Goal: Task Accomplishment & Management: Complete application form

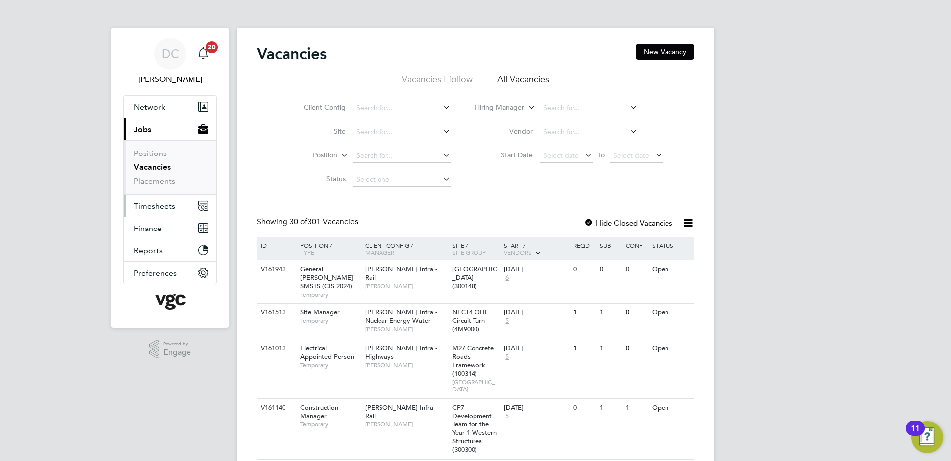
click at [161, 208] on span "Timesheets" at bounding box center [154, 205] width 41 height 9
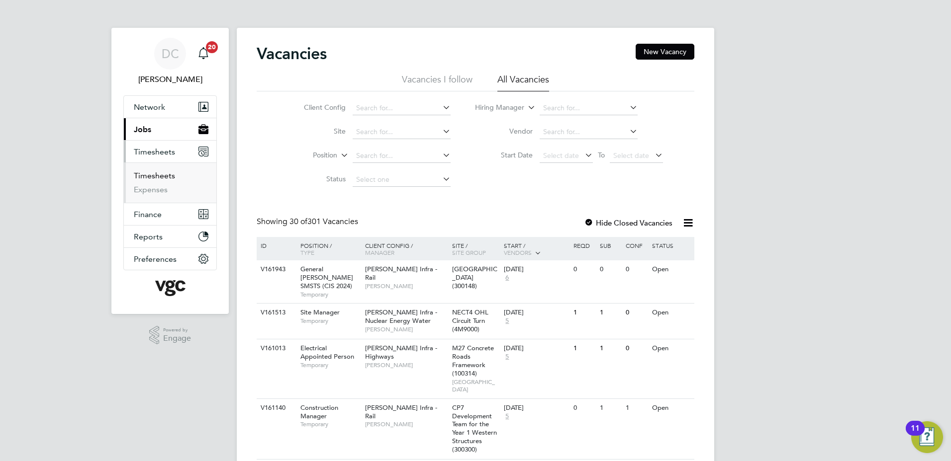
click at [150, 176] on link "Timesheets" at bounding box center [154, 175] width 41 height 9
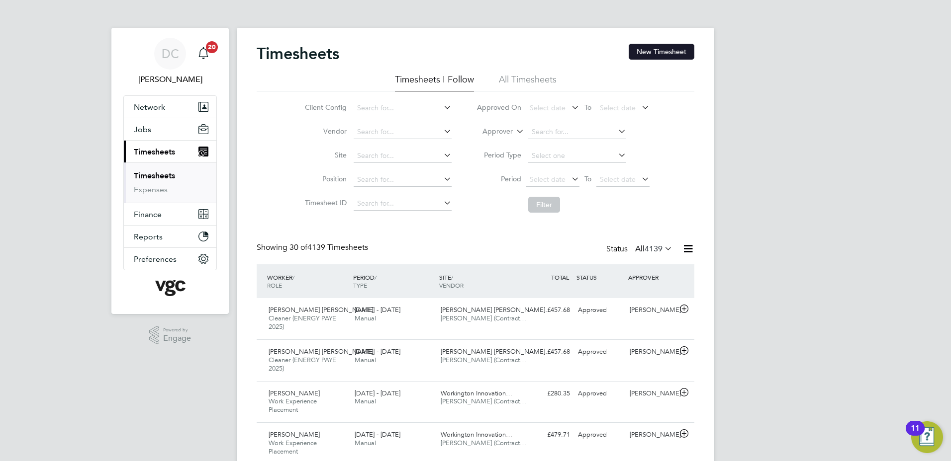
click at [670, 46] on button "New Timesheet" at bounding box center [661, 52] width 66 height 16
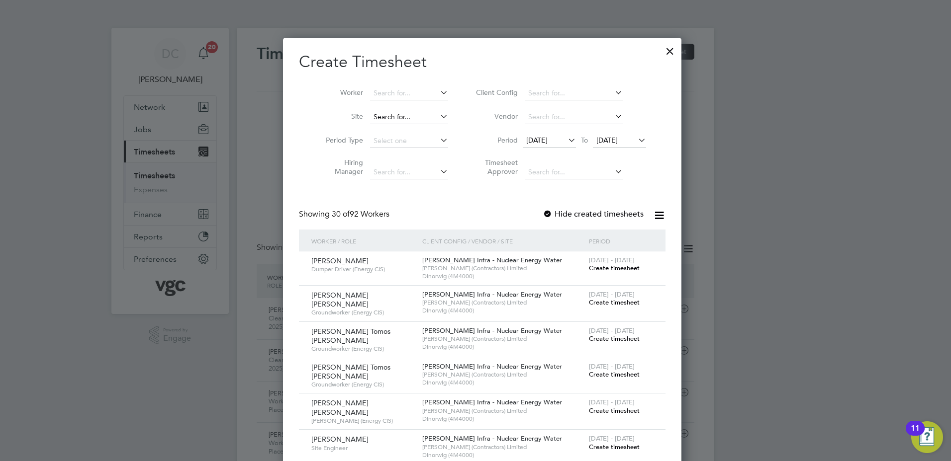
click at [393, 119] on input at bounding box center [409, 117] width 78 height 14
click at [396, 127] on b "Dinorwig" at bounding box center [381, 130] width 30 height 8
type input "Dinorwig (4M4000)"
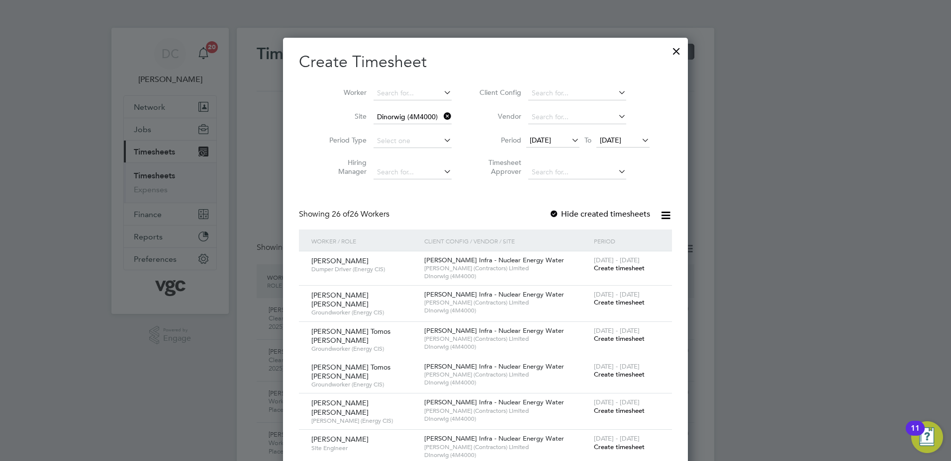
scroll to position [1267, 385]
click at [544, 139] on span "[DATE]" at bounding box center [540, 140] width 21 height 9
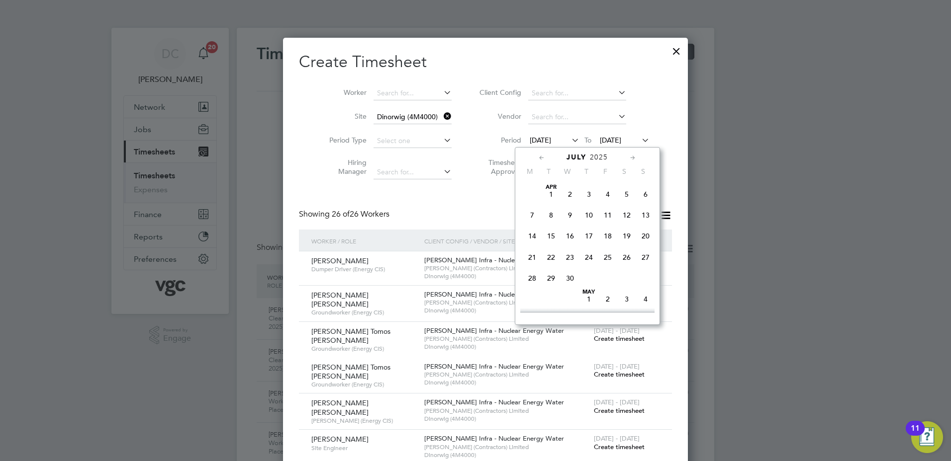
scroll to position [387, 0]
click at [626, 257] on span "2" at bounding box center [626, 247] width 19 height 19
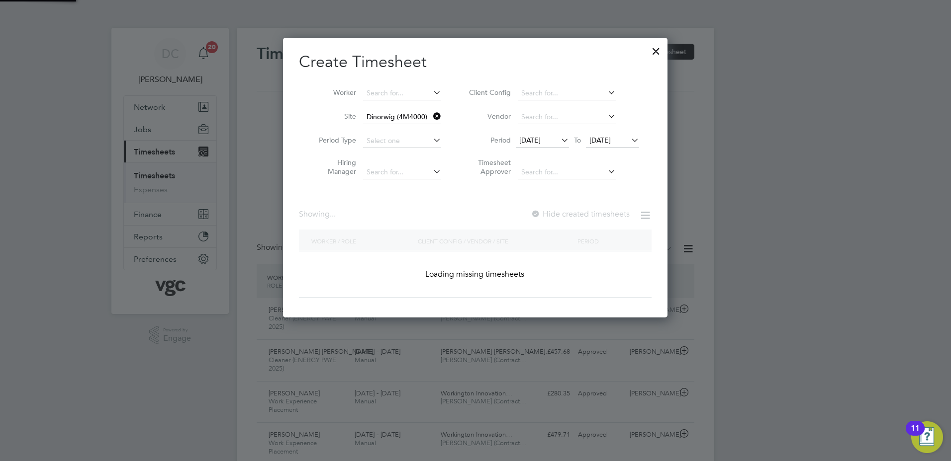
scroll to position [1131, 385]
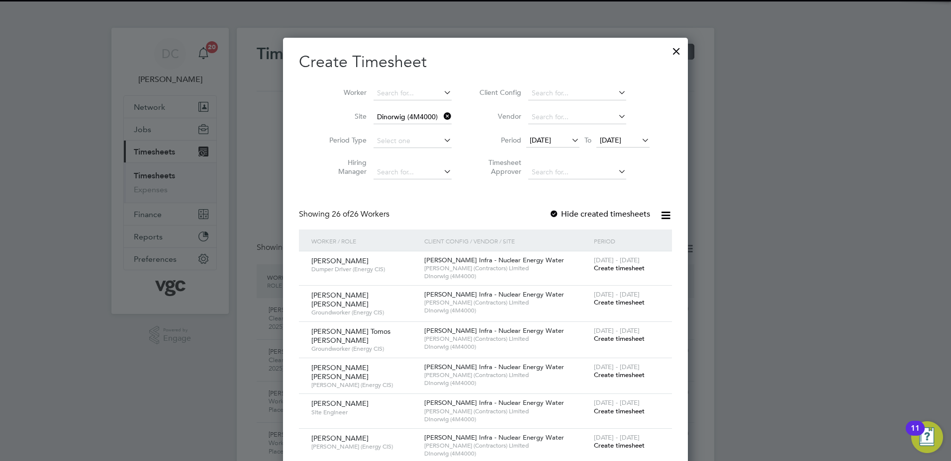
click at [608, 143] on span "[DATE]" at bounding box center [610, 140] width 21 height 9
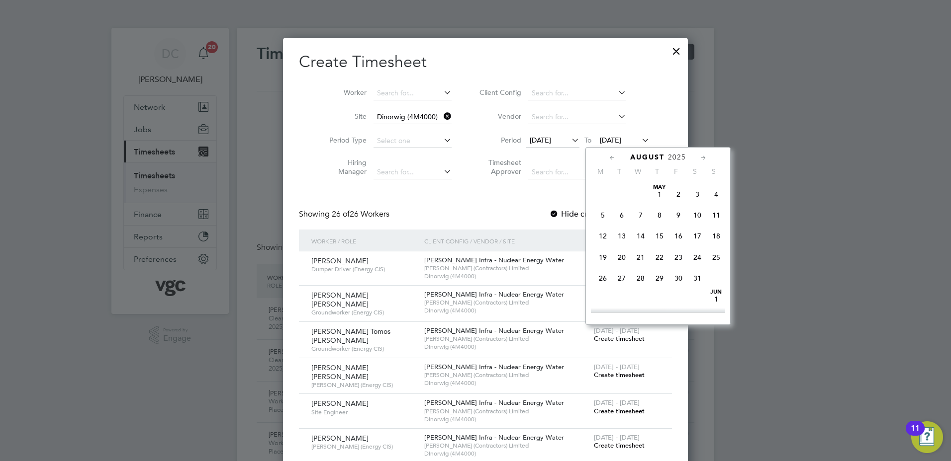
scroll to position [323, 0]
click at [678, 238] on span "8" at bounding box center [678, 228] width 19 height 19
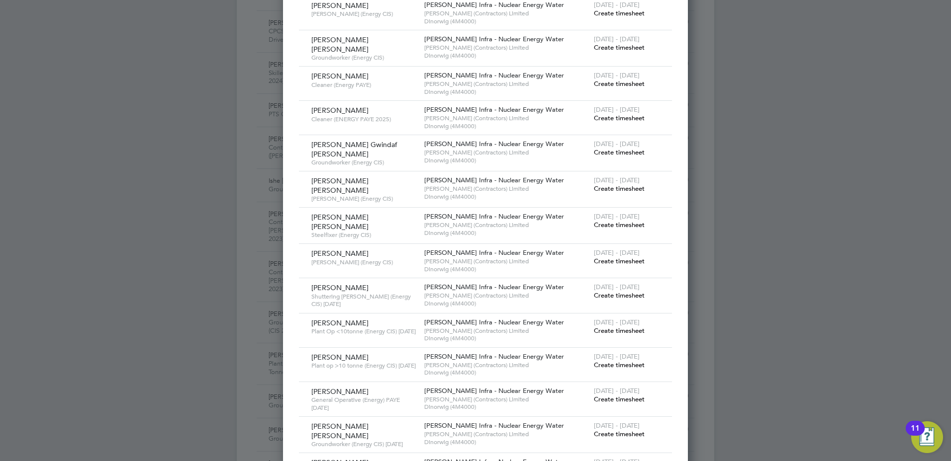
scroll to position [716, 0]
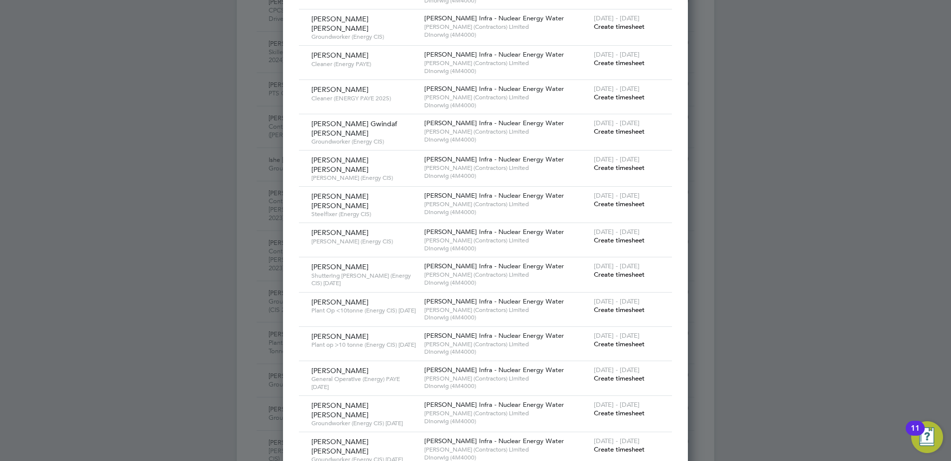
click at [594, 409] on span "Create timesheet" at bounding box center [619, 413] width 51 height 8
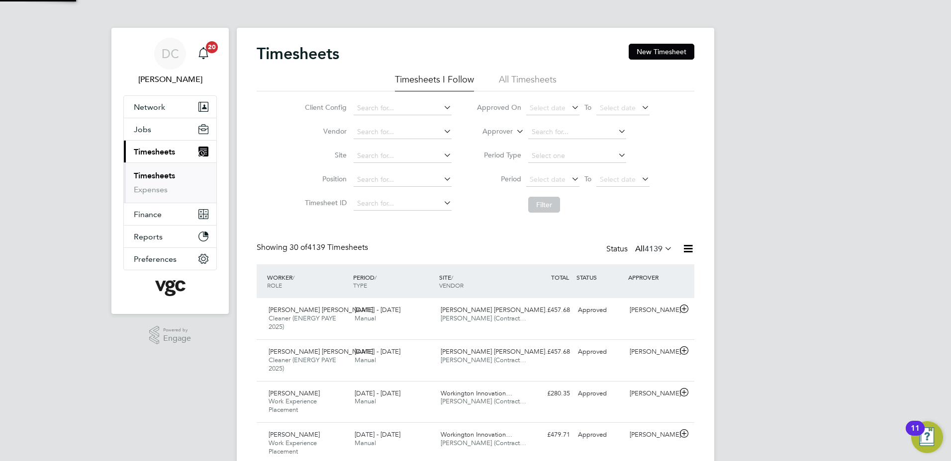
scroll to position [5, 5]
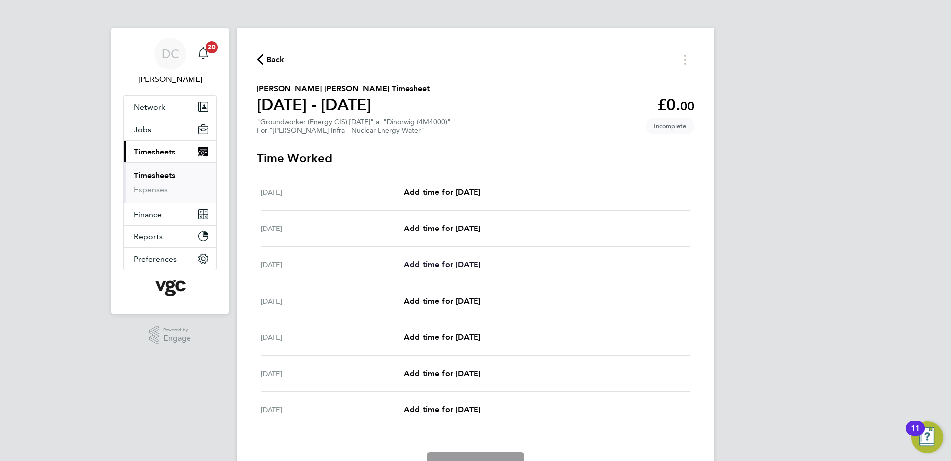
click at [464, 263] on span "Add time for Mon 04 Aug" at bounding box center [442, 264] width 77 height 9
select select "30"
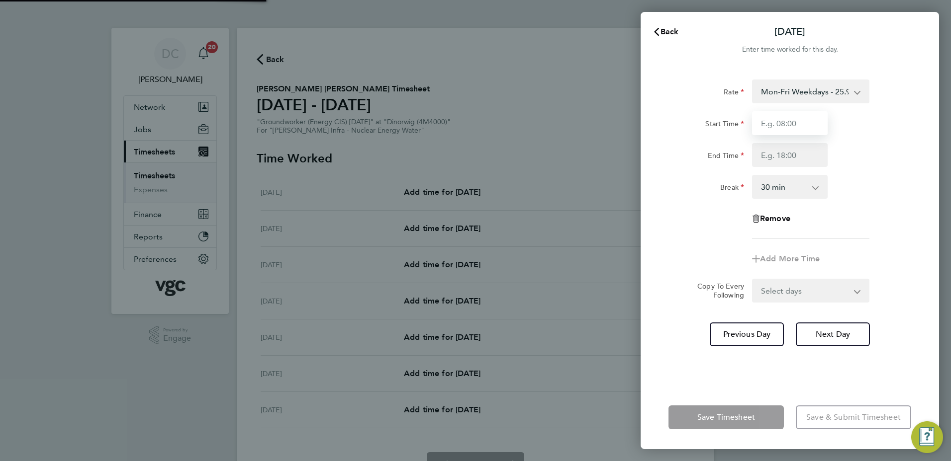
click at [802, 121] on input "Start Time" at bounding box center [790, 123] width 76 height 24
type input "07:30"
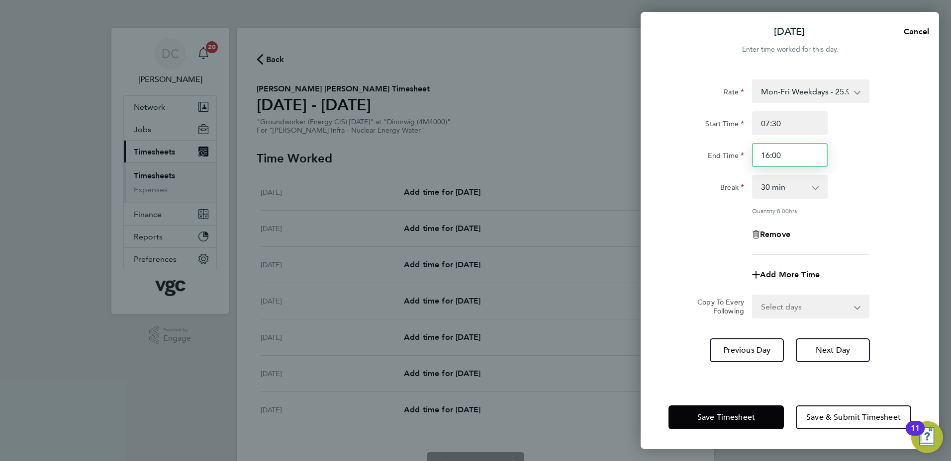
click at [787, 159] on input "16:00" at bounding box center [790, 155] width 76 height 24
type input "17:30"
click at [872, 227] on div "Remove" at bounding box center [789, 235] width 251 height 24
click at [783, 301] on select "Select days Day Tuesday Wednesday Thursday Friday" at bounding box center [805, 307] width 104 height 22
select select "DAY"
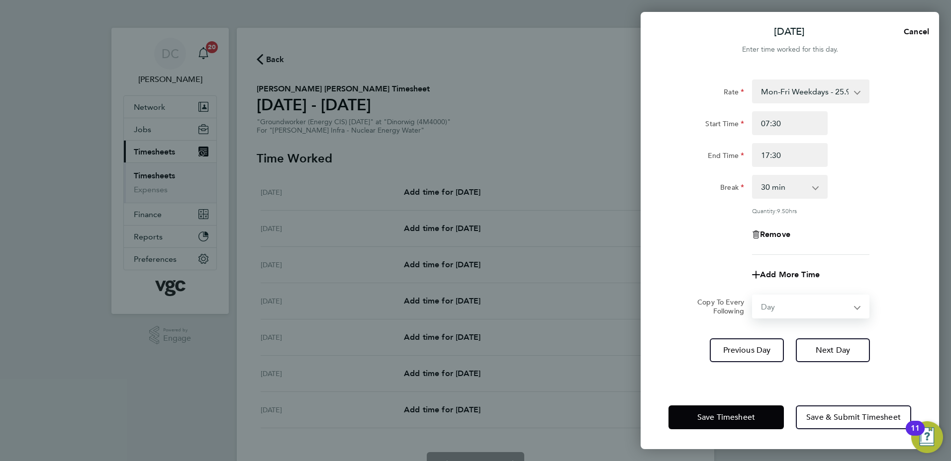
click at [753, 296] on select "Select days Day Tuesday Wednesday Thursday Friday" at bounding box center [805, 307] width 104 height 22
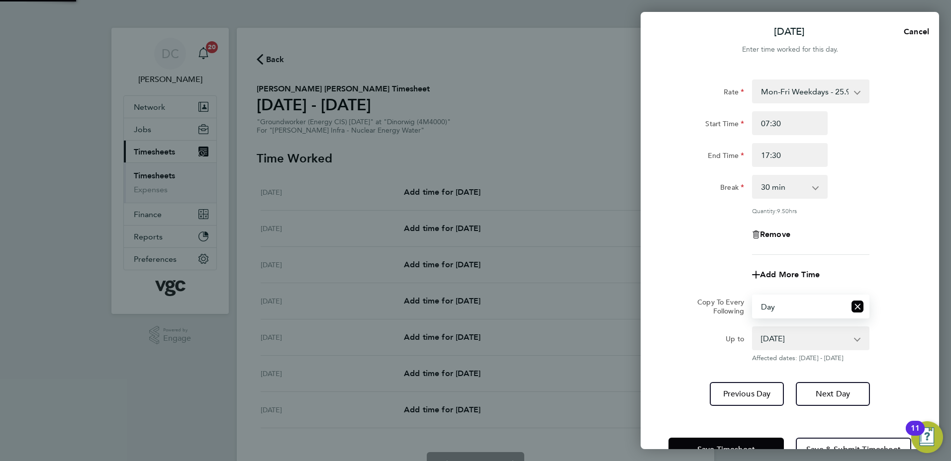
drag, startPoint x: 768, startPoint y: 318, endPoint x: 763, endPoint y: 337, distance: 19.4
click at [763, 337] on select "05 Aug 2025 06 Aug 2025 07 Aug 2025 08 Aug 2025" at bounding box center [804, 339] width 103 height 22
select select "2025-08-07"
click at [753, 328] on select "05 Aug 2025 06 Aug 2025 07 Aug 2025 08 Aug 2025" at bounding box center [804, 339] width 103 height 22
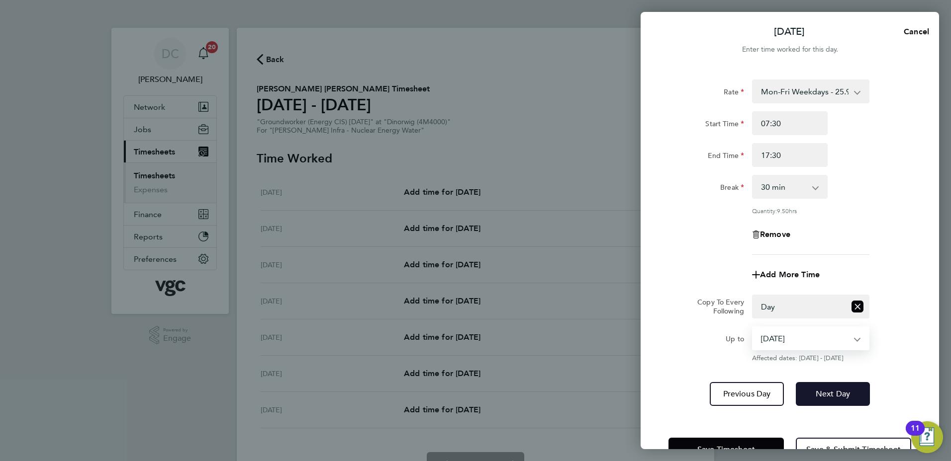
click at [818, 392] on span "Next Day" at bounding box center [832, 394] width 34 height 10
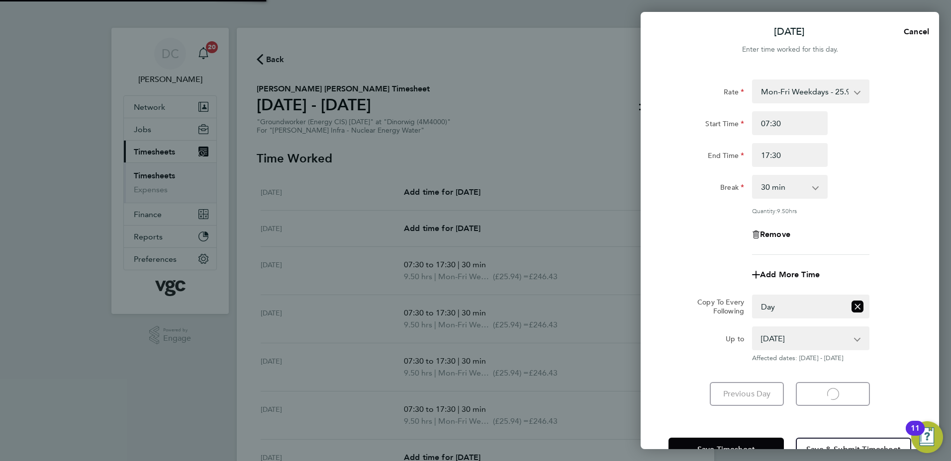
select select "30"
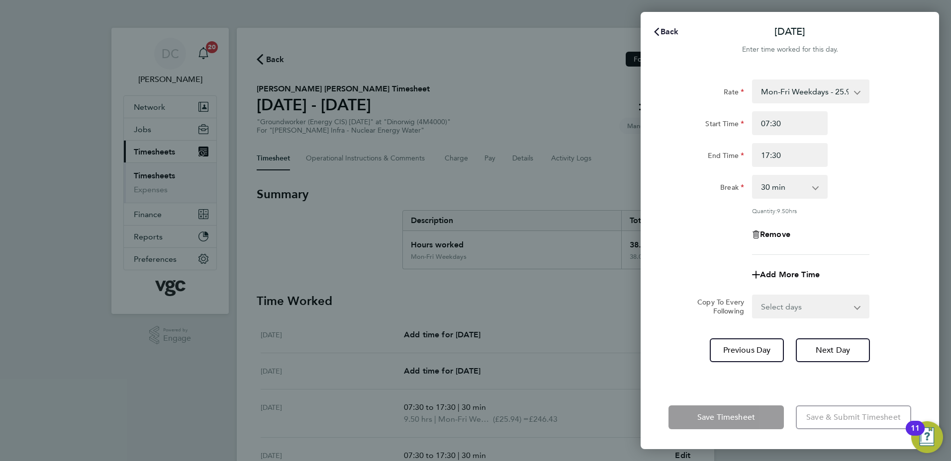
click at [668, 32] on span "Back" at bounding box center [669, 31] width 18 height 9
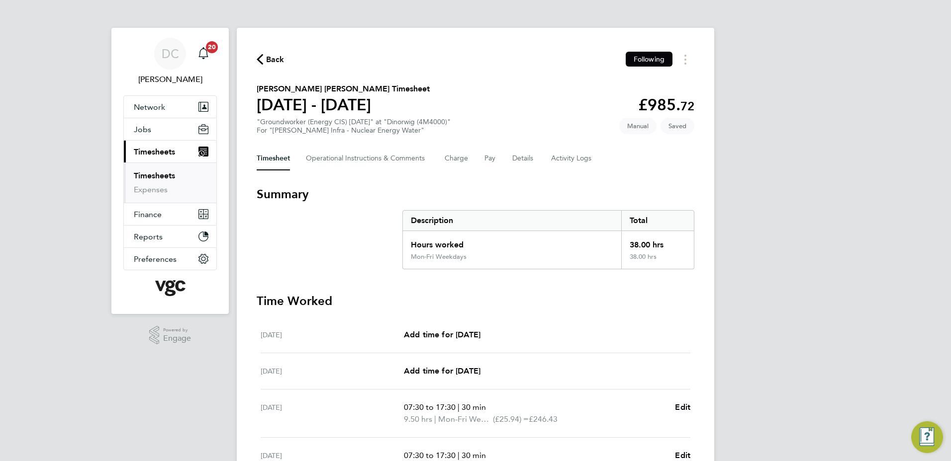
click at [771, 235] on div "DC Danny Carr Notifications 20 Applications: Network Team Members Businesses Si…" at bounding box center [475, 353] width 951 height 707
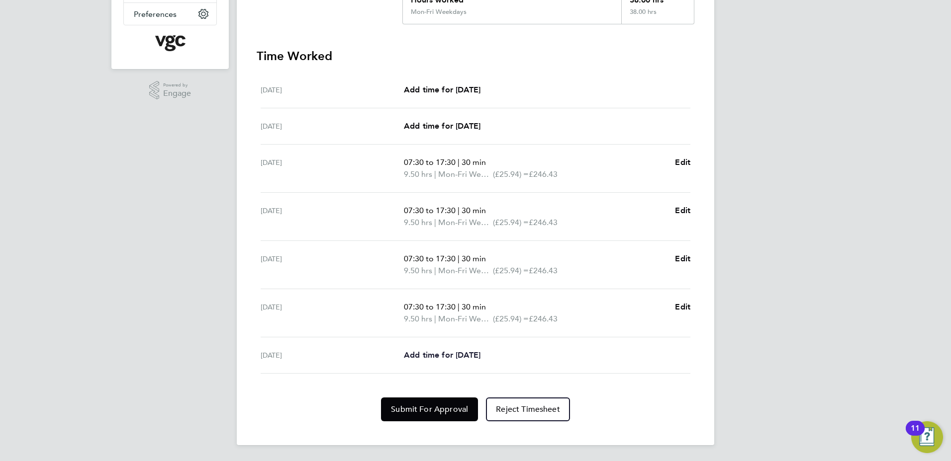
click at [471, 356] on span "Add time for Fri 08 Aug" at bounding box center [442, 355] width 77 height 9
select select "30"
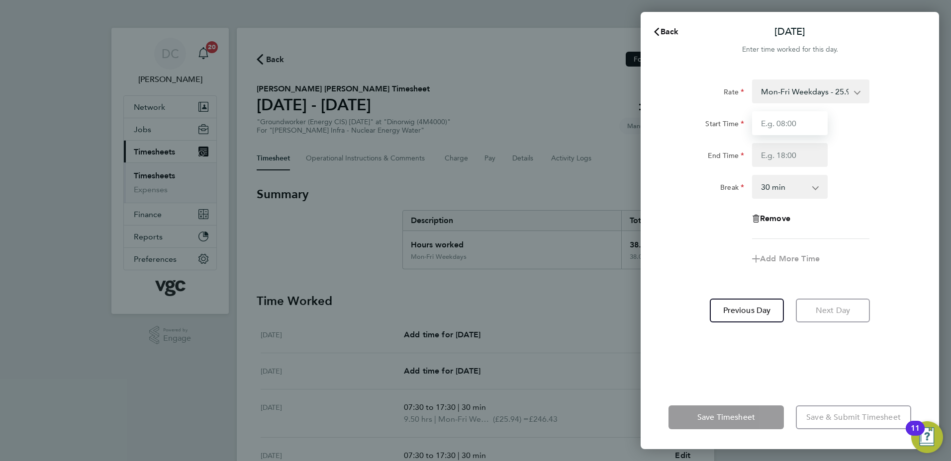
click at [772, 123] on input "Start Time" at bounding box center [790, 123] width 76 height 24
type input "07:30"
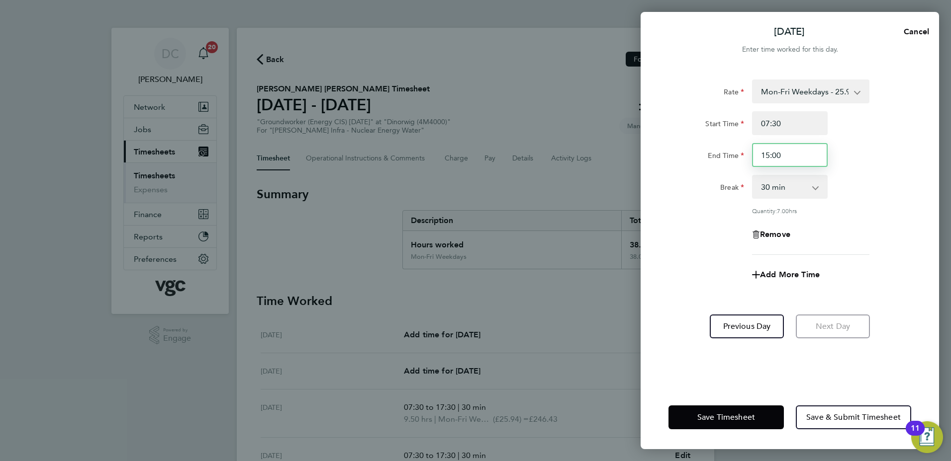
click at [784, 156] on input "15:00" at bounding box center [790, 155] width 76 height 24
type input "16:00"
click at [882, 246] on div "Rate Mon-Fri Weekdays - 25.94 Weekends - 38.91 Bank Hols (Excl Xmas) - 45.40 Mo…" at bounding box center [789, 168] width 243 height 176
click at [816, 421] on span "Save & Submit Timesheet" at bounding box center [853, 418] width 94 height 10
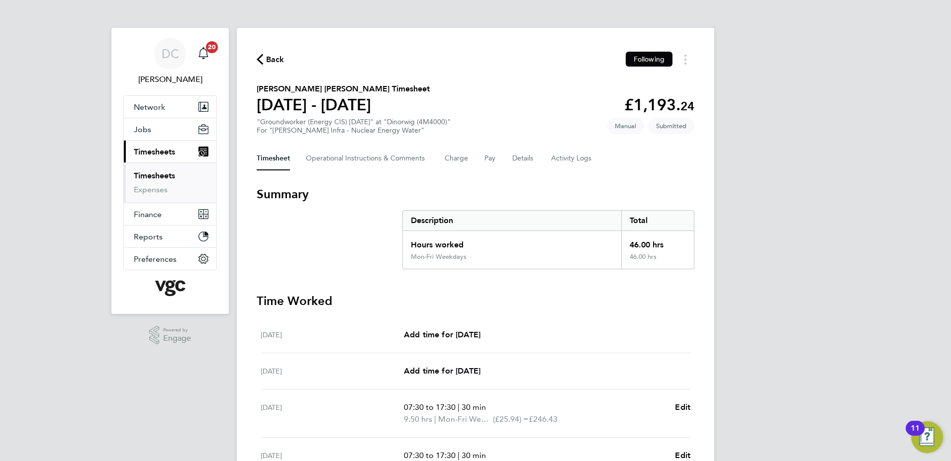
click at [277, 60] on span "Back" at bounding box center [275, 60] width 18 height 12
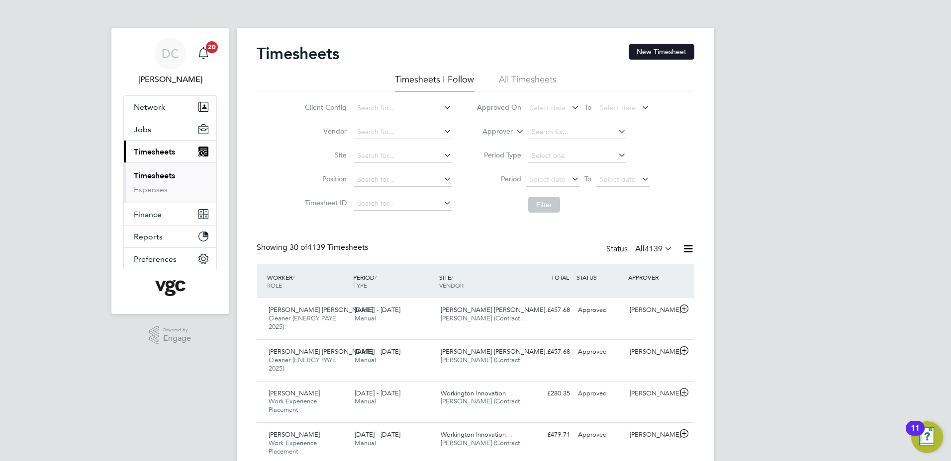
click at [652, 54] on button "New Timesheet" at bounding box center [661, 52] width 66 height 16
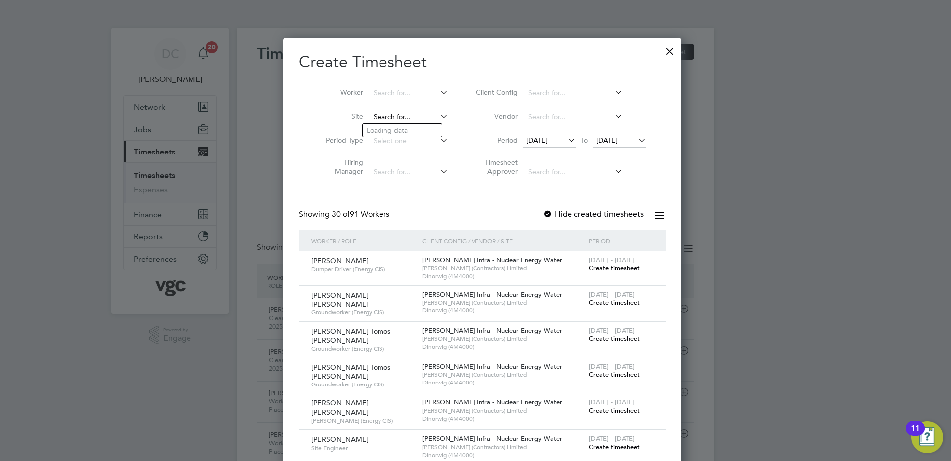
click at [391, 118] on input at bounding box center [409, 117] width 78 height 14
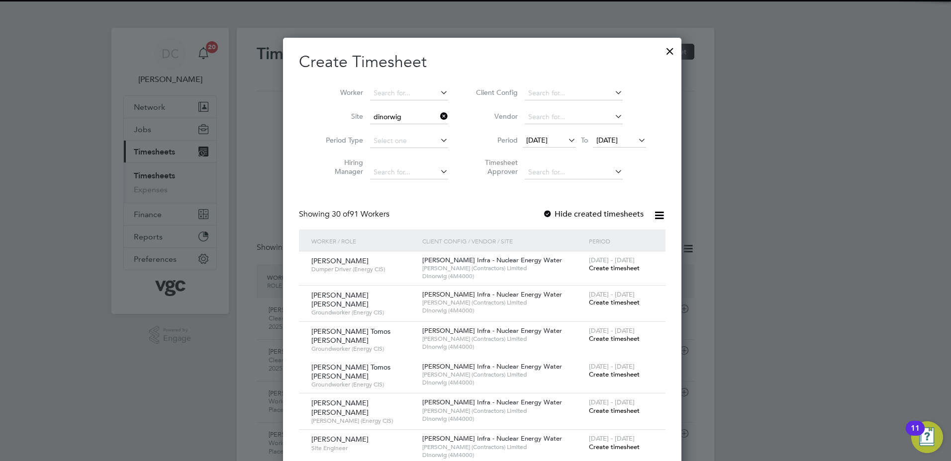
click at [394, 128] on b "Dinorwig" at bounding box center [381, 130] width 30 height 8
type input "Dinorwig (4M4000)"
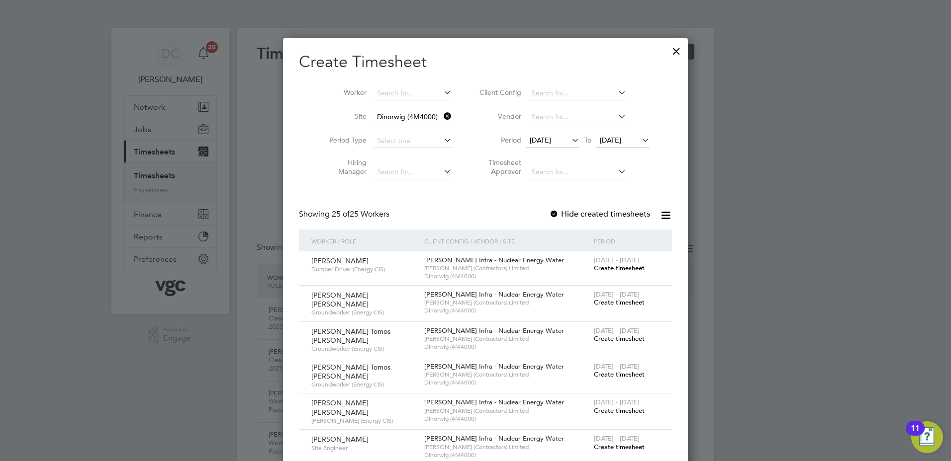
click at [541, 140] on span "[DATE]" at bounding box center [540, 140] width 21 height 9
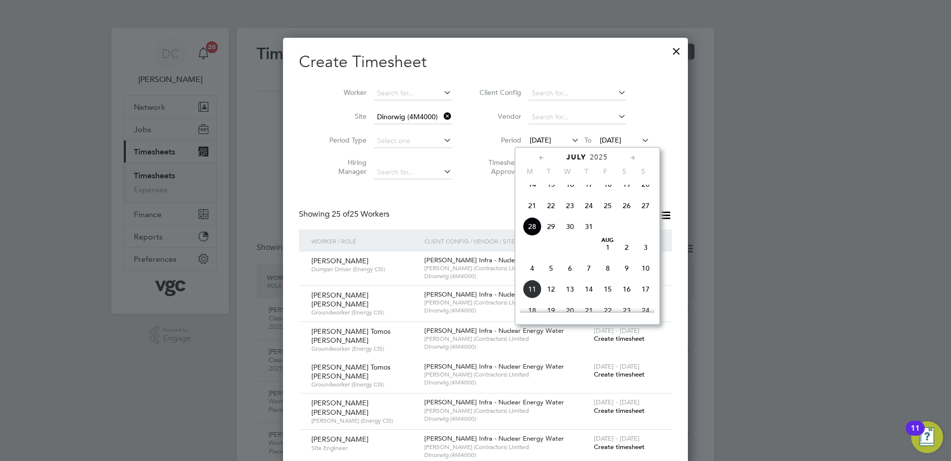
click at [625, 256] on span "2" at bounding box center [626, 247] width 19 height 19
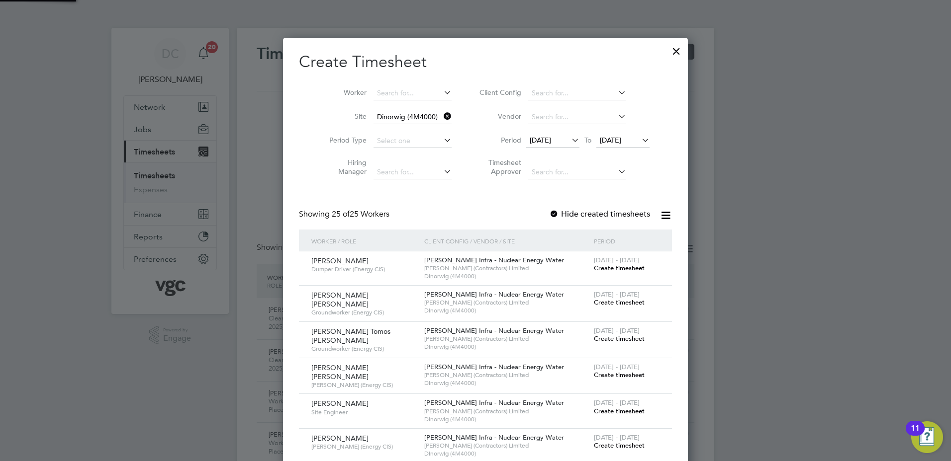
click at [614, 142] on span "[DATE]" at bounding box center [610, 140] width 21 height 9
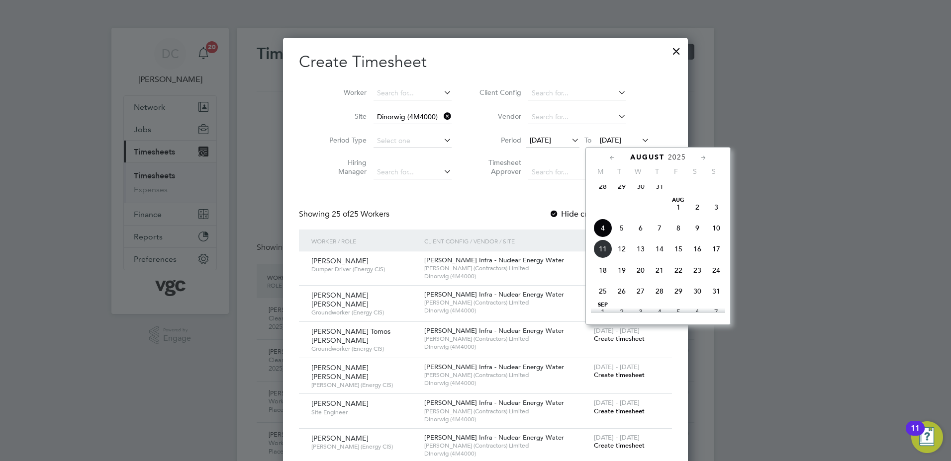
click at [678, 237] on span "8" at bounding box center [678, 228] width 19 height 19
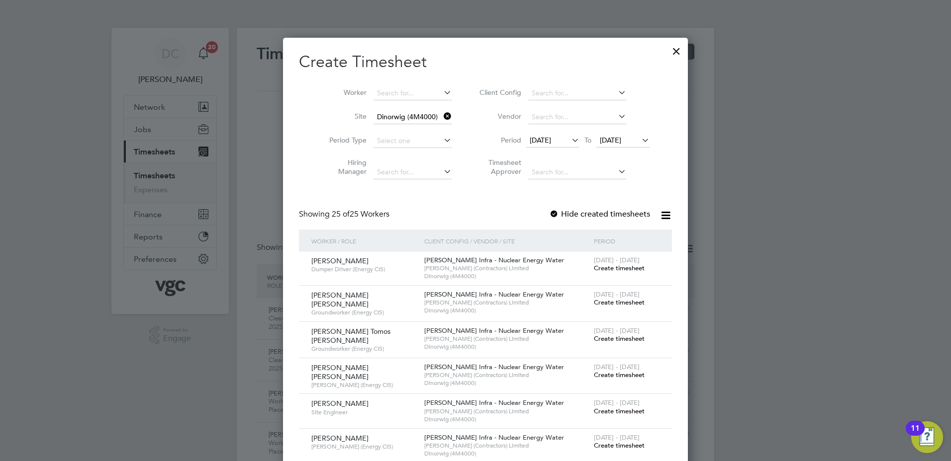
click at [616, 372] on span "Create timesheet" at bounding box center [619, 375] width 51 height 8
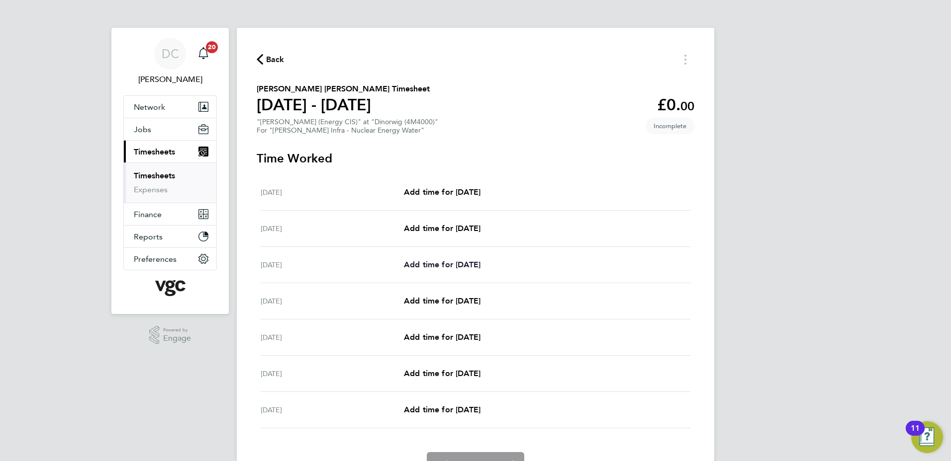
click at [480, 265] on span "Add time for Mon 04 Aug" at bounding box center [442, 264] width 77 height 9
select select "30"
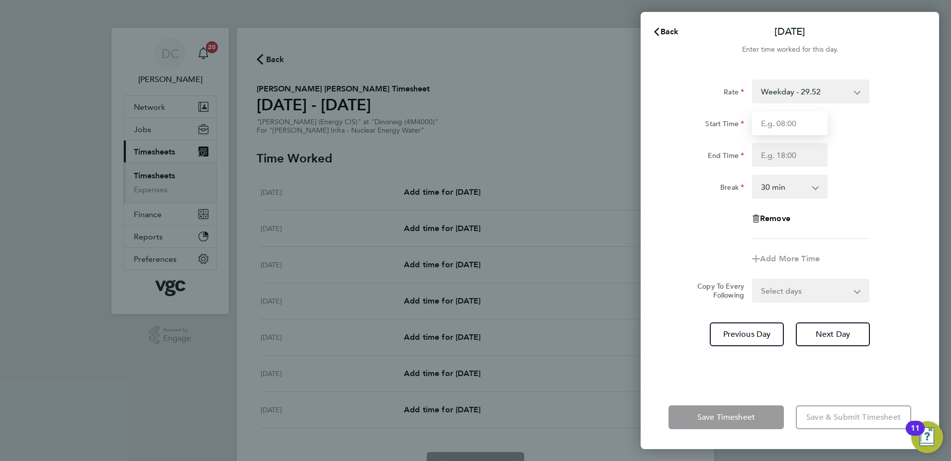
click at [782, 127] on input "Start Time" at bounding box center [790, 123] width 76 height 24
type input "07:30"
type input "17:30"
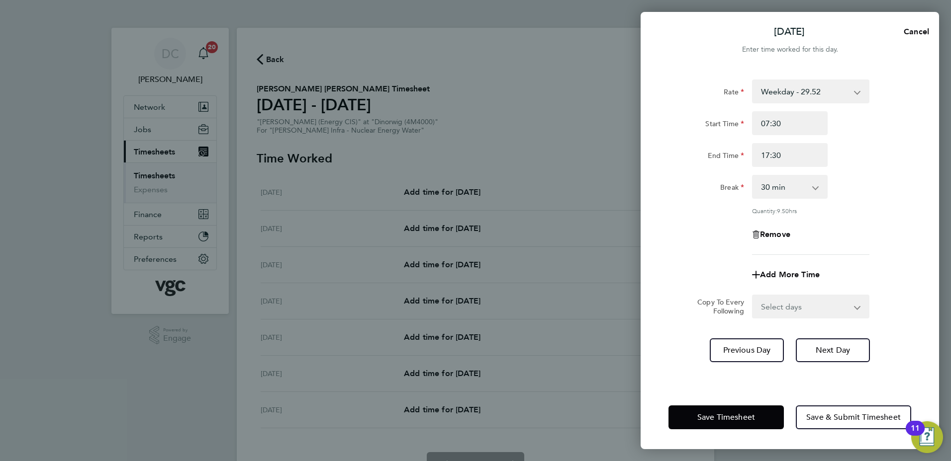
click at [685, 223] on div "Remove" at bounding box center [789, 235] width 251 height 24
click at [792, 302] on select "Select days Day Tuesday Wednesday Thursday Friday" at bounding box center [805, 307] width 104 height 22
select select "DAY"
click at [753, 296] on select "Select days Day Tuesday Wednesday Thursday Friday" at bounding box center [805, 307] width 104 height 22
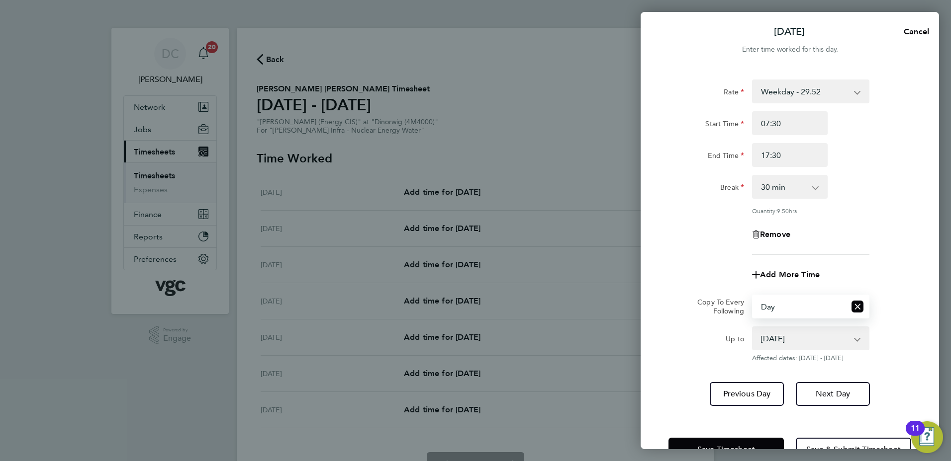
drag, startPoint x: 783, startPoint y: 318, endPoint x: 773, endPoint y: 338, distance: 22.0
click at [773, 338] on select "05 Aug 2025 06 Aug 2025 07 Aug 2025 08 Aug 2025" at bounding box center [804, 339] width 103 height 22
select select "2025-08-07"
click at [753, 328] on select "05 Aug 2025 06 Aug 2025 07 Aug 2025 08 Aug 2025" at bounding box center [804, 339] width 103 height 22
click at [814, 397] on button "Next Day" at bounding box center [833, 394] width 74 height 24
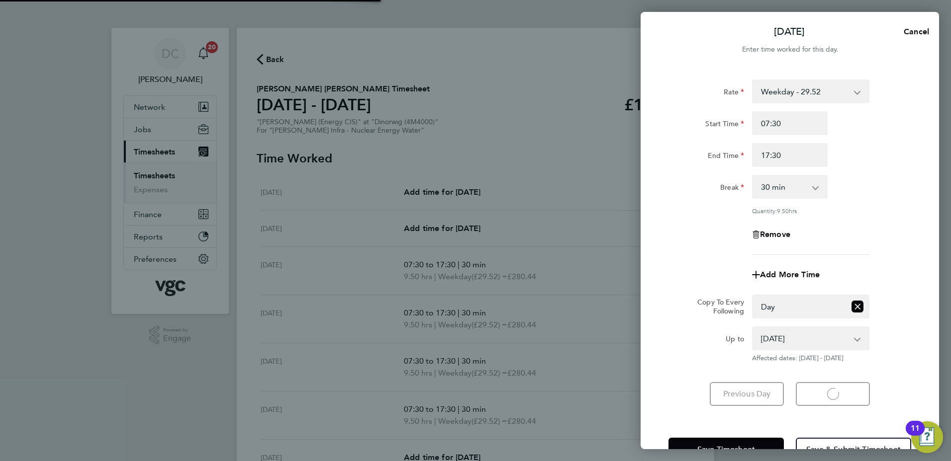
select select "30"
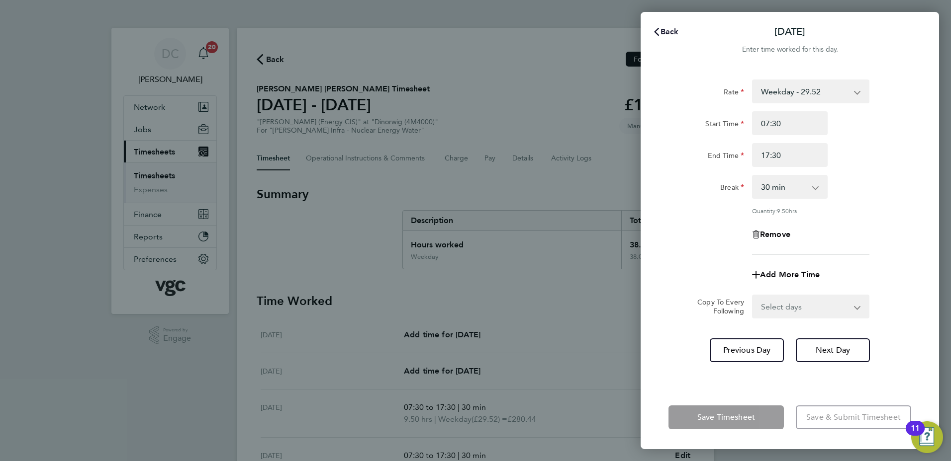
click at [669, 33] on span "Back" at bounding box center [669, 31] width 18 height 9
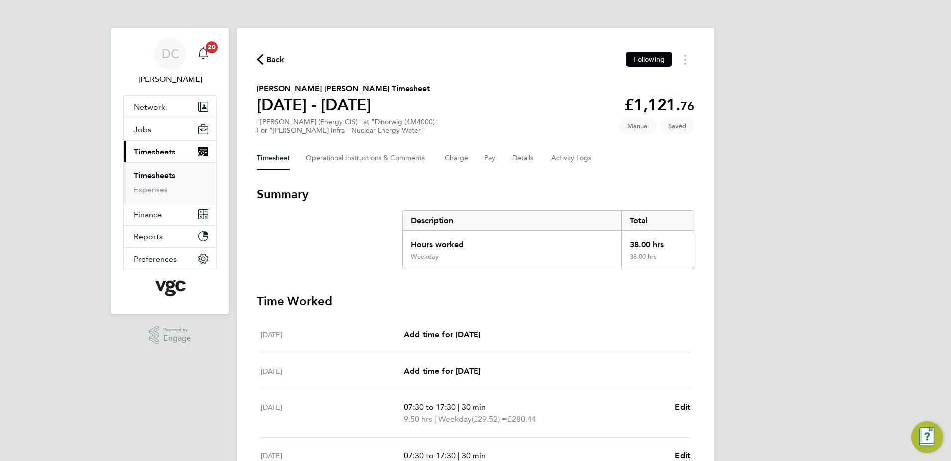
click at [811, 244] on div "DC Danny Carr Notifications 20 Applications: Network Team Members Businesses Si…" at bounding box center [475, 353] width 951 height 707
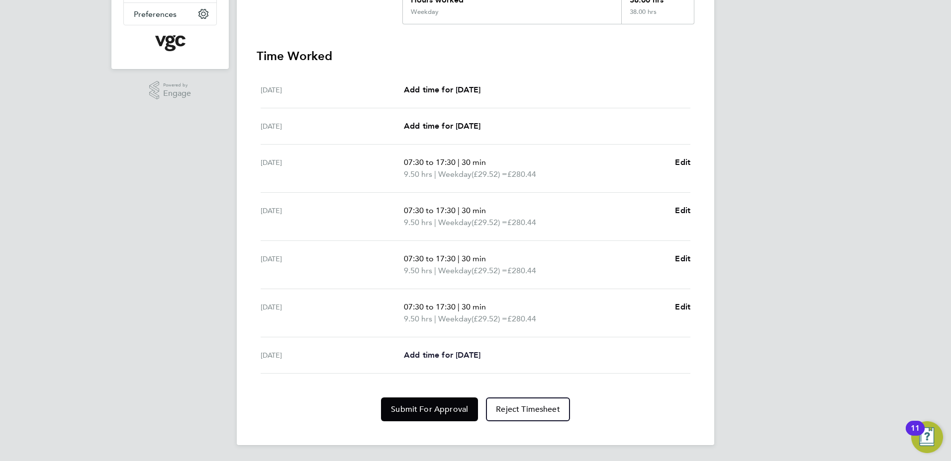
click at [474, 356] on span "Add time for Fri 08 Aug" at bounding box center [442, 355] width 77 height 9
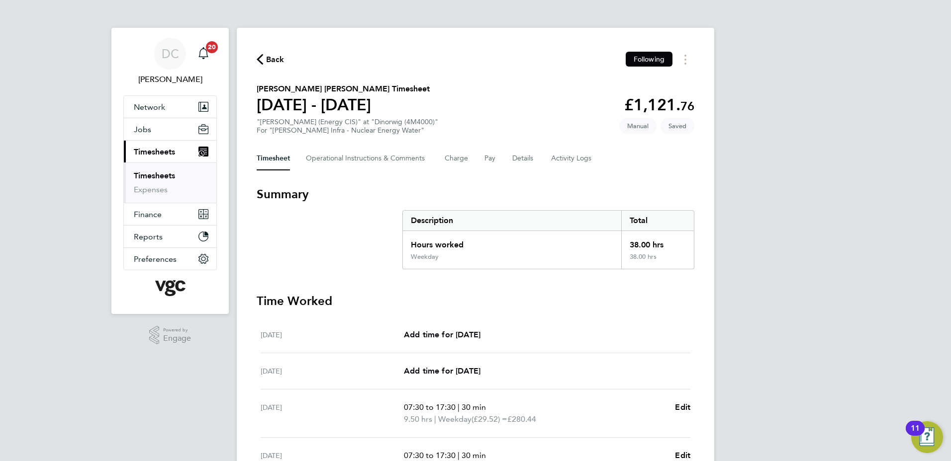
select select "30"
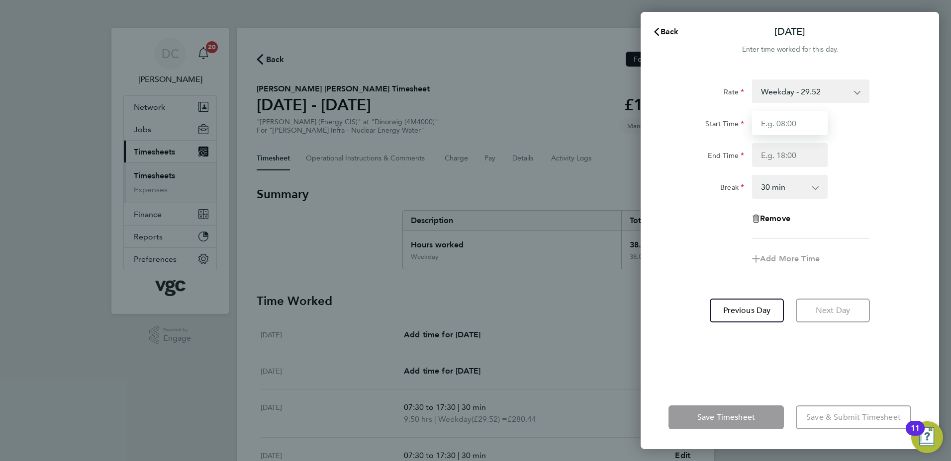
click at [768, 123] on input "Start Time" at bounding box center [790, 123] width 76 height 24
type input "07:30"
type input "16:00"
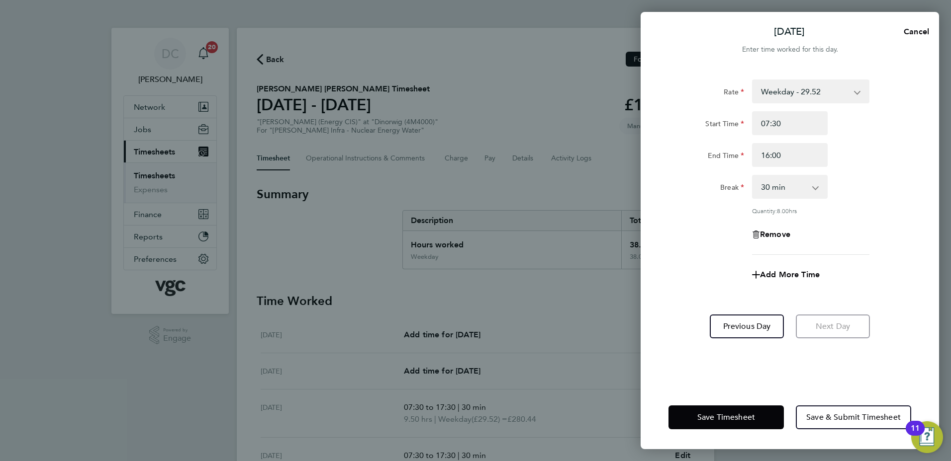
click at [689, 251] on div "Rate Weekday - 29.52 Bonus - 150.00 Bank Holiday (exc Christmas) - 51.63 Weeken…" at bounding box center [789, 168] width 243 height 176
click at [826, 417] on span "Save & Submit Timesheet" at bounding box center [853, 418] width 94 height 10
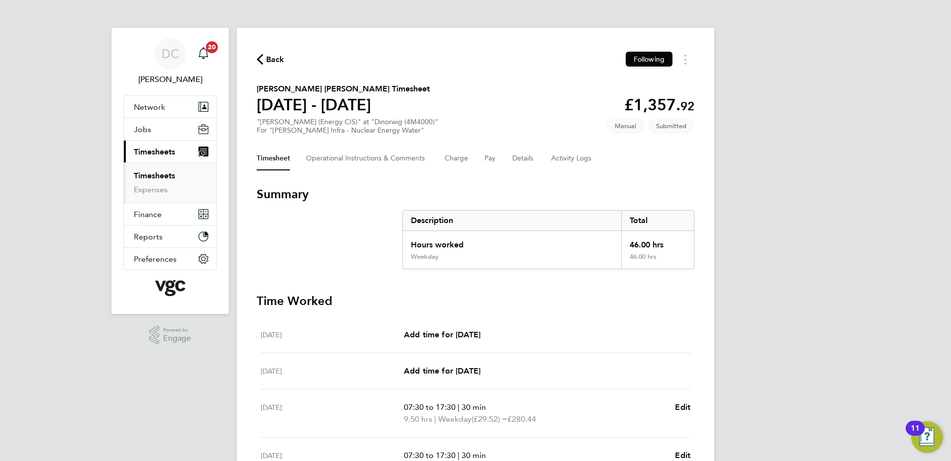
click at [274, 57] on span "Back" at bounding box center [275, 60] width 18 height 12
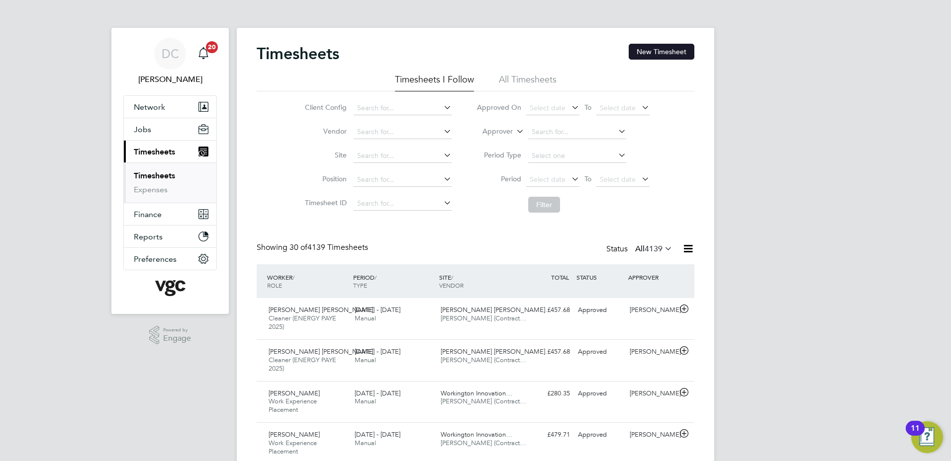
click at [647, 55] on button "New Timesheet" at bounding box center [661, 52] width 66 height 16
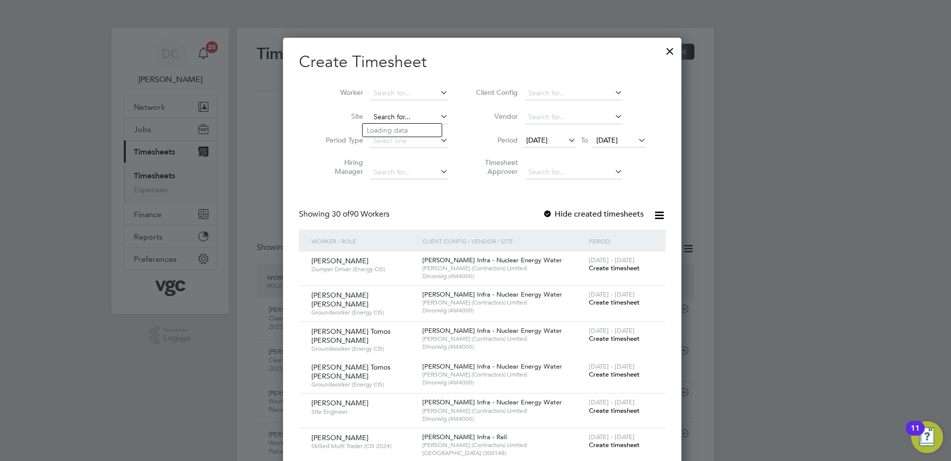
click at [386, 119] on input at bounding box center [409, 117] width 78 height 14
click at [391, 127] on b "Dinorwig" at bounding box center [381, 130] width 30 height 8
type input "Dinorwig (4M4000)"
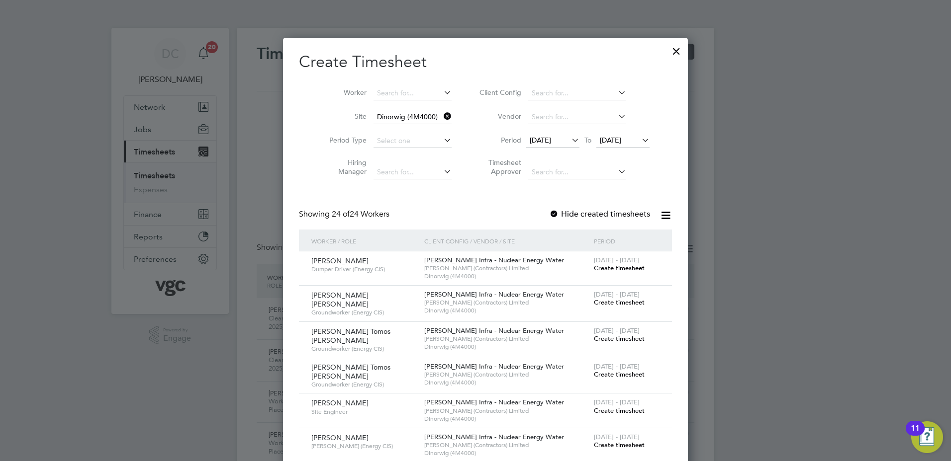
click at [549, 142] on span "[DATE]" at bounding box center [540, 140] width 21 height 9
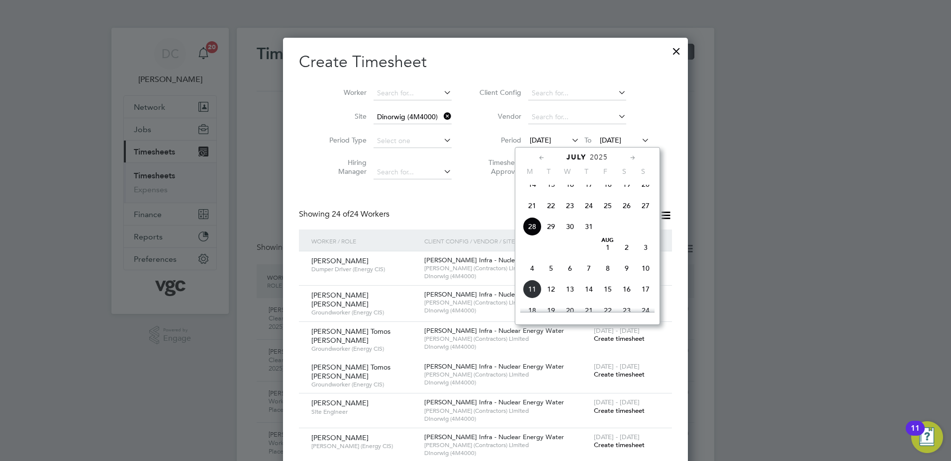
click at [626, 257] on span "2" at bounding box center [626, 247] width 19 height 19
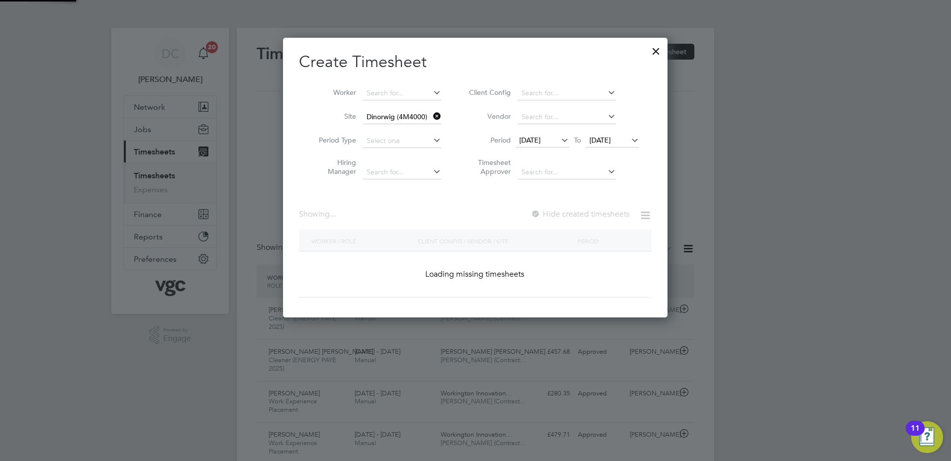
click at [611, 138] on span "[DATE]" at bounding box center [599, 140] width 21 height 9
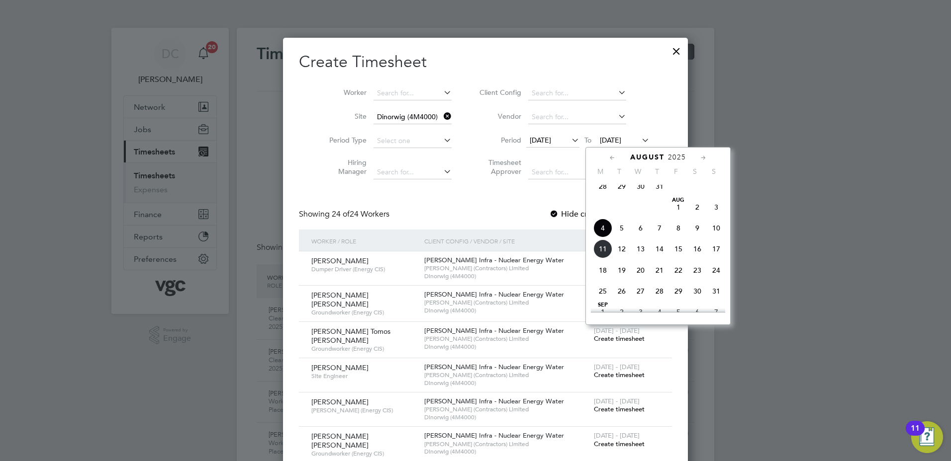
click at [678, 234] on span "8" at bounding box center [678, 228] width 19 height 19
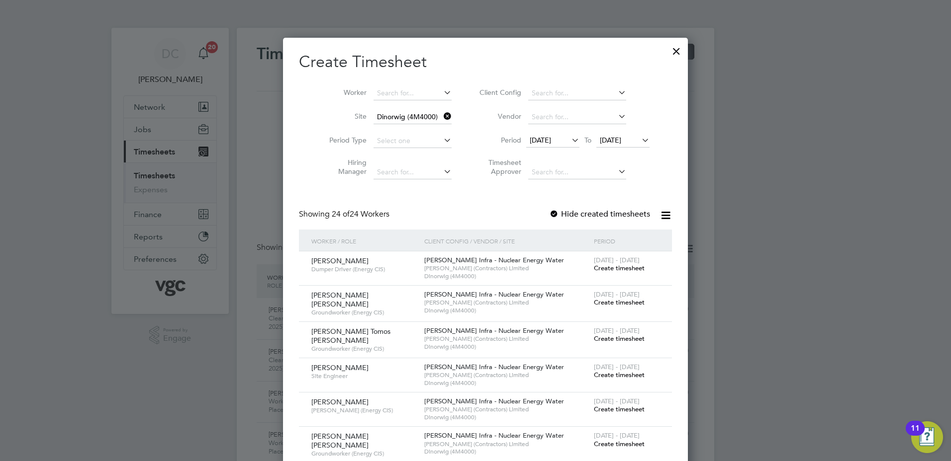
click at [609, 266] on span "Create timesheet" at bounding box center [619, 268] width 51 height 8
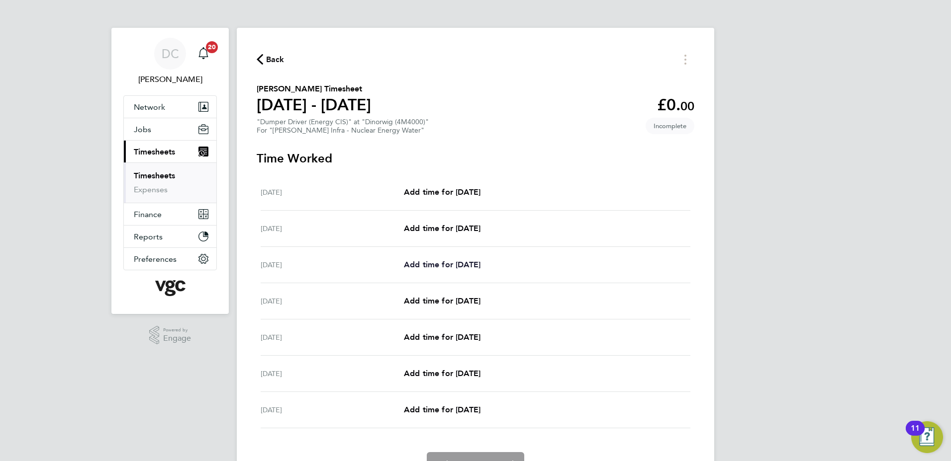
click at [480, 261] on span "Add time for Mon 04 Aug" at bounding box center [442, 264] width 77 height 9
select select "30"
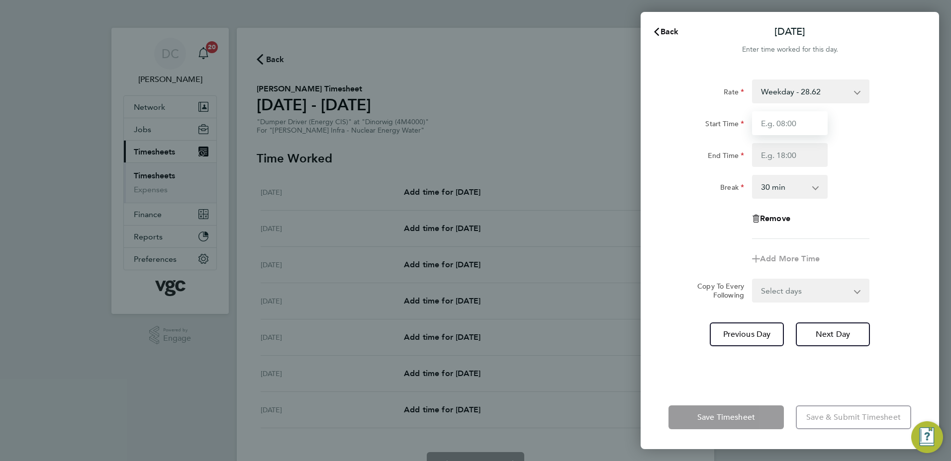
click at [797, 122] on input "Start Time" at bounding box center [790, 123] width 76 height 24
type input "07:30"
type input "17:30"
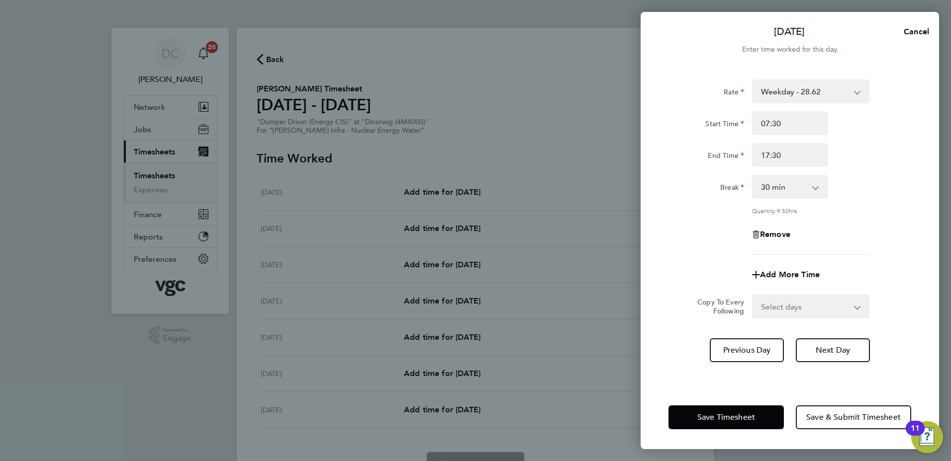
click at [712, 210] on div "Quantity: 9.50 hrs" at bounding box center [789, 211] width 251 height 8
click at [788, 301] on select "Select days Day Tuesday Wednesday Thursday Friday" at bounding box center [805, 307] width 104 height 22
select select "DAY"
click at [753, 296] on select "Select days Day Tuesday Wednesday Thursday Friday" at bounding box center [805, 307] width 104 height 22
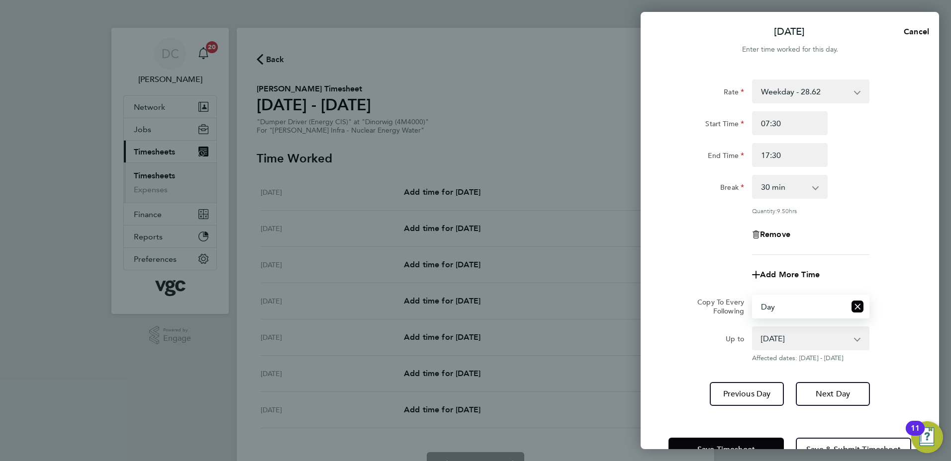
drag, startPoint x: 778, startPoint y: 317, endPoint x: 771, endPoint y: 336, distance: 20.1
click at [771, 336] on select "05 Aug 2025 06 Aug 2025 07 Aug 2025 08 Aug 2025" at bounding box center [804, 339] width 103 height 22
select select "2025-08-07"
click at [753, 328] on select "05 Aug 2025 06 Aug 2025 07 Aug 2025 08 Aug 2025" at bounding box center [804, 339] width 103 height 22
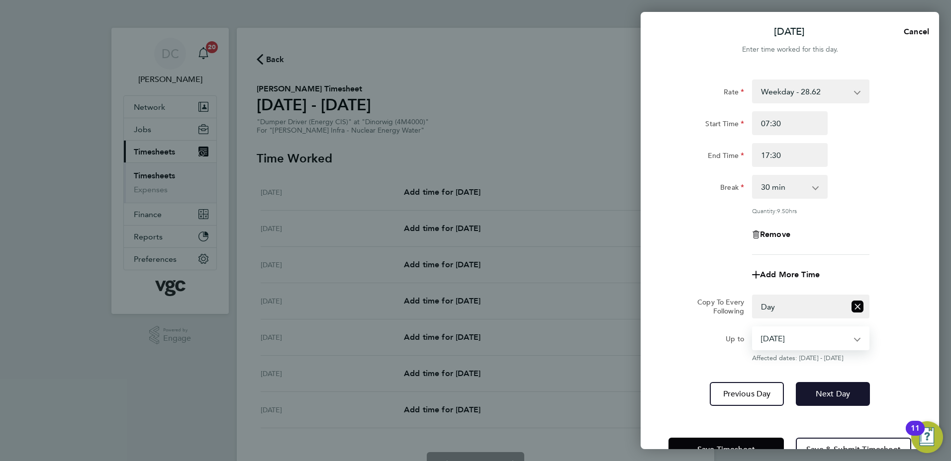
click at [822, 394] on span "Next Day" at bounding box center [832, 394] width 34 height 10
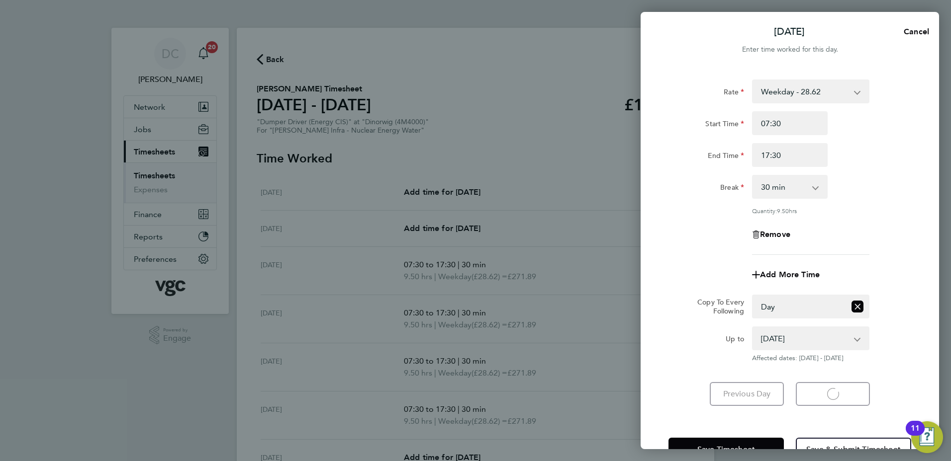
select select "30"
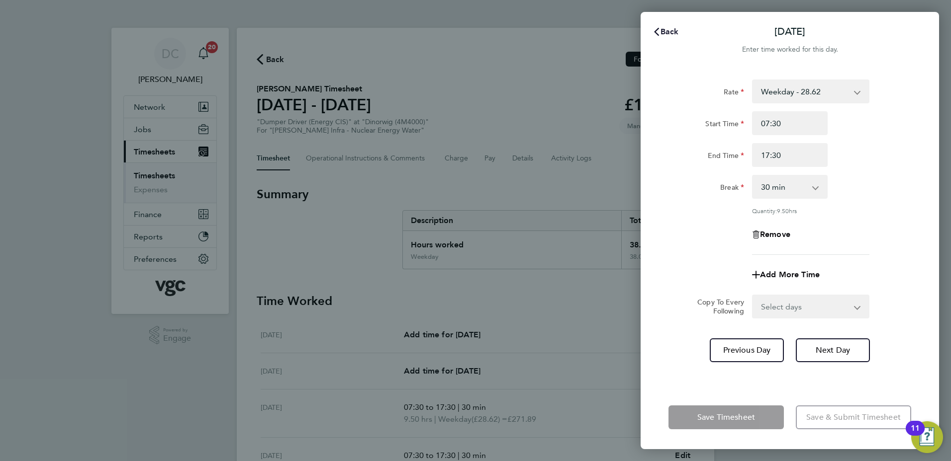
click at [670, 30] on span "Back" at bounding box center [669, 31] width 18 height 9
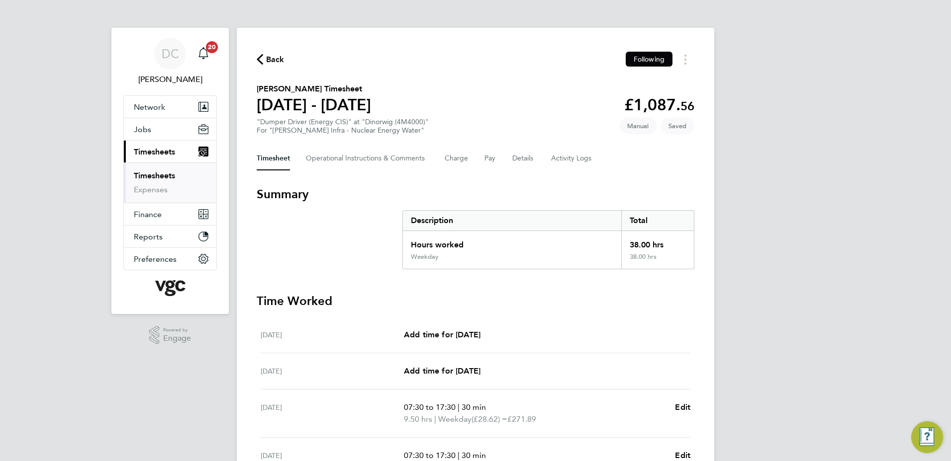
click at [817, 176] on div "DC Danny Carr Notifications 20 Applications: Network Team Members Businesses Si…" at bounding box center [475, 353] width 951 height 707
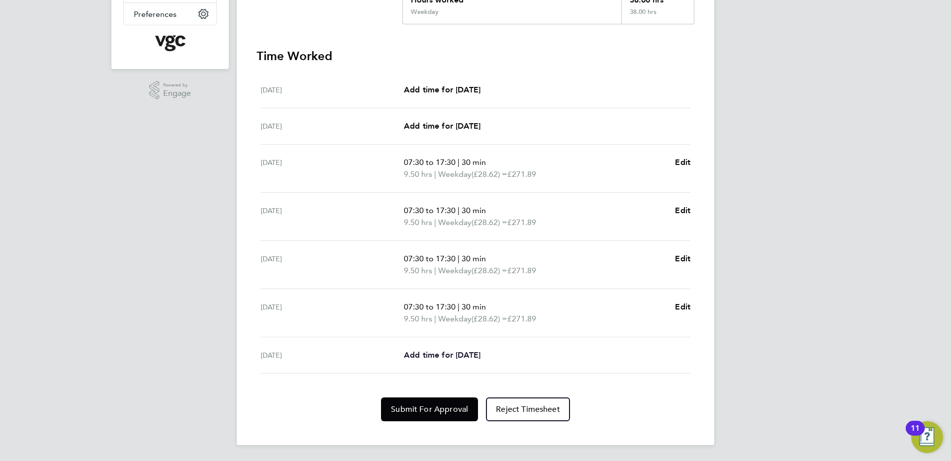
click at [447, 354] on span "Add time for Fri 08 Aug" at bounding box center [442, 355] width 77 height 9
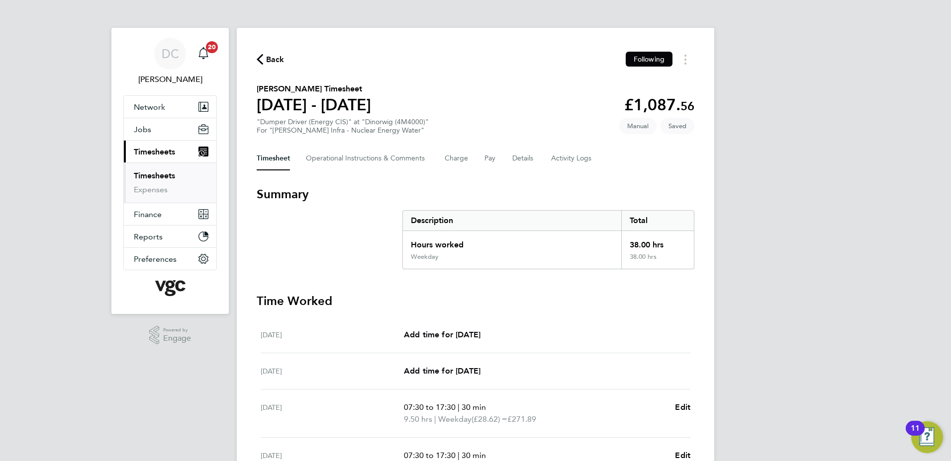
select select "30"
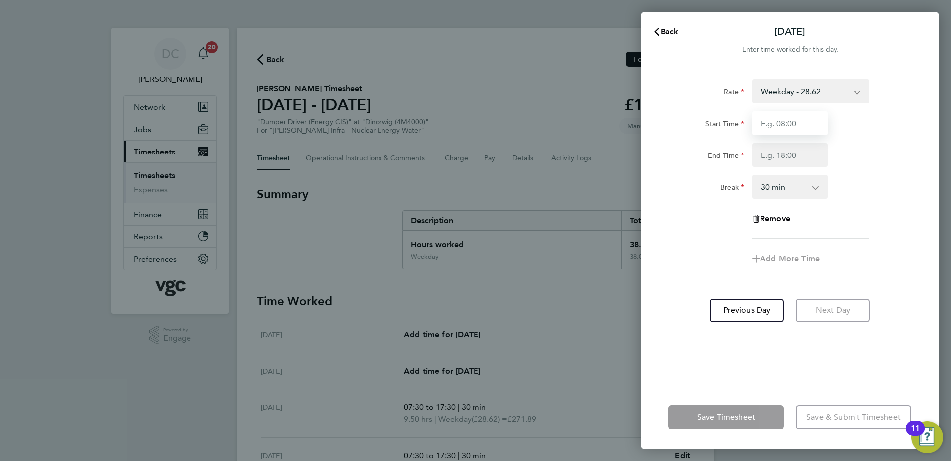
click at [790, 122] on input "Start Time" at bounding box center [790, 123] width 76 height 24
type input "07:30"
type input "16:00"
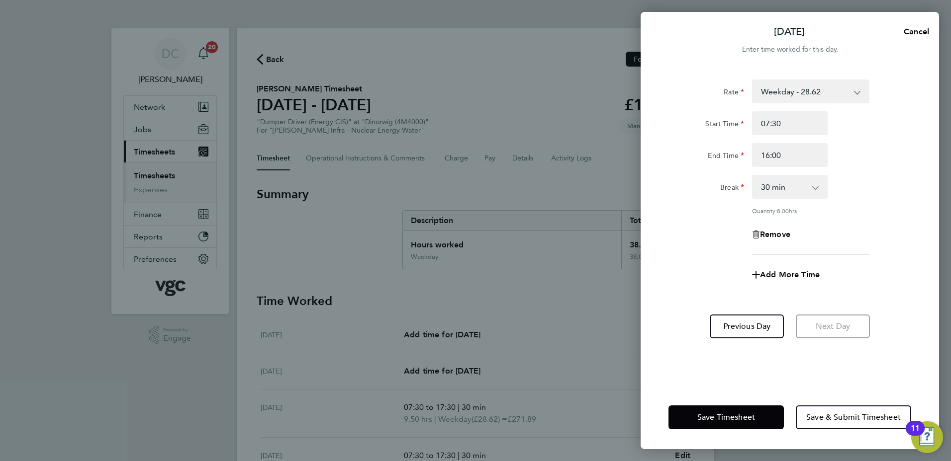
click at [694, 263] on app-timesheet-line-form-group "Rate Weekday - 28.62 Bank Holiday (exc Christmas) - 50.07 Weekends - 42.92 Nigh…" at bounding box center [789, 183] width 243 height 207
click at [863, 359] on div "Rate Weekday - 28.62 Bank Holiday (exc Christmas) - 50.07 Weekends - 42.92 Nigh…" at bounding box center [789, 227] width 298 height 318
click at [843, 415] on span "Save & Submit Timesheet" at bounding box center [853, 418] width 94 height 10
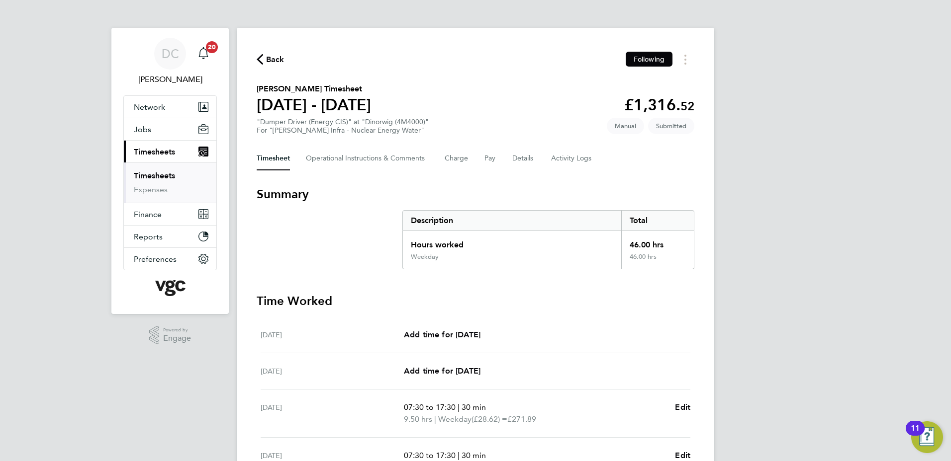
click at [276, 61] on span "Back" at bounding box center [275, 60] width 18 height 12
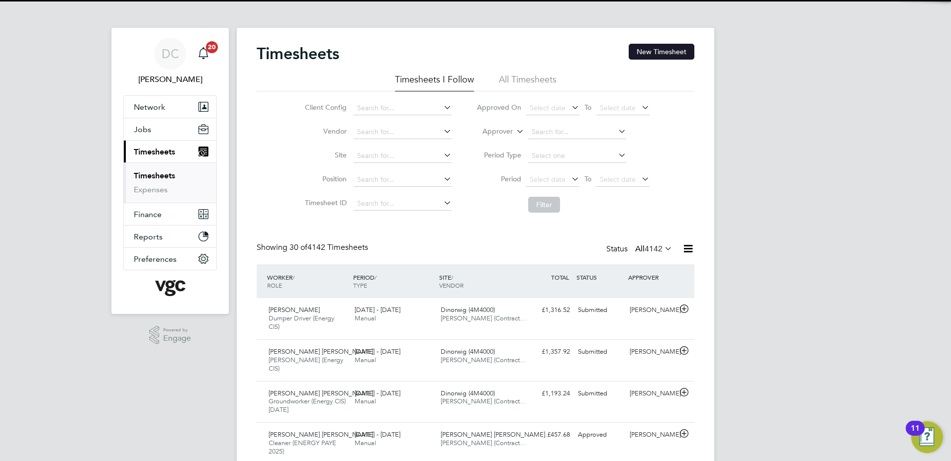
click at [662, 54] on button "New Timesheet" at bounding box center [661, 52] width 66 height 16
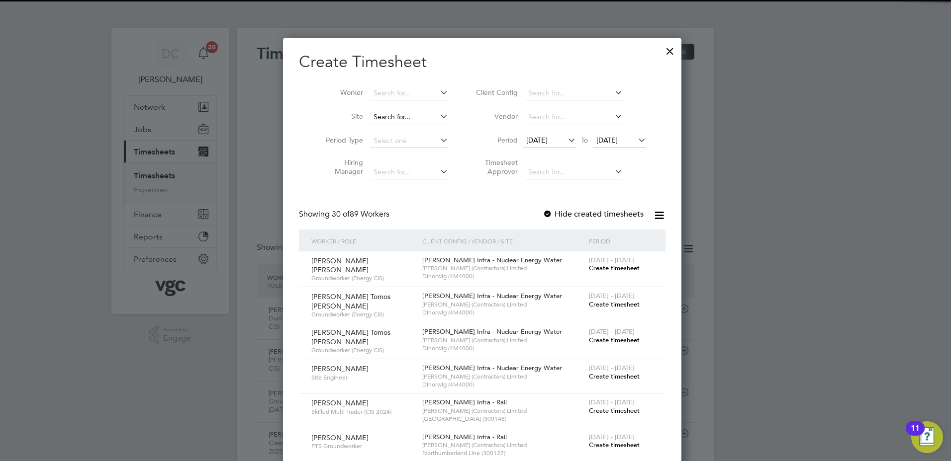
click at [388, 120] on input at bounding box center [409, 117] width 78 height 14
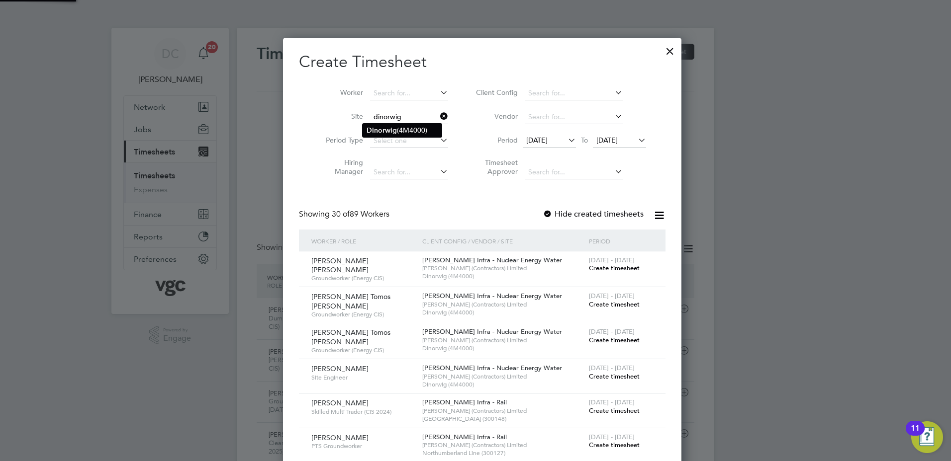
click at [394, 131] on b "Dinorwig" at bounding box center [381, 130] width 30 height 8
type input "Dinorwig (4M4000)"
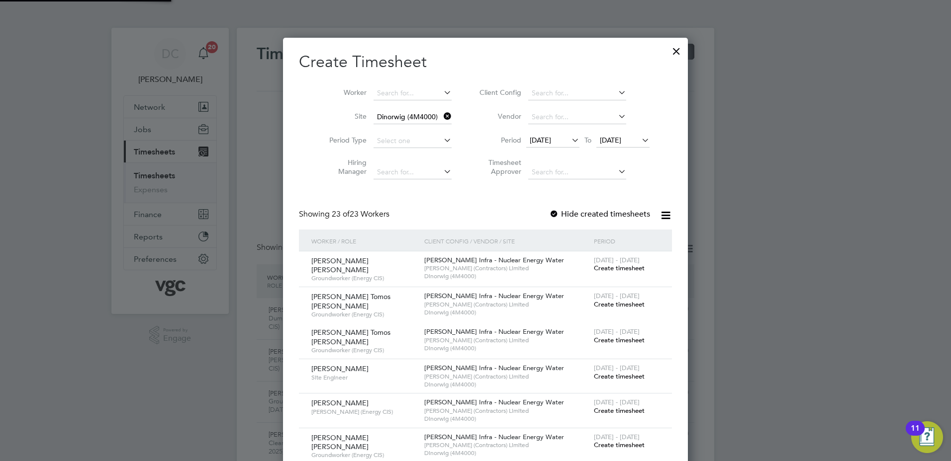
click at [541, 137] on span "[DATE]" at bounding box center [540, 140] width 21 height 9
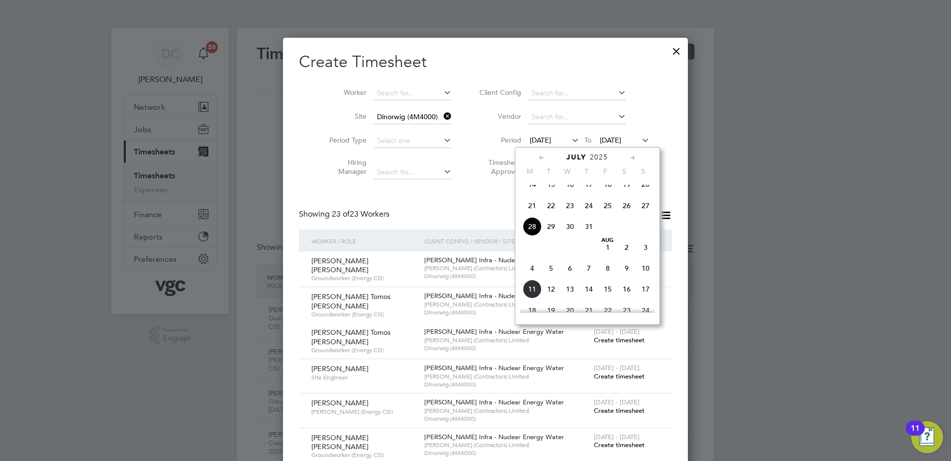
click at [627, 256] on span "2" at bounding box center [626, 247] width 19 height 19
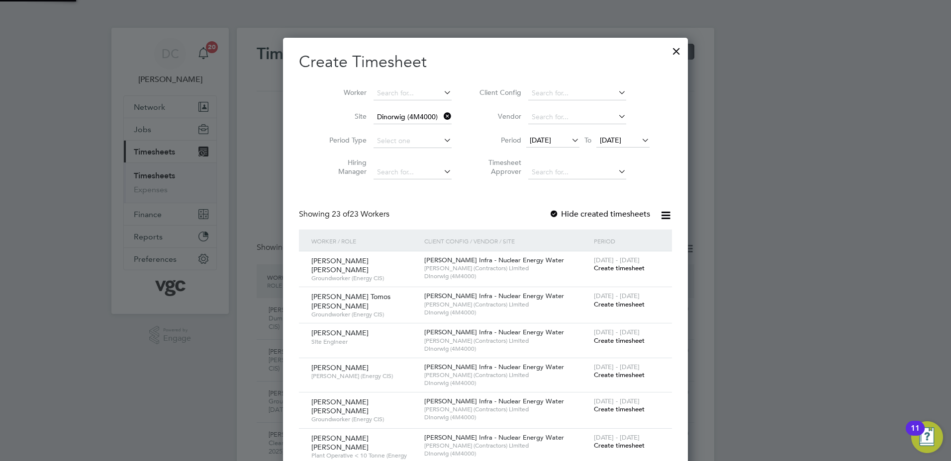
click at [612, 142] on span "[DATE]" at bounding box center [610, 140] width 21 height 9
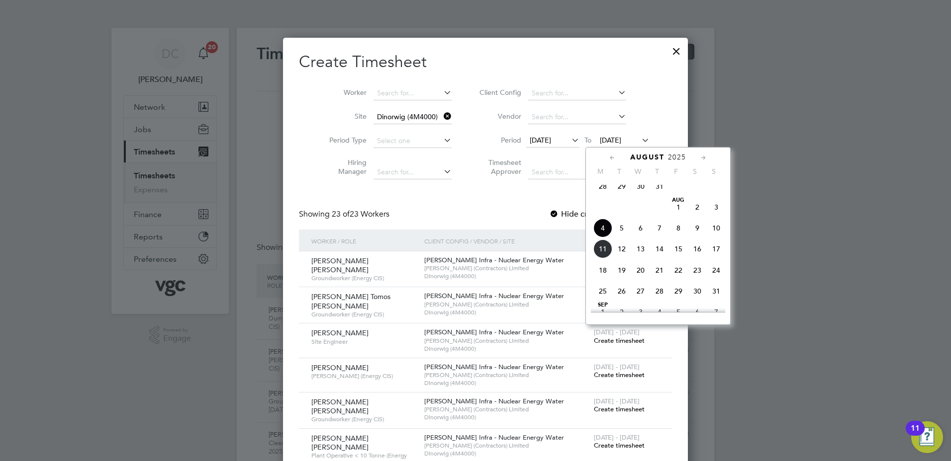
click at [681, 235] on span "8" at bounding box center [678, 228] width 19 height 19
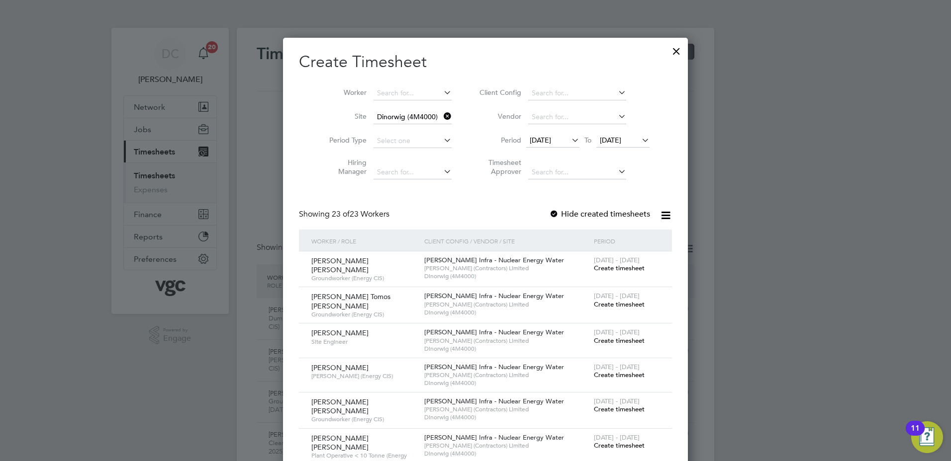
click at [597, 268] on span "Create timesheet" at bounding box center [619, 268] width 51 height 8
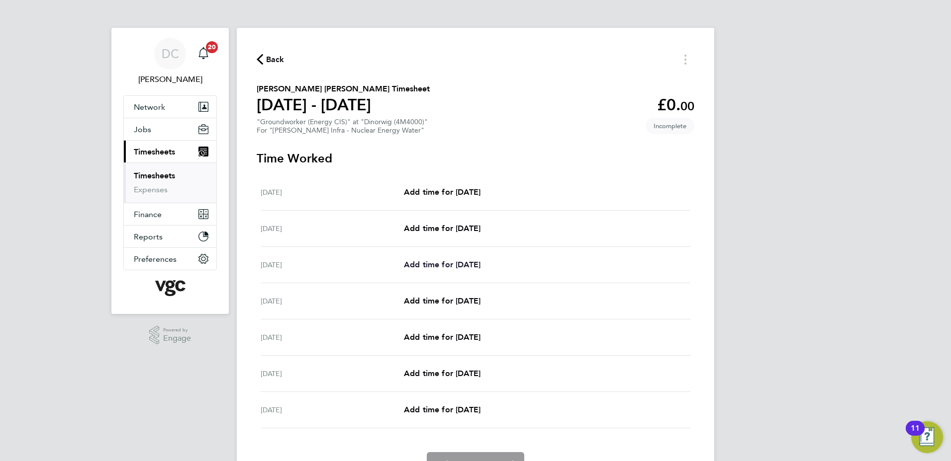
click at [480, 266] on span "Add time for Mon 04 Aug" at bounding box center [442, 264] width 77 height 9
select select "30"
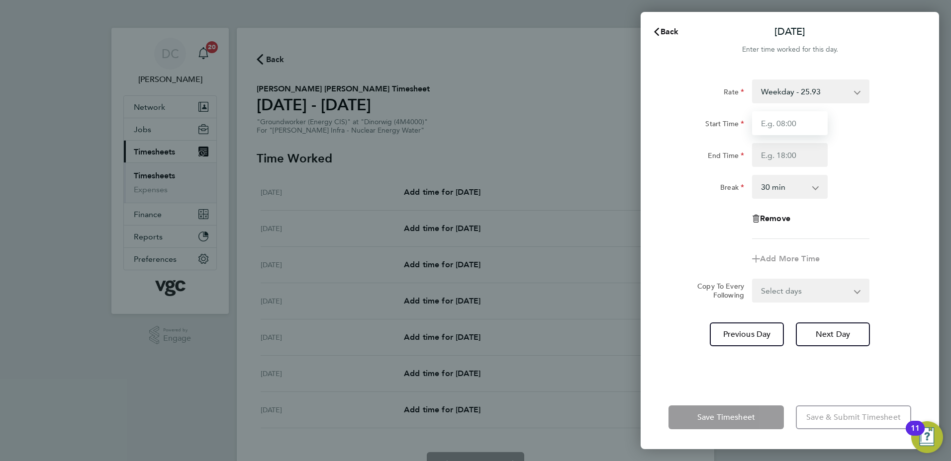
click at [785, 122] on input "Start Time" at bounding box center [790, 123] width 76 height 24
type input "07:30"
type input "17:30"
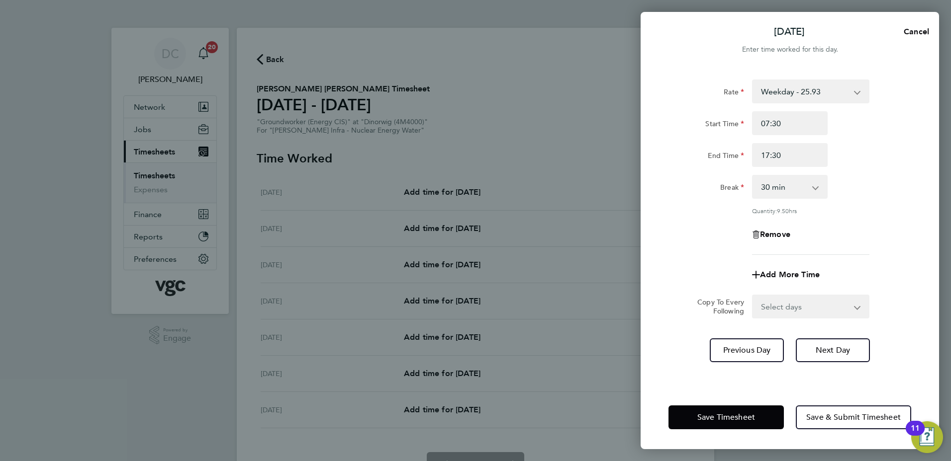
click at [696, 229] on div "Remove" at bounding box center [789, 235] width 251 height 24
click at [786, 307] on select "Select days Day Tuesday Wednesday Thursday Friday" at bounding box center [805, 307] width 104 height 22
select select "DAY"
click at [753, 296] on select "Select days Day Tuesday Wednesday Thursday Friday" at bounding box center [805, 307] width 104 height 22
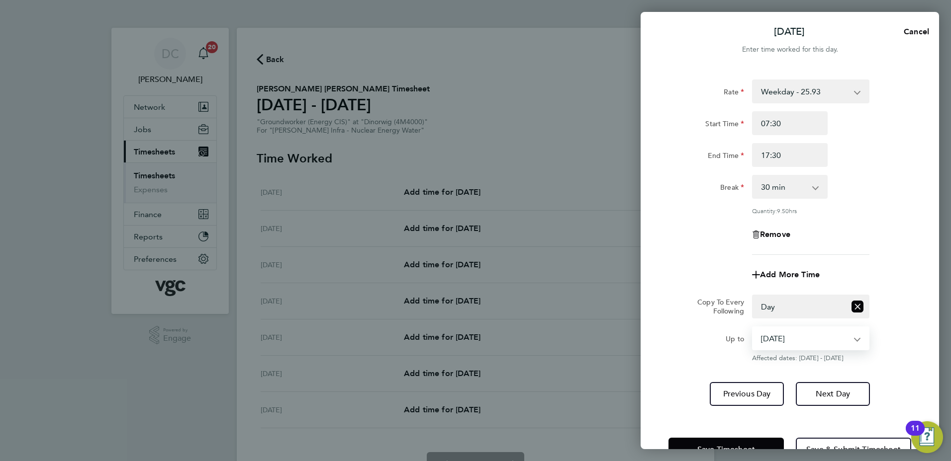
click at [775, 343] on select "05 Aug 2025 06 Aug 2025 07 Aug 2025 08 Aug 2025" at bounding box center [804, 339] width 103 height 22
select select "2025-08-07"
click at [753, 328] on select "05 Aug 2025 06 Aug 2025 07 Aug 2025 08 Aug 2025" at bounding box center [804, 339] width 103 height 22
click at [817, 391] on span "Next Day" at bounding box center [832, 394] width 34 height 10
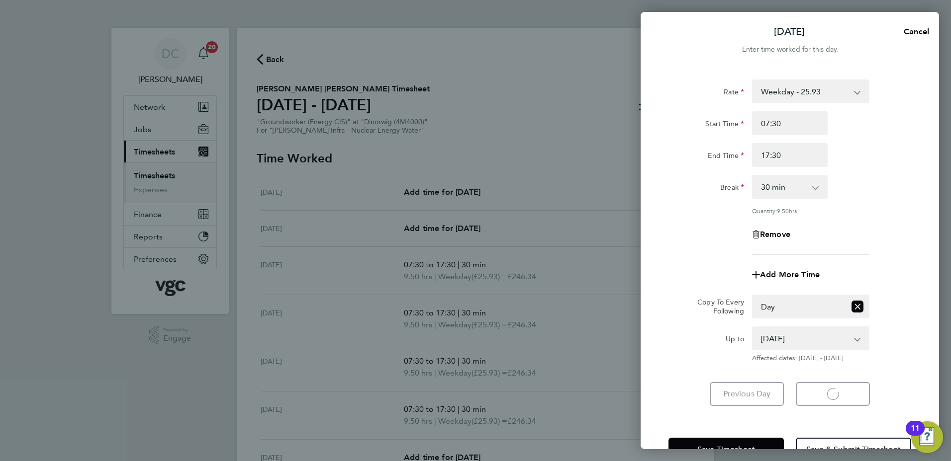
select select "30"
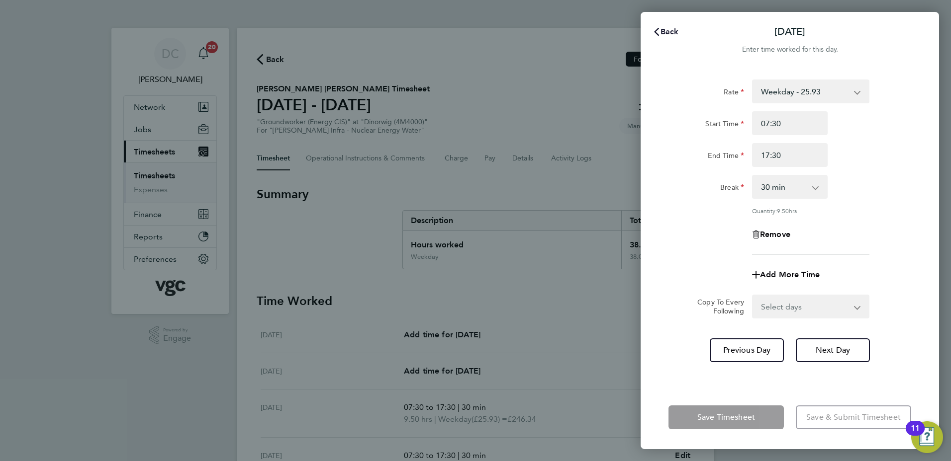
click at [664, 29] on span "Back" at bounding box center [669, 31] width 18 height 9
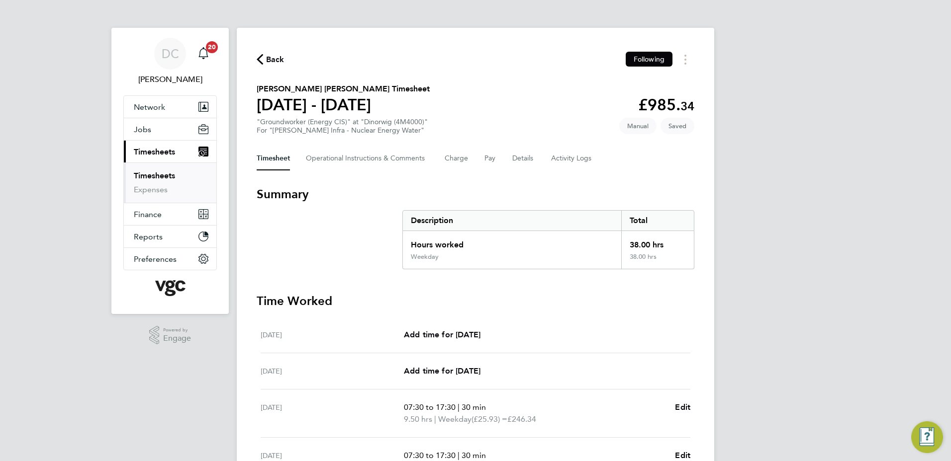
click at [788, 197] on div "DC Danny Carr Notifications 20 Applications: Network Team Members Businesses Si…" at bounding box center [475, 353] width 951 height 707
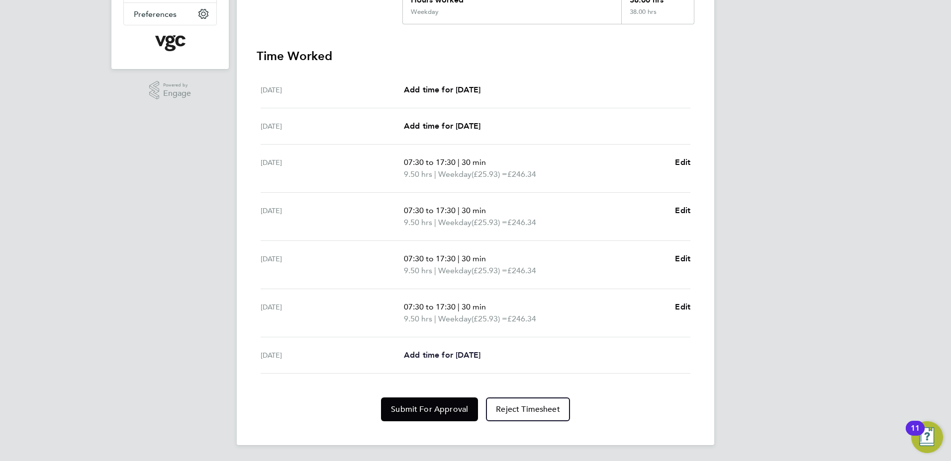
click at [446, 354] on span "Add time for Fri 08 Aug" at bounding box center [442, 355] width 77 height 9
select select "30"
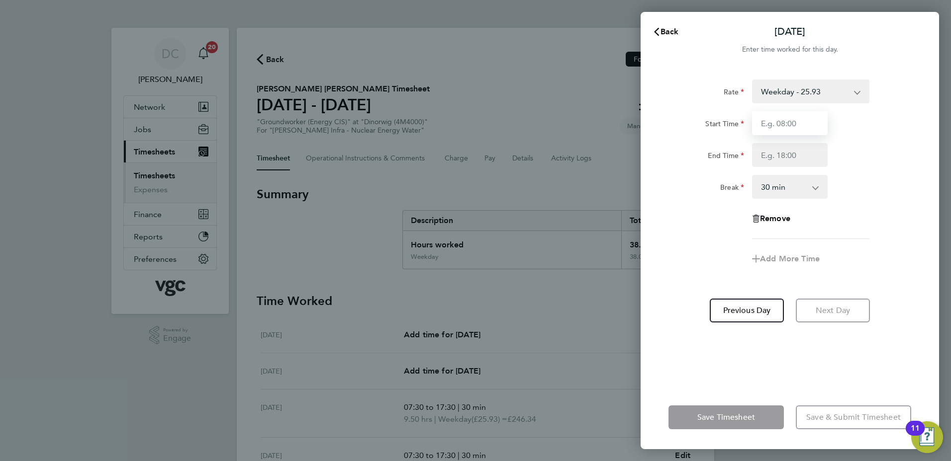
click at [788, 131] on input "Start Time" at bounding box center [790, 123] width 76 height 24
type input "07:30"
type input "16:00"
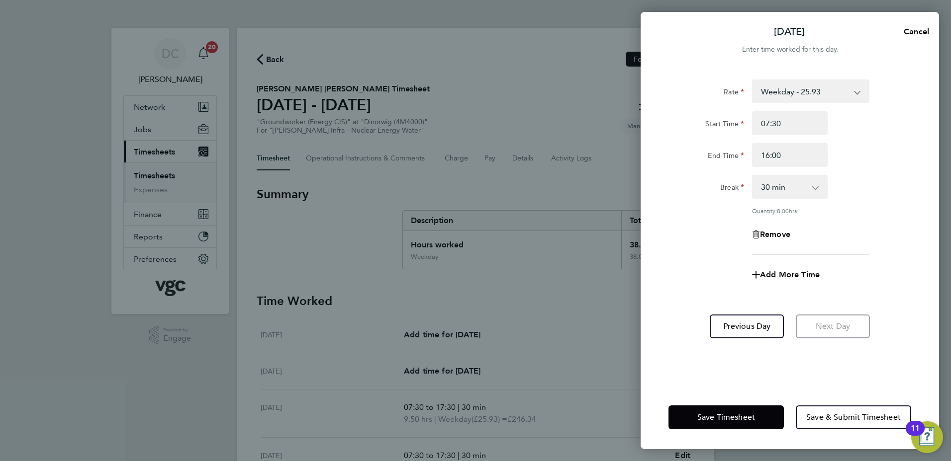
click at [701, 248] on div "Rate Weekday - 25.93 Bonus - 40.00 Bank Holiday (exc Christmas) - 45.38 Weekend…" at bounding box center [789, 168] width 243 height 176
click at [825, 414] on span "Save & Submit Timesheet" at bounding box center [853, 418] width 94 height 10
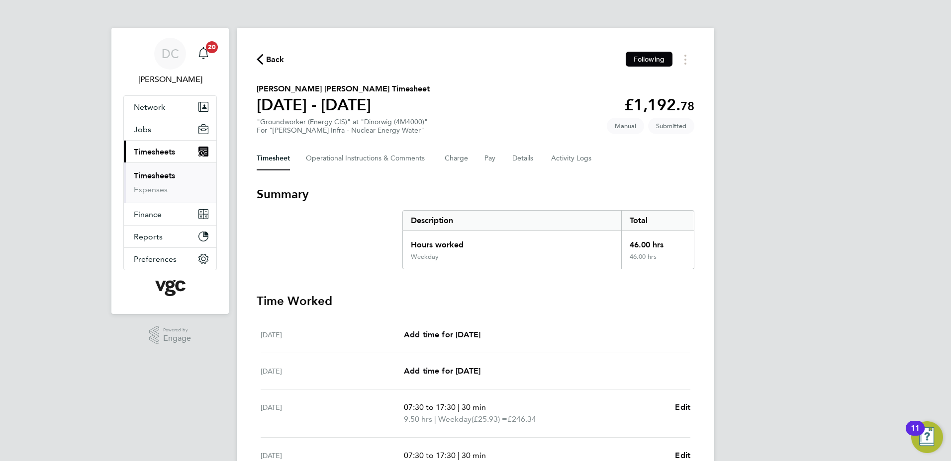
click at [268, 61] on span "Back" at bounding box center [275, 60] width 18 height 12
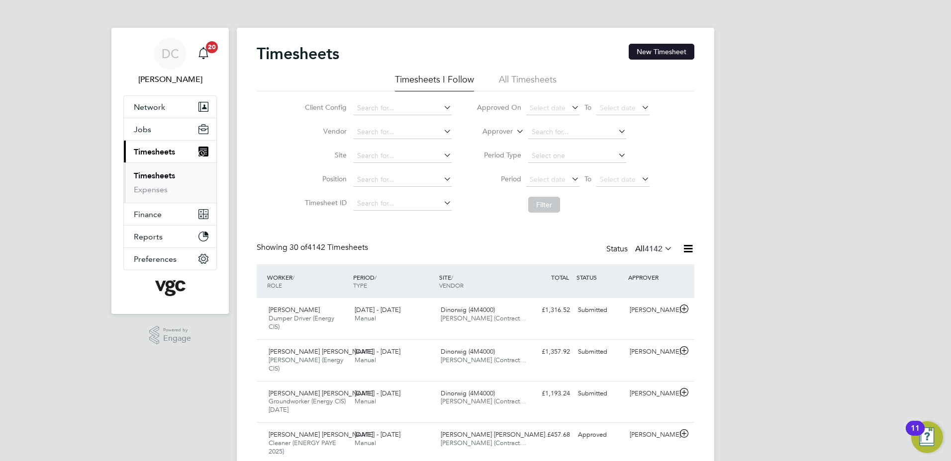
click at [664, 54] on button "New Timesheet" at bounding box center [661, 52] width 66 height 16
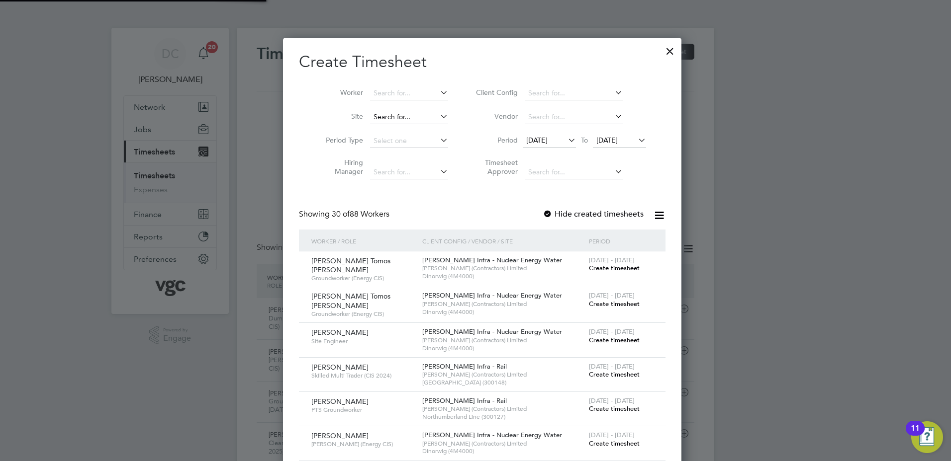
click at [410, 114] on input at bounding box center [409, 117] width 78 height 14
click at [412, 130] on li "Dinorwig (4M4000)" at bounding box center [401, 130] width 79 height 13
type input "Dinorwig (4M4000)"
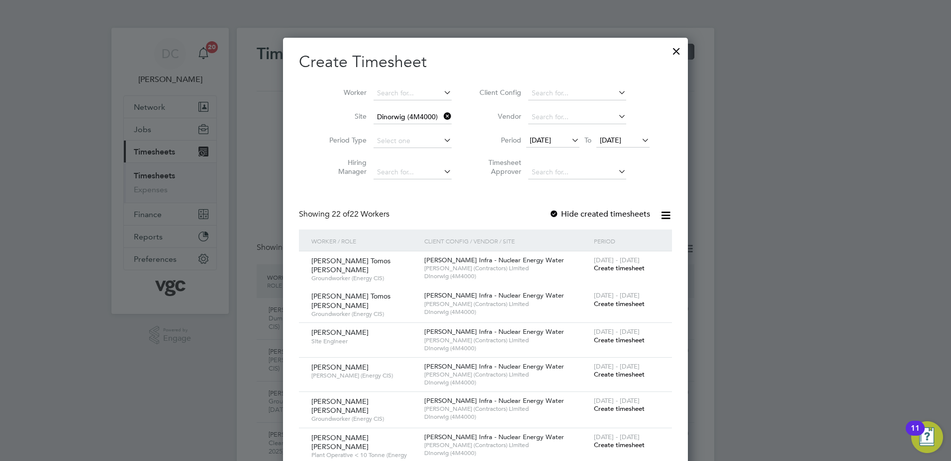
click at [531, 141] on span "[DATE]" at bounding box center [540, 140] width 21 height 9
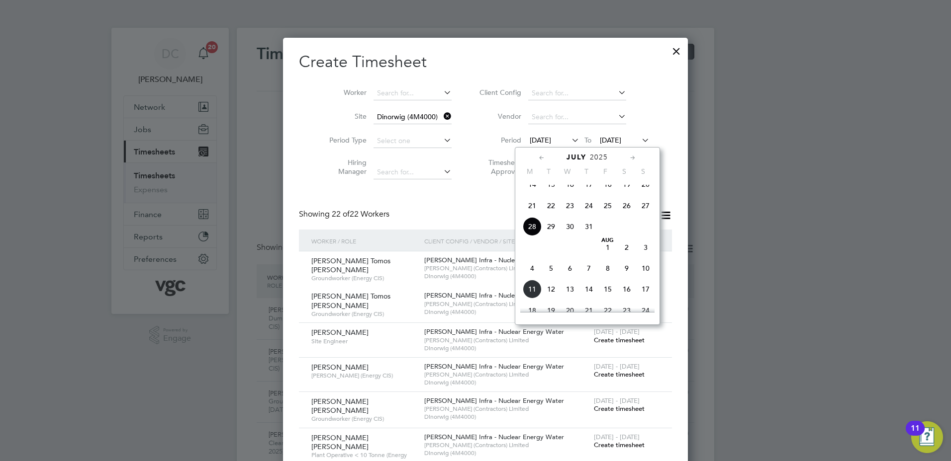
click at [625, 256] on span "2" at bounding box center [626, 247] width 19 height 19
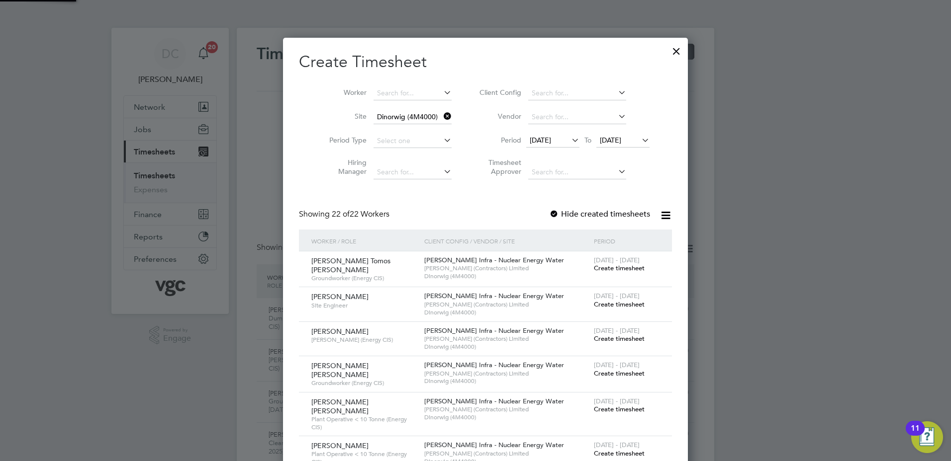
click at [615, 136] on span "[DATE]" at bounding box center [610, 140] width 21 height 9
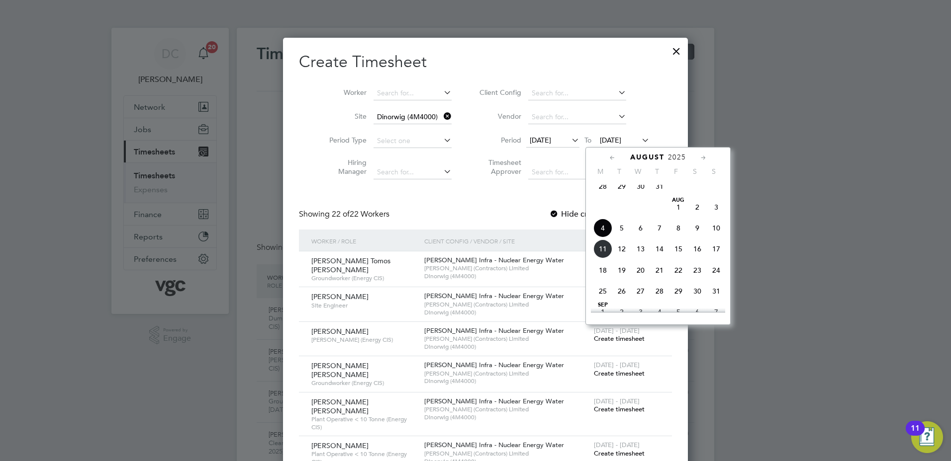
click at [678, 235] on span "8" at bounding box center [678, 228] width 19 height 19
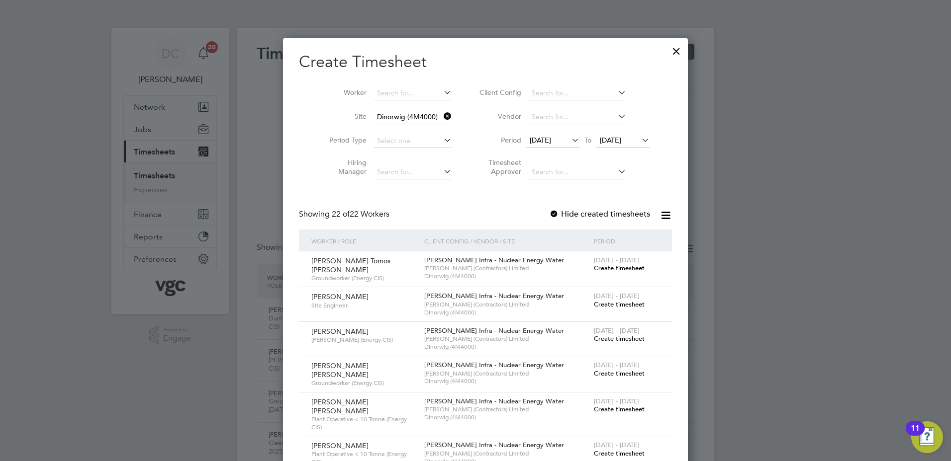
click at [763, 314] on div at bounding box center [475, 230] width 951 height 461
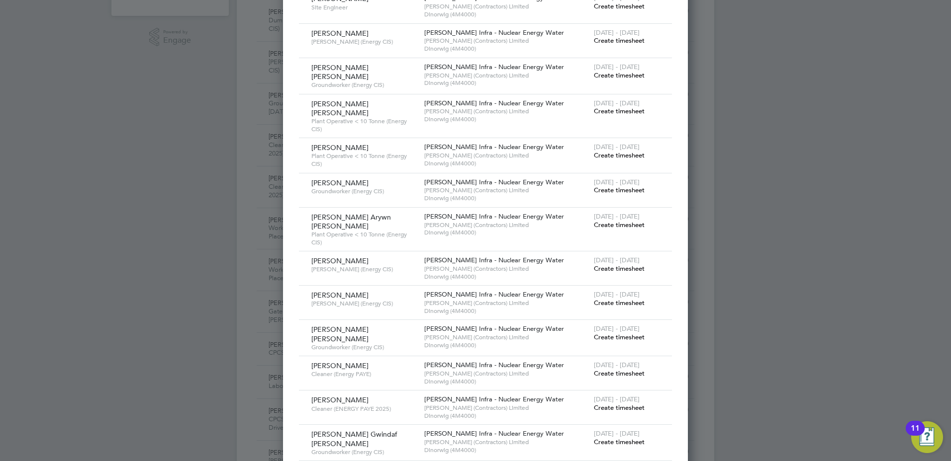
click at [594, 265] on span "Create timesheet" at bounding box center [619, 269] width 51 height 8
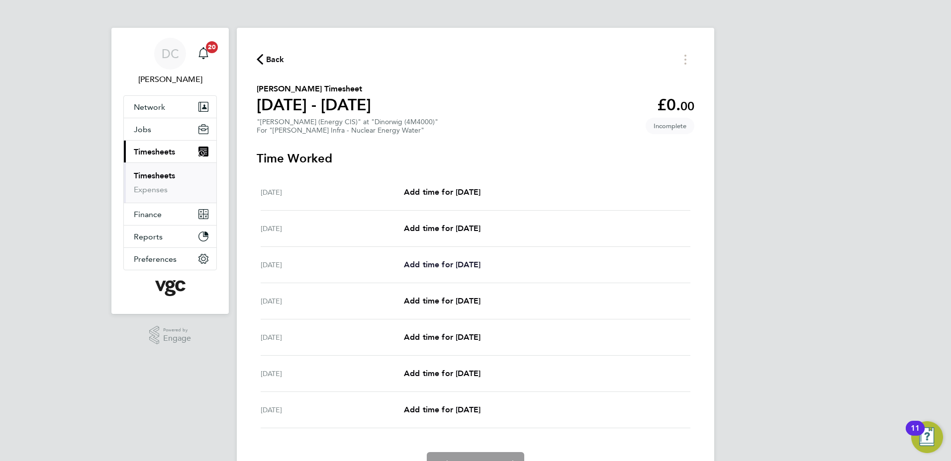
click at [426, 261] on span "Add time for Mon 04 Aug" at bounding box center [442, 264] width 77 height 9
select select "30"
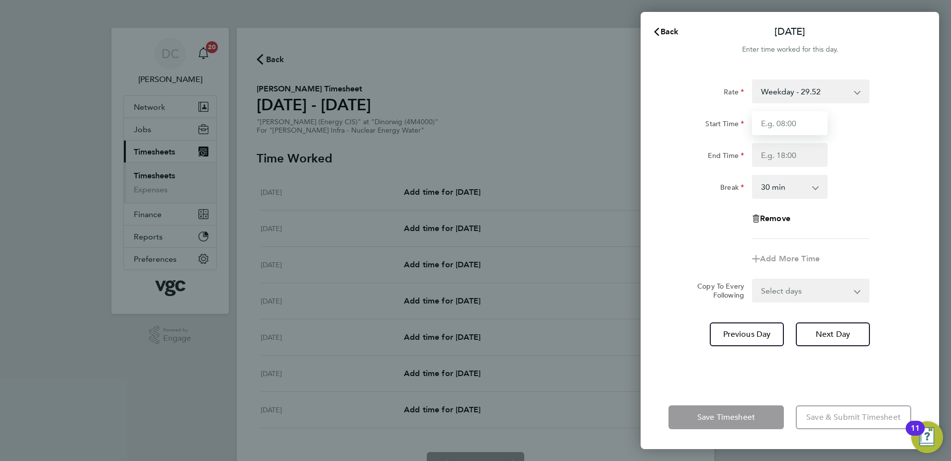
click at [795, 130] on input "Start Time" at bounding box center [790, 123] width 76 height 24
type input "07:30"
type input "17:30"
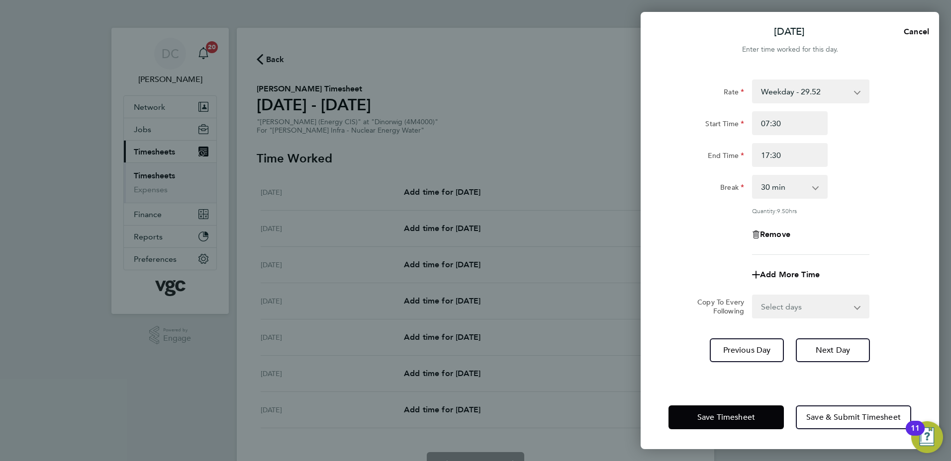
click at [691, 223] on div "Remove" at bounding box center [789, 235] width 251 height 24
click at [794, 304] on select "Select days Day Tuesday Wednesday Thursday Friday" at bounding box center [805, 307] width 104 height 22
select select "DAY"
click at [753, 296] on select "Select days Day Tuesday Wednesday Thursday Friday" at bounding box center [805, 307] width 104 height 22
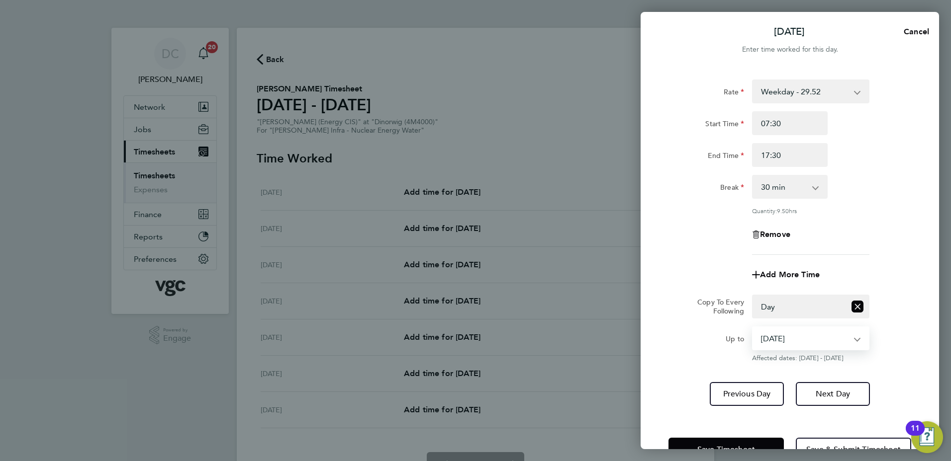
drag, startPoint x: 787, startPoint y: 317, endPoint x: 777, endPoint y: 342, distance: 26.3
click at [777, 342] on select "05 Aug 2025 06 Aug 2025 07 Aug 2025 08 Aug 2025" at bounding box center [804, 339] width 103 height 22
select select "2025-08-07"
click at [753, 328] on select "05 Aug 2025 06 Aug 2025 07 Aug 2025 08 Aug 2025" at bounding box center [804, 339] width 103 height 22
click at [828, 392] on span "Next Day" at bounding box center [832, 394] width 34 height 10
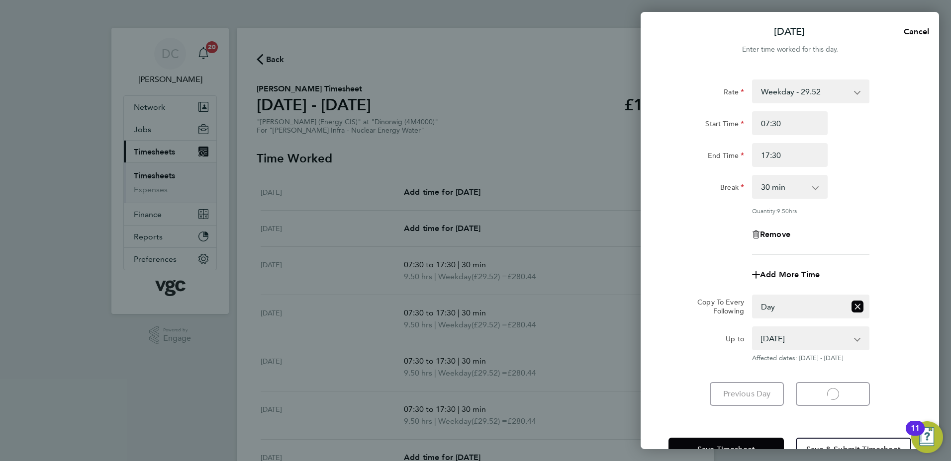
select select "30"
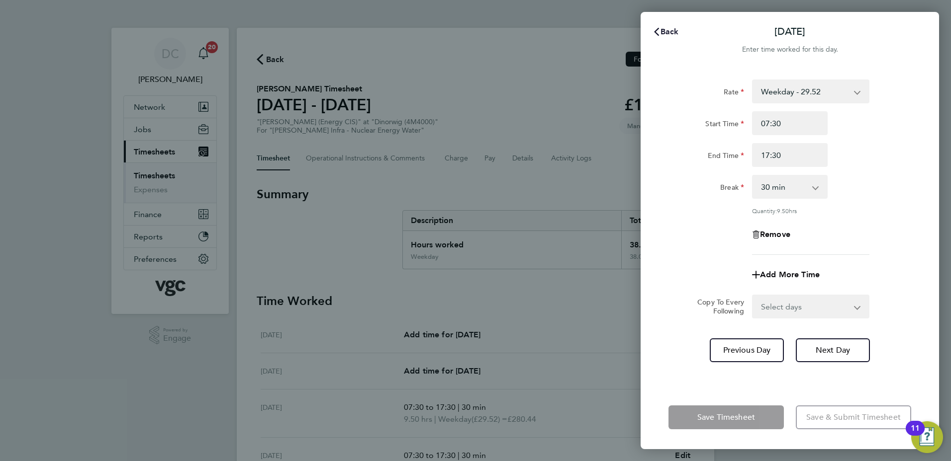
click at [669, 31] on span "Back" at bounding box center [669, 31] width 18 height 9
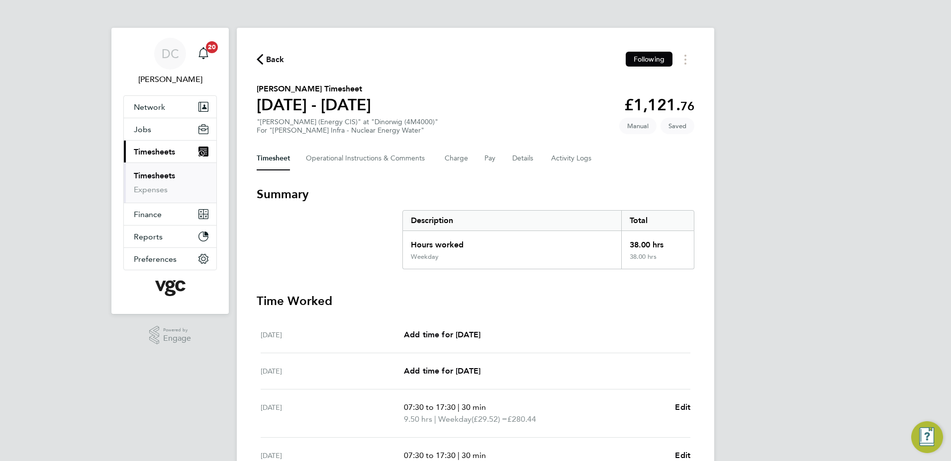
click at [813, 183] on div "DC Danny Carr Notifications 20 Applications: Network Team Members Businesses Si…" at bounding box center [475, 353] width 951 height 707
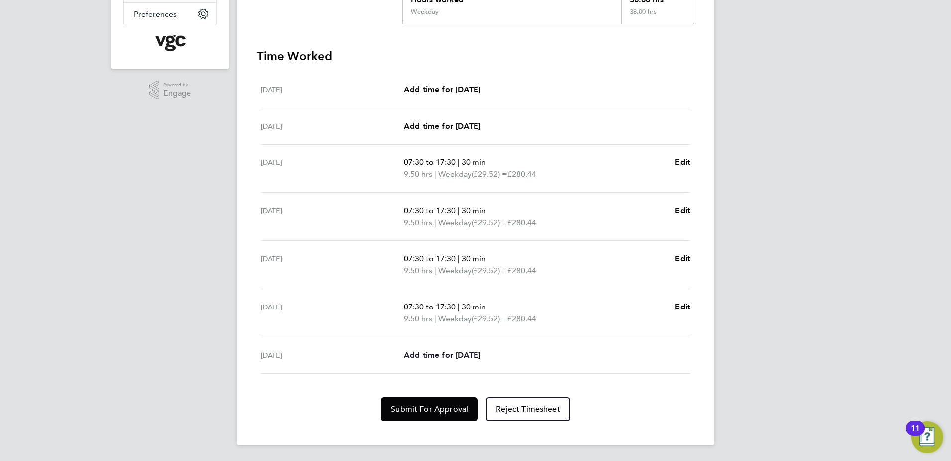
click at [435, 356] on span "Add time for Fri 08 Aug" at bounding box center [442, 355] width 77 height 9
select select "30"
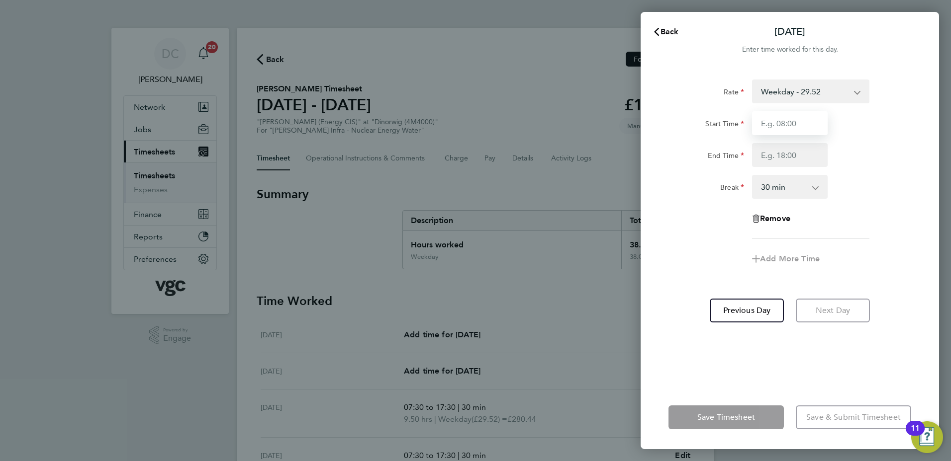
click at [785, 126] on input "Start Time" at bounding box center [790, 123] width 76 height 24
type input "07:30"
type input "16:00"
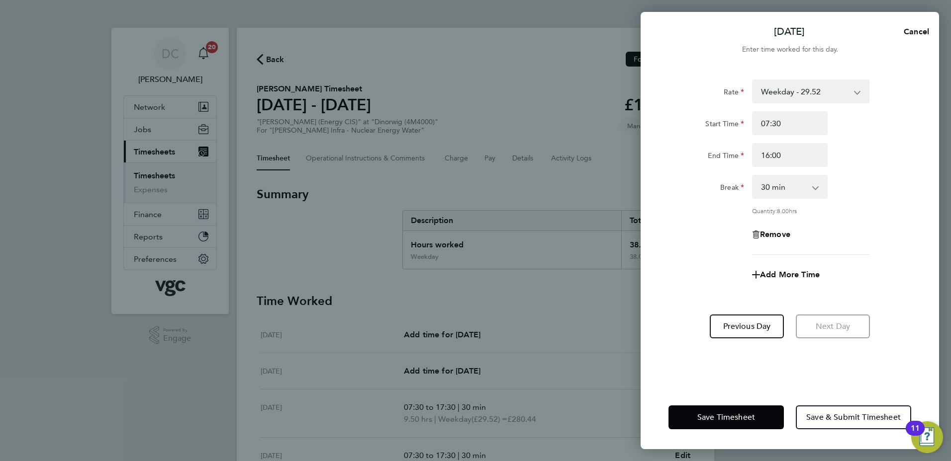
click at [701, 233] on div "Remove" at bounding box center [789, 235] width 251 height 24
click at [789, 273] on span "Add More Time" at bounding box center [790, 274] width 60 height 9
select select "null"
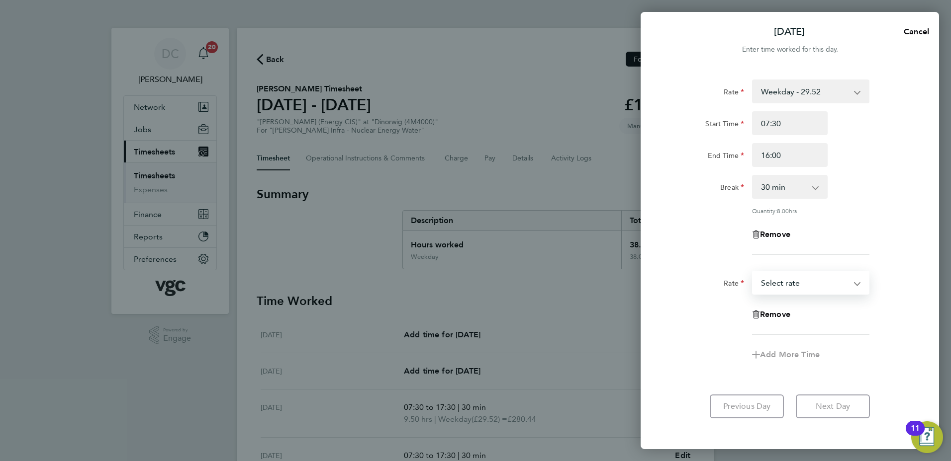
click at [789, 273] on select "Bonus - 350.00 Bonis - 150.00 Weekday - 29.52 Weekday Nights - 36.87 Weekends -…" at bounding box center [804, 283] width 103 height 22
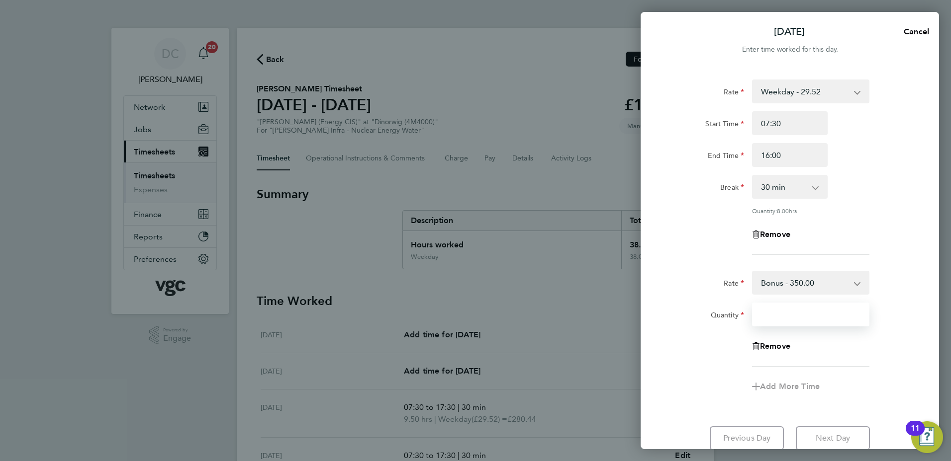
click at [784, 321] on input "Quantity" at bounding box center [810, 315] width 117 height 24
type input "0.7"
click at [706, 349] on div "Remove" at bounding box center [789, 347] width 251 height 24
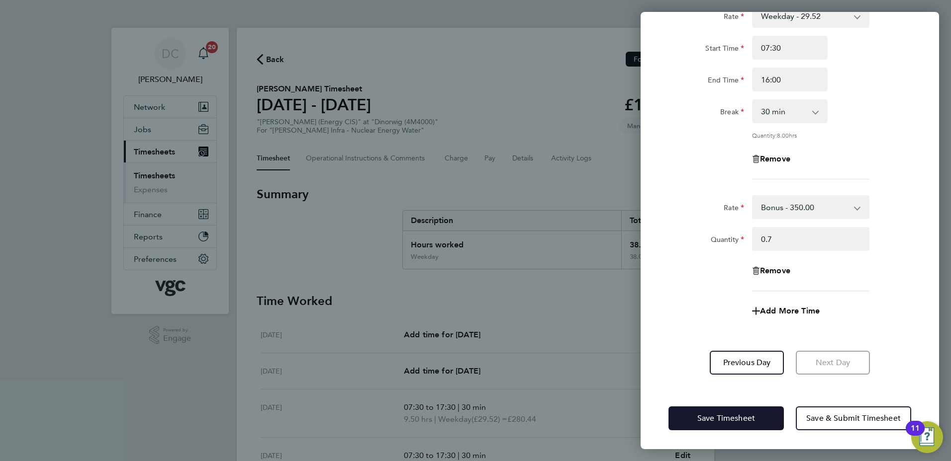
click at [729, 423] on button "Save Timesheet" at bounding box center [725, 419] width 115 height 24
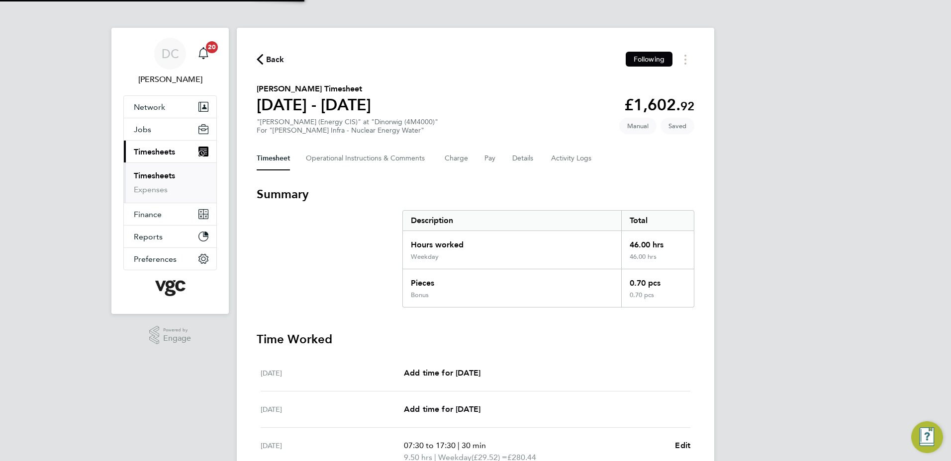
click at [848, 311] on div "DC Danny Carr Notifications 20 Applications: Network Team Members Businesses Si…" at bounding box center [475, 394] width 951 height 789
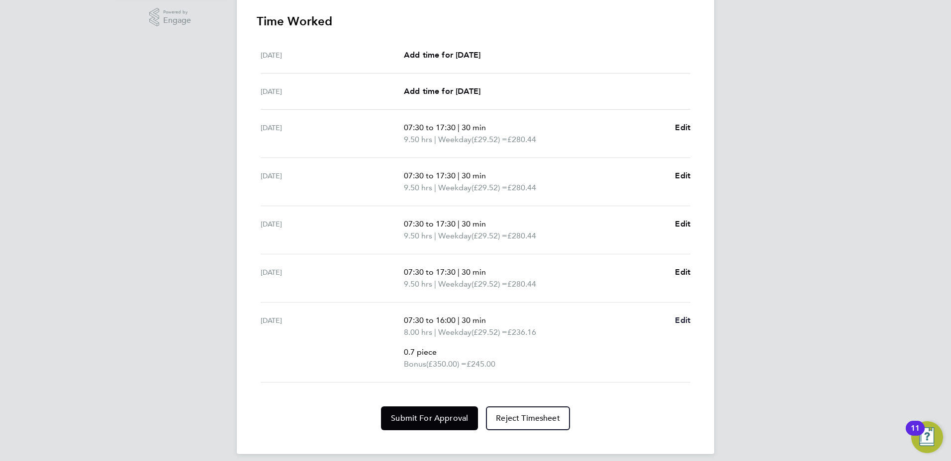
click at [680, 320] on span "Edit" at bounding box center [682, 320] width 15 height 9
select select "30"
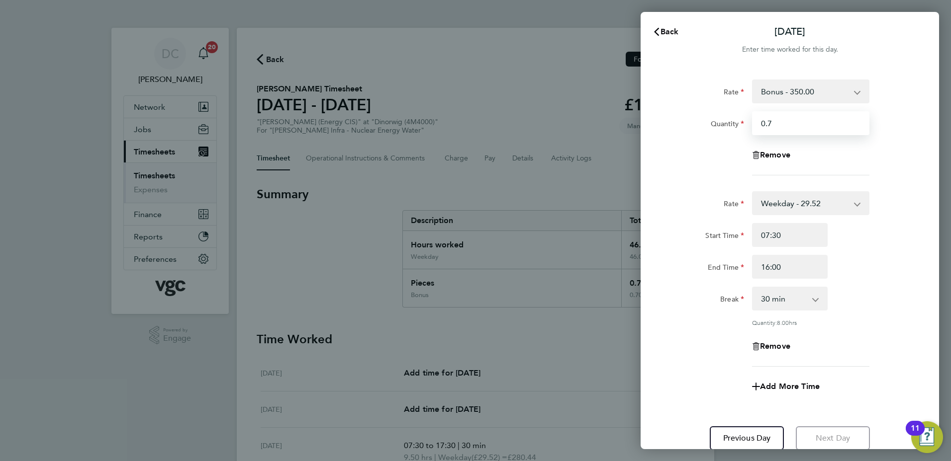
click at [788, 125] on input "0.7" at bounding box center [810, 123] width 117 height 24
type input "0.75"
click at [902, 299] on div "Break 0 min 15 min 30 min 45 min 60 min 75 min 90 min" at bounding box center [789, 299] width 251 height 24
click at [864, 397] on div "Add More Time" at bounding box center [789, 387] width 251 height 24
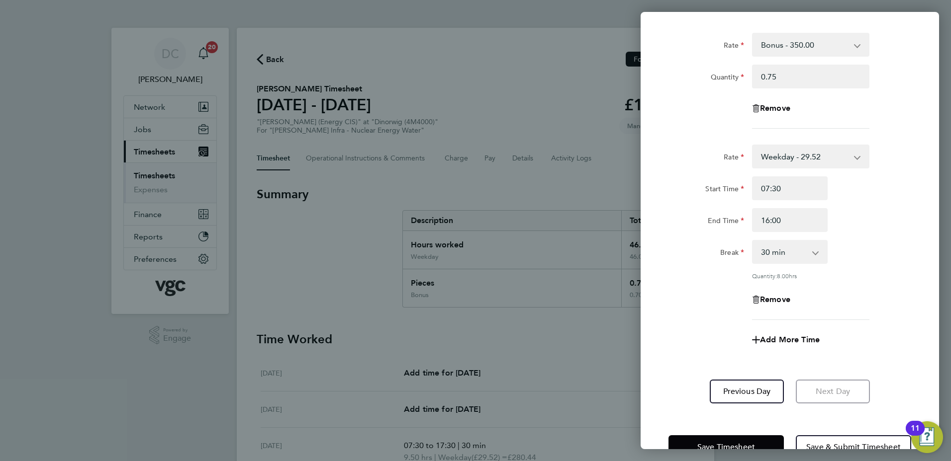
scroll to position [76, 0]
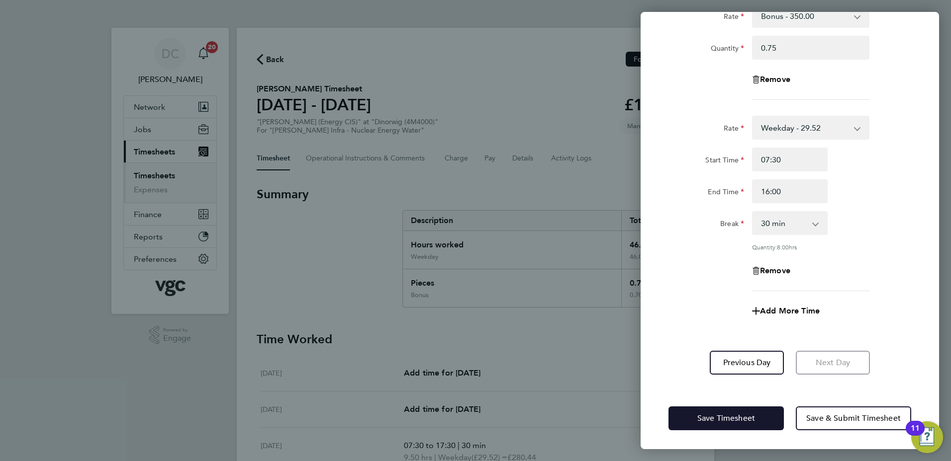
click at [728, 417] on span "Save Timesheet" at bounding box center [726, 419] width 58 height 10
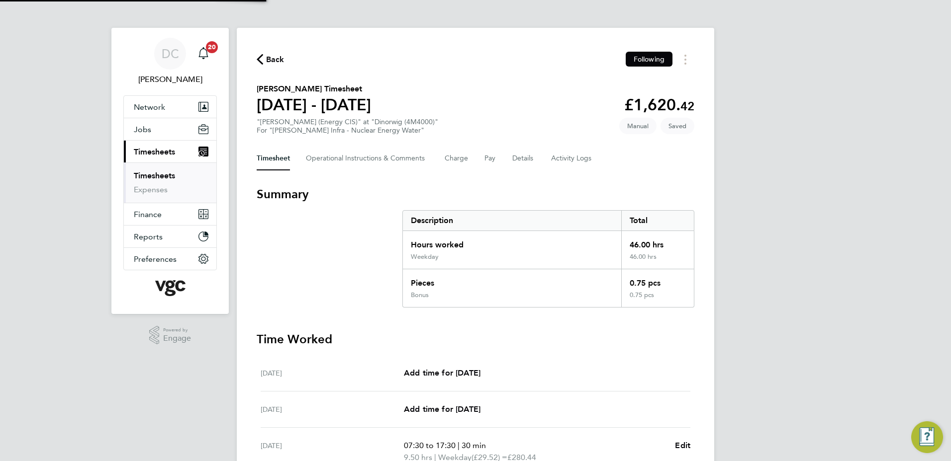
click at [838, 317] on div "DC Danny Carr Notifications 20 Applications: Network Team Members Businesses Si…" at bounding box center [475, 394] width 951 height 789
click at [838, 354] on div "DC Danny Carr Notifications 20 Applications: Network Team Members Businesses Si…" at bounding box center [475, 394] width 951 height 789
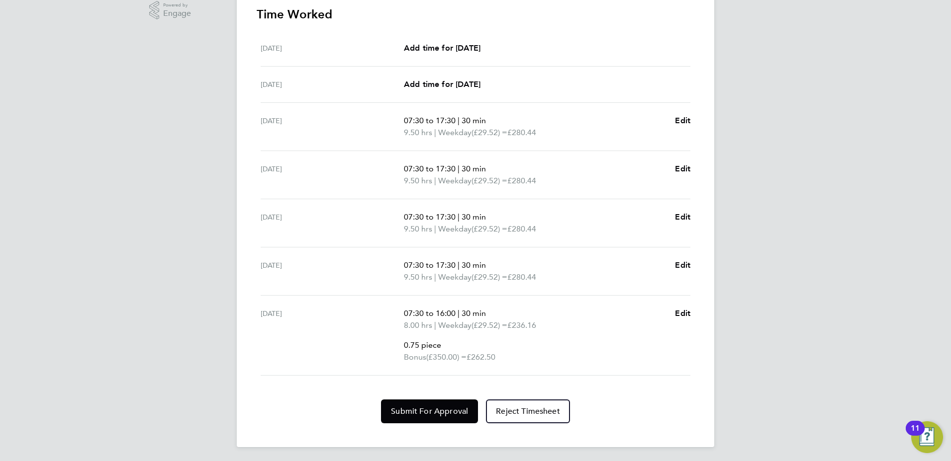
scroll to position [327, 0]
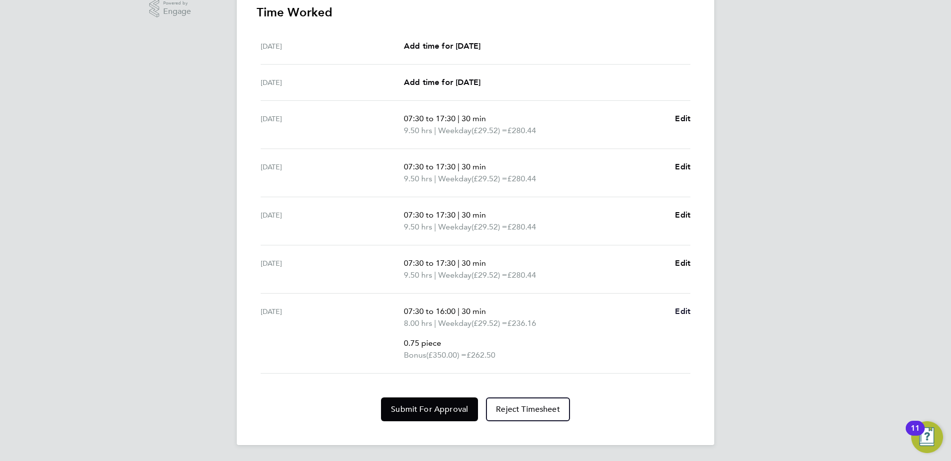
click at [684, 310] on span "Edit" at bounding box center [682, 311] width 15 height 9
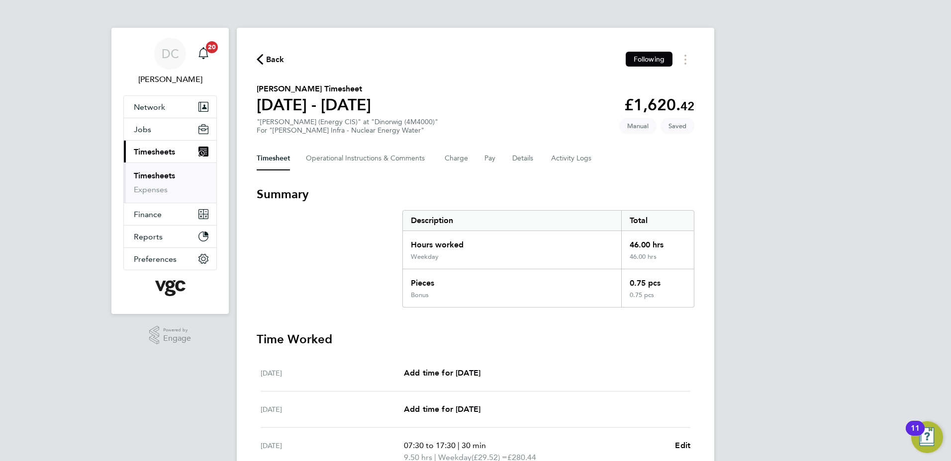
select select "30"
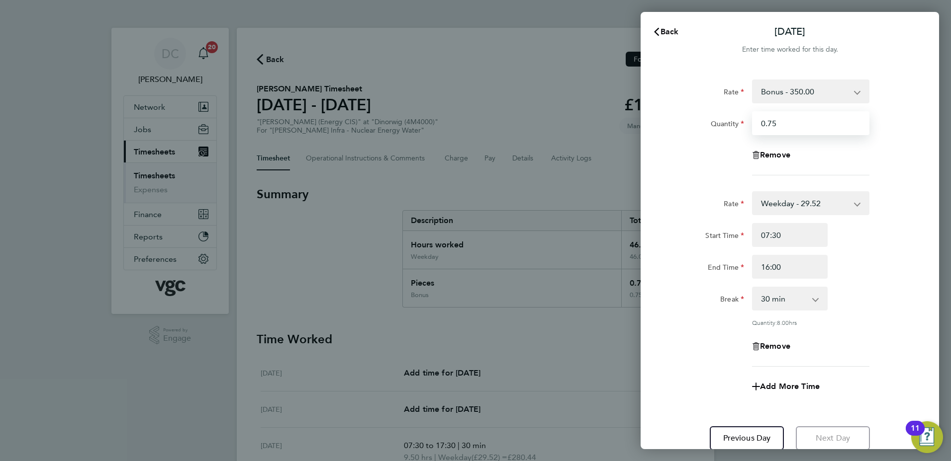
click at [784, 126] on input "0.75" at bounding box center [810, 123] width 117 height 24
type input "0.725"
click at [907, 291] on div "Break 0 min 15 min 30 min 45 min 60 min 75 min 90 min" at bounding box center [789, 299] width 251 height 24
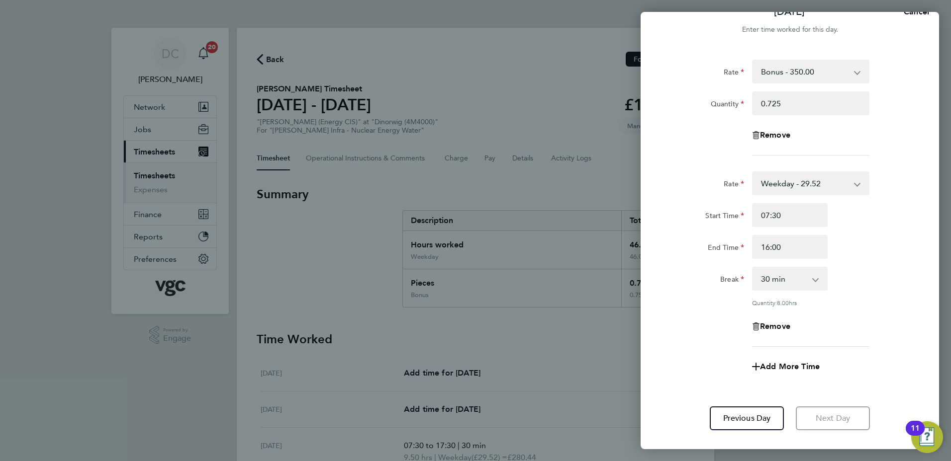
scroll to position [76, 0]
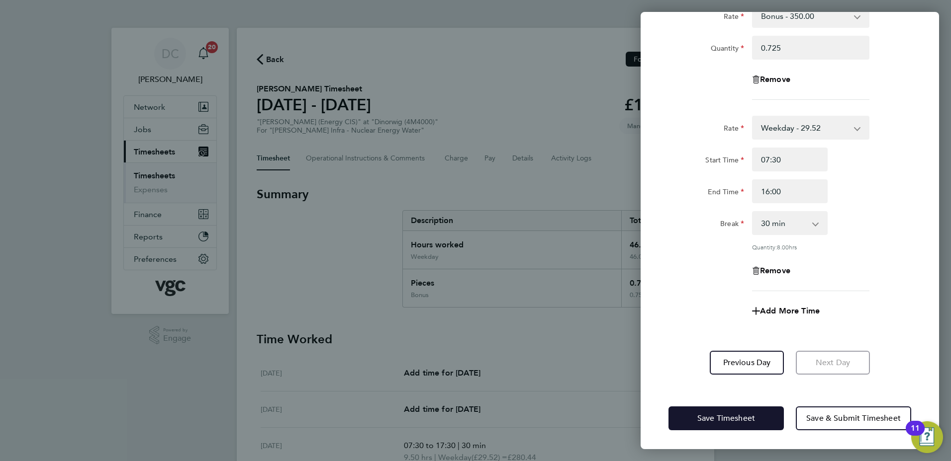
click at [754, 414] on span "Save Timesheet" at bounding box center [726, 419] width 58 height 10
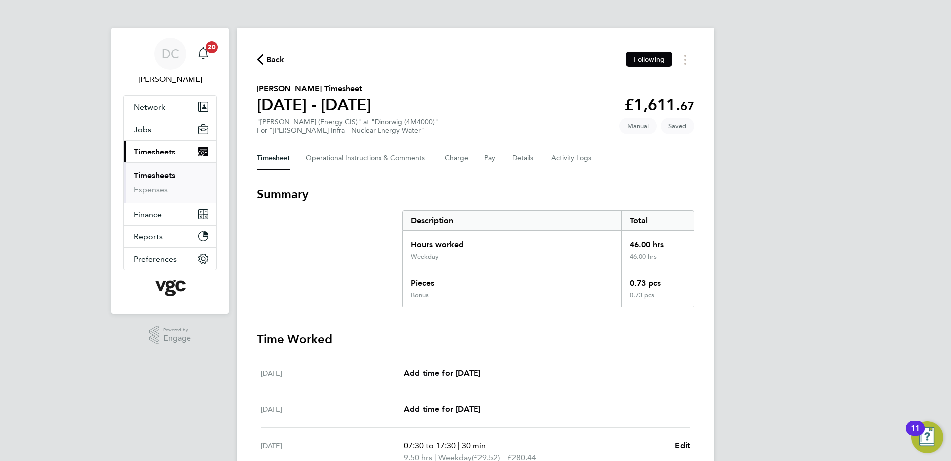
click at [859, 275] on div "DC Danny Carr Notifications 20 Applications: Network Team Members Businesses Si…" at bounding box center [475, 394] width 951 height 789
click at [888, 314] on div "DC Danny Carr Notifications 20 Applications: Network Team Members Businesses Si…" at bounding box center [475, 394] width 951 height 789
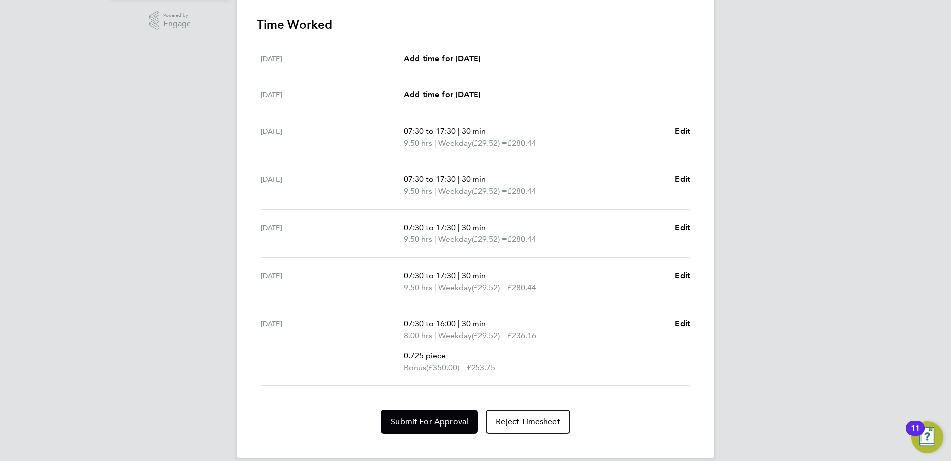
scroll to position [327, 0]
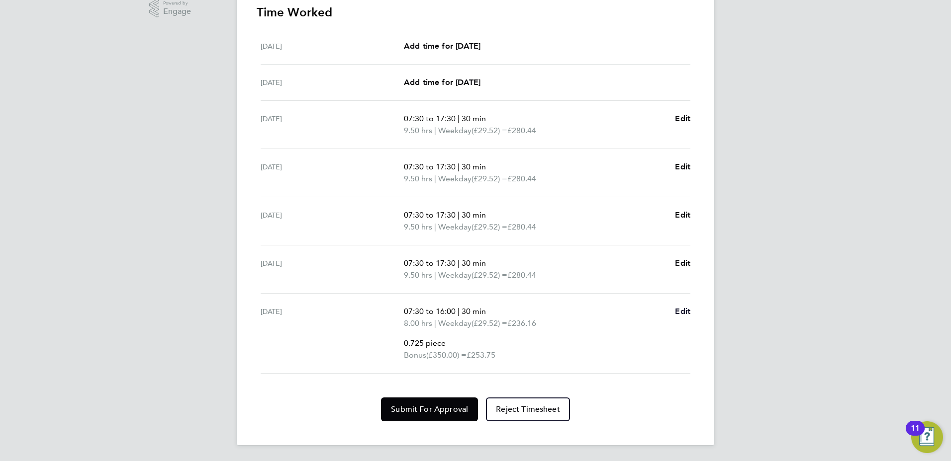
click at [682, 311] on span "Edit" at bounding box center [682, 311] width 15 height 9
select select "30"
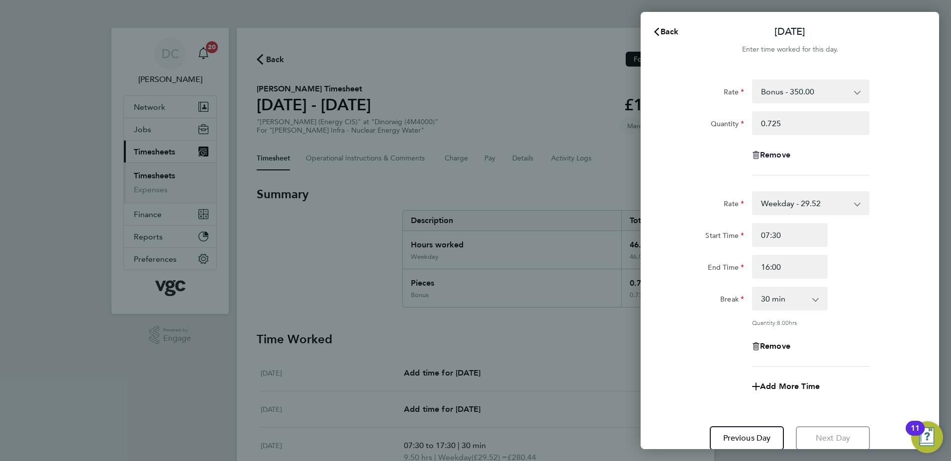
click at [780, 152] on span "Remove" at bounding box center [775, 154] width 30 height 9
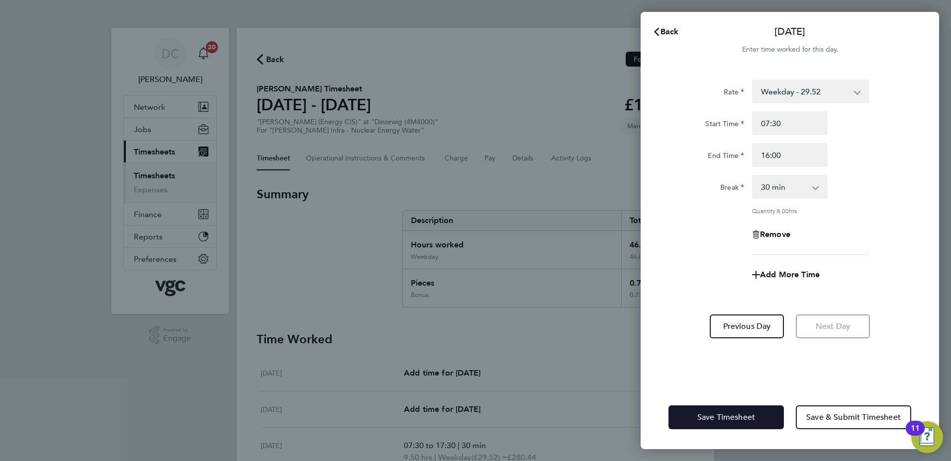
click at [723, 414] on span "Save Timesheet" at bounding box center [726, 418] width 58 height 10
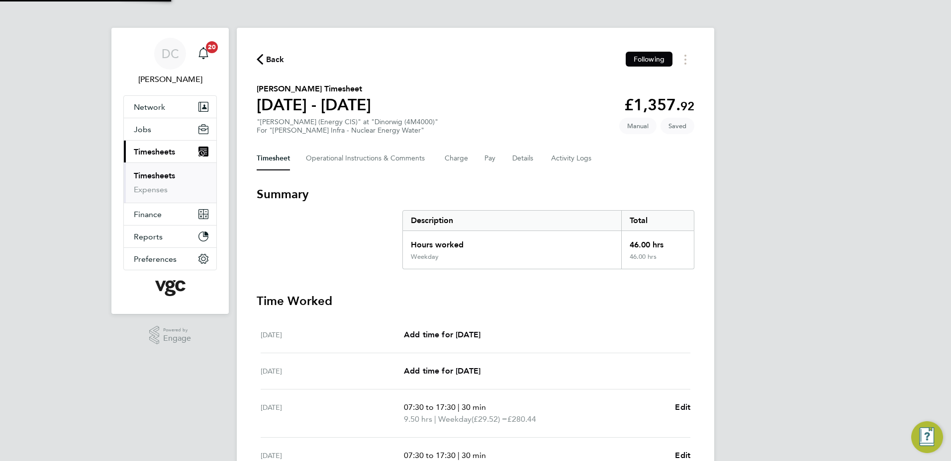
click at [823, 347] on div "DC Danny Carr Notifications 20 Applications: Network Team Members Businesses Si…" at bounding box center [475, 359] width 951 height 718
click at [276, 59] on span "Back" at bounding box center [275, 60] width 18 height 12
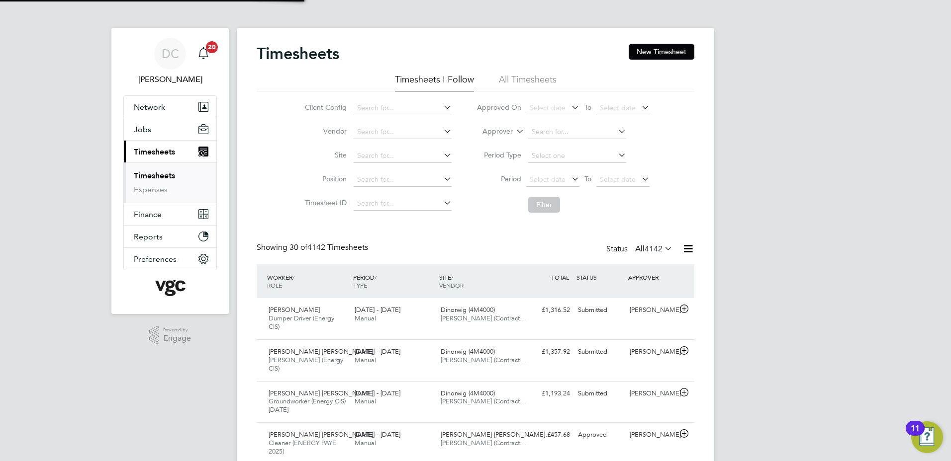
scroll to position [33, 87]
click at [143, 130] on span "Jobs" at bounding box center [142, 129] width 17 height 9
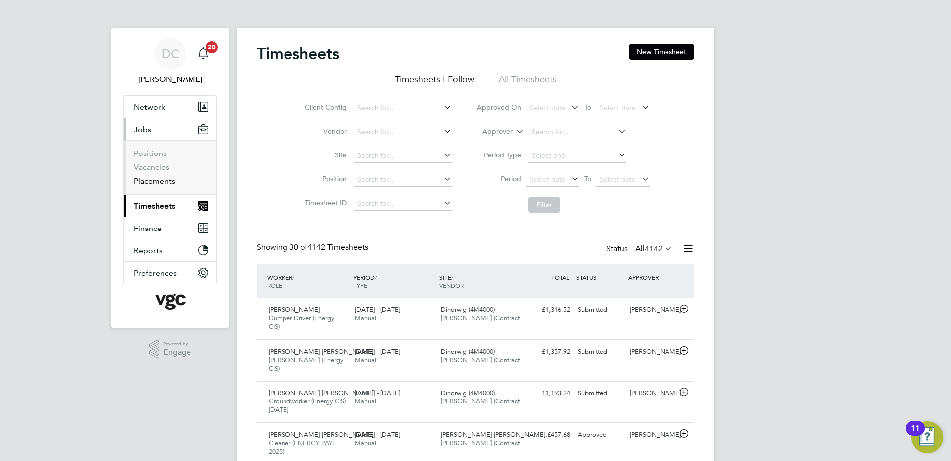
click at [154, 181] on link "Placements" at bounding box center [154, 181] width 41 height 9
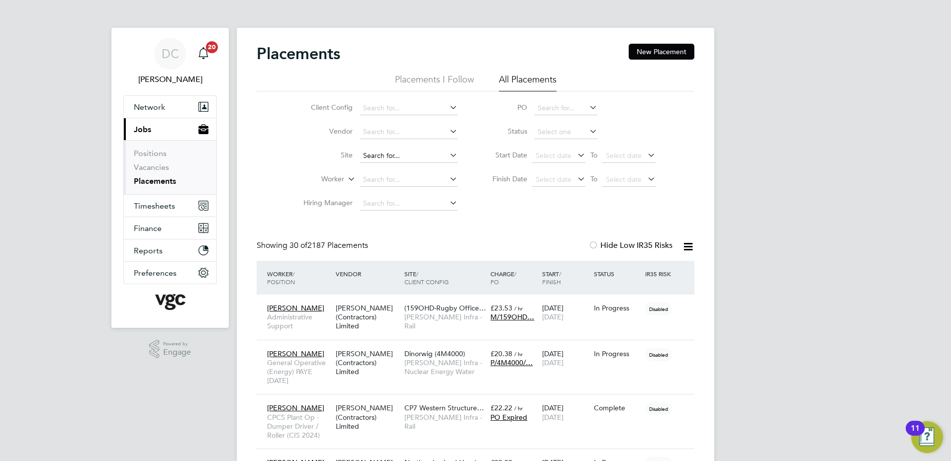
click at [382, 160] on input at bounding box center [408, 156] width 98 height 14
click at [387, 170] on b "Dinorwig" at bounding box center [378, 170] width 30 height 8
type input "Dinorwig (4M4000)"
click at [383, 179] on input at bounding box center [408, 180] width 98 height 14
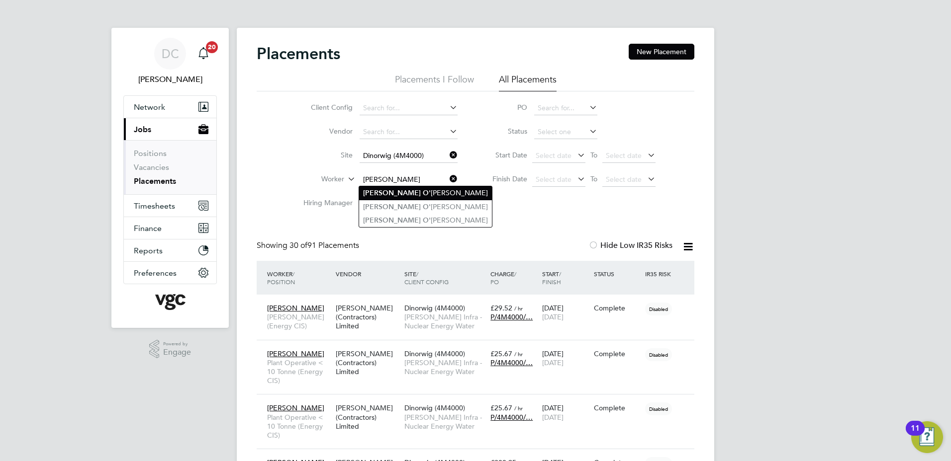
click at [395, 192] on li "John O' Donovan" at bounding box center [425, 192] width 133 height 13
type input "[PERSON_NAME]"
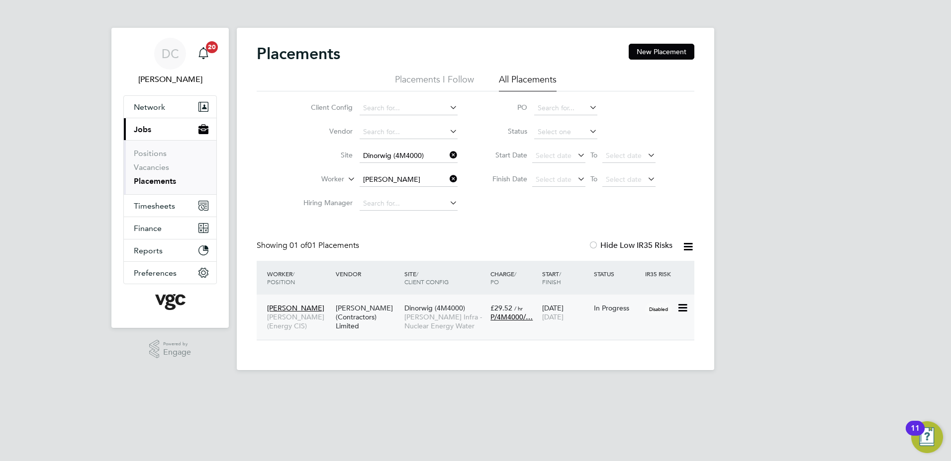
click at [435, 322] on span "[PERSON_NAME] Infra - Nuclear Energy Water" at bounding box center [444, 322] width 81 height 18
click at [164, 205] on span "Timesheets" at bounding box center [154, 205] width 41 height 9
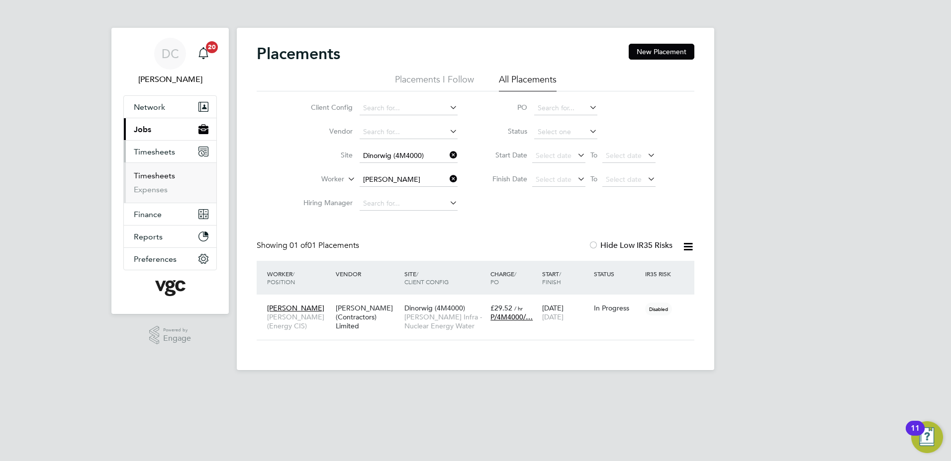
click at [158, 175] on link "Timesheets" at bounding box center [154, 175] width 41 height 9
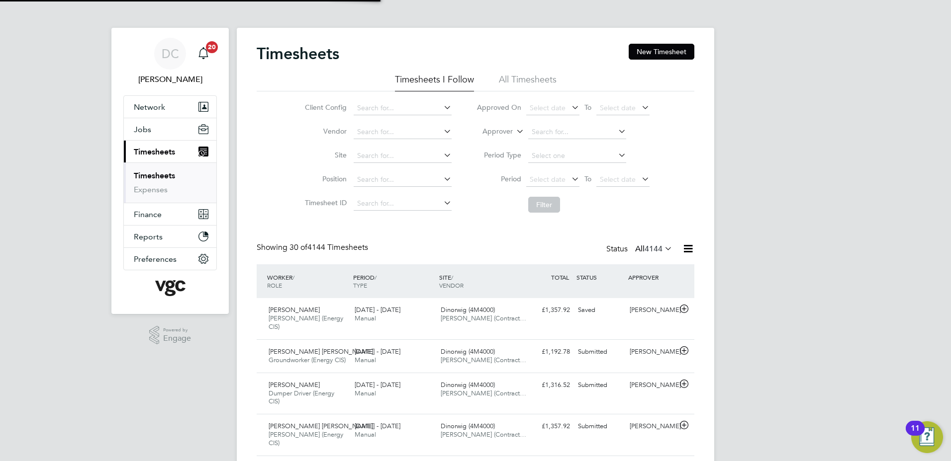
scroll to position [33, 87]
click at [588, 309] on div "Saved" at bounding box center [600, 310] width 52 height 16
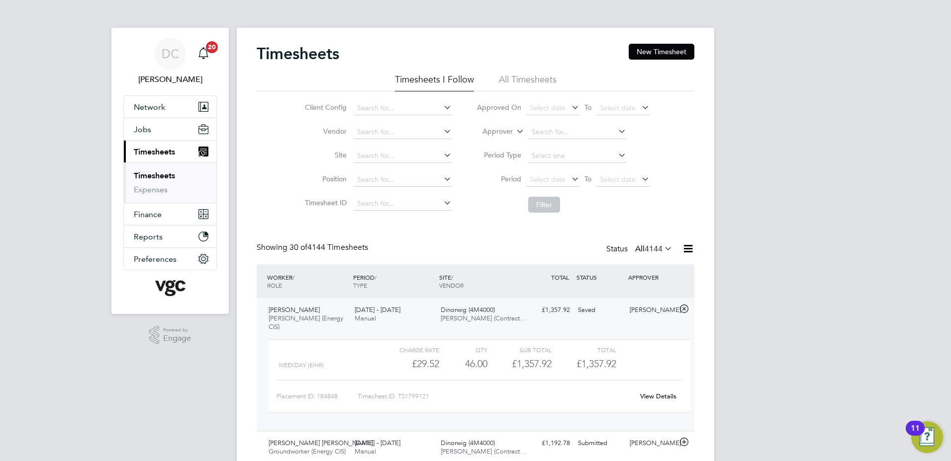
click at [653, 392] on link "View Details" at bounding box center [658, 396] width 36 height 8
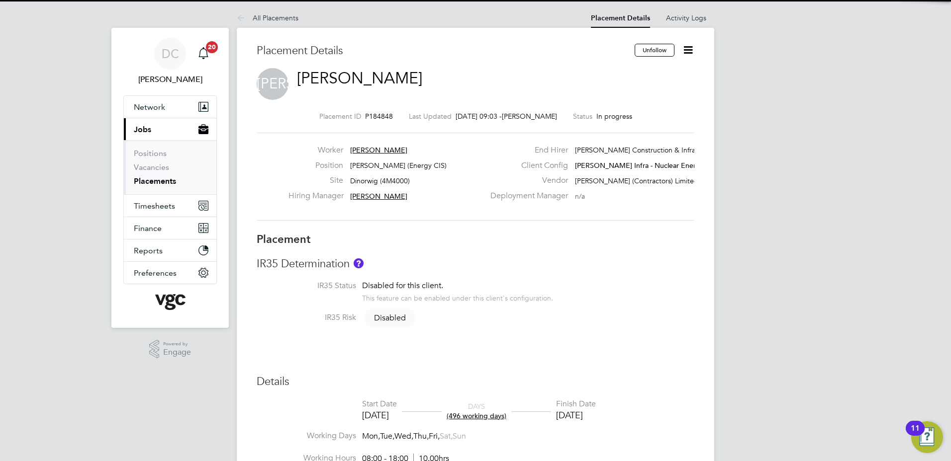
click at [690, 51] on icon at bounding box center [688, 50] width 12 height 12
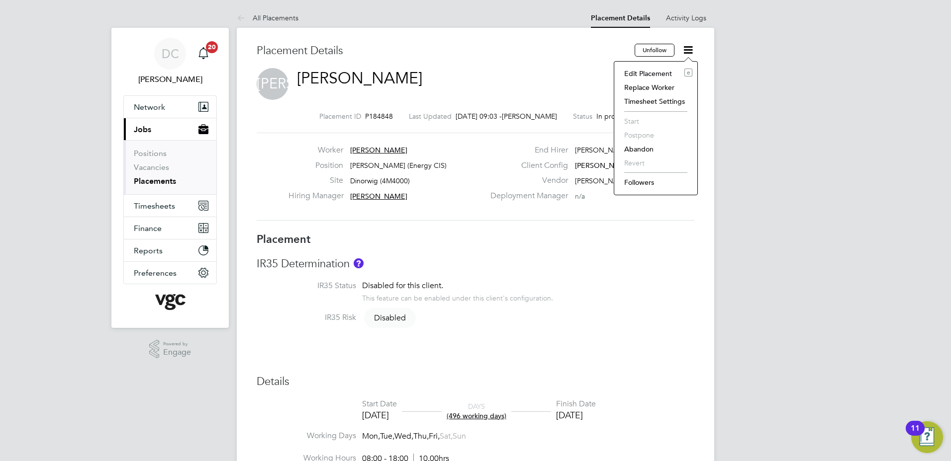
click at [649, 71] on li "Edit Placement e" at bounding box center [655, 74] width 73 height 14
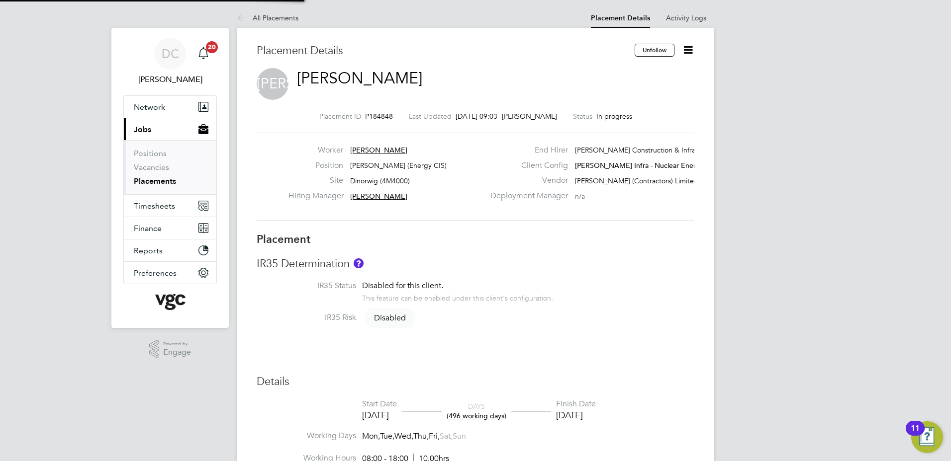
type input "[PERSON_NAME]"
type input "[DATE]"
type input "08:00"
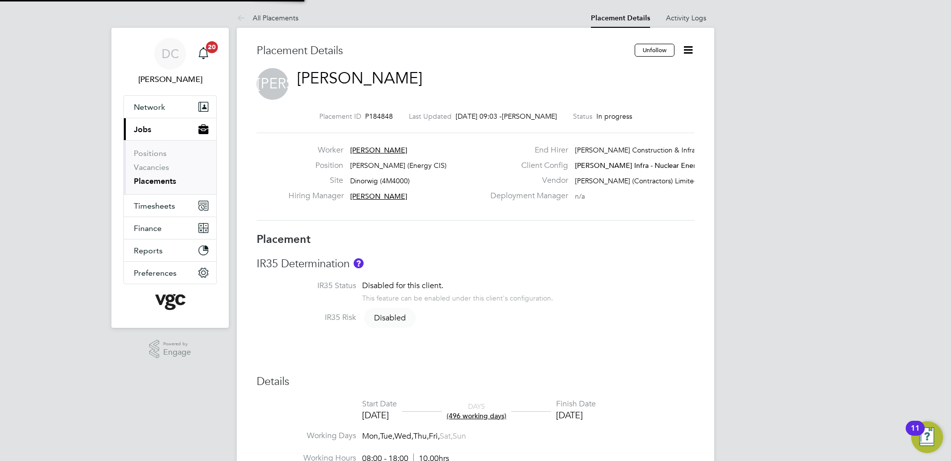
type input "18:00"
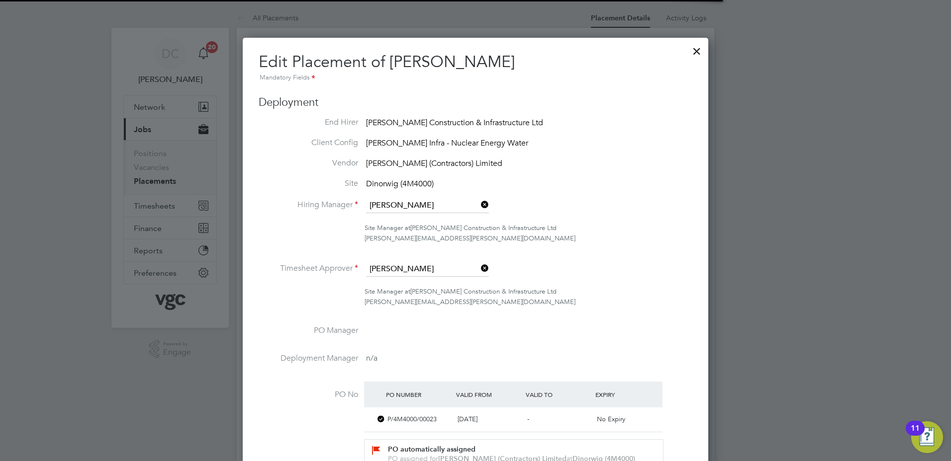
click at [809, 249] on div at bounding box center [475, 230] width 951 height 461
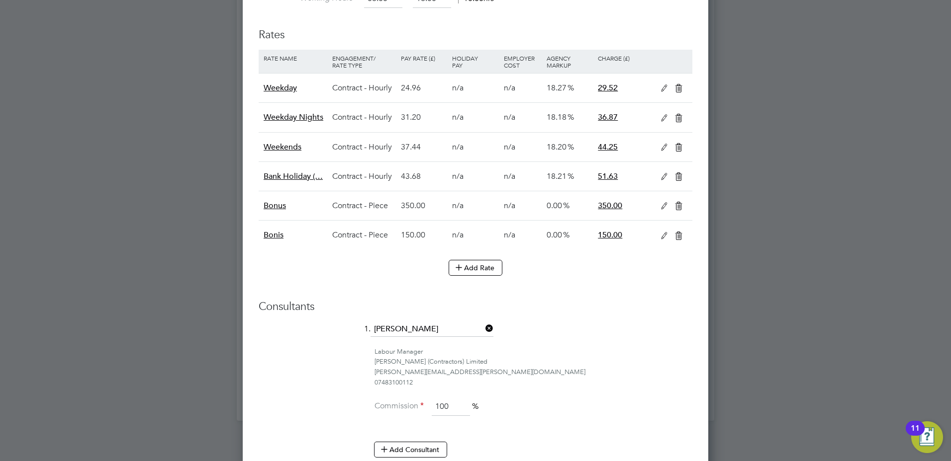
click at [662, 203] on icon at bounding box center [664, 206] width 12 height 8
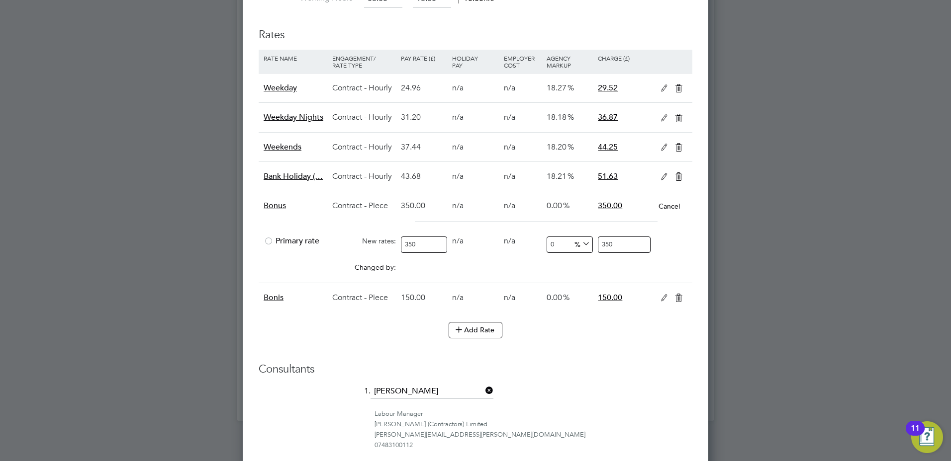
click at [424, 245] on input "350" at bounding box center [424, 245] width 46 height 16
type input "35"
type input "3"
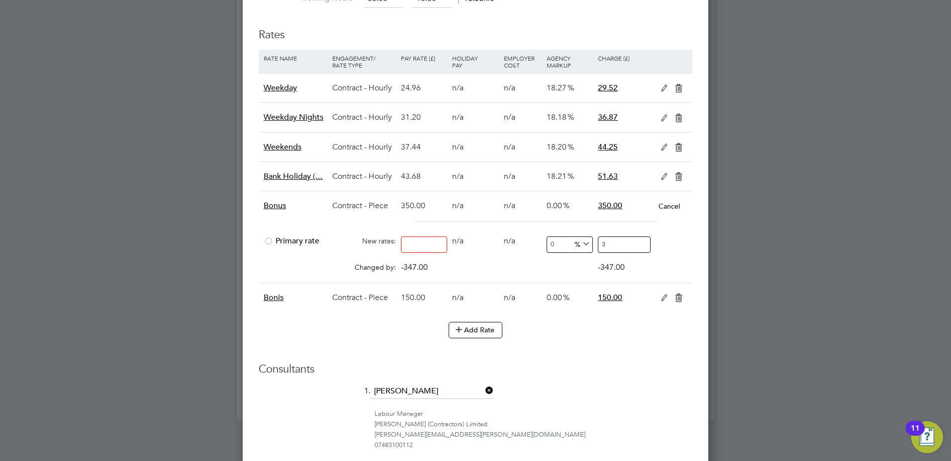
type input "2"
type input "25"
type input "250"
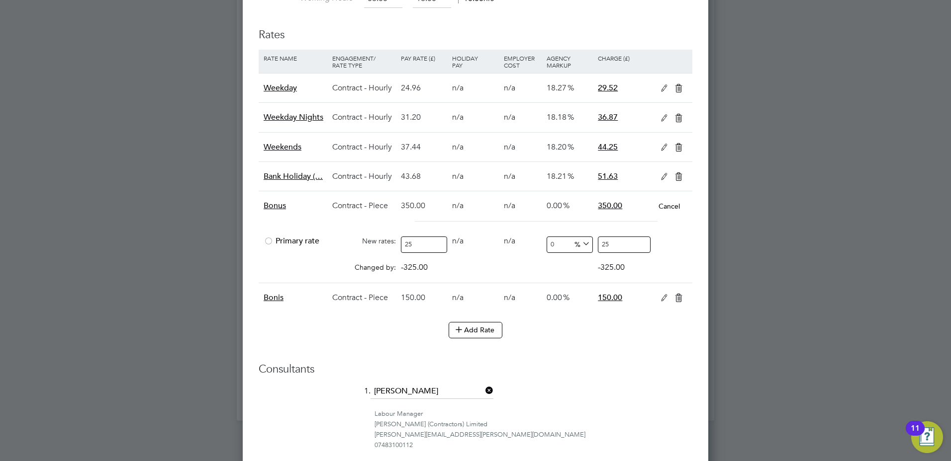
type input "250"
type input "250.00"
click at [481, 264] on div "0.00" at bounding box center [474, 263] width 51 height 10
click at [690, 381] on div "Consultants 1. [PERSON_NAME] Labour Manager [PERSON_NAME] (Contractors) Limited…" at bounding box center [476, 446] width 434 height 168
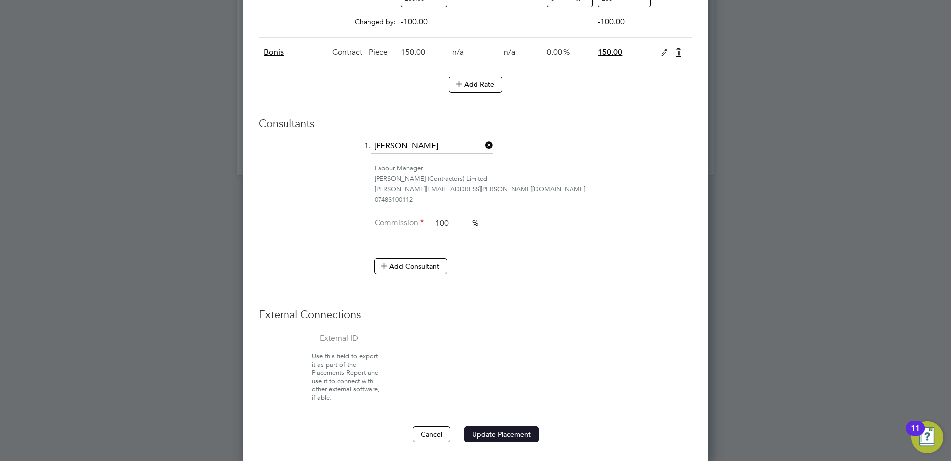
click at [520, 434] on button "Update Placement" at bounding box center [501, 435] width 75 height 16
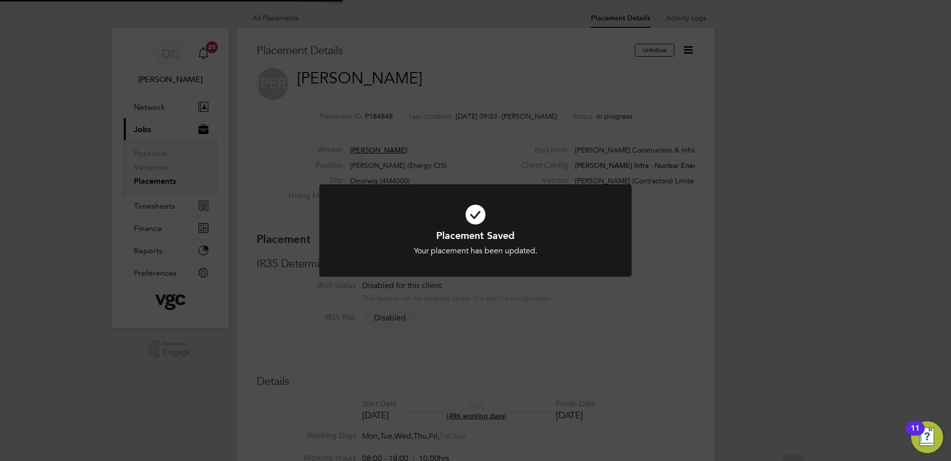
click at [820, 253] on div "Placement Saved Your placement has been updated. Cancel Okay" at bounding box center [475, 230] width 951 height 461
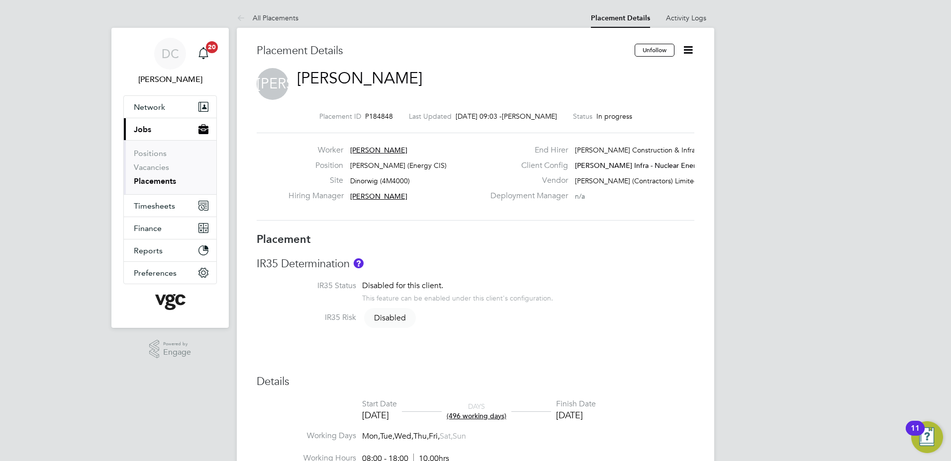
click at [269, 16] on link "All Placements" at bounding box center [268, 17] width 62 height 9
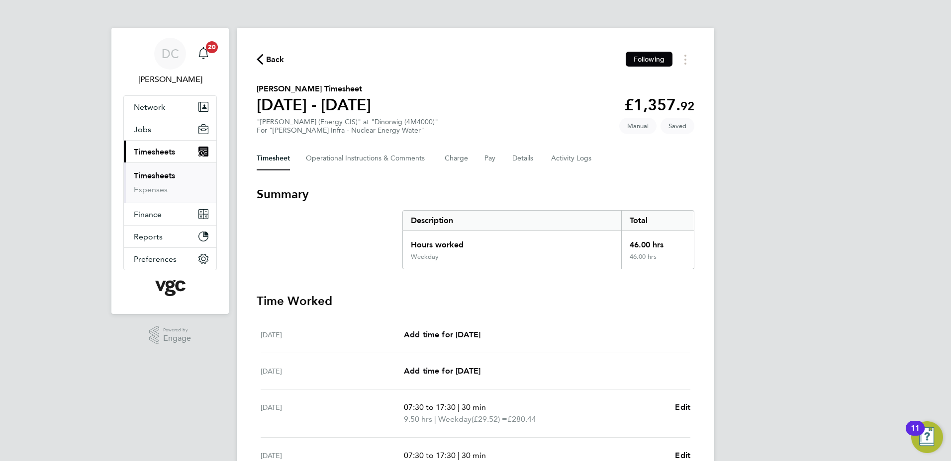
click at [830, 297] on div "DC Danny Carr Notifications 20 Applications: Network Team Members Businesses Si…" at bounding box center [475, 359] width 951 height 718
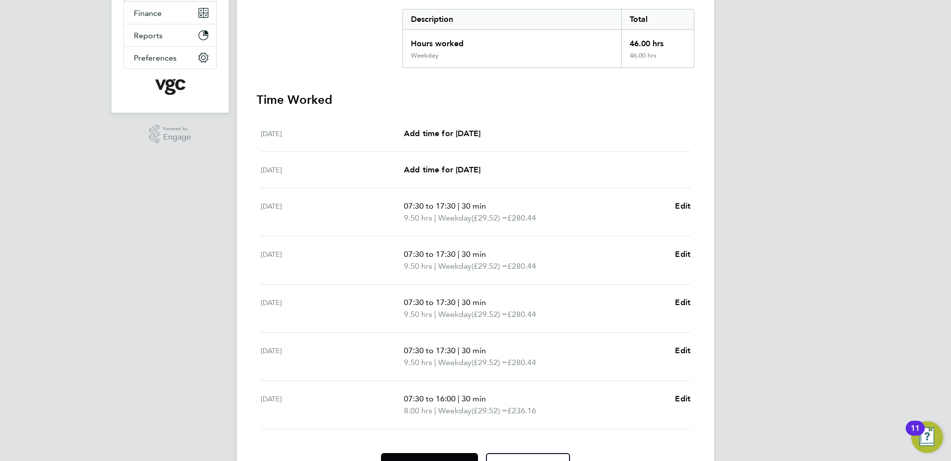
scroll to position [257, 0]
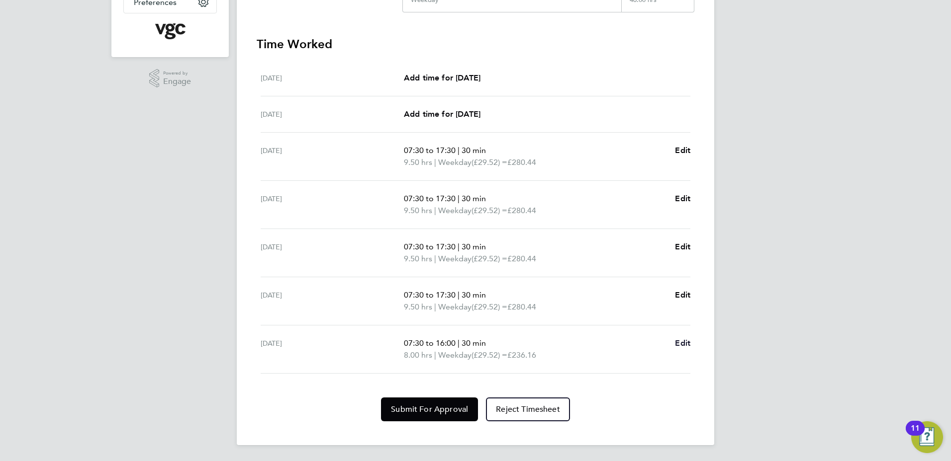
click at [685, 344] on span "Edit" at bounding box center [682, 343] width 15 height 9
select select "30"
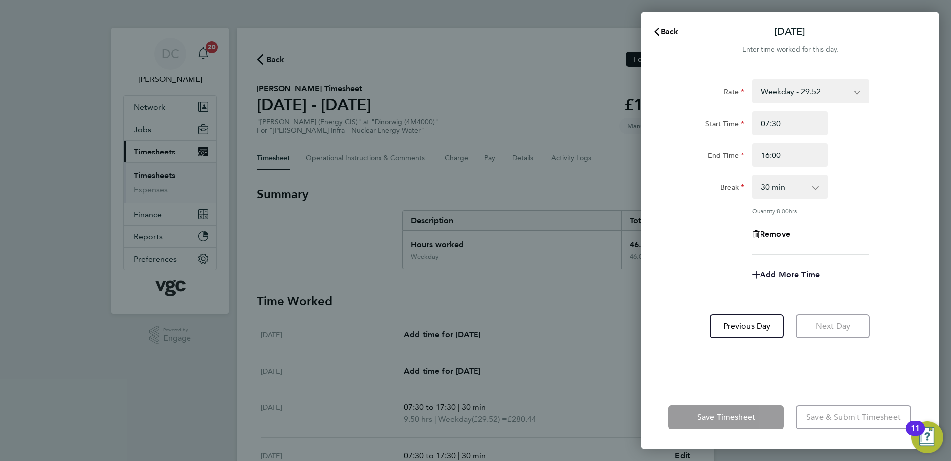
click at [786, 275] on span "Add More Time" at bounding box center [790, 274] width 60 height 9
select select "null"
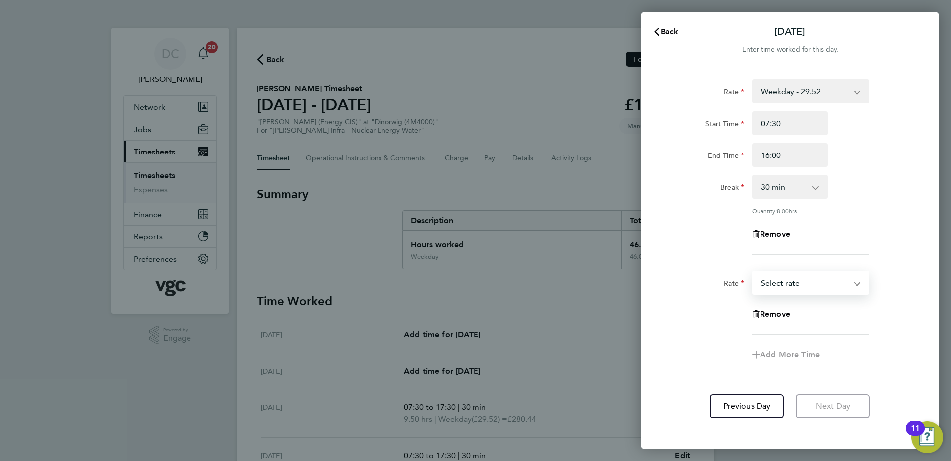
click at [786, 284] on select "Bonus - 250.00 Bonis - 150.00 Weekday - 29.52 Weekday Nights - 36.87 Weekends -…" at bounding box center [804, 283] width 103 height 22
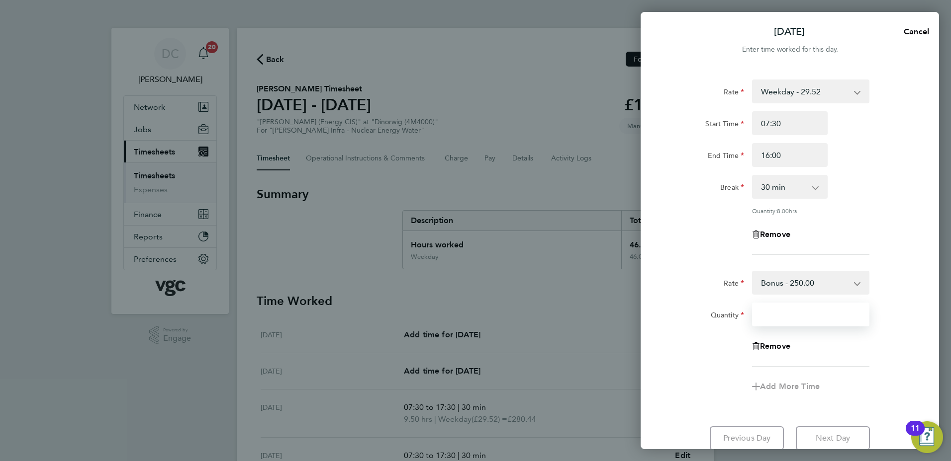
click at [776, 318] on input "Quantity" at bounding box center [810, 315] width 117 height 24
type input "1"
click at [708, 381] on div "Add More Time" at bounding box center [789, 387] width 251 height 24
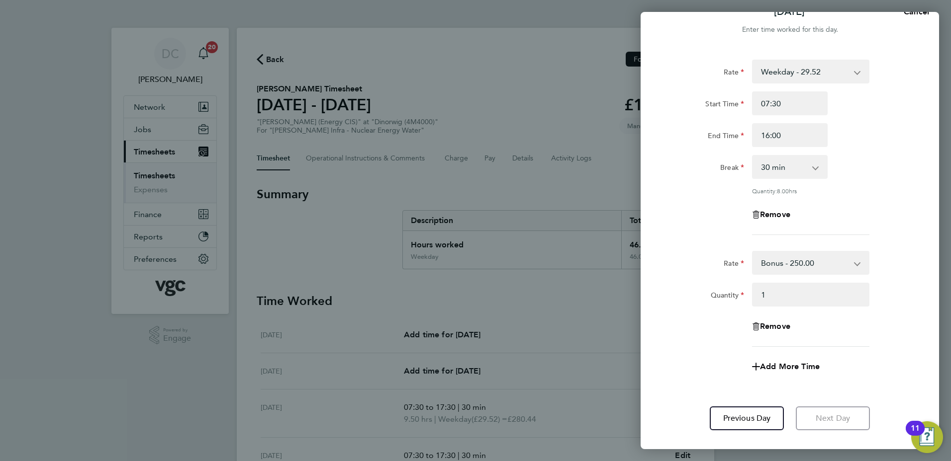
scroll to position [76, 0]
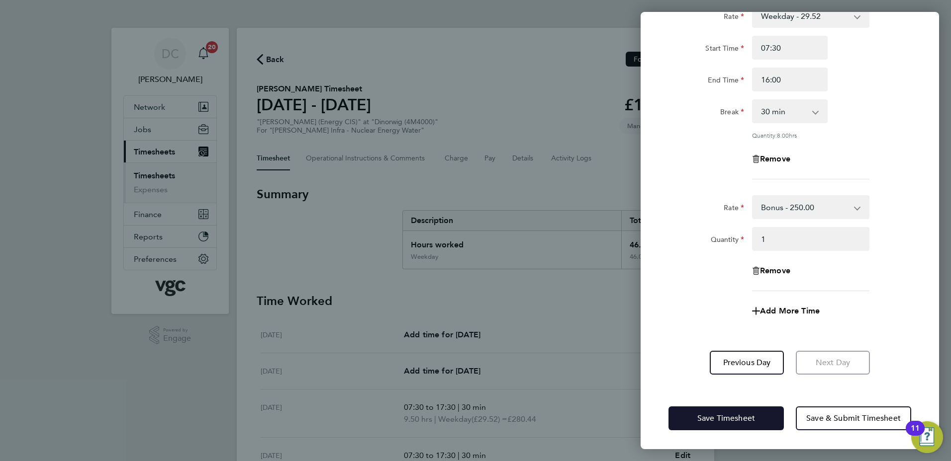
click at [715, 411] on button "Save Timesheet" at bounding box center [725, 419] width 115 height 24
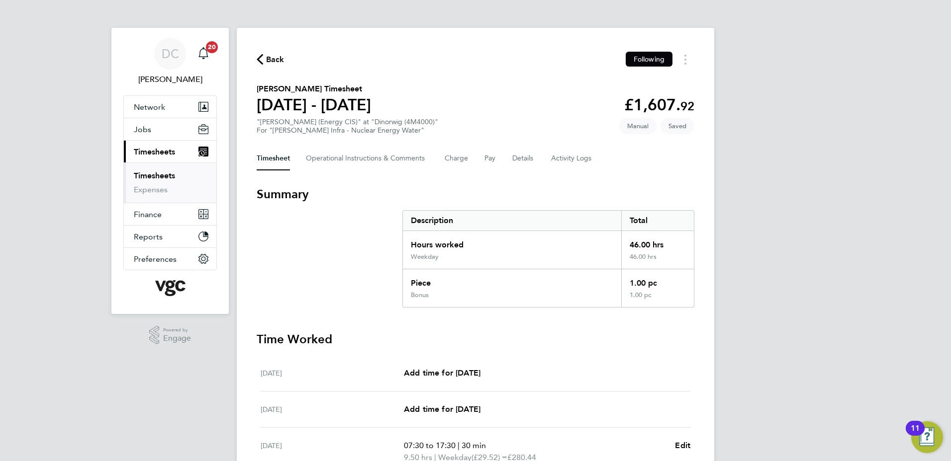
click at [837, 286] on div "DC Danny Carr Notifications 20 Applications: Network Team Members Businesses Si…" at bounding box center [475, 394] width 951 height 789
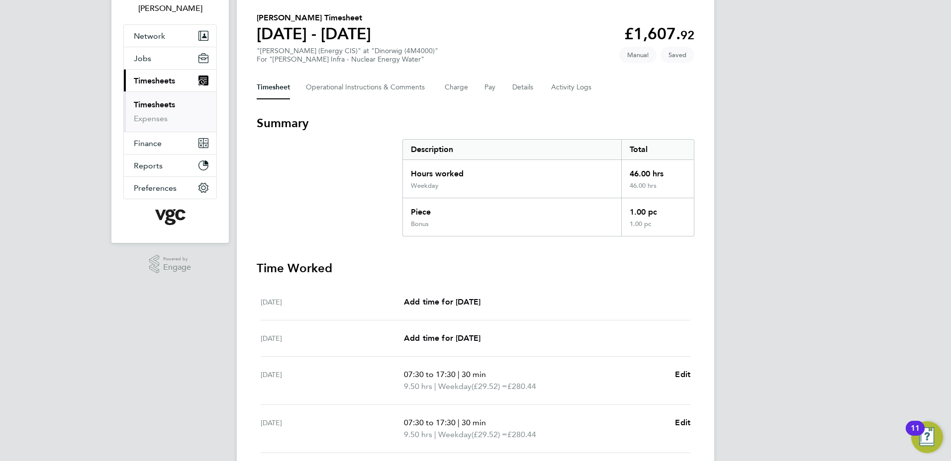
scroll to position [69, 0]
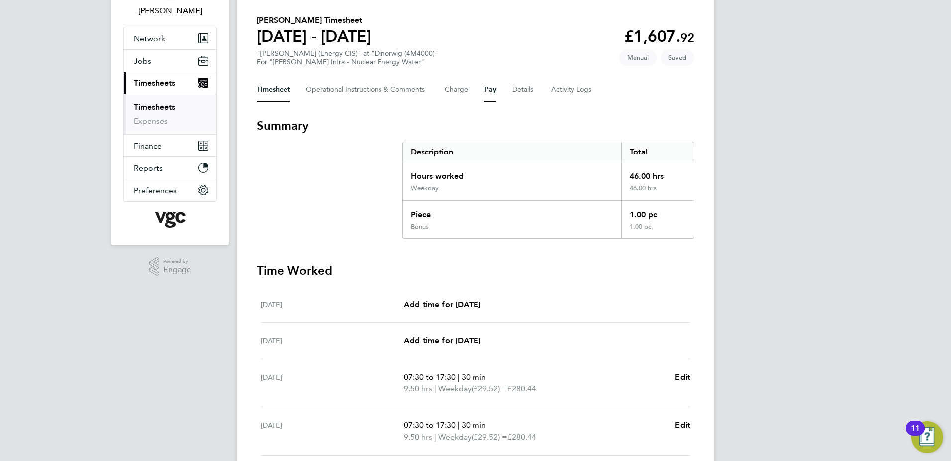
click at [492, 90] on button "Pay" at bounding box center [490, 90] width 12 height 24
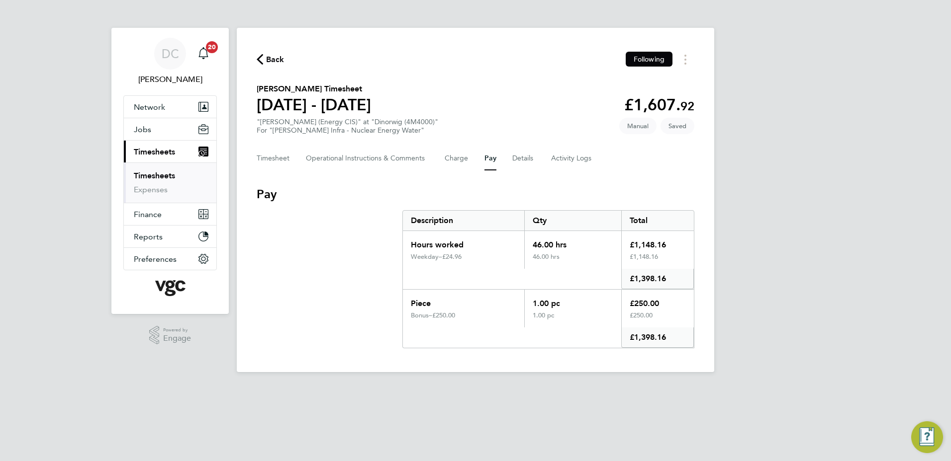
click at [794, 265] on div "DC Danny Carr Notifications 20 Applications: Network Team Members Businesses Si…" at bounding box center [475, 194] width 951 height 388
click at [529, 158] on button "Details" at bounding box center [523, 159] width 23 height 24
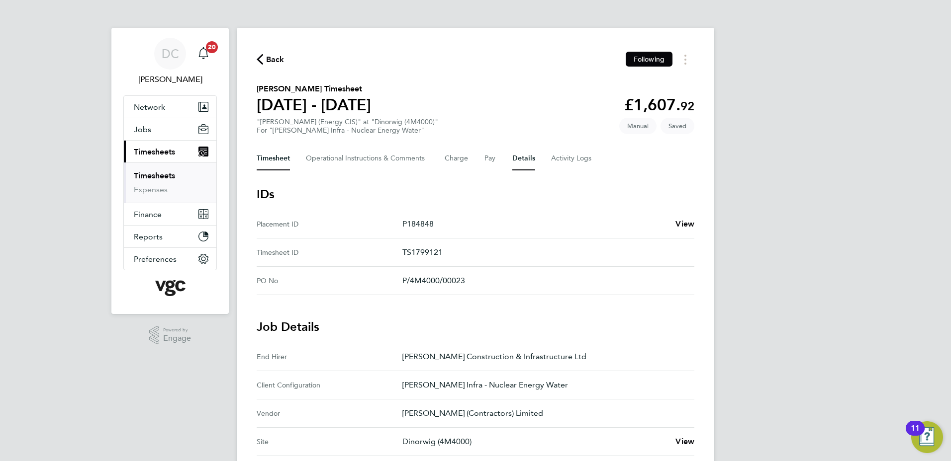
click at [281, 162] on button "Timesheet" at bounding box center [273, 159] width 33 height 24
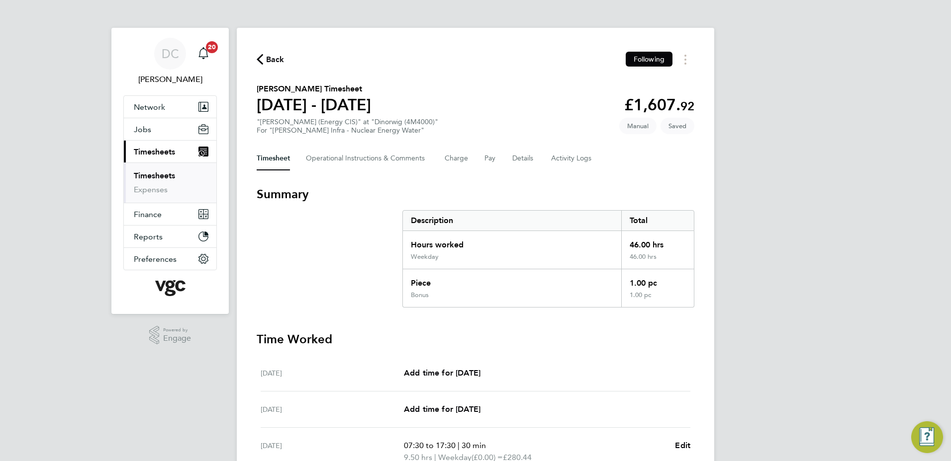
click at [816, 242] on div "DC Danny Carr Notifications 20 Applications: Network Team Members Businesses Si…" at bounding box center [475, 394] width 951 height 789
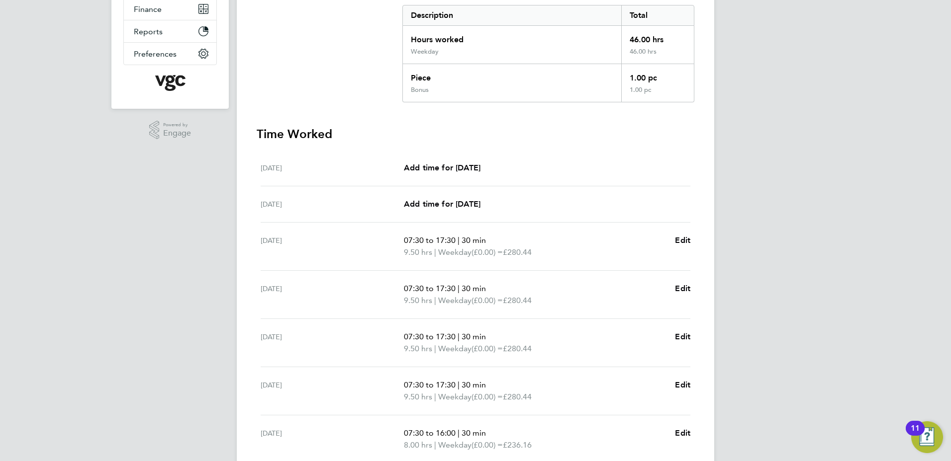
scroll to position [327, 0]
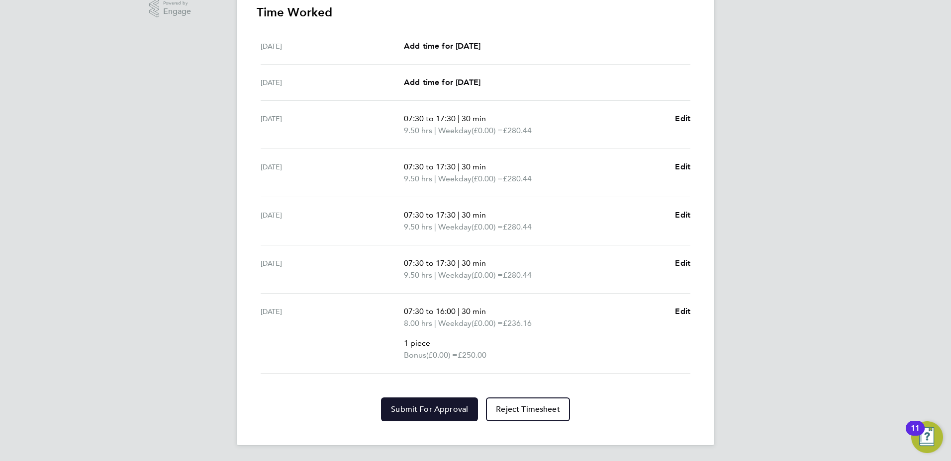
click at [451, 407] on span "Submit For Approval" at bounding box center [429, 410] width 77 height 10
click at [807, 384] on div "DC Danny Carr Notifications 20 Applications: Network Team Members Businesses Si…" at bounding box center [475, 67] width 951 height 789
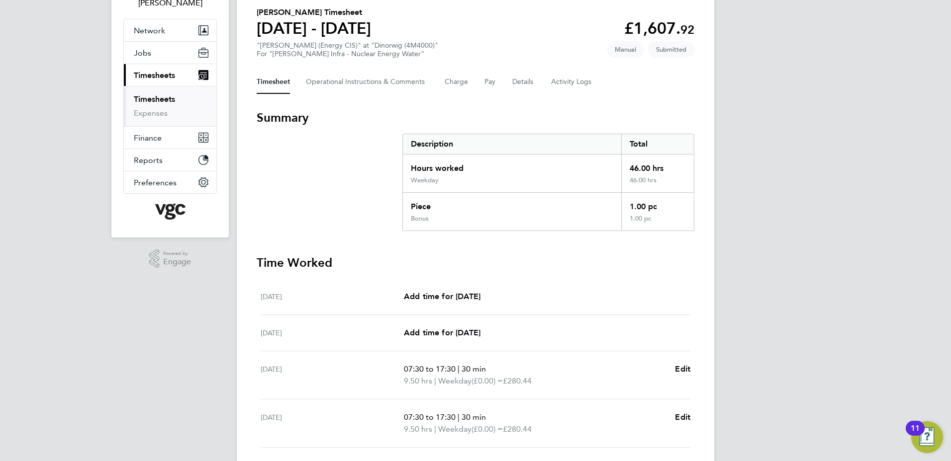
scroll to position [0, 0]
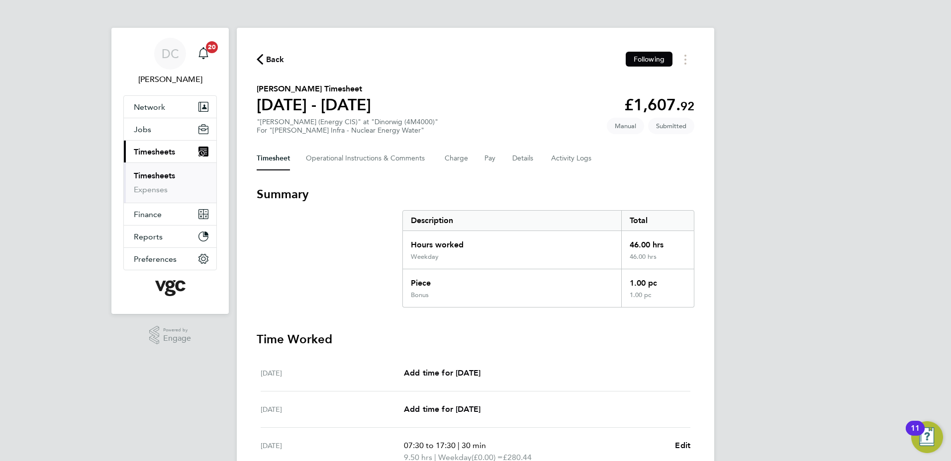
click at [270, 57] on span "Back" at bounding box center [275, 60] width 18 height 12
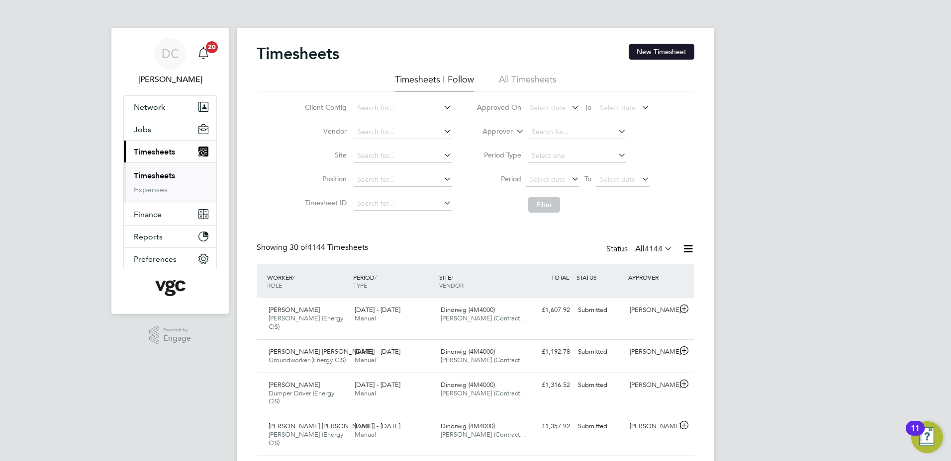
click at [665, 53] on button "New Timesheet" at bounding box center [661, 52] width 66 height 16
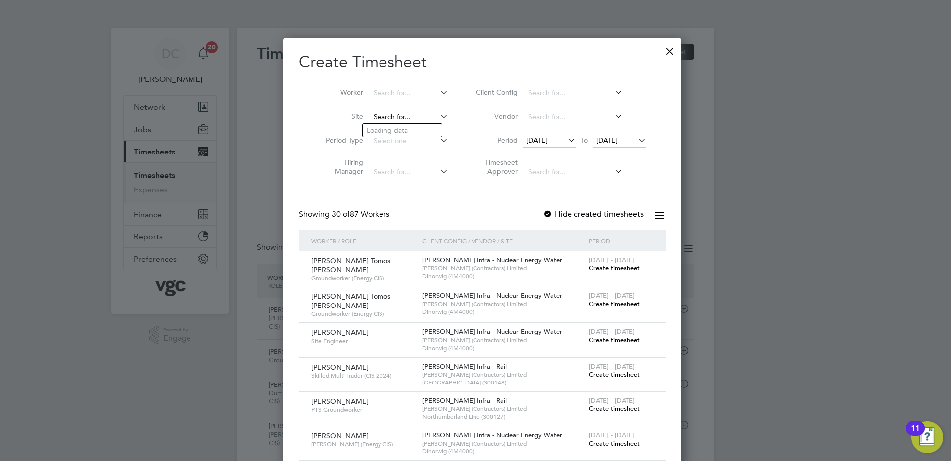
click at [395, 113] on input at bounding box center [409, 117] width 78 height 14
click at [394, 128] on b "Dinorwig" at bounding box center [381, 130] width 30 height 8
type input "Dinorwig (4M4000)"
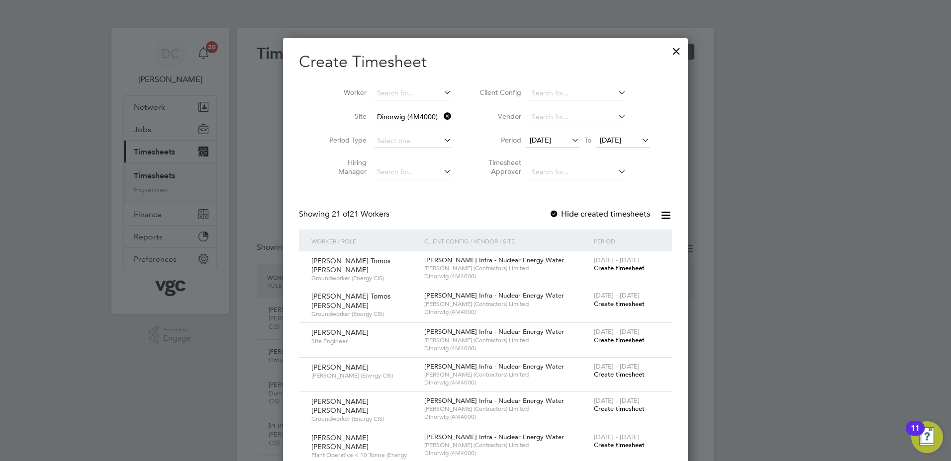
click at [547, 141] on span "[DATE]" at bounding box center [540, 140] width 21 height 9
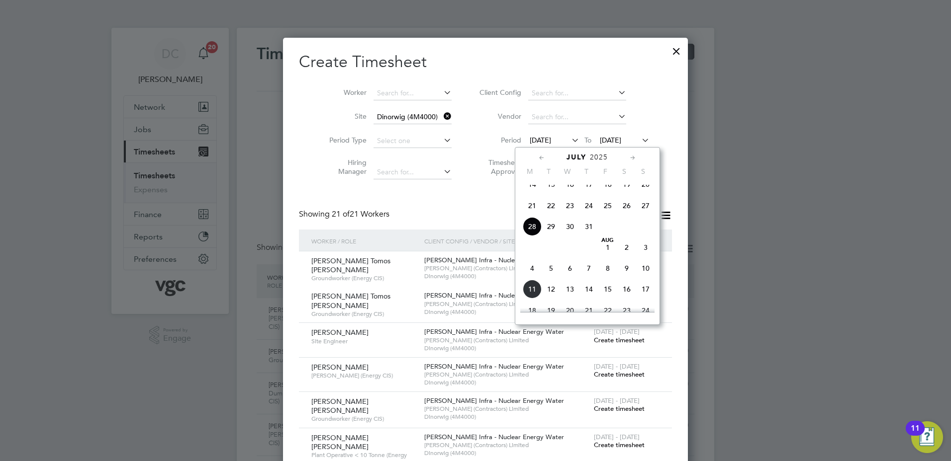
click at [624, 257] on span "2" at bounding box center [626, 247] width 19 height 19
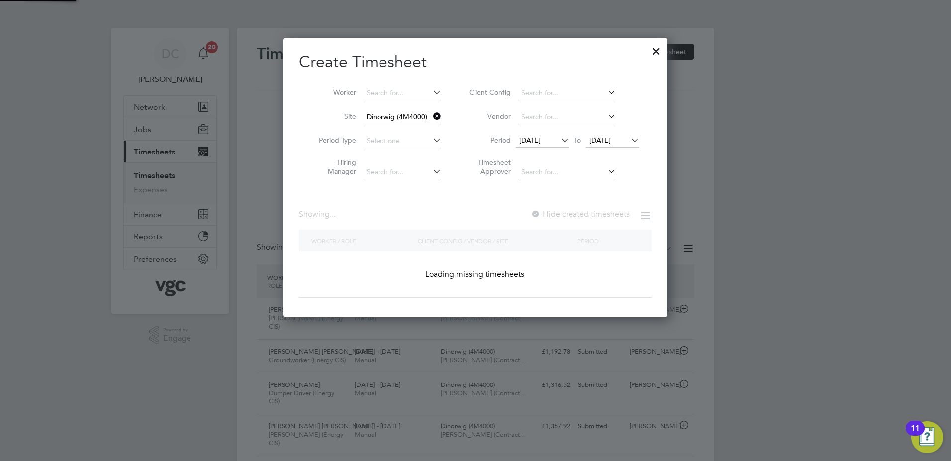
click at [611, 141] on span "[DATE]" at bounding box center [599, 140] width 21 height 9
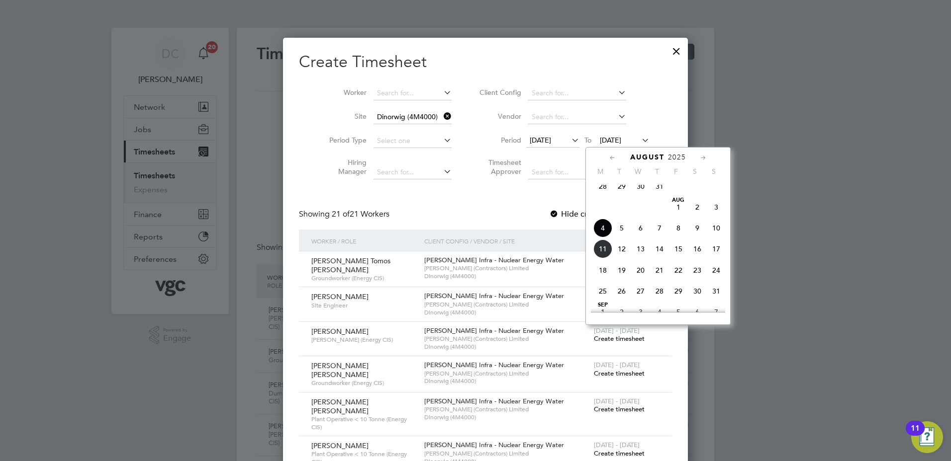
click at [680, 236] on span "8" at bounding box center [678, 228] width 19 height 19
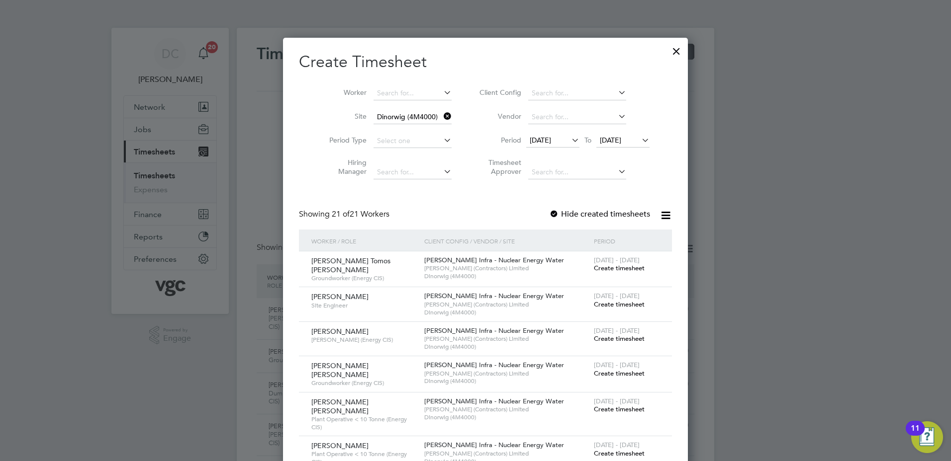
click at [714, 380] on div at bounding box center [475, 230] width 951 height 461
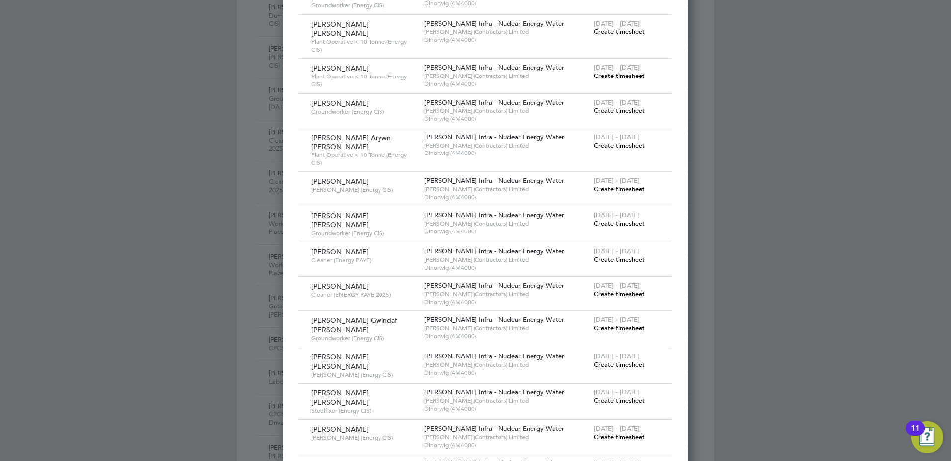
click at [617, 425] on span "2 - 8 Aug 2025" at bounding box center [617, 429] width 46 height 8
click at [600, 433] on span "Create timesheet" at bounding box center [619, 437] width 51 height 8
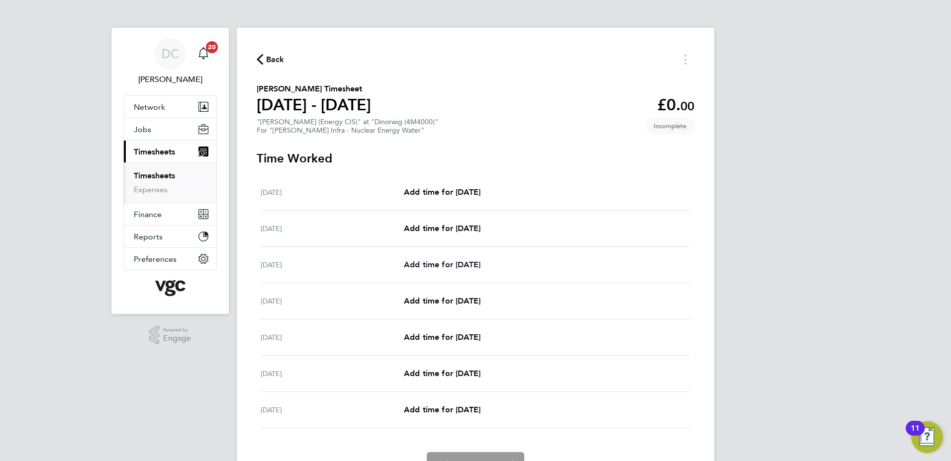
click at [445, 262] on span "Add time for Mon 04 Aug" at bounding box center [442, 264] width 77 height 9
select select "30"
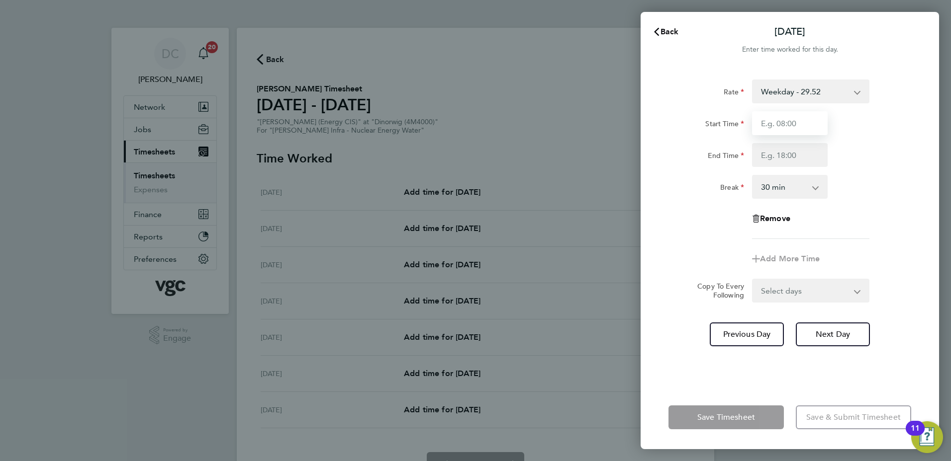
click at [795, 126] on input "Start Time" at bounding box center [790, 123] width 76 height 24
type input "07:30"
type input "17:30"
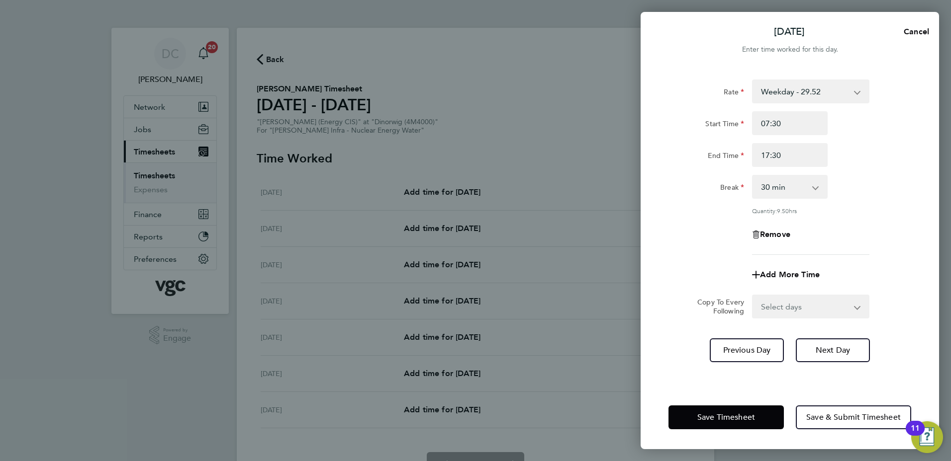
click at [677, 224] on div "Remove" at bounding box center [789, 235] width 251 height 24
click at [807, 304] on select "Select days Day Tuesday Wednesday Thursday Friday" at bounding box center [805, 307] width 104 height 22
select select "DAY"
click at [753, 296] on select "Select days Day Tuesday Wednesday Thursday Friday" at bounding box center [805, 307] width 104 height 22
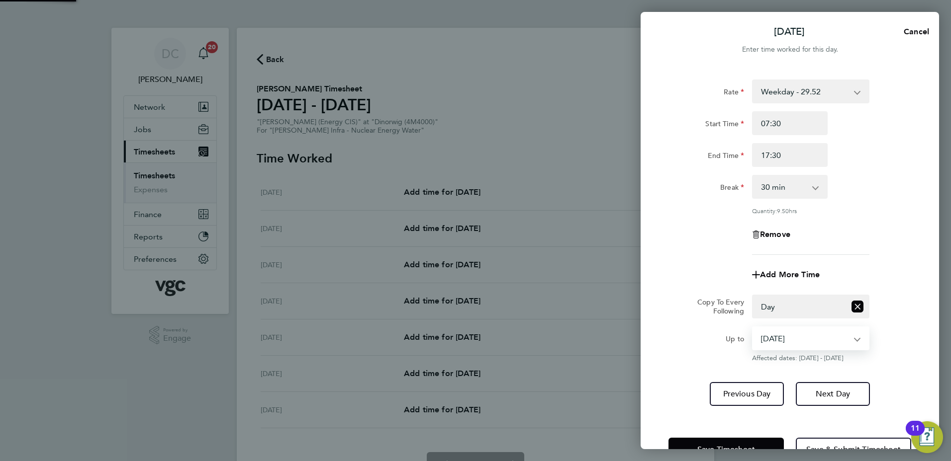
drag, startPoint x: 791, startPoint y: 318, endPoint x: 775, endPoint y: 341, distance: 28.3
click at [775, 341] on select "05 Aug 2025 06 Aug 2025 07 Aug 2025 08 Aug 2025" at bounding box center [804, 339] width 103 height 22
select select "2025-08-07"
click at [753, 328] on select "05 Aug 2025 06 Aug 2025 07 Aug 2025 08 Aug 2025" at bounding box center [804, 339] width 103 height 22
click at [810, 392] on button "Next Day" at bounding box center [833, 394] width 74 height 24
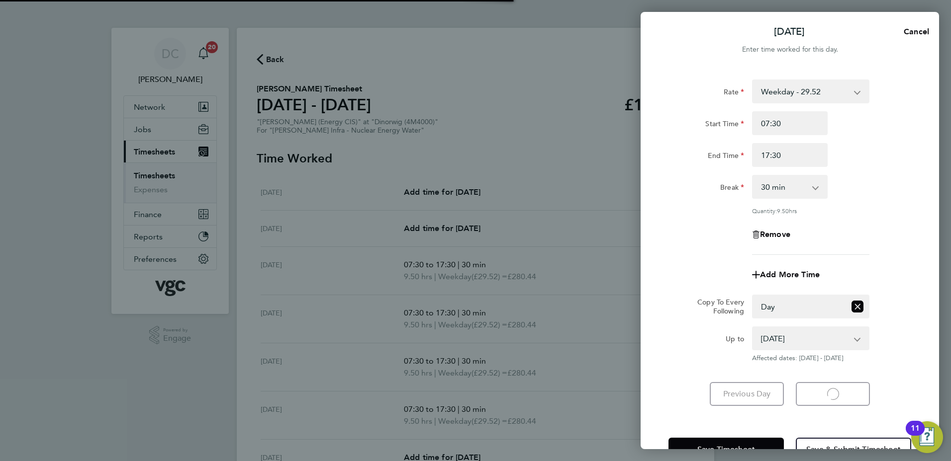
select select "30"
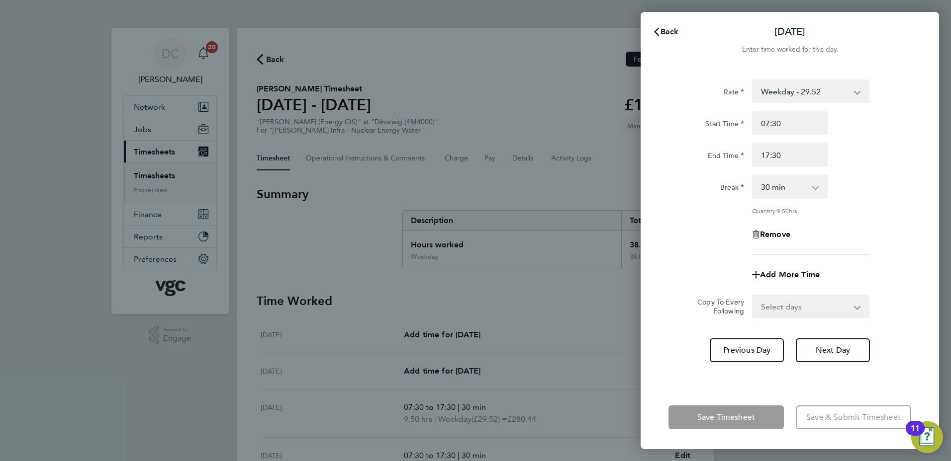
click at [664, 30] on span "Back" at bounding box center [669, 31] width 18 height 9
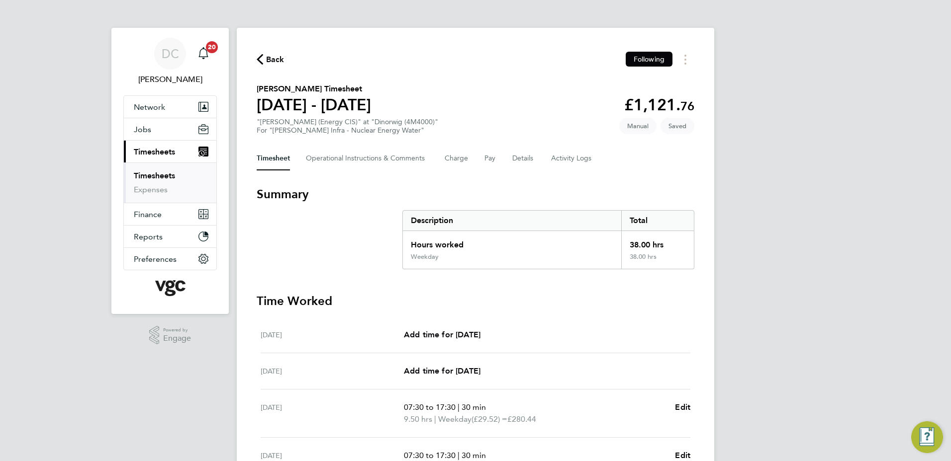
click at [838, 242] on div "DC Danny Carr Notifications 20 Applications: Network Team Members Businesses Si…" at bounding box center [475, 353] width 951 height 707
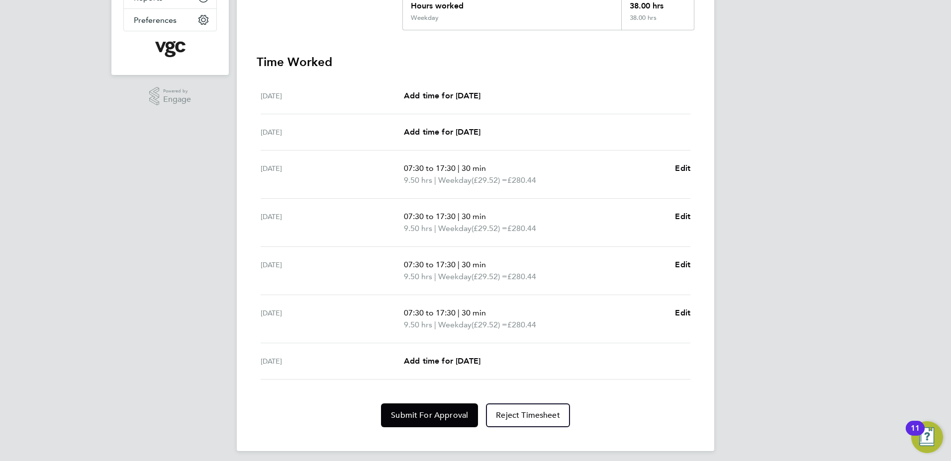
scroll to position [245, 0]
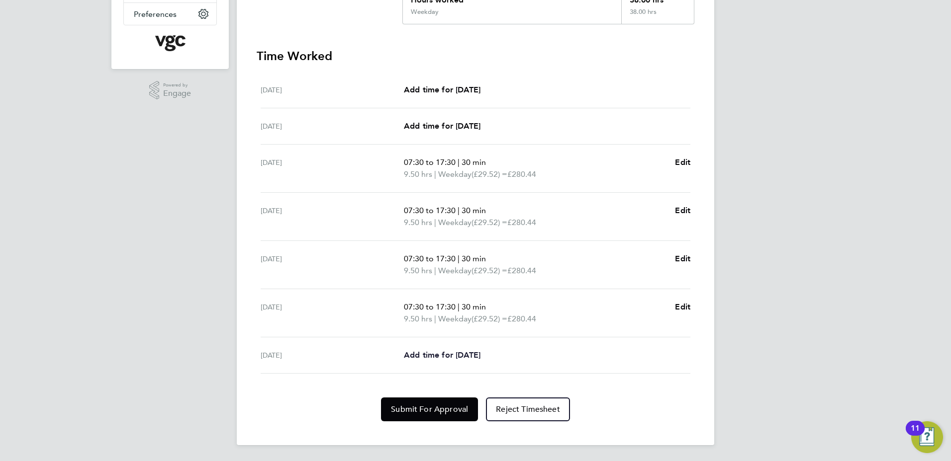
click at [470, 354] on span "Add time for Fri 08 Aug" at bounding box center [442, 355] width 77 height 9
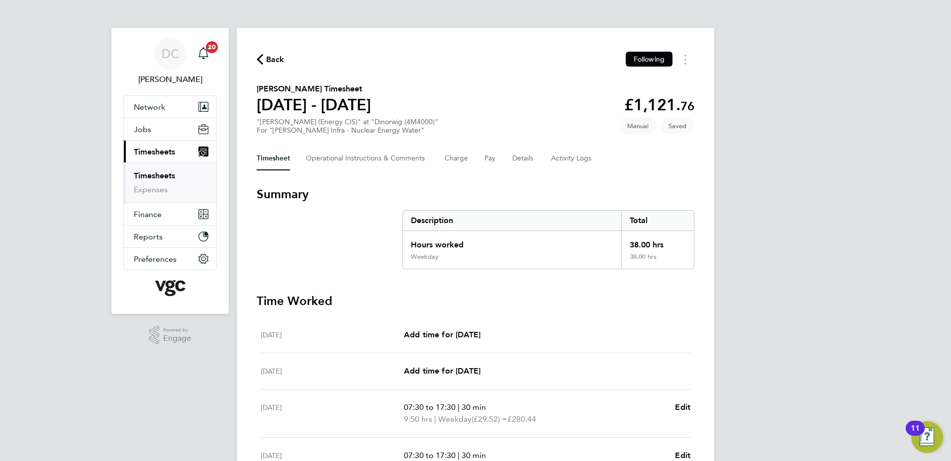
select select "30"
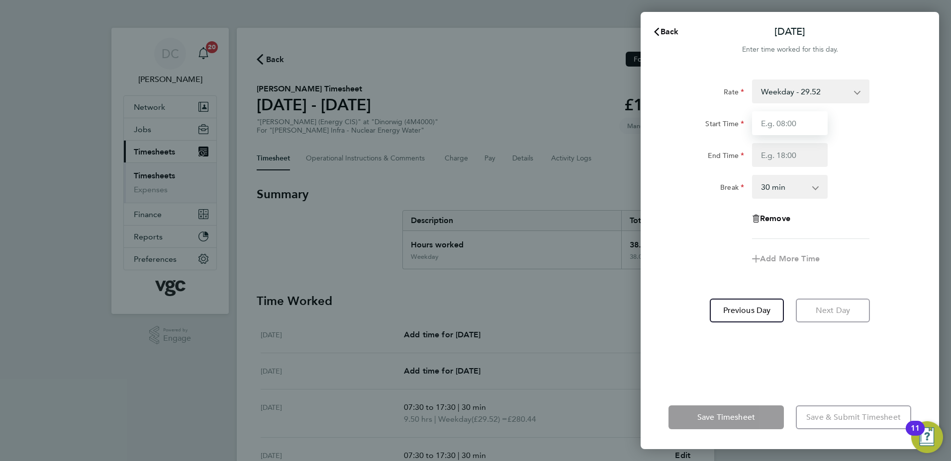
click at [802, 121] on input "Start Time" at bounding box center [790, 123] width 76 height 24
type input "07:30"
type input "16:00"
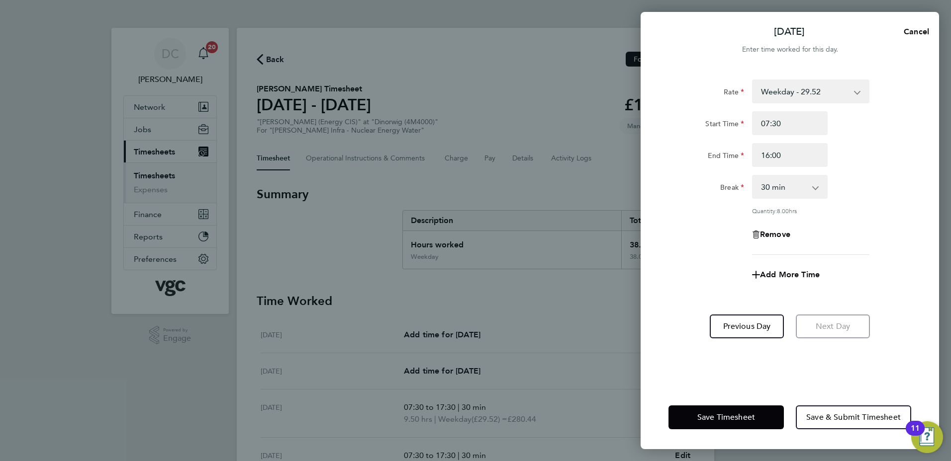
click at [667, 244] on div "Remove" at bounding box center [789, 235] width 251 height 24
click at [822, 420] on span "Save & Submit Timesheet" at bounding box center [853, 418] width 94 height 10
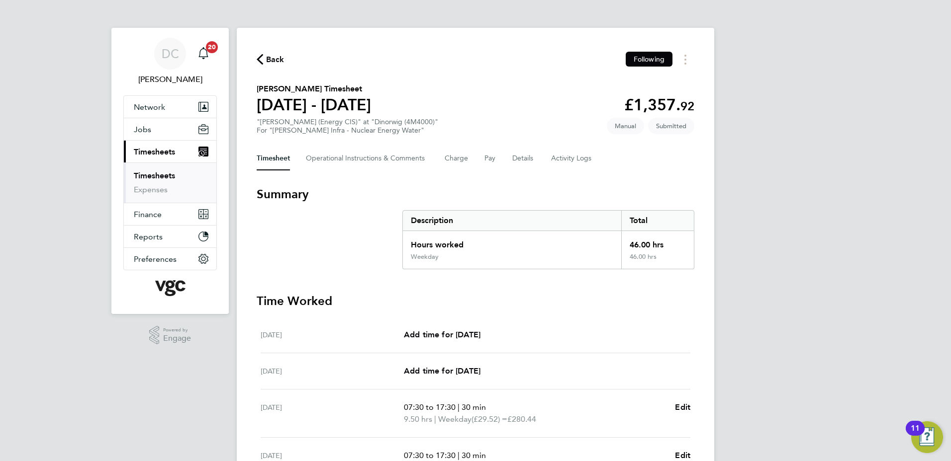
click at [270, 56] on span "Back" at bounding box center [275, 60] width 18 height 12
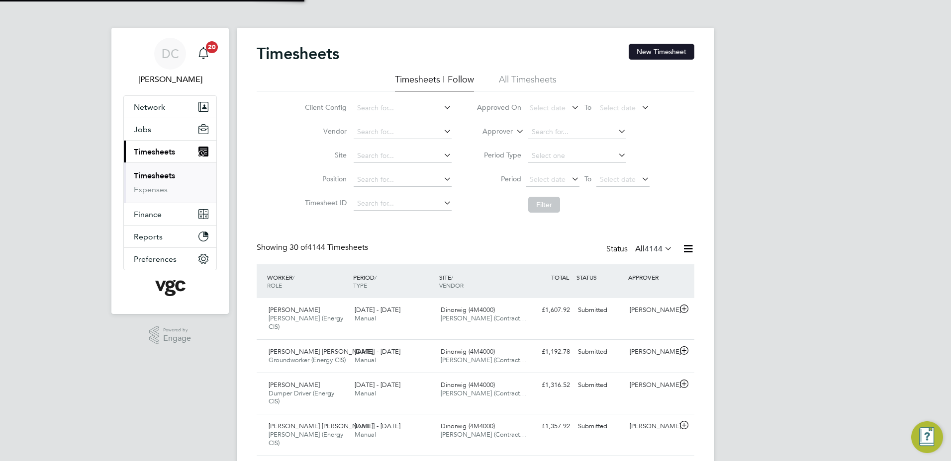
scroll to position [33, 87]
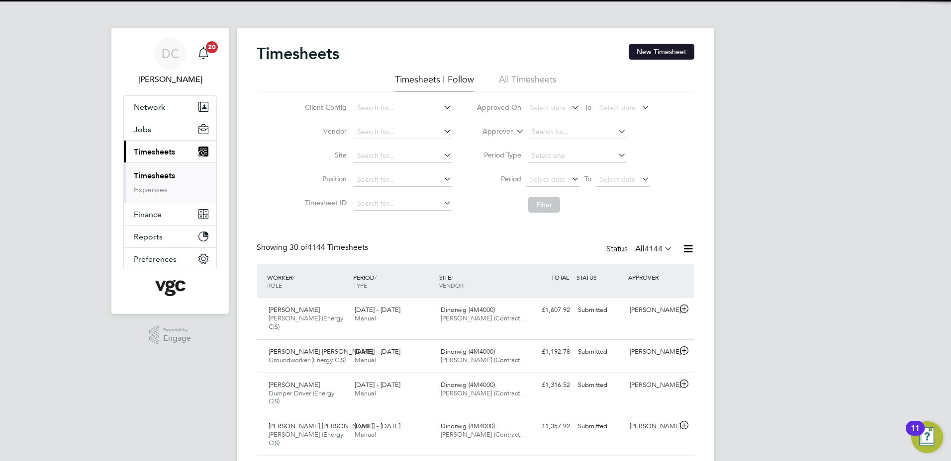
click at [672, 50] on button "New Timesheet" at bounding box center [661, 52] width 66 height 16
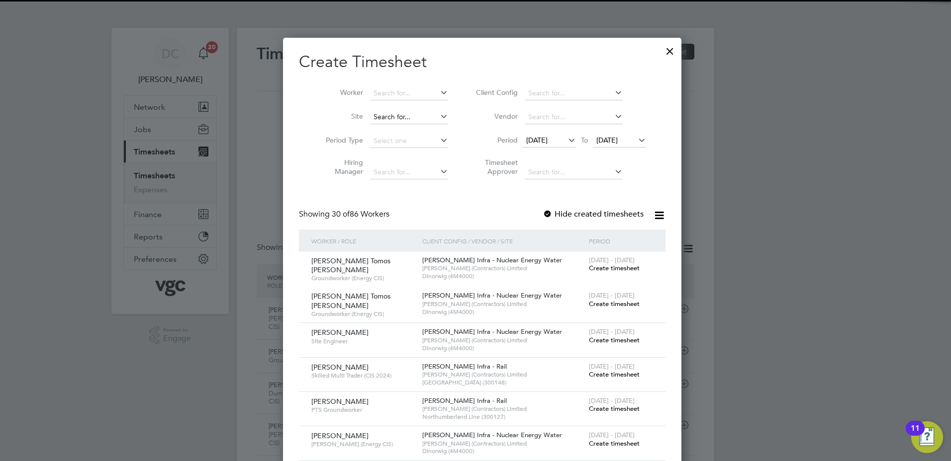
click at [373, 115] on input at bounding box center [409, 117] width 78 height 14
click at [386, 128] on b "Dinorwig" at bounding box center [381, 130] width 30 height 8
type input "Dinorwig (4M4000)"
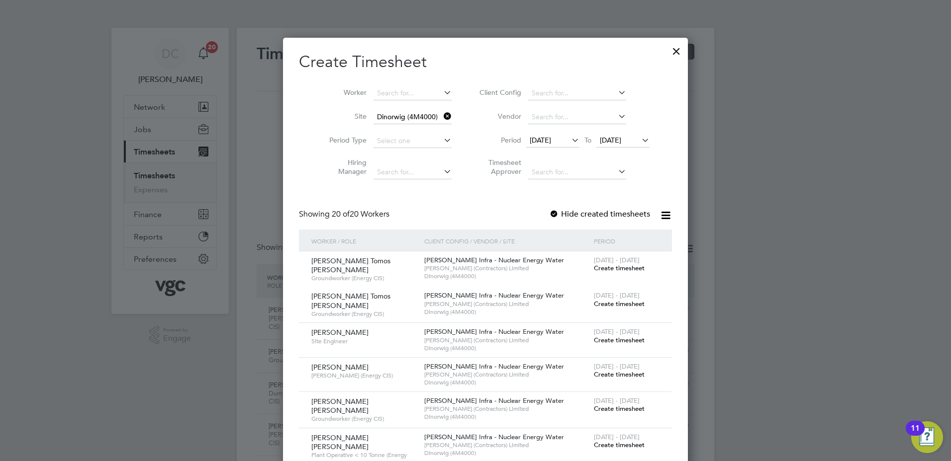
click at [538, 140] on span "[DATE]" at bounding box center [540, 140] width 21 height 9
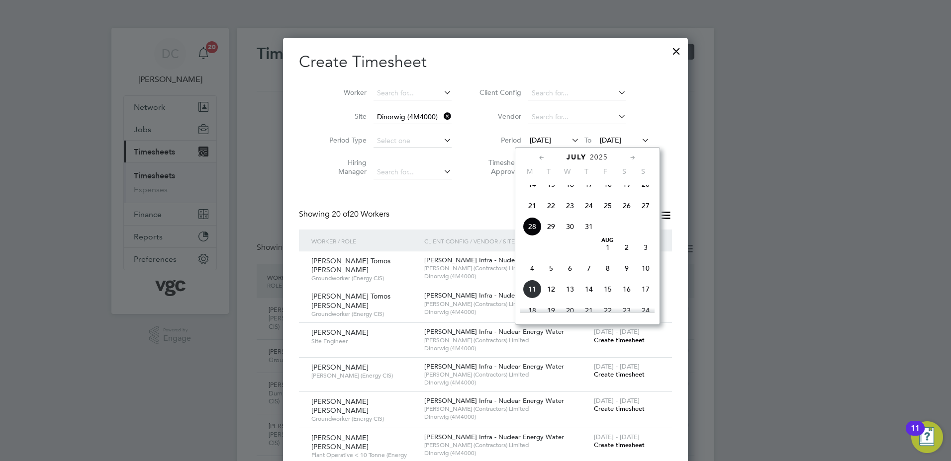
click at [627, 257] on span "2" at bounding box center [626, 247] width 19 height 19
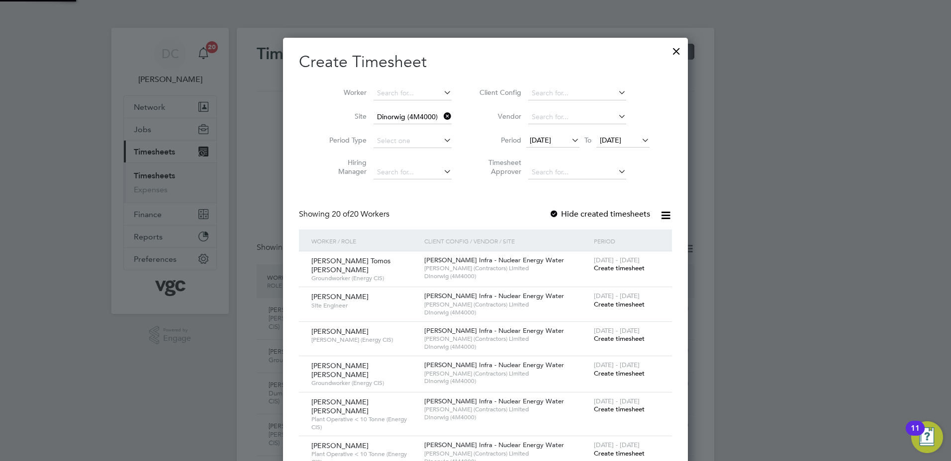
click at [608, 137] on span "[DATE]" at bounding box center [610, 140] width 21 height 9
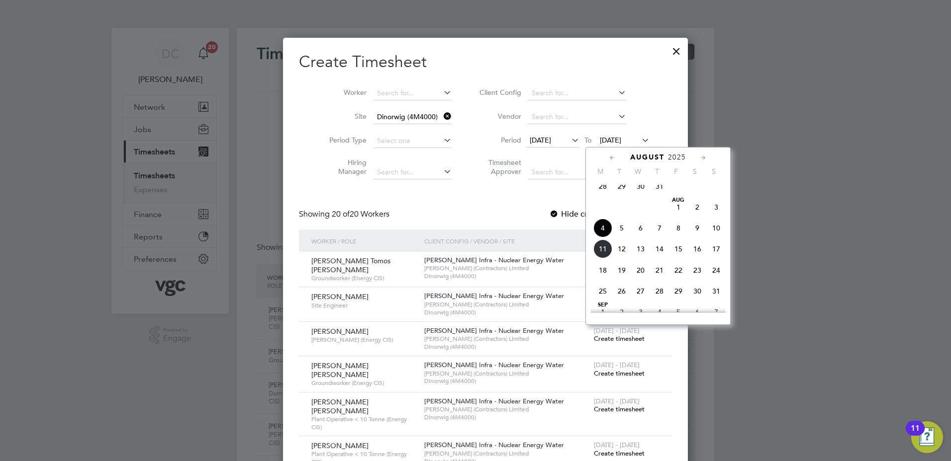
click at [677, 235] on span "8" at bounding box center [678, 228] width 19 height 19
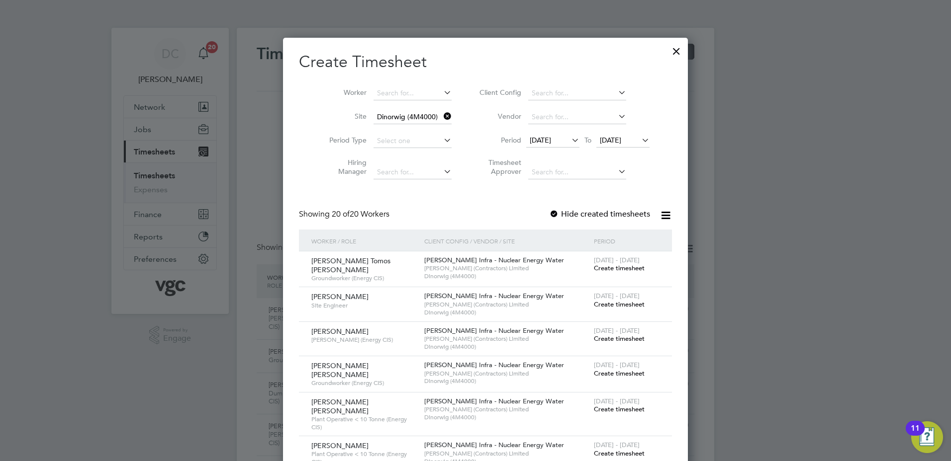
click at [616, 337] on span "Create timesheet" at bounding box center [619, 339] width 51 height 8
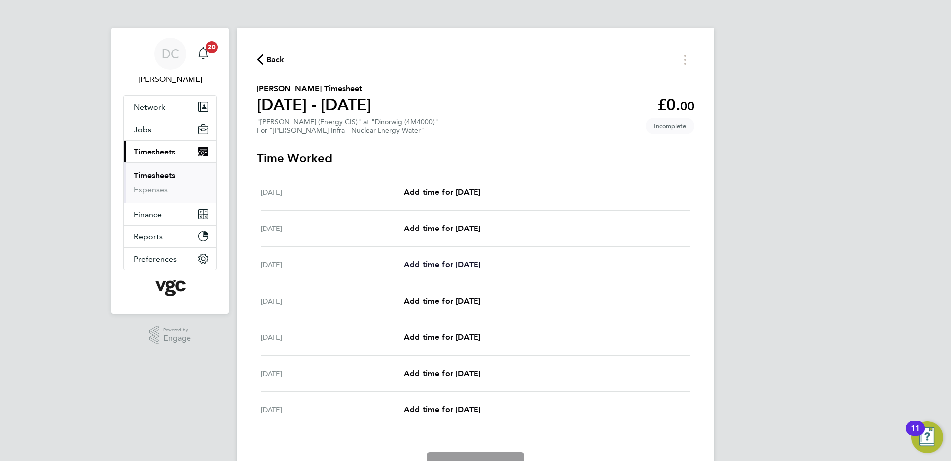
click at [462, 264] on span "Add time for Mon 04 Aug" at bounding box center [442, 264] width 77 height 9
select select "30"
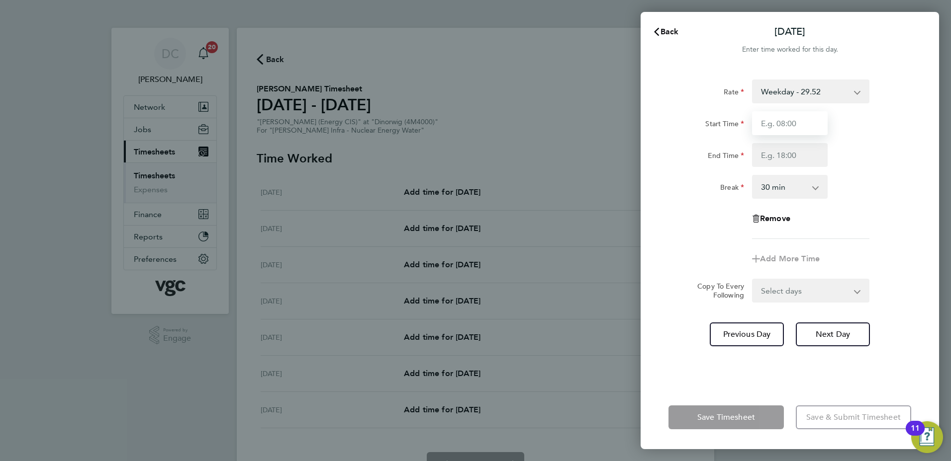
click at [774, 126] on input "Start Time" at bounding box center [790, 123] width 76 height 24
type input "07:30"
type input "17:30"
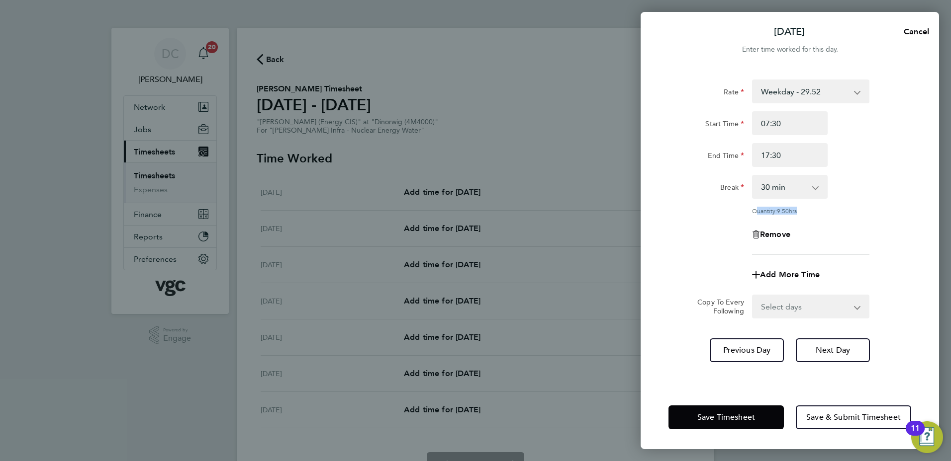
drag, startPoint x: 696, startPoint y: 219, endPoint x: 696, endPoint y: 214, distance: 5.0
click at [696, 214] on div "Rate Weekday - 29.52 Weekends - 44.25 Bank Holiday (exc Christmas) - 51.63 Week…" at bounding box center [789, 168] width 243 height 176
click at [855, 233] on div "Remove" at bounding box center [789, 235] width 251 height 24
click at [788, 300] on select "Select days Day Tuesday Wednesday Thursday Friday" at bounding box center [805, 307] width 104 height 22
select select "DAY"
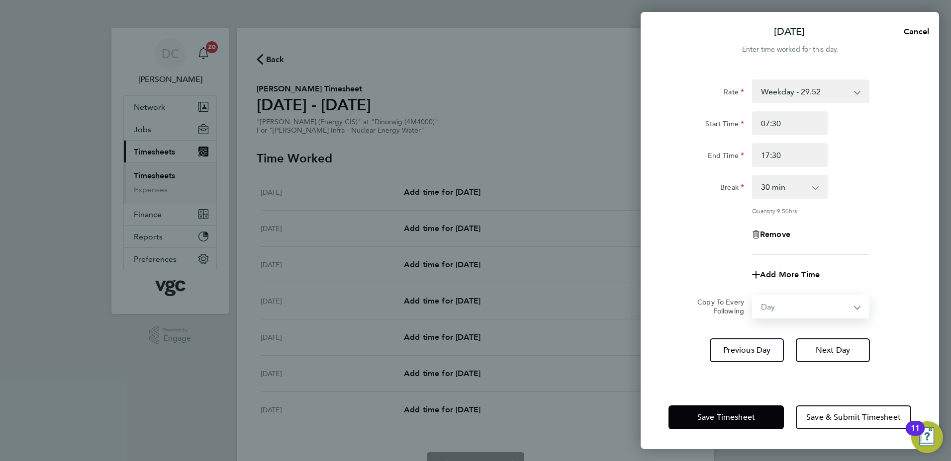
click at [753, 296] on select "Select days Day Tuesday Wednesday Thursday Friday" at bounding box center [805, 307] width 104 height 22
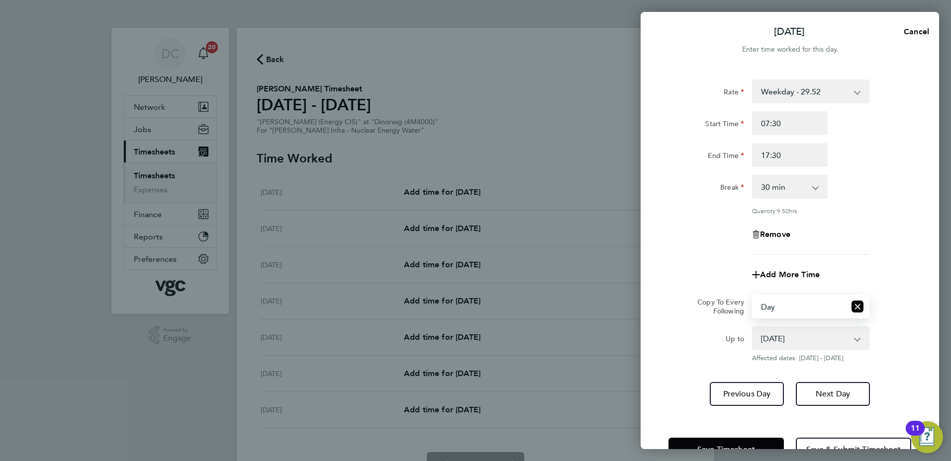
drag, startPoint x: 773, startPoint y: 318, endPoint x: 769, endPoint y: 334, distance: 16.5
click at [769, 334] on select "05 Aug 2025 06 Aug 2025 07 Aug 2025 08 Aug 2025" at bounding box center [804, 339] width 103 height 22
select select "2025-08-07"
click at [753, 328] on select "05 Aug 2025 06 Aug 2025 07 Aug 2025 08 Aug 2025" at bounding box center [804, 339] width 103 height 22
click at [832, 393] on span "Next Day" at bounding box center [832, 394] width 34 height 10
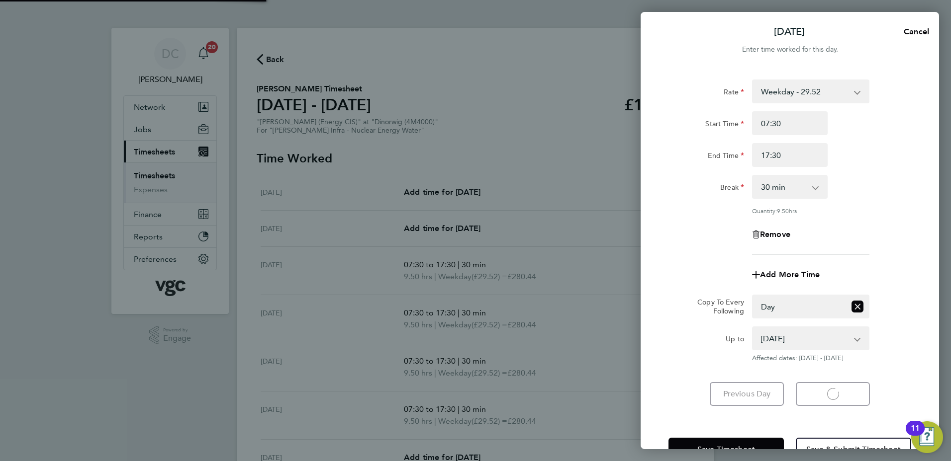
select select "30"
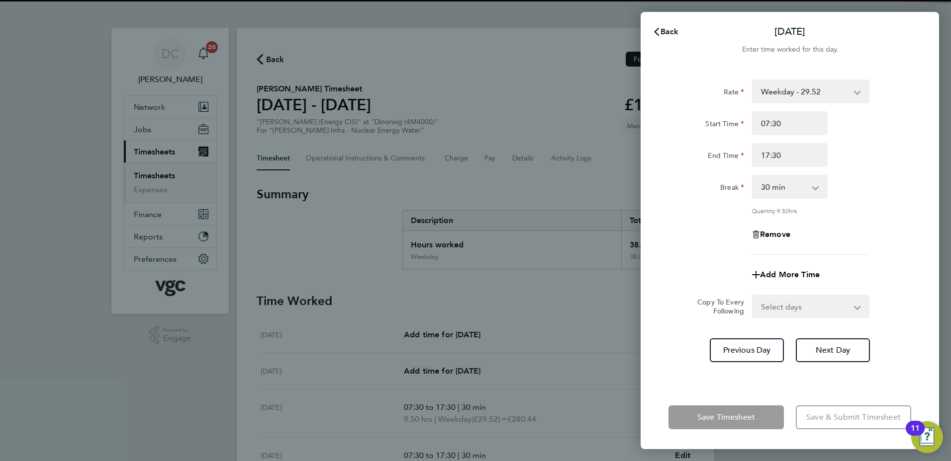
click at [667, 30] on span "Back" at bounding box center [669, 31] width 18 height 9
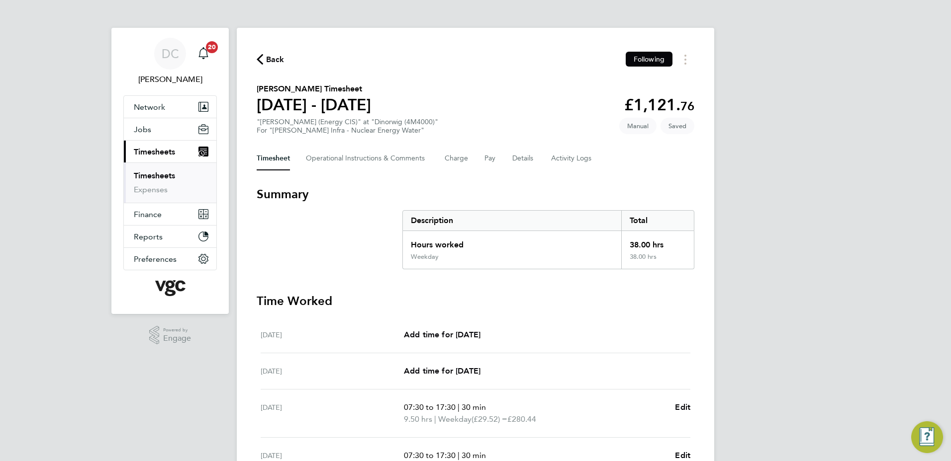
click at [773, 146] on div "DC Danny Carr Notifications 20 Applications: Network Team Members Businesses Si…" at bounding box center [475, 353] width 951 height 707
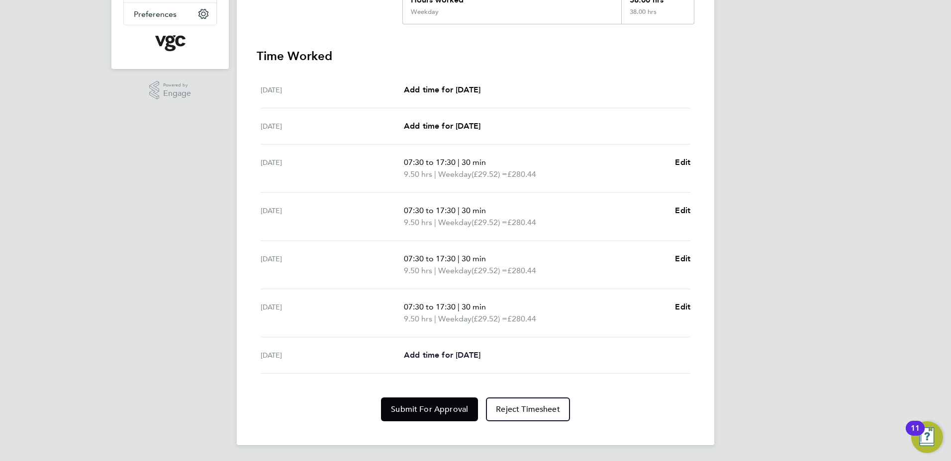
click at [469, 354] on span "Add time for Fri 08 Aug" at bounding box center [442, 355] width 77 height 9
select select "30"
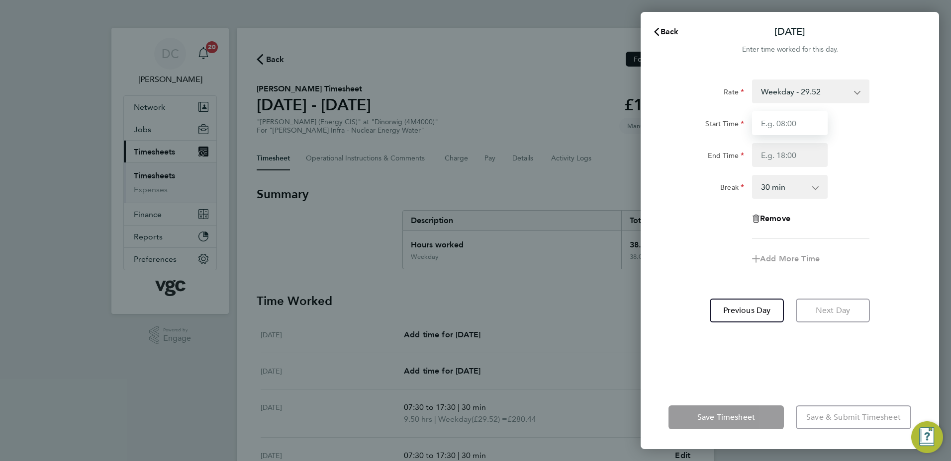
click at [791, 123] on input "Start Time" at bounding box center [790, 123] width 76 height 24
type input "07:30"
type input "16:00"
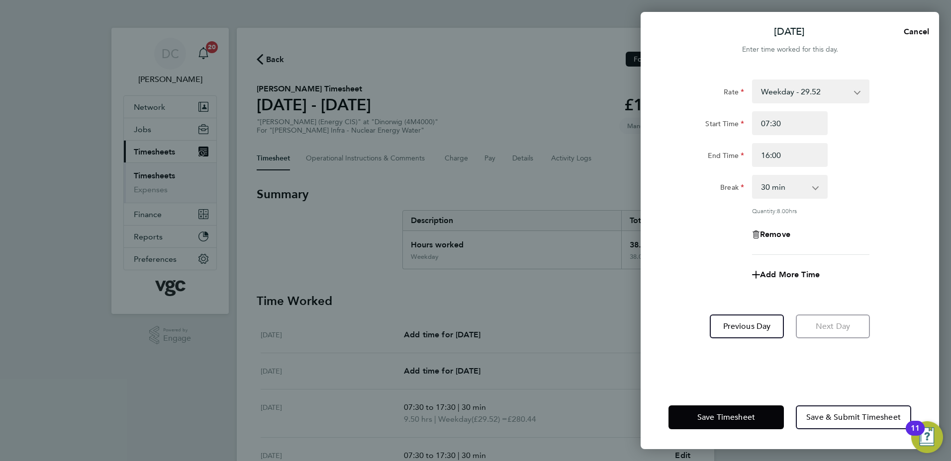
click at [690, 248] on div "Rate Weekday - 29.52 Weekends - 44.25 Bank Holiday (exc Christmas) - 51.63 Week…" at bounding box center [789, 168] width 243 height 176
click at [841, 415] on span "Save & Submit Timesheet" at bounding box center [853, 418] width 94 height 10
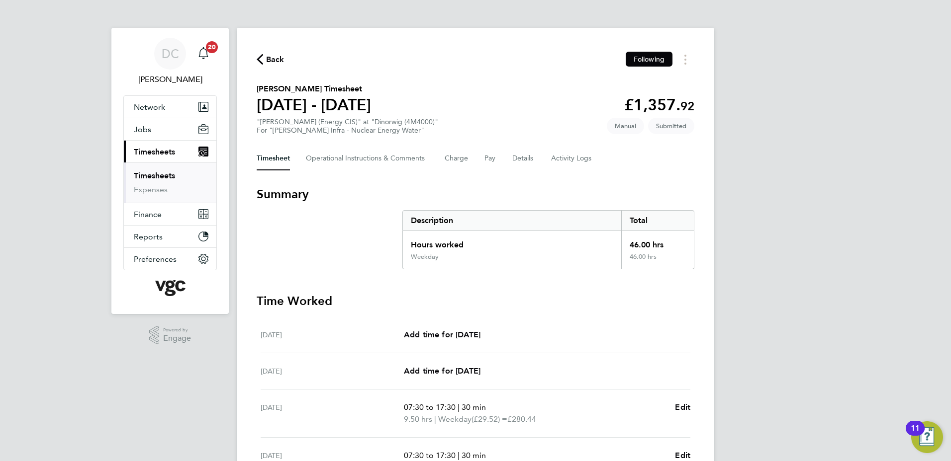
click at [265, 56] on span "Back" at bounding box center [271, 58] width 28 height 9
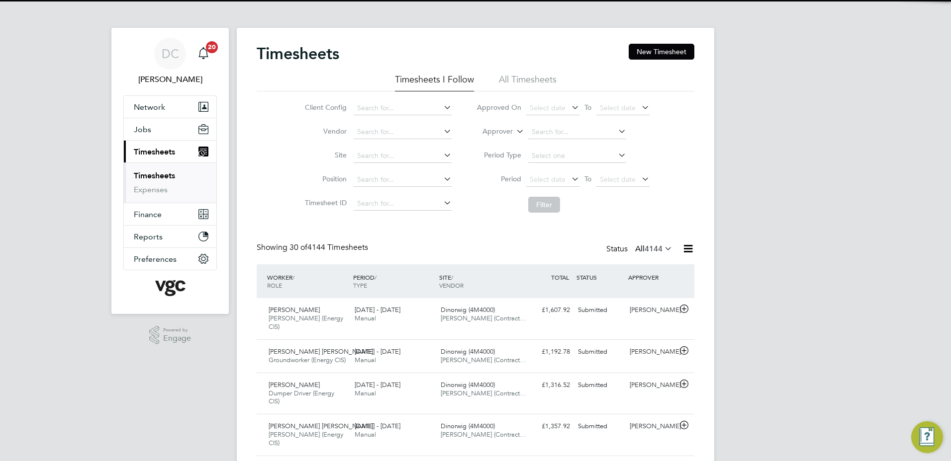
scroll to position [33, 87]
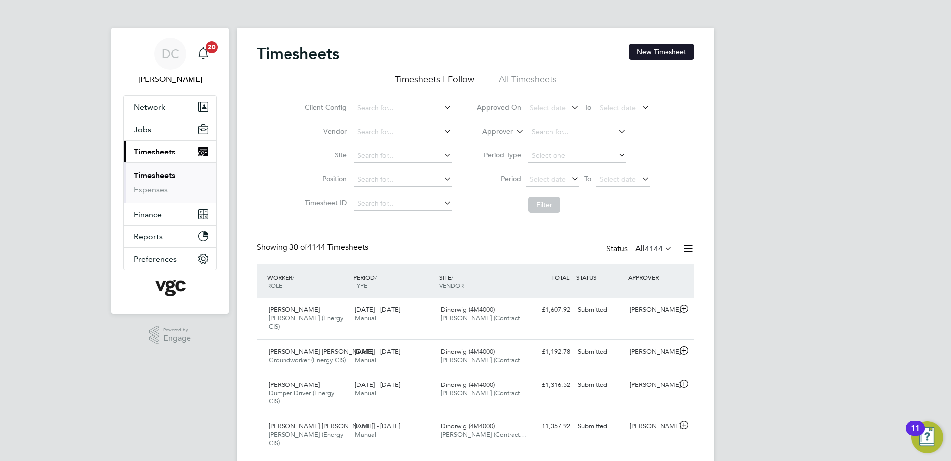
click at [652, 52] on button "New Timesheet" at bounding box center [661, 52] width 66 height 16
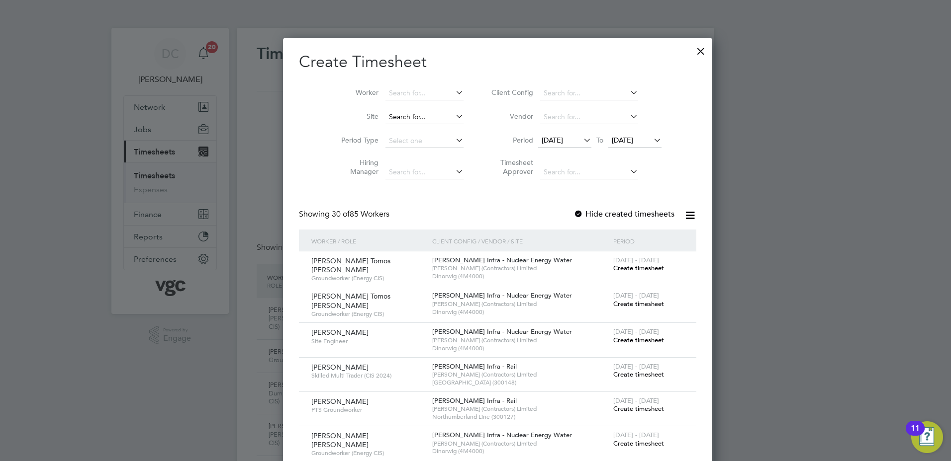
click at [394, 113] on input at bounding box center [424, 117] width 78 height 14
click at [399, 129] on li "Dinorwig (4M4000)" at bounding box center [401, 130] width 79 height 13
type input "Dinorwig (4M4000)"
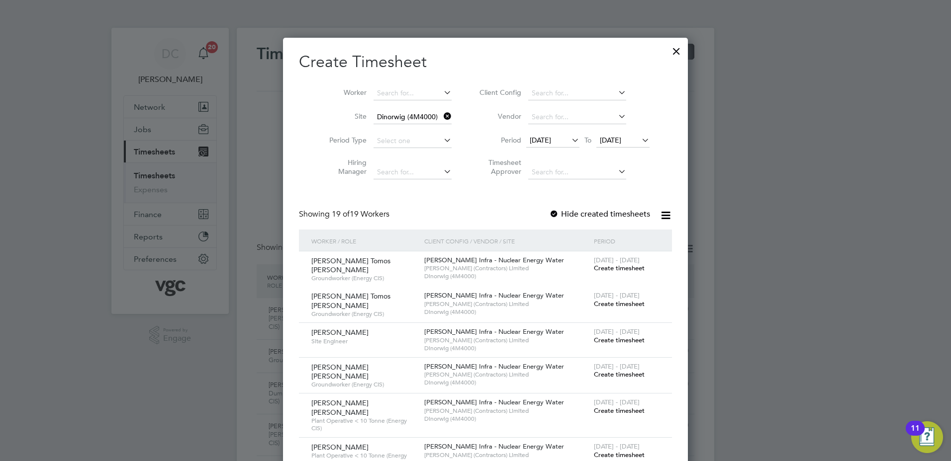
click at [538, 143] on span "[DATE]" at bounding box center [540, 140] width 21 height 9
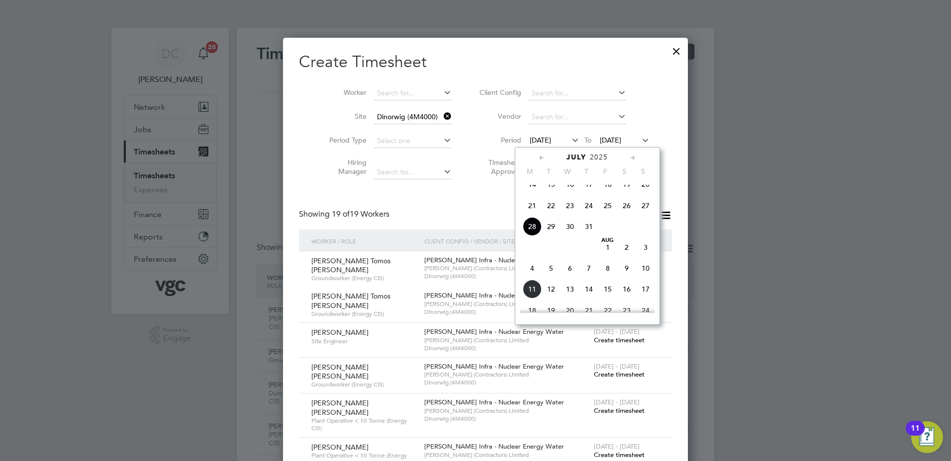
click at [626, 257] on span "2" at bounding box center [626, 247] width 19 height 19
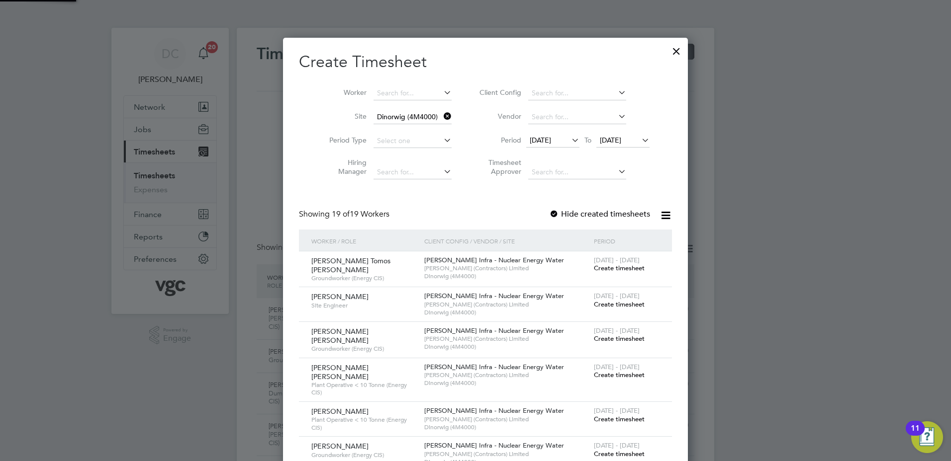
click at [607, 141] on span "[DATE]" at bounding box center [610, 140] width 21 height 9
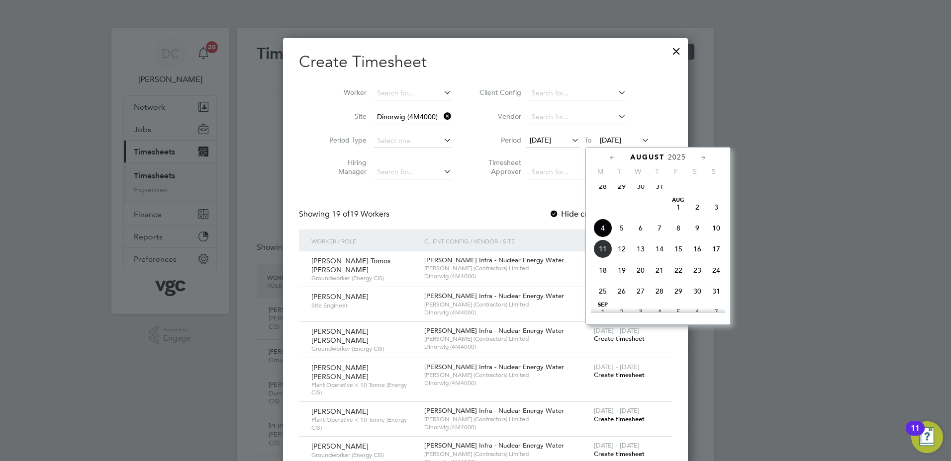
click at [680, 235] on span "8" at bounding box center [678, 228] width 19 height 19
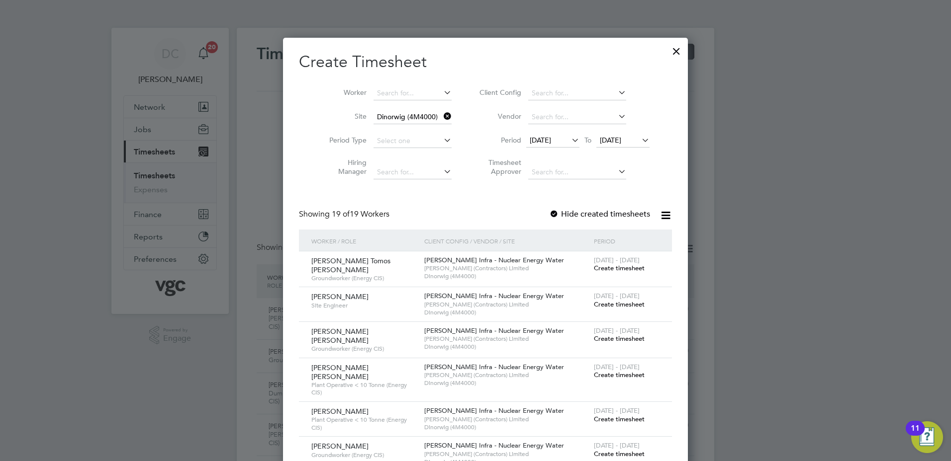
click at [614, 371] on span "Create timesheet" at bounding box center [619, 375] width 51 height 8
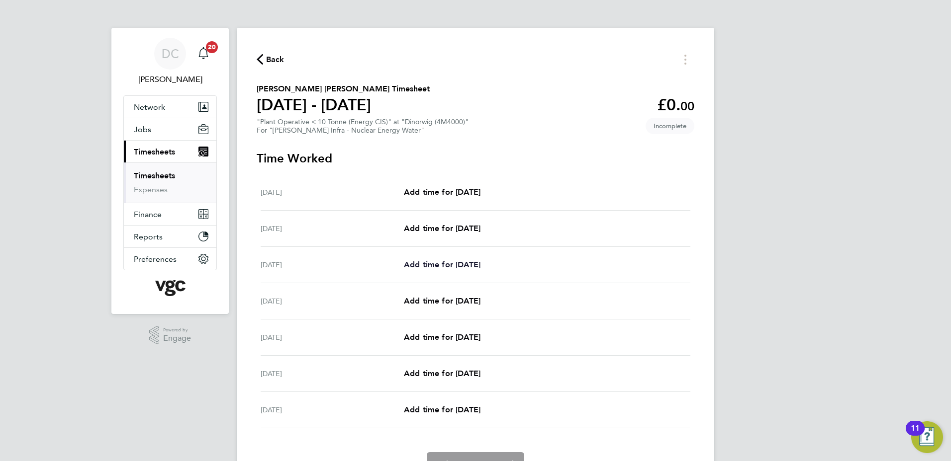
click at [444, 262] on span "Add time for Mon 04 Aug" at bounding box center [442, 264] width 77 height 9
select select "30"
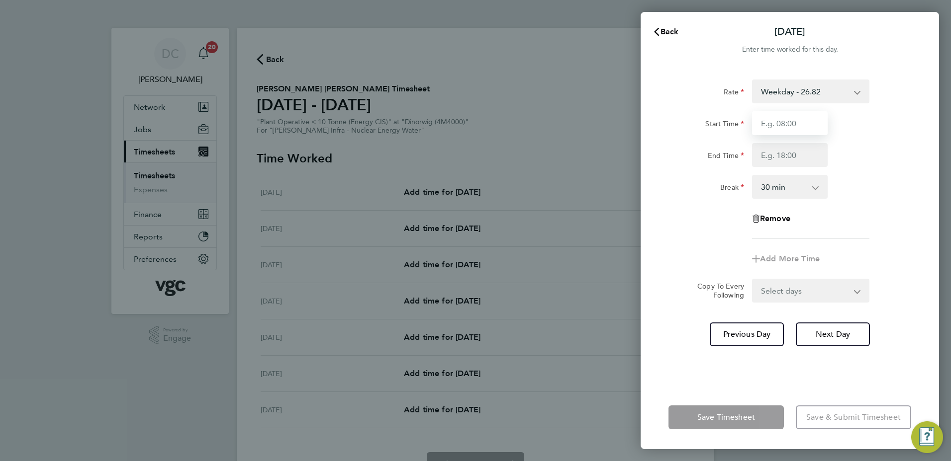
click at [787, 124] on input "Start Time" at bounding box center [790, 123] width 76 height 24
type input "07:30"
type input "17:30"
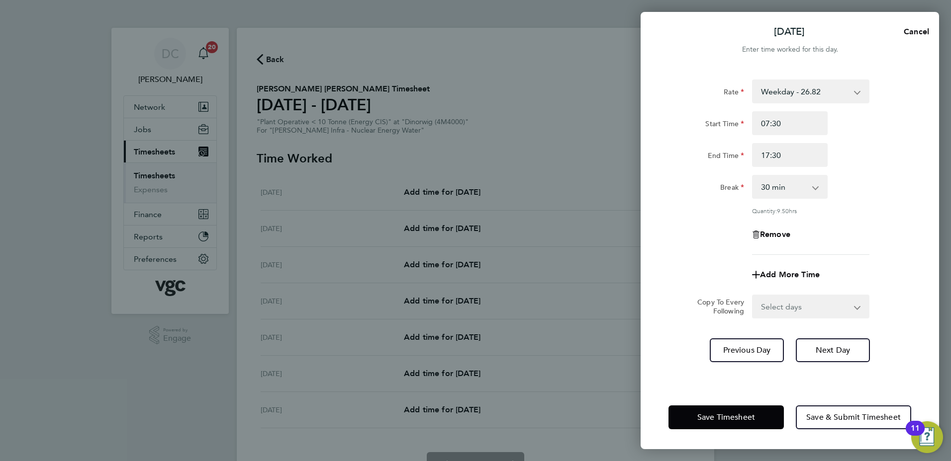
click at [671, 224] on div "Remove" at bounding box center [789, 235] width 251 height 24
click at [778, 310] on select "Select days Day Tuesday Wednesday Thursday Friday" at bounding box center [805, 307] width 104 height 22
select select "DAY"
click at [753, 296] on select "Select days Day Tuesday Wednesday Thursday Friday" at bounding box center [805, 307] width 104 height 22
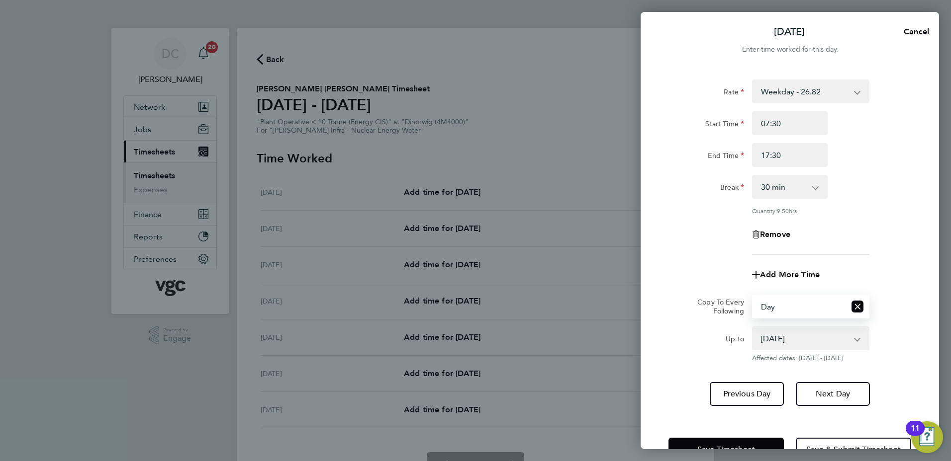
drag, startPoint x: 776, startPoint y: 318, endPoint x: 774, endPoint y: 341, distance: 23.0
click at [774, 341] on select "05 Aug 2025 06 Aug 2025 07 Aug 2025 08 Aug 2025" at bounding box center [804, 339] width 103 height 22
select select "2025-08-07"
click at [753, 328] on select "05 Aug 2025 06 Aug 2025 07 Aug 2025 08 Aug 2025" at bounding box center [804, 339] width 103 height 22
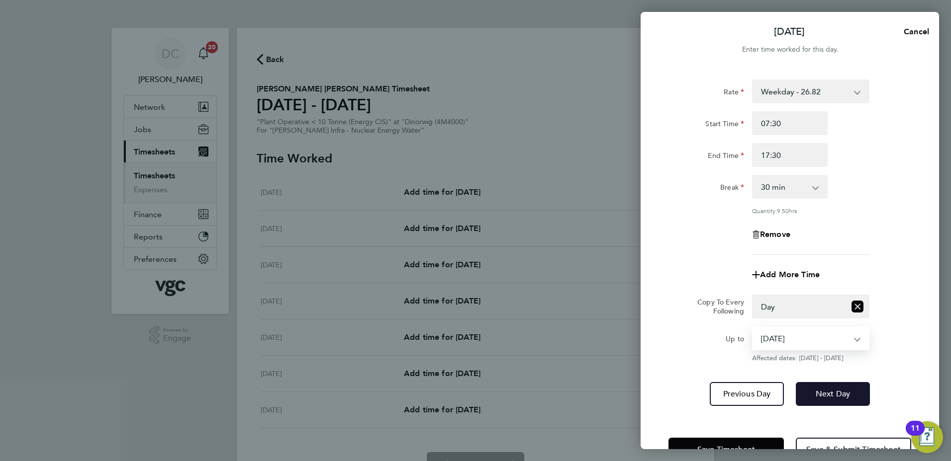
click at [823, 395] on span "Next Day" at bounding box center [832, 394] width 34 height 10
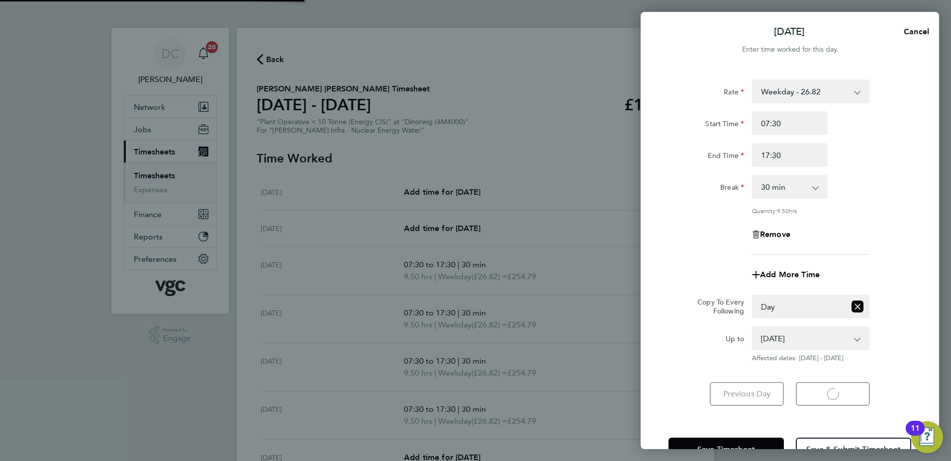
select select "30"
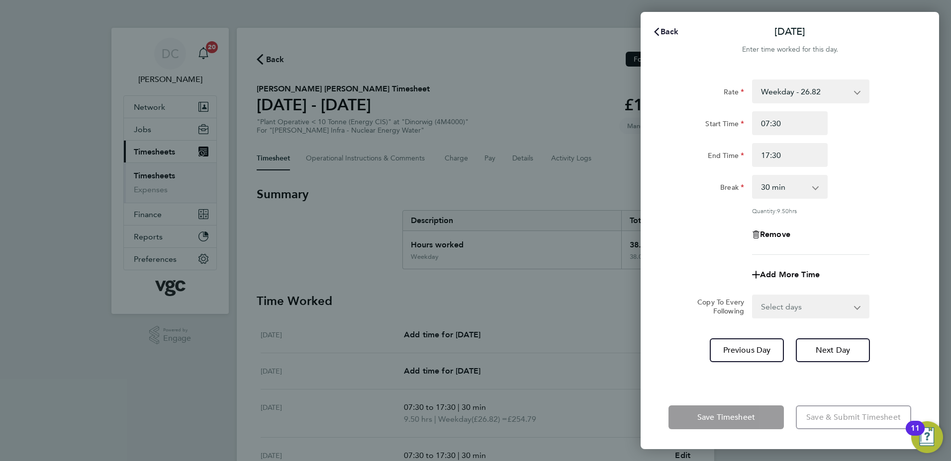
click at [666, 32] on span "Back" at bounding box center [669, 31] width 18 height 9
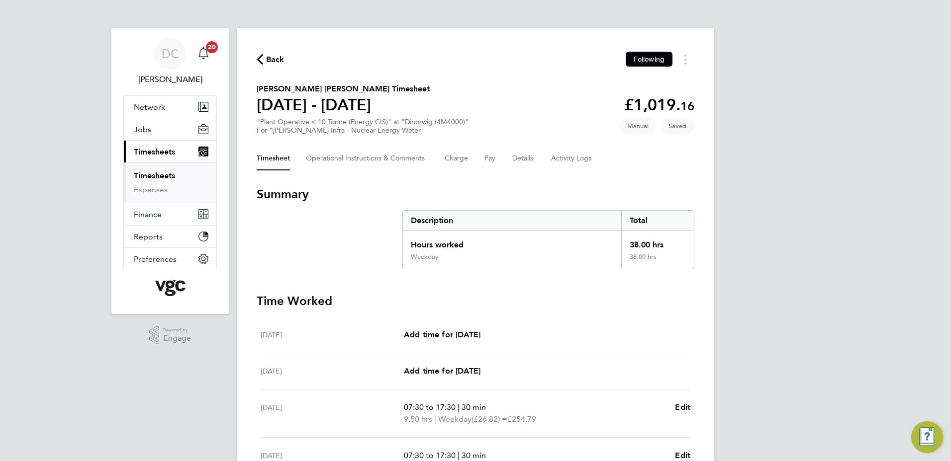
click at [826, 188] on div "DC Danny Carr Notifications 20 Applications: Network Team Members Businesses Si…" at bounding box center [475, 353] width 951 height 707
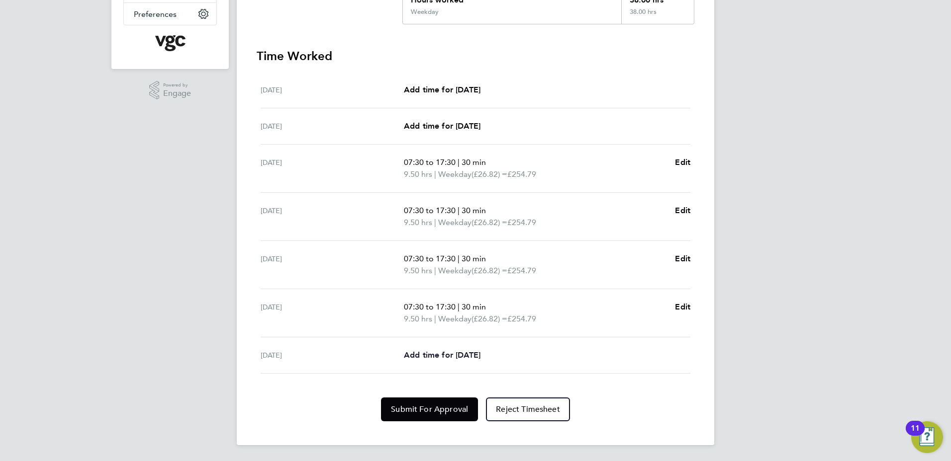
click at [469, 351] on span "Add time for Fri 08 Aug" at bounding box center [442, 355] width 77 height 9
select select "30"
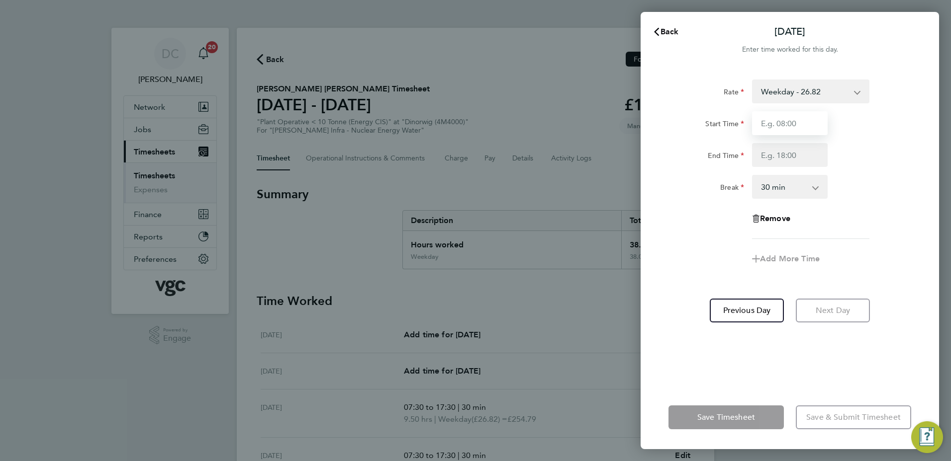
click at [805, 128] on input "Start Time" at bounding box center [790, 123] width 76 height 24
type input "07:30"
type input "16:00"
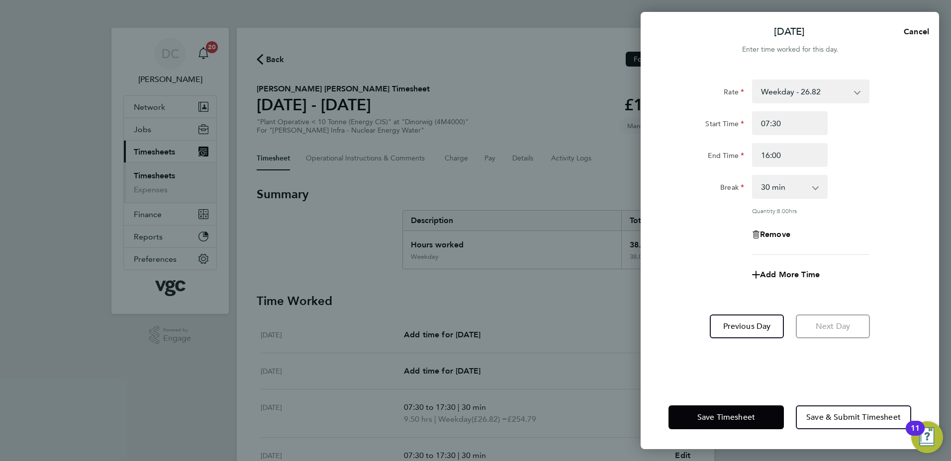
click at [640, 313] on div "Fri 08 Aug Cancel Enter time worked for this day. Rate Weekday - 26.82 Bank Hol…" at bounding box center [475, 230] width 951 height 461
click at [839, 421] on span "Save & Submit Timesheet" at bounding box center [853, 418] width 94 height 10
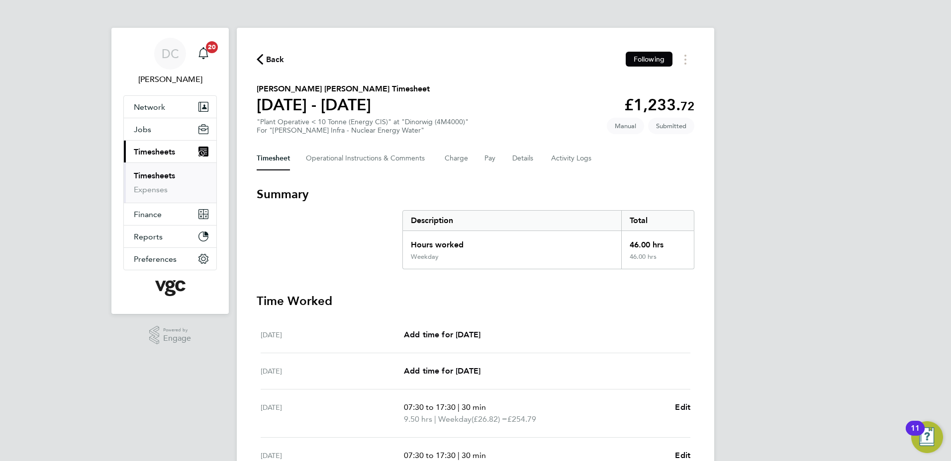
click at [270, 58] on span "Back" at bounding box center [275, 60] width 18 height 12
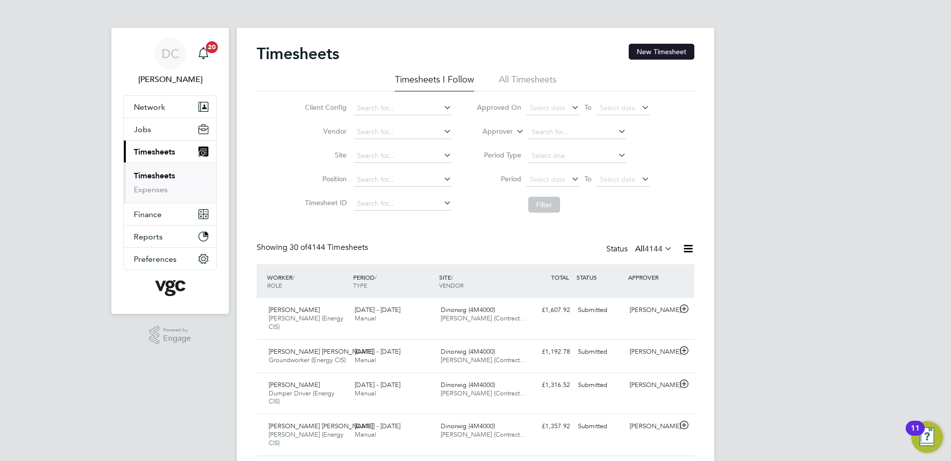
click at [652, 50] on button "New Timesheet" at bounding box center [661, 52] width 66 height 16
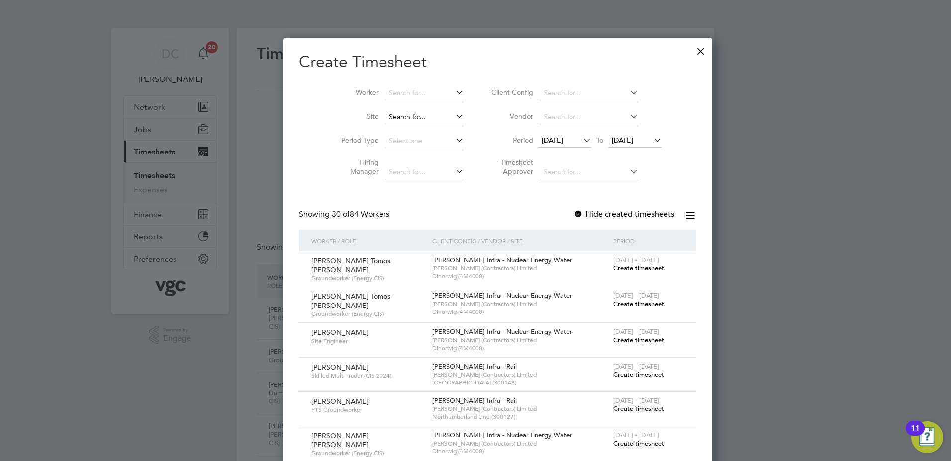
click at [392, 119] on input at bounding box center [424, 117] width 78 height 14
click at [394, 129] on b "Dinorwig" at bounding box center [381, 130] width 30 height 8
type input "Dinorwig (4M4000)"
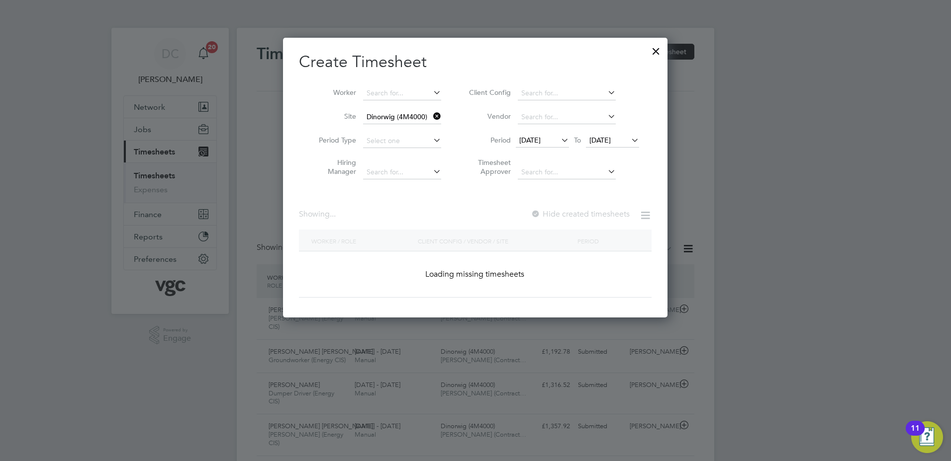
click at [540, 142] on span "[DATE]" at bounding box center [529, 140] width 21 height 9
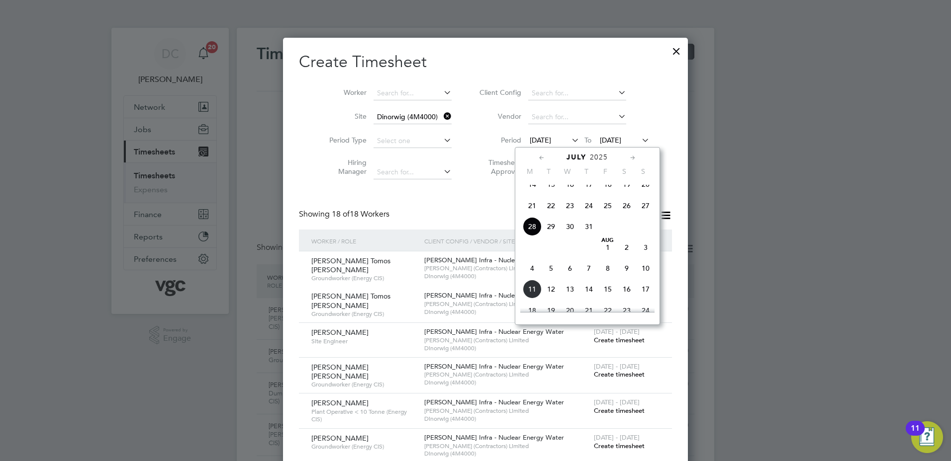
click at [626, 257] on span "2" at bounding box center [626, 247] width 19 height 19
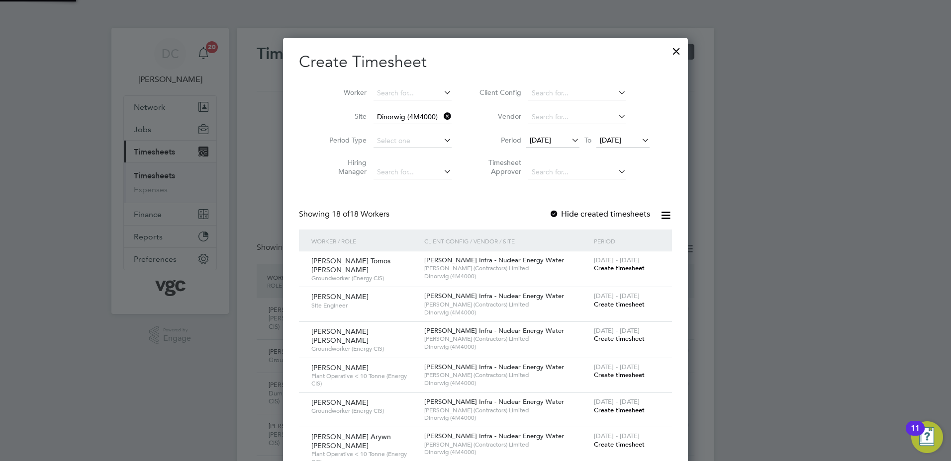
click at [607, 137] on span "[DATE]" at bounding box center [610, 140] width 21 height 9
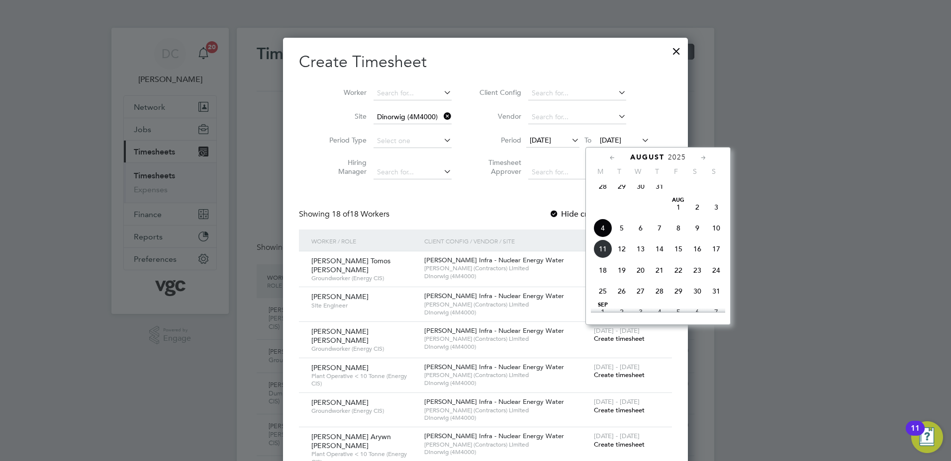
click at [678, 234] on span "8" at bounding box center [678, 228] width 19 height 19
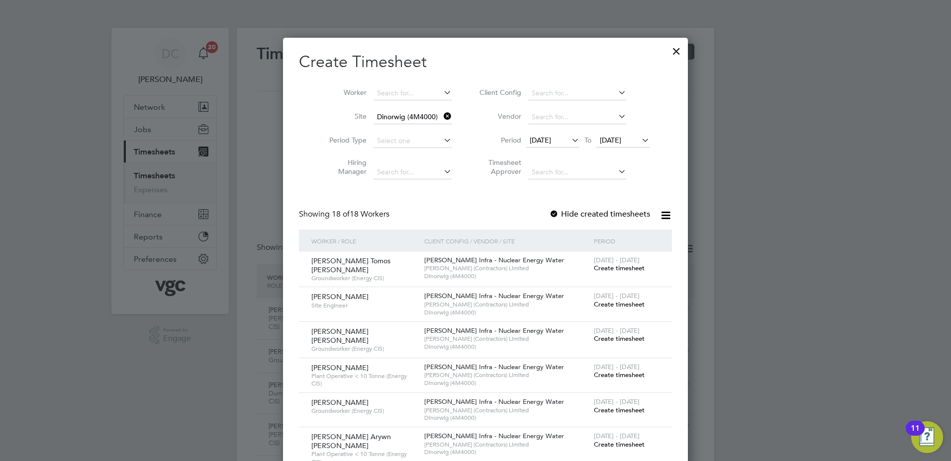
click at [798, 297] on div at bounding box center [475, 230] width 951 height 461
click at [620, 336] on span "Create timesheet" at bounding box center [619, 339] width 51 height 8
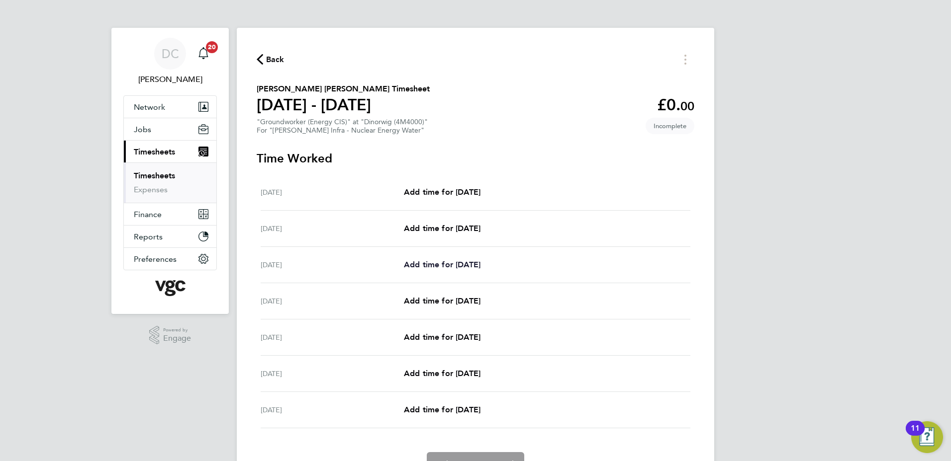
click at [455, 262] on span "Add time for Mon 04 Aug" at bounding box center [442, 264] width 77 height 9
select select "30"
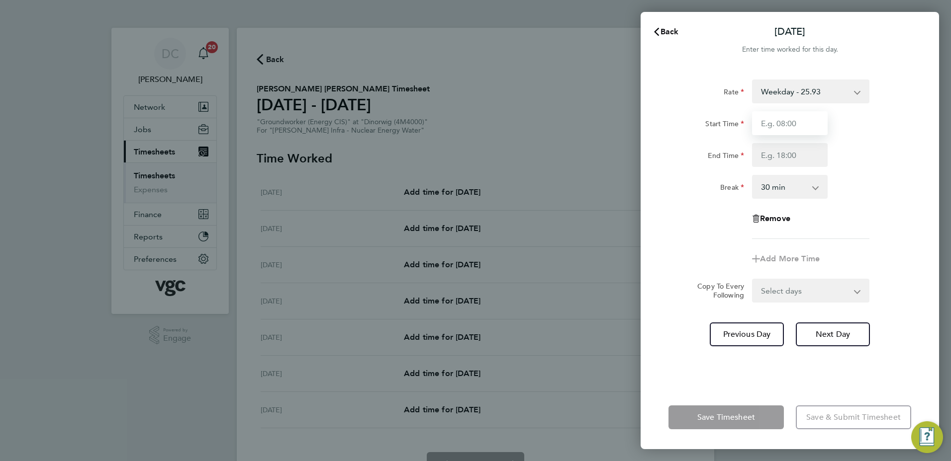
click at [791, 127] on input "Start Time" at bounding box center [790, 123] width 76 height 24
type input "07:30"
type input "17:30"
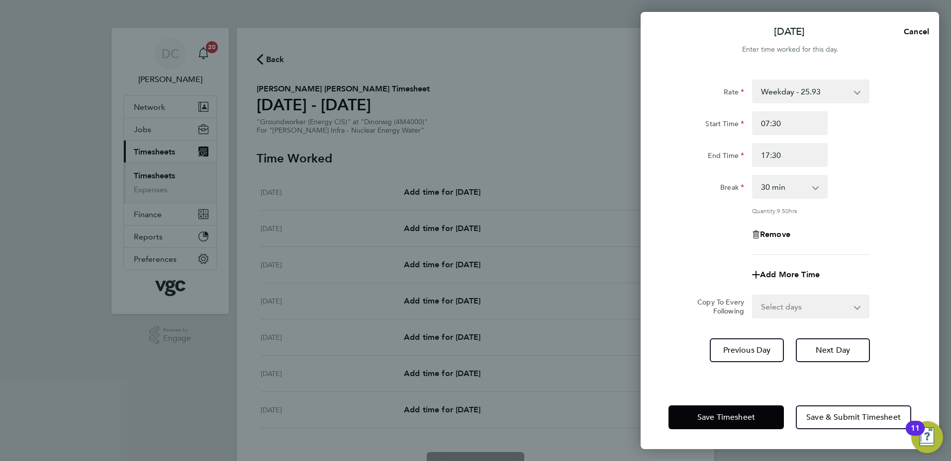
click at [676, 227] on div "Remove" at bounding box center [789, 235] width 251 height 24
click at [788, 301] on select "Select days Day Tuesday Wednesday Thursday Friday" at bounding box center [805, 307] width 104 height 22
select select "DAY"
click at [753, 296] on select "Select days Day Tuesday Wednesday Thursday Friday" at bounding box center [805, 307] width 104 height 22
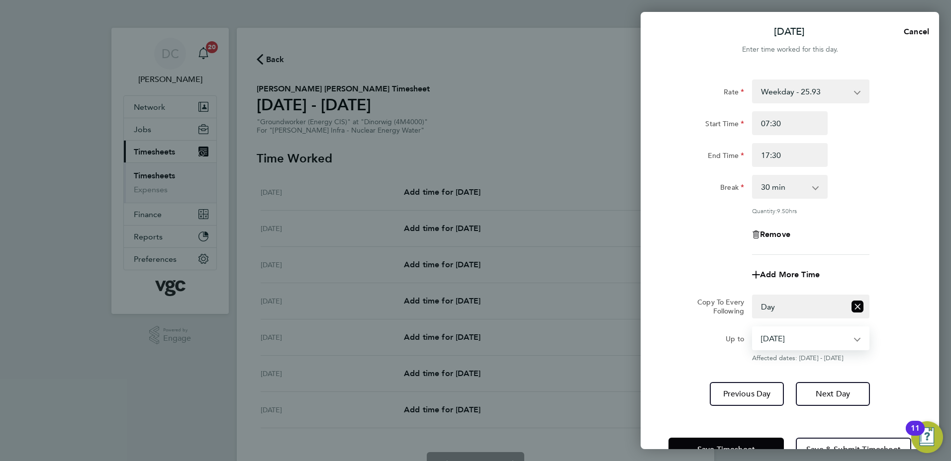
drag, startPoint x: 780, startPoint y: 318, endPoint x: 777, endPoint y: 336, distance: 18.1
click at [777, 336] on select "05 Aug 2025 06 Aug 2025 07 Aug 2025 08 Aug 2025" at bounding box center [804, 339] width 103 height 22
select select "2025-08-07"
click at [753, 328] on select "05 Aug 2025 06 Aug 2025 07 Aug 2025 08 Aug 2025" at bounding box center [804, 339] width 103 height 22
click at [815, 393] on span "Next Day" at bounding box center [832, 394] width 34 height 10
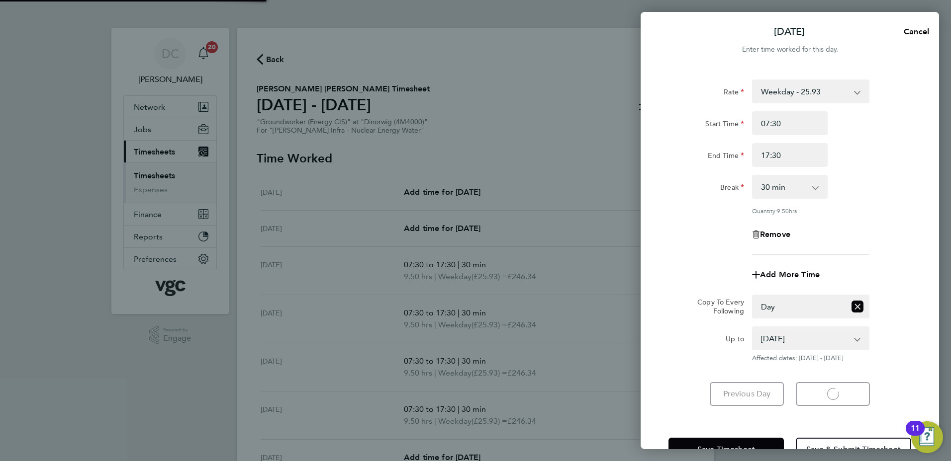
select select "30"
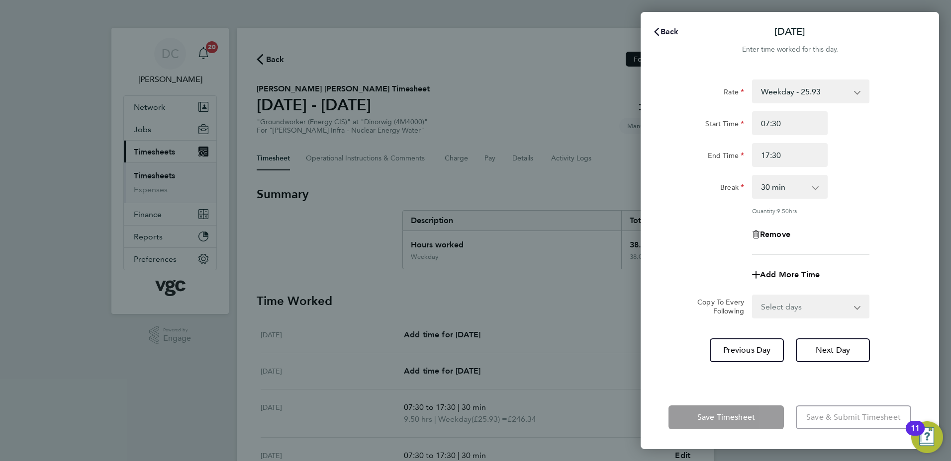
click at [664, 32] on span "Back" at bounding box center [669, 31] width 18 height 9
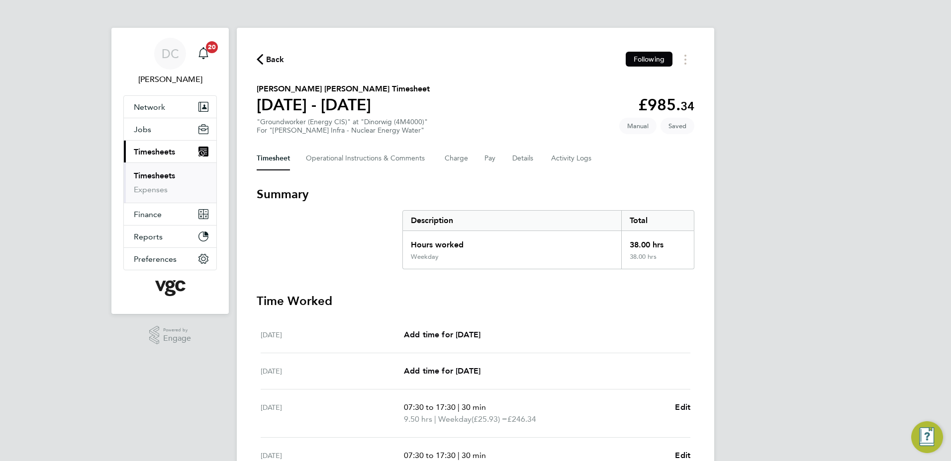
click at [817, 242] on div "DC Danny Carr Notifications 20 Applications: Network Team Members Businesses Si…" at bounding box center [475, 353] width 951 height 707
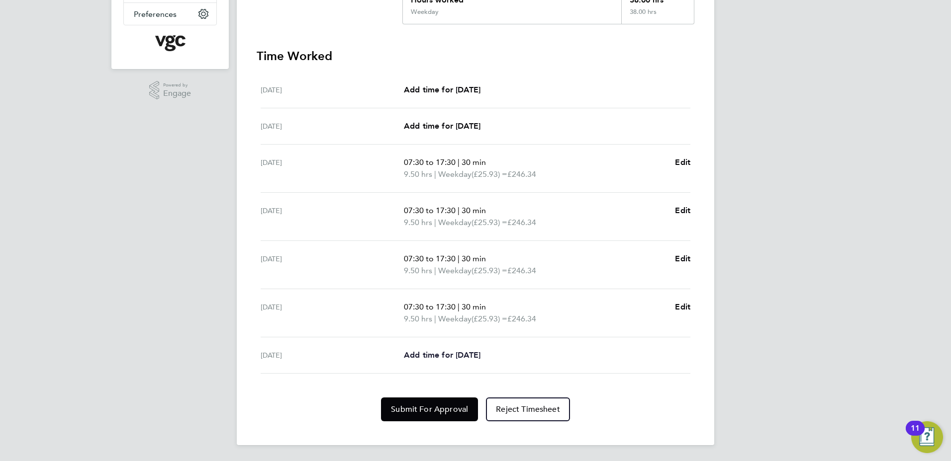
click at [474, 356] on span "Add time for Fri 08 Aug" at bounding box center [442, 355] width 77 height 9
select select "30"
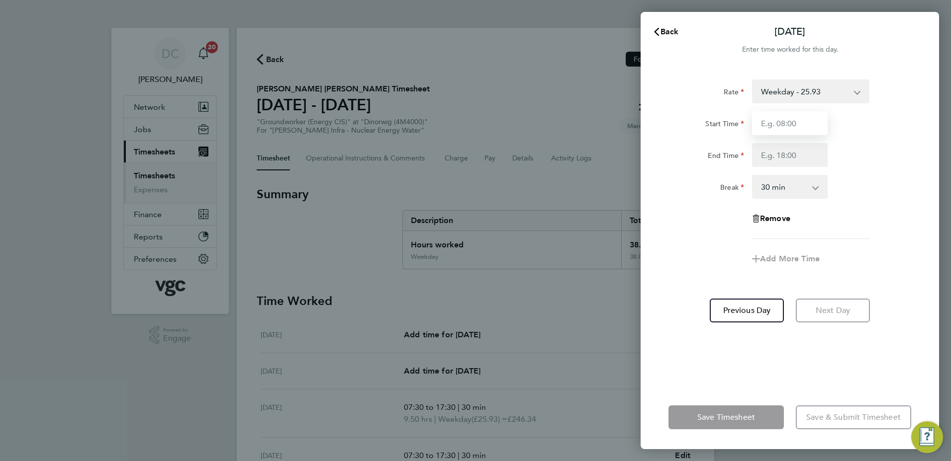
click at [791, 133] on input "Start Time" at bounding box center [790, 123] width 76 height 24
type input "07:30"
type input "16:00"
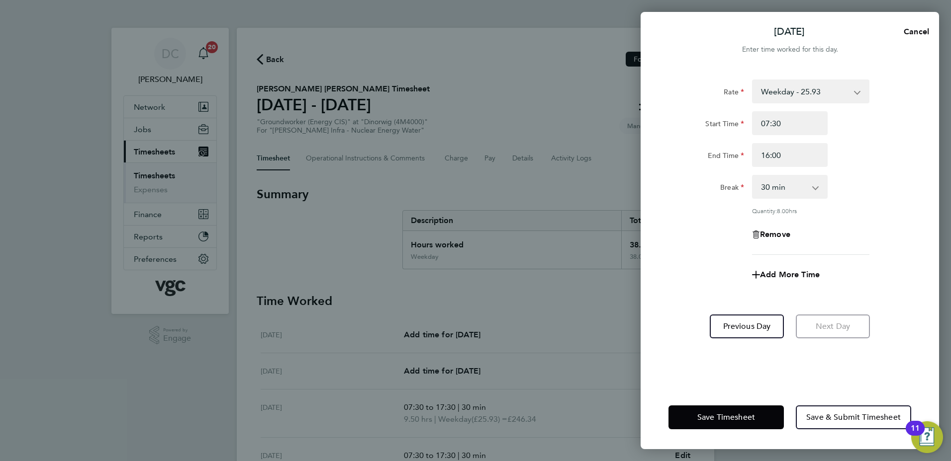
click at [696, 236] on div "Rate Weekday - 25.93 Bonus - 120.00 bonus - 400.00 Bank Holiday (exc Christmas)…" at bounding box center [789, 168] width 243 height 176
click at [773, 273] on span "Add More Time" at bounding box center [790, 274] width 60 height 9
select select "null"
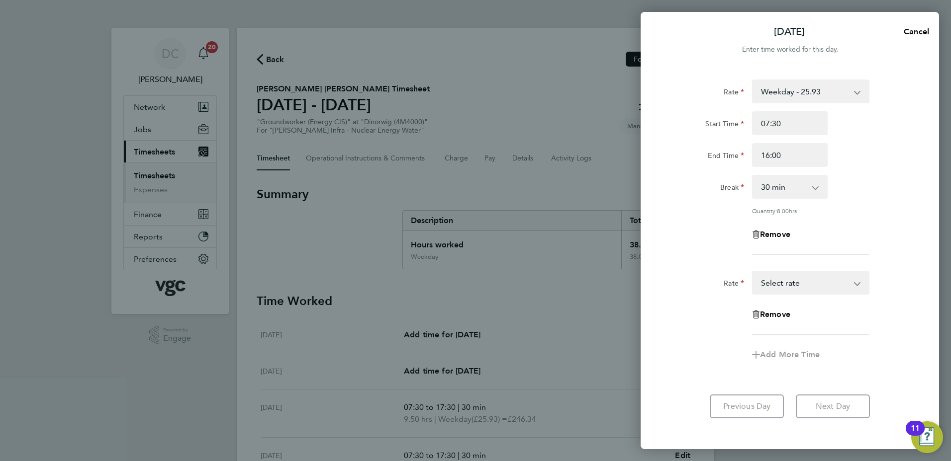
click at [782, 293] on div "Bonus - 120.00 bonus - 400.00 Weekday - 25.93 Bank Holiday (exc Christmas) - 45…" at bounding box center [810, 283] width 117 height 24
click at [781, 290] on select "Bonus - 120.00 bonus - 400.00 Weekday - 25.93 Bank Holiday (exc Christmas) - 45…" at bounding box center [804, 283] width 103 height 22
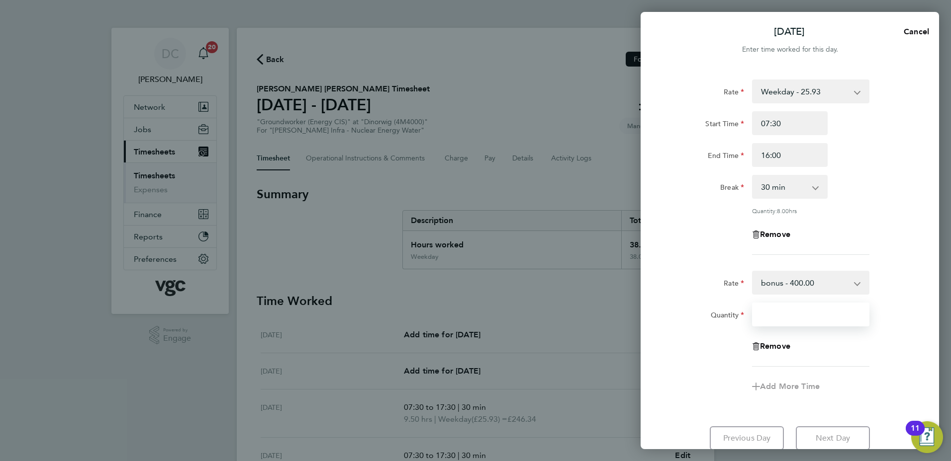
click at [783, 321] on input "Quantity" at bounding box center [810, 315] width 117 height 24
type input "0.5"
click at [730, 375] on div "Add More Time" at bounding box center [789, 387] width 251 height 24
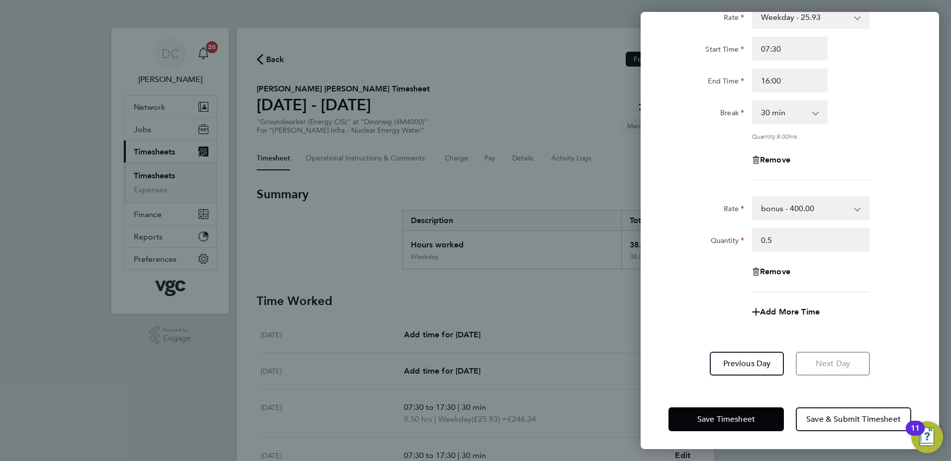
scroll to position [76, 0]
click at [752, 415] on span "Save Timesheet" at bounding box center [726, 419] width 58 height 10
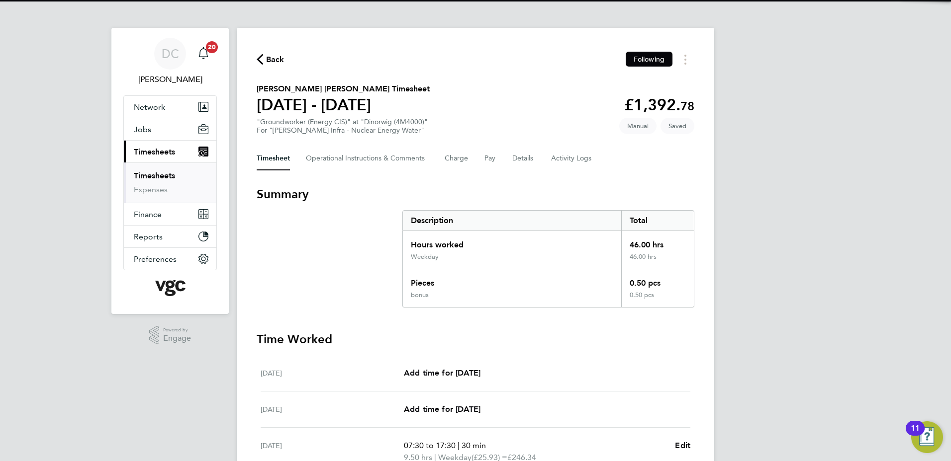
click at [843, 344] on div "DC Danny Carr Notifications 20 Applications: Network Team Members Businesses Si…" at bounding box center [475, 394] width 951 height 789
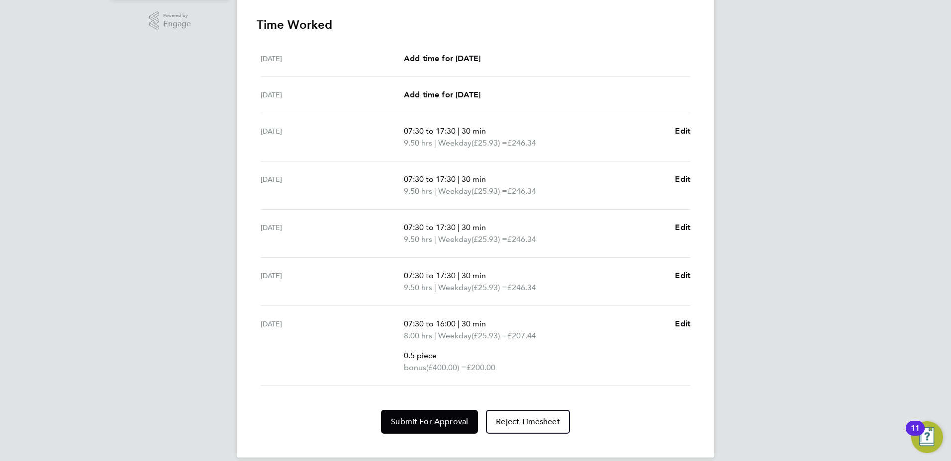
scroll to position [327, 0]
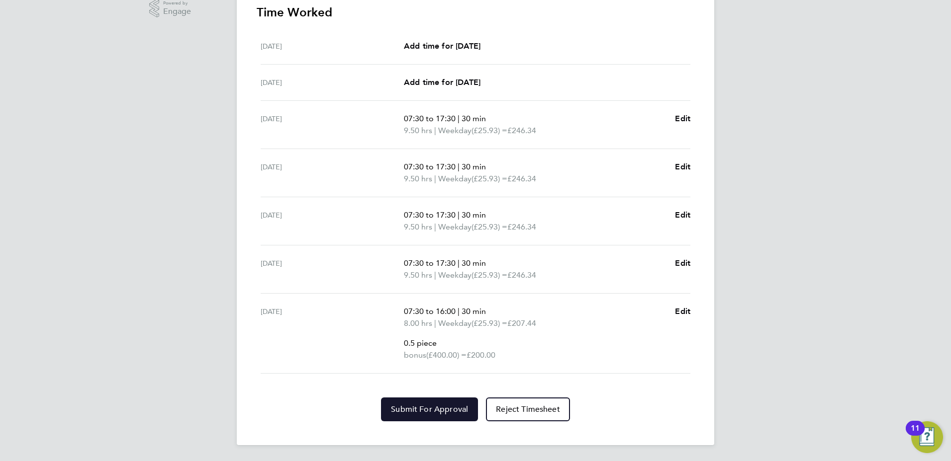
click at [428, 405] on span "Submit For Approval" at bounding box center [429, 410] width 77 height 10
click at [764, 393] on div "DC Danny Carr Notifications 20 Applications: Network Team Members Businesses Si…" at bounding box center [475, 67] width 951 height 789
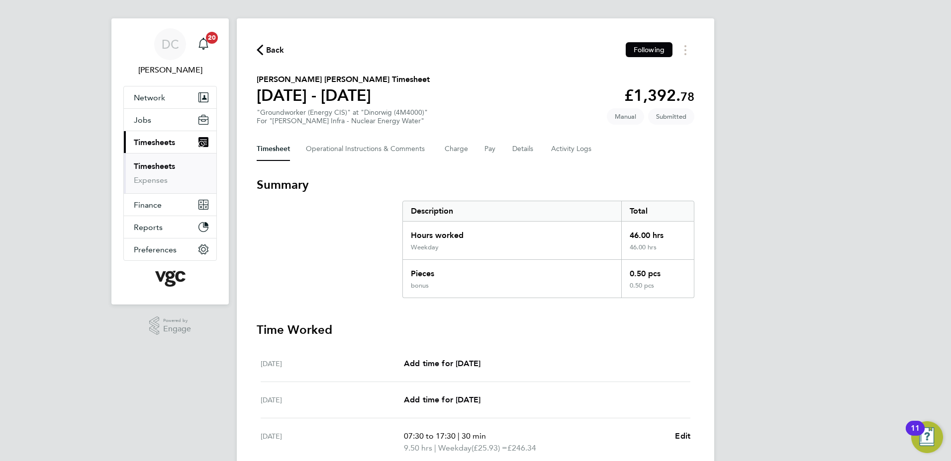
scroll to position [9, 0]
click at [272, 53] on span "Back" at bounding box center [275, 51] width 18 height 12
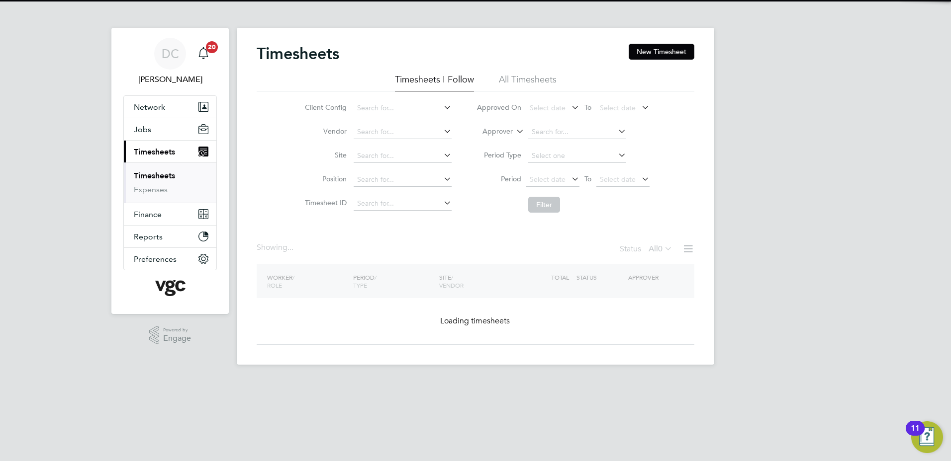
click at [669, 50] on button "New Timesheet" at bounding box center [661, 52] width 66 height 16
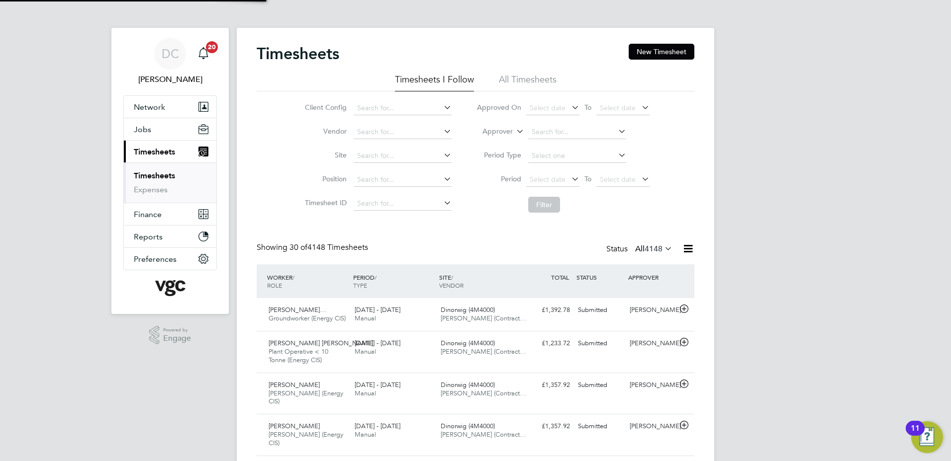
scroll to position [25, 87]
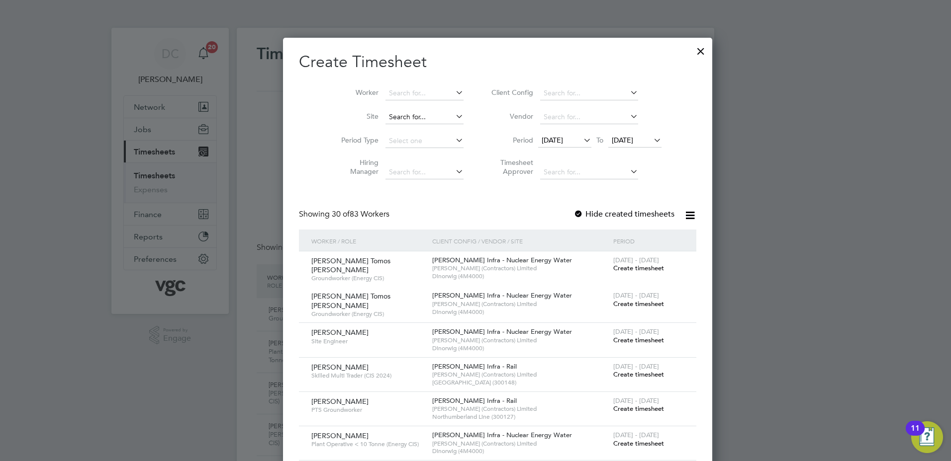
click at [385, 118] on input at bounding box center [424, 117] width 78 height 14
click at [376, 126] on b "Dinorwig" at bounding box center [381, 130] width 30 height 8
type input "Dinorwig (4M4000)"
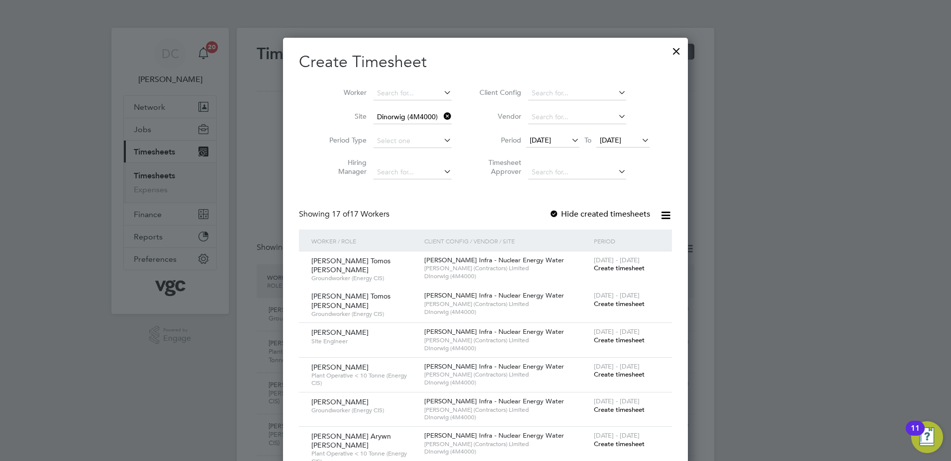
click at [550, 138] on span "[DATE]" at bounding box center [540, 140] width 21 height 9
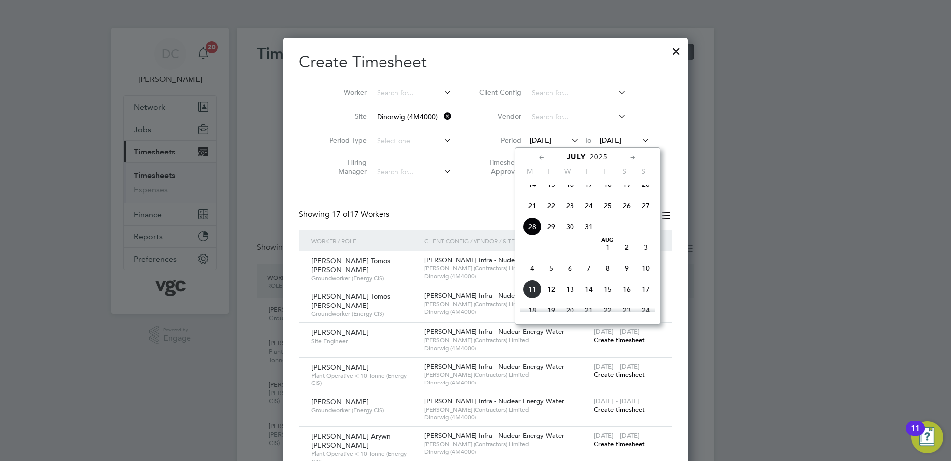
click at [627, 257] on span "2" at bounding box center [626, 247] width 19 height 19
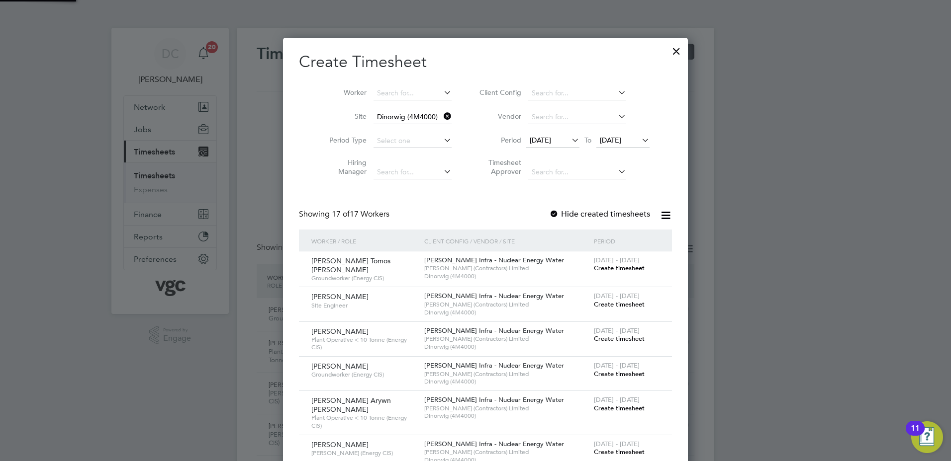
click at [607, 142] on span "[DATE]" at bounding box center [610, 140] width 21 height 9
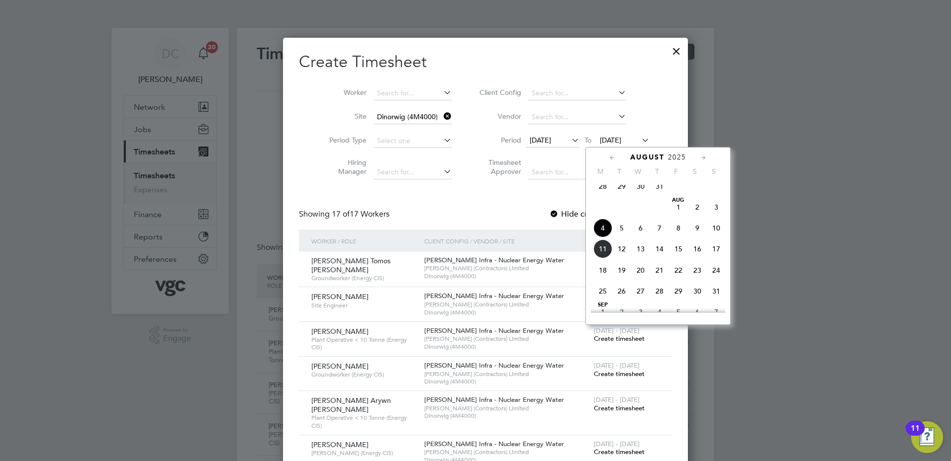
click at [676, 235] on span "8" at bounding box center [678, 228] width 19 height 19
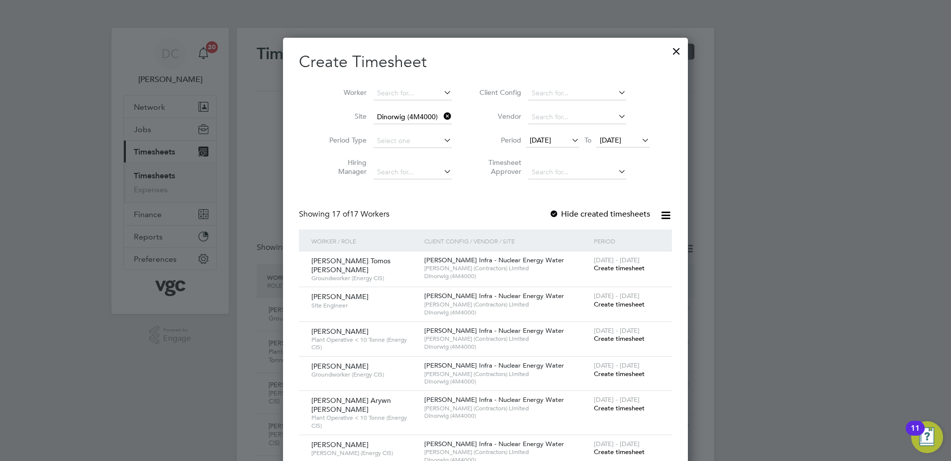
click at [619, 303] on span "Create timesheet" at bounding box center [619, 304] width 51 height 8
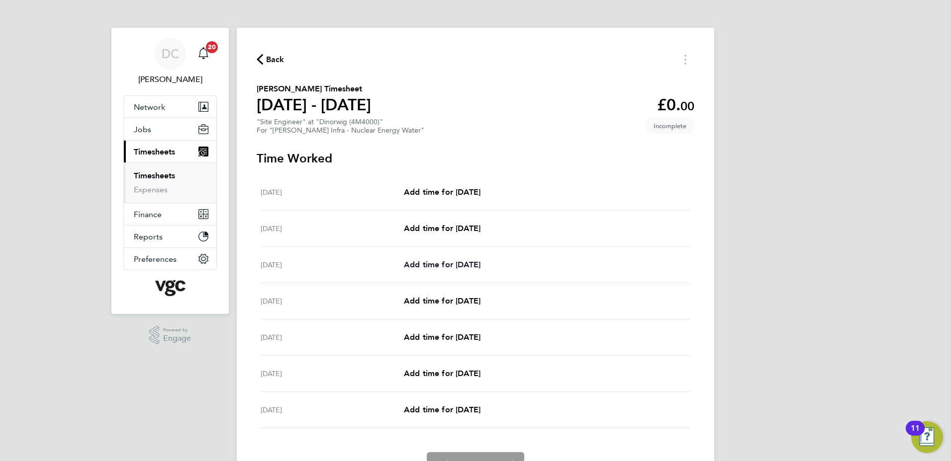
click at [463, 264] on span "Add time for Mon 04 Aug" at bounding box center [442, 264] width 77 height 9
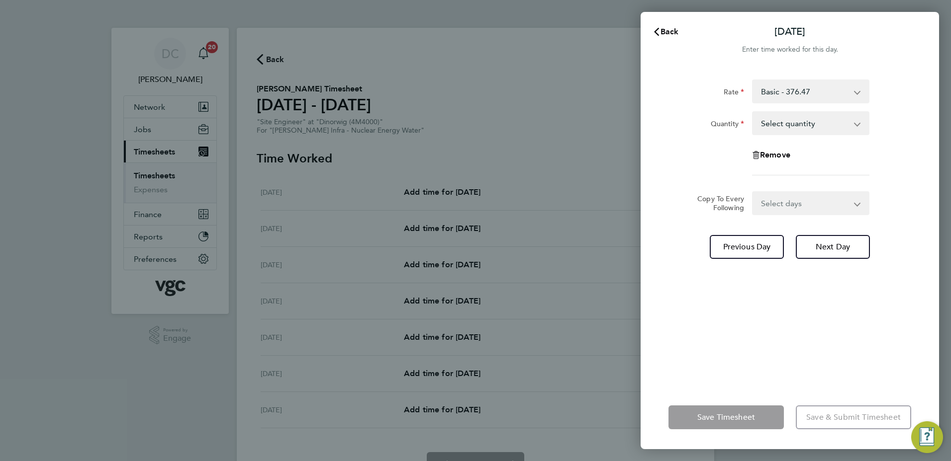
click at [799, 126] on select "Select quantity 0.5 1" at bounding box center [804, 123] width 103 height 22
select select "1"
click at [753, 112] on select "Select quantity 0.5 1" at bounding box center [804, 123] width 103 height 22
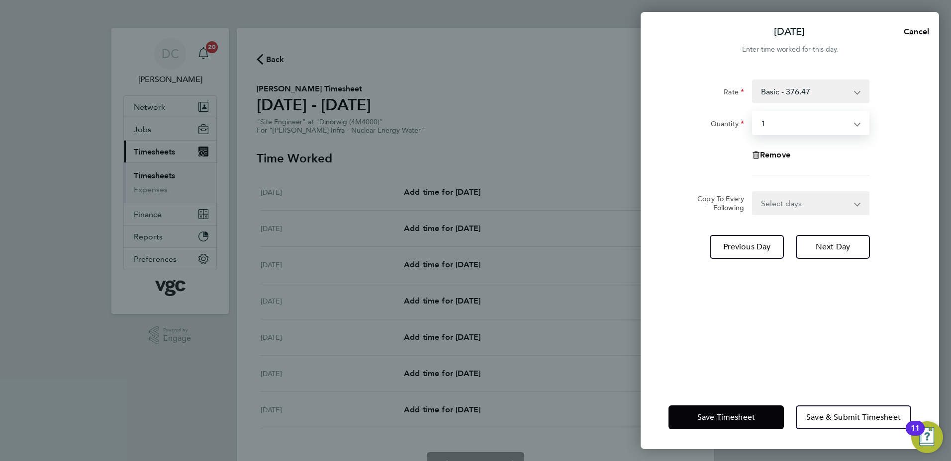
click at [783, 200] on select "Select days Day Tuesday Wednesday Thursday Friday" at bounding box center [805, 203] width 104 height 22
select select "DAY"
click at [753, 192] on select "Select days Day Tuesday Wednesday Thursday Friday" at bounding box center [805, 203] width 104 height 22
select select "2025-08-08"
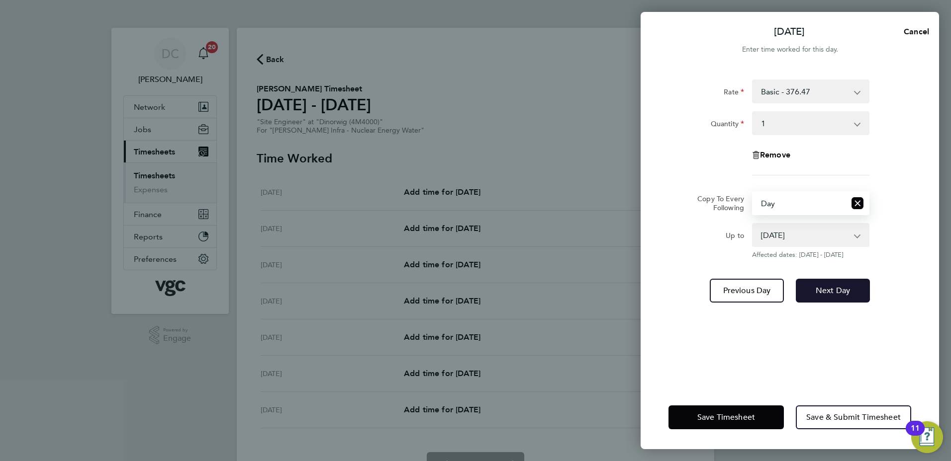
click at [821, 296] on button "Next Day" at bounding box center [833, 291] width 74 height 24
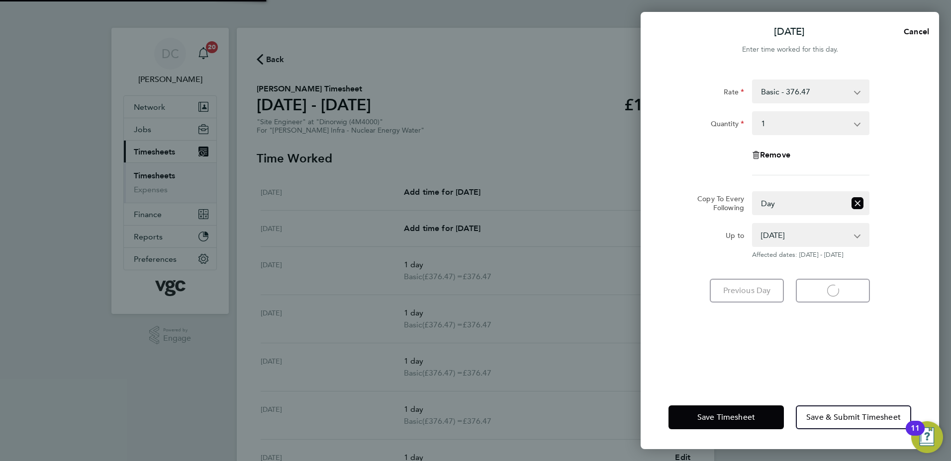
select select "1"
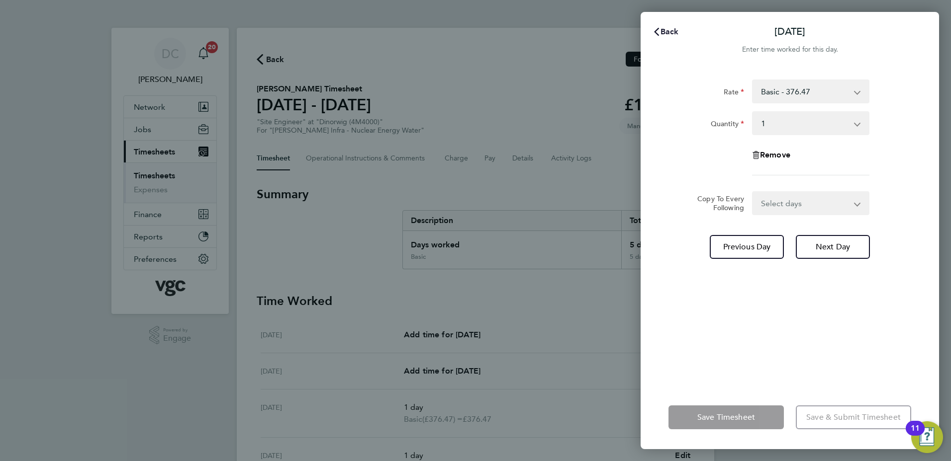
click at [669, 32] on span "Back" at bounding box center [669, 31] width 18 height 9
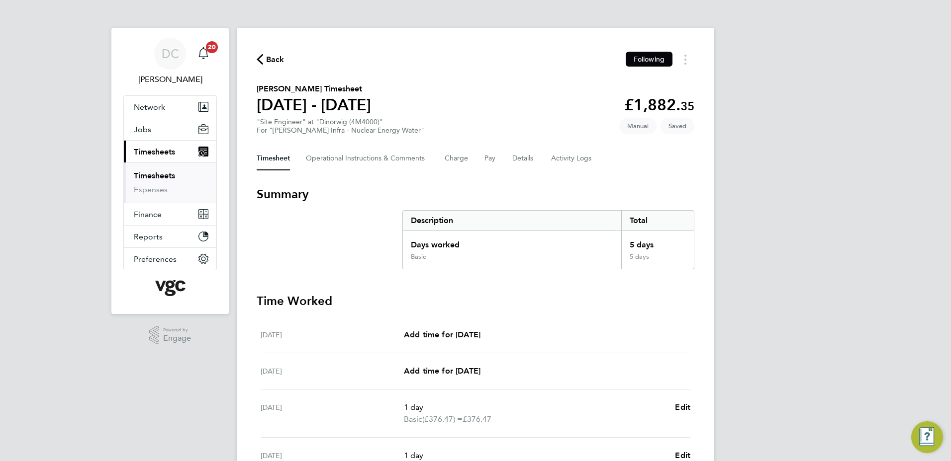
click at [763, 193] on div "DC Danny Carr Notifications 20 Applications: Network Team Members Businesses Si…" at bounding box center [475, 359] width 951 height 718
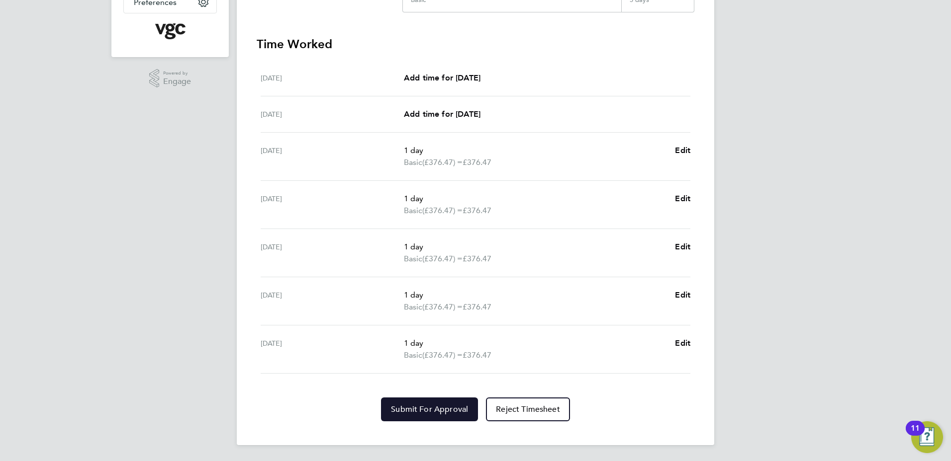
click at [451, 403] on button "Submit For Approval" at bounding box center [429, 410] width 97 height 24
click at [807, 355] on div "DC Danny Carr Notifications 20 Applications: Network Team Members Businesses Si…" at bounding box center [475, 102] width 951 height 718
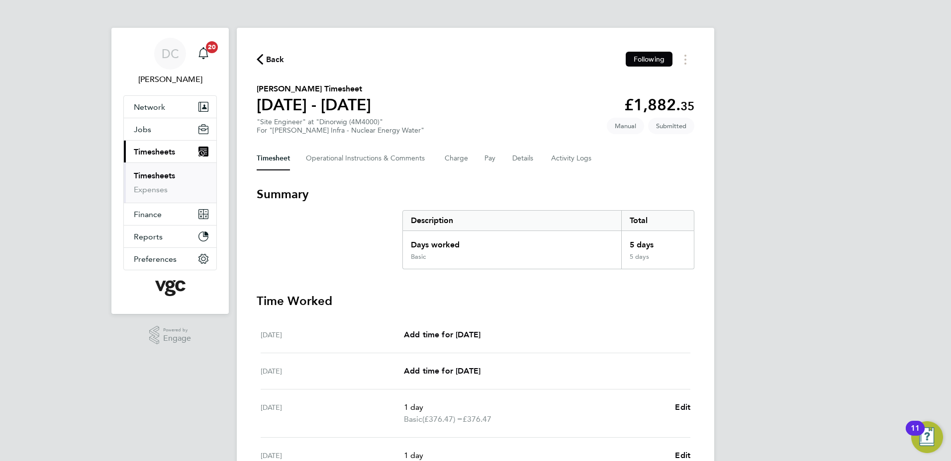
click at [274, 60] on span "Back" at bounding box center [275, 60] width 18 height 12
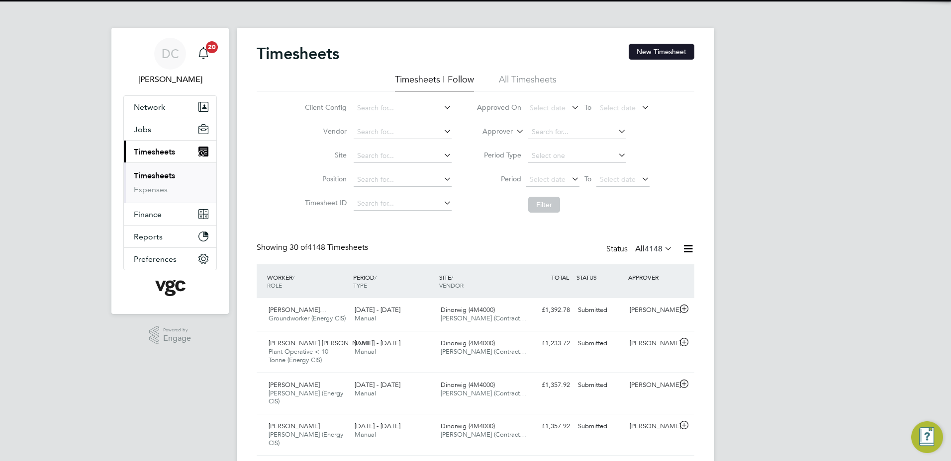
click at [668, 55] on button "New Timesheet" at bounding box center [661, 52] width 66 height 16
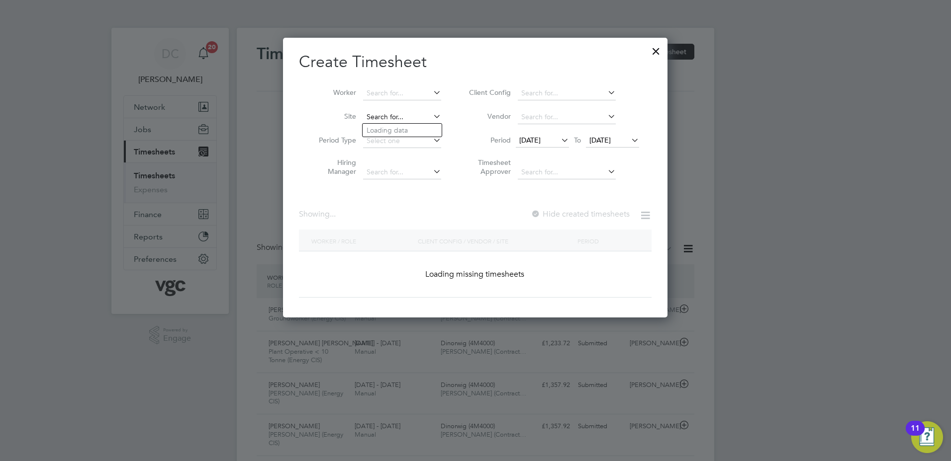
click at [392, 115] on input at bounding box center [402, 117] width 78 height 14
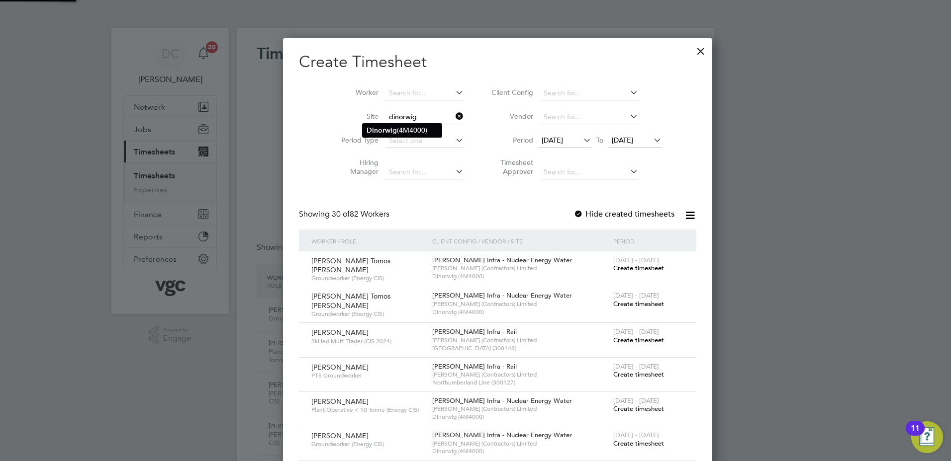
click at [395, 129] on b "Dinorwig" at bounding box center [381, 130] width 30 height 8
type input "Dinorwig (4M4000)"
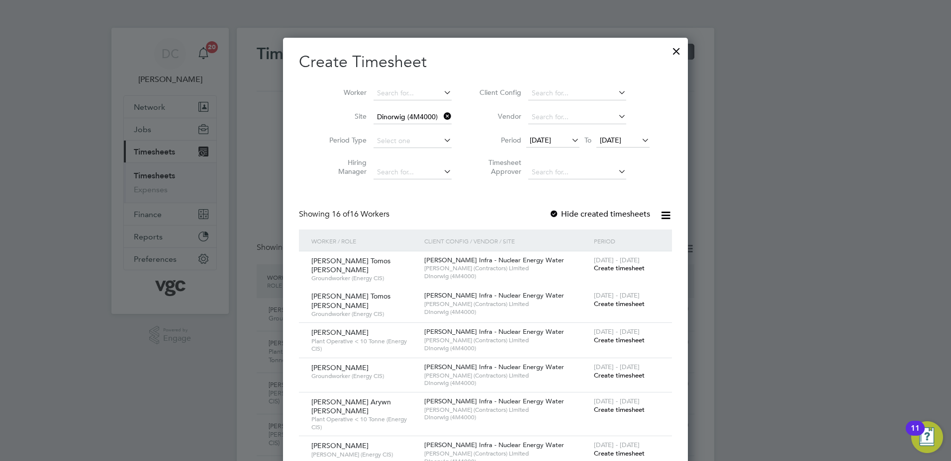
click at [551, 140] on span "[DATE]" at bounding box center [540, 140] width 21 height 9
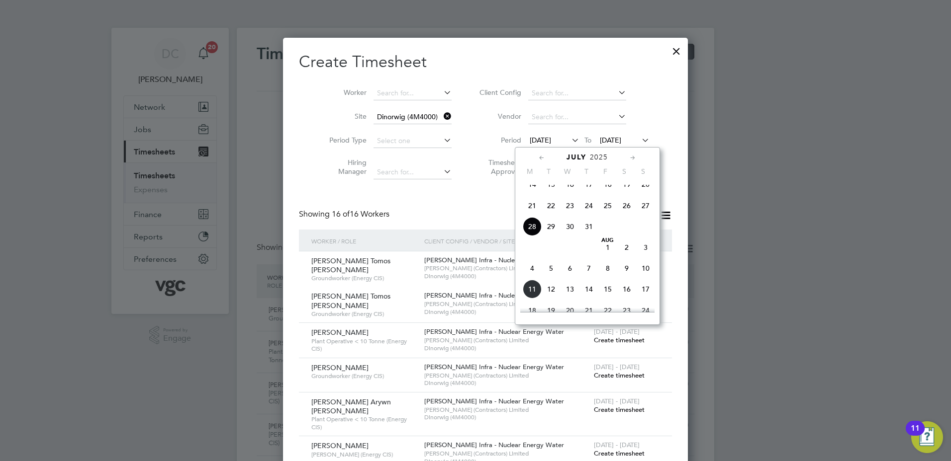
click at [626, 257] on span "2" at bounding box center [626, 247] width 19 height 19
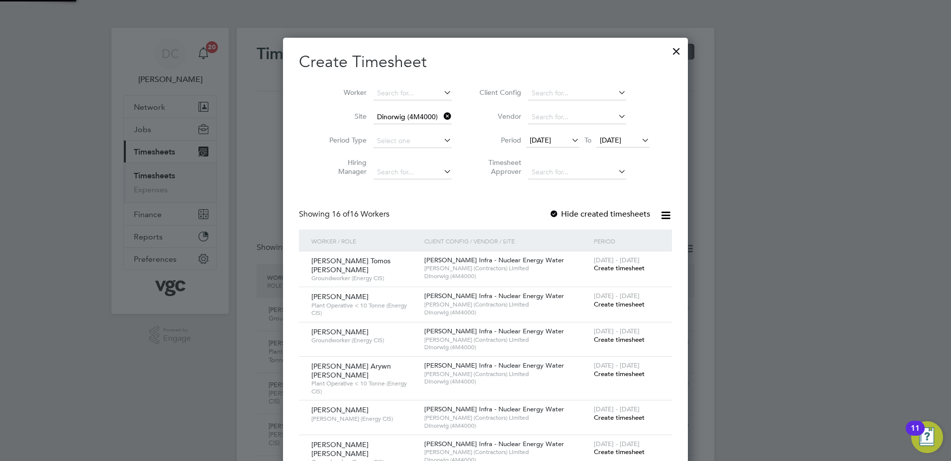
click at [608, 143] on span "[DATE]" at bounding box center [610, 140] width 21 height 9
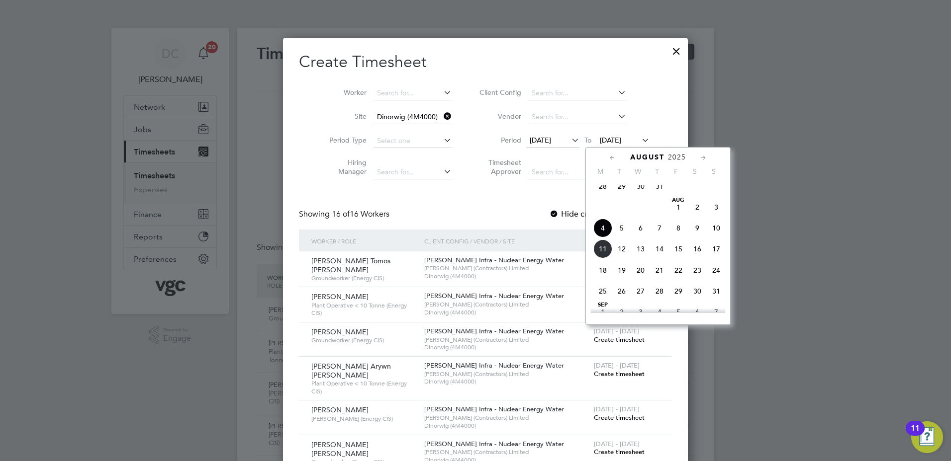
click at [677, 238] on span "8" at bounding box center [678, 228] width 19 height 19
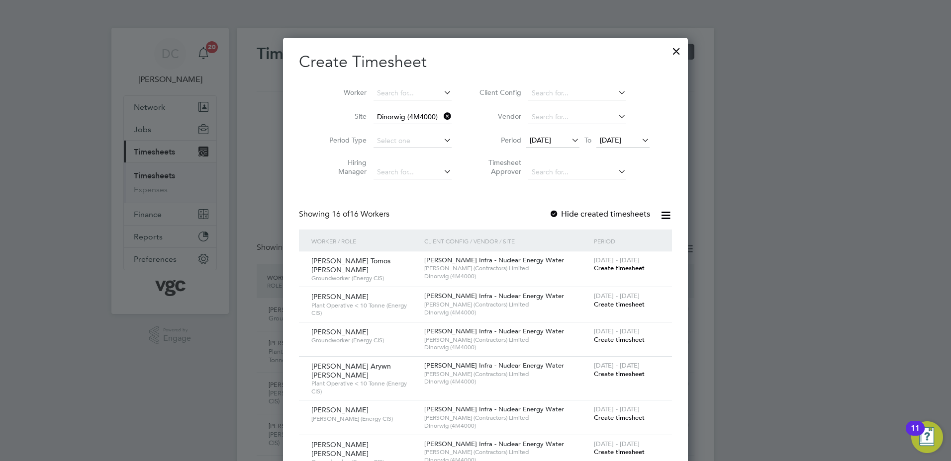
click at [609, 337] on span "Create timesheet" at bounding box center [619, 340] width 51 height 8
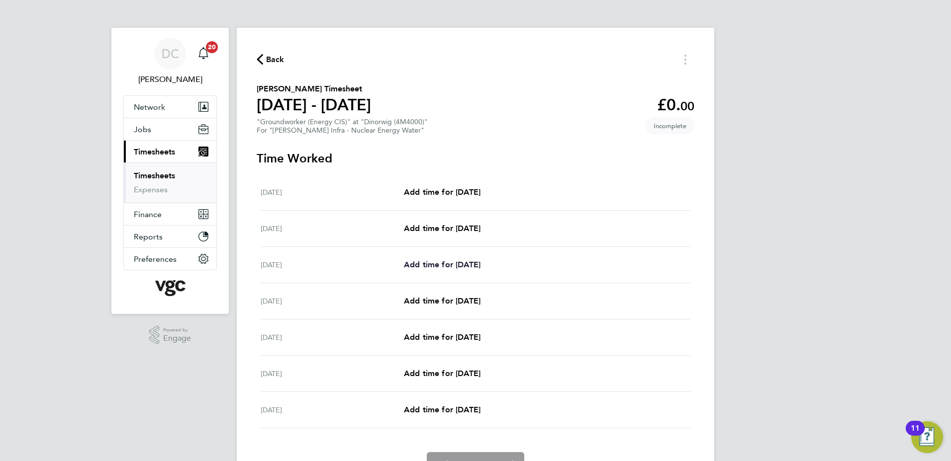
click at [463, 263] on span "Add time for Mon 04 Aug" at bounding box center [442, 264] width 77 height 9
select select "30"
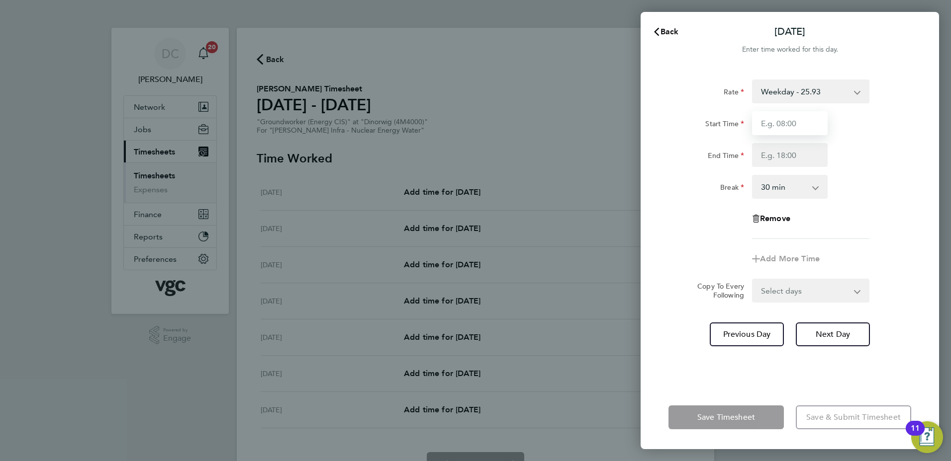
click at [778, 130] on input "Start Time" at bounding box center [790, 123] width 76 height 24
type input "07:30"
type input "17:30"
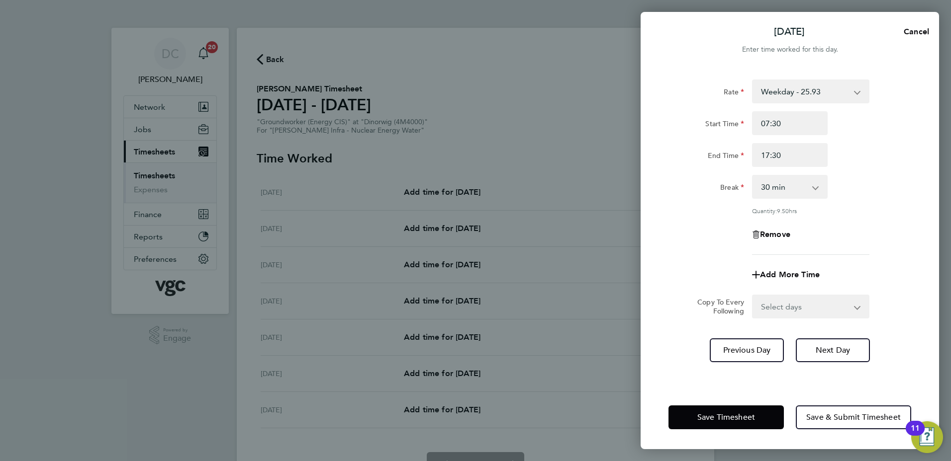
click at [673, 228] on div "Remove" at bounding box center [789, 235] width 251 height 24
click at [788, 306] on select "Select days Day Tuesday Wednesday Thursday Friday" at bounding box center [805, 307] width 104 height 22
select select "DAY"
click at [753, 296] on select "Select days Day Tuesday Wednesday Thursday Friday" at bounding box center [805, 307] width 104 height 22
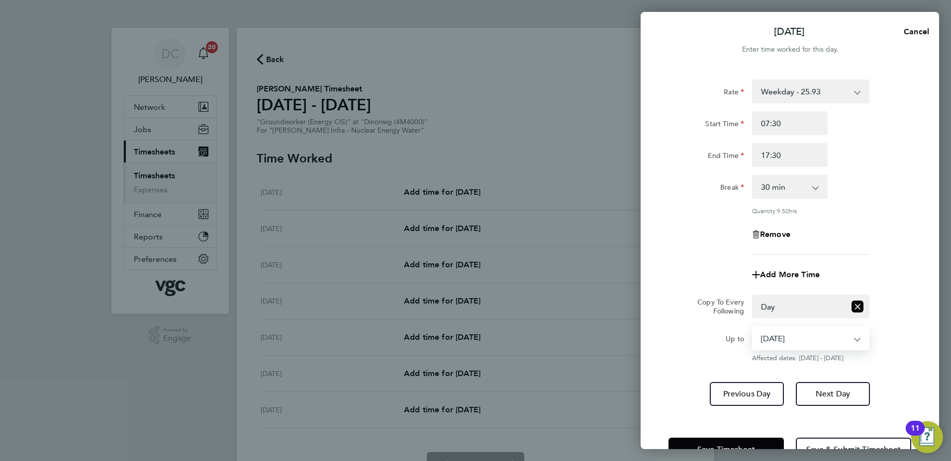
drag, startPoint x: 787, startPoint y: 318, endPoint x: 787, endPoint y: 336, distance: 17.4
click at [787, 336] on select "05 Aug 2025 06 Aug 2025 07 Aug 2025 08 Aug 2025" at bounding box center [804, 339] width 103 height 22
select select "2025-08-07"
click at [753, 328] on select "05 Aug 2025 06 Aug 2025 07 Aug 2025 08 Aug 2025" at bounding box center [804, 339] width 103 height 22
click at [828, 397] on span "Next Day" at bounding box center [832, 394] width 34 height 10
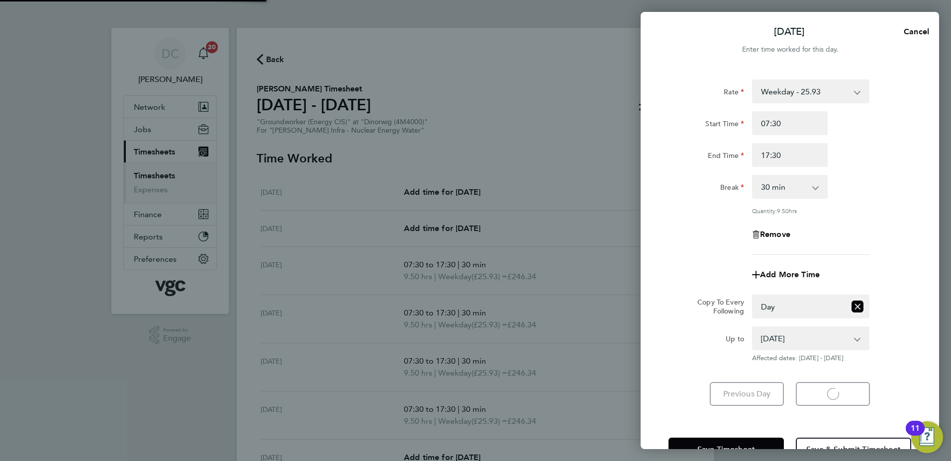
select select "30"
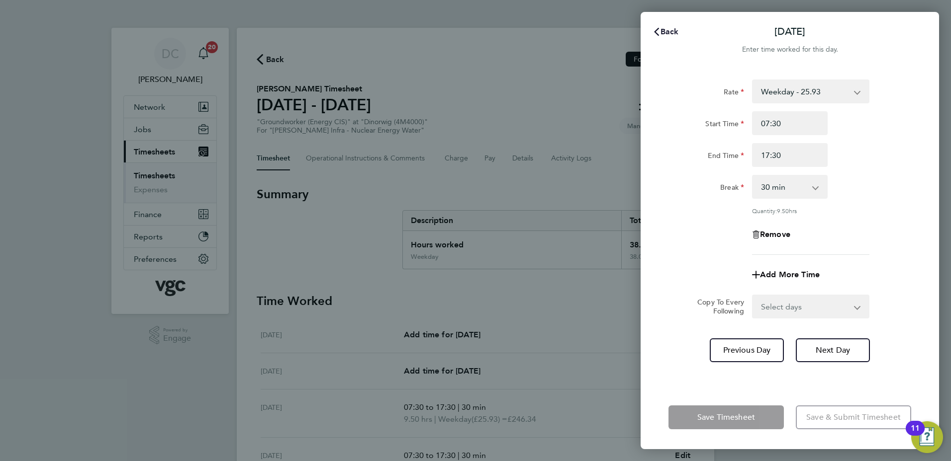
click at [667, 29] on span "Back" at bounding box center [669, 31] width 18 height 9
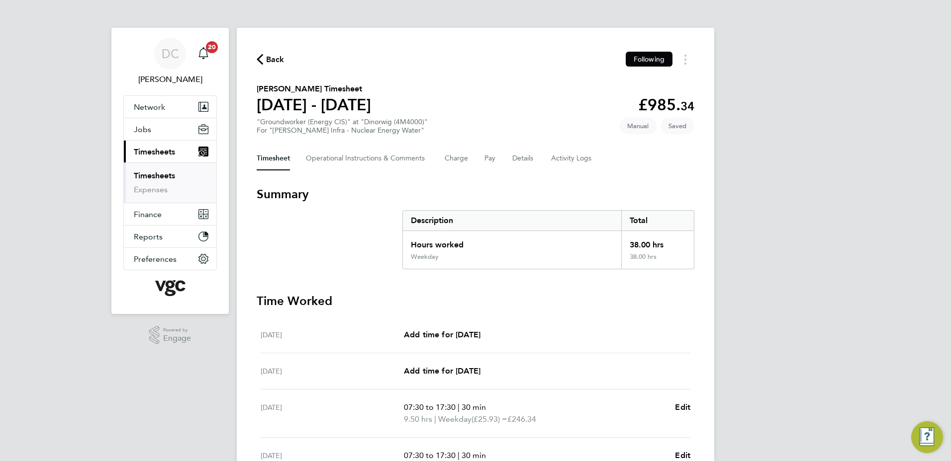
click at [732, 171] on div "DC Danny Carr Notifications 20 Applications: Network Team Members Businesses Si…" at bounding box center [475, 353] width 951 height 707
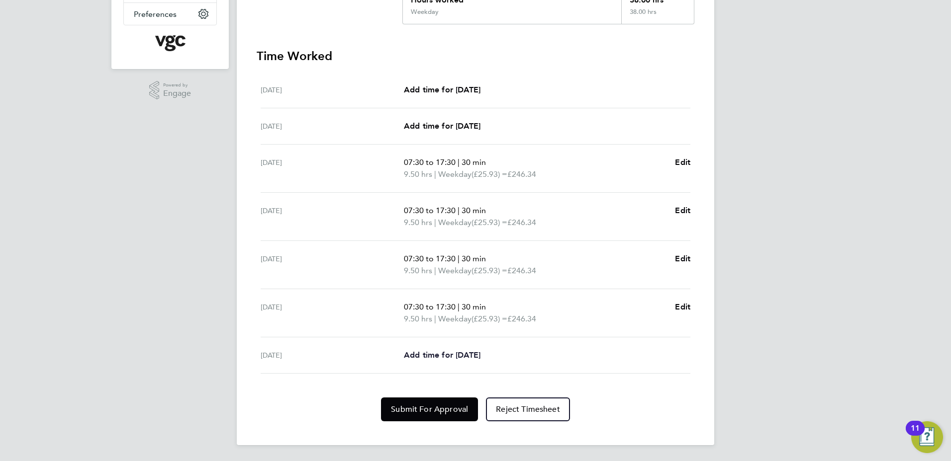
click at [480, 354] on span "Add time for Fri 08 Aug" at bounding box center [442, 355] width 77 height 9
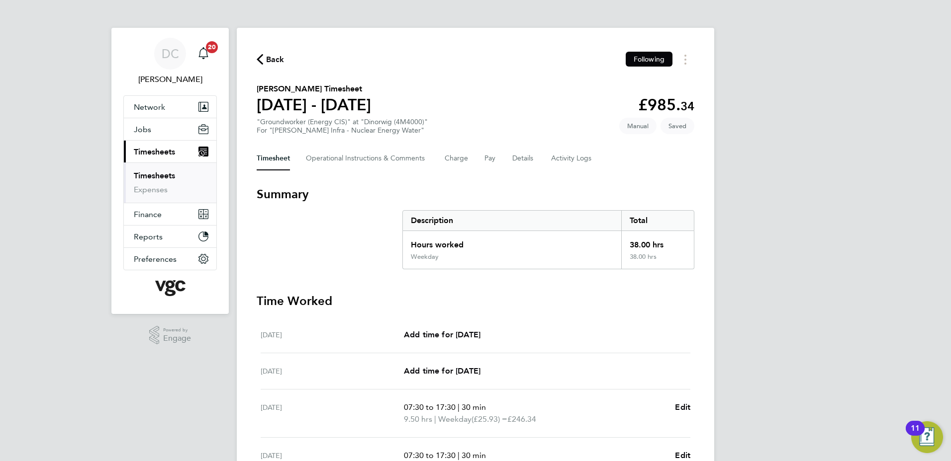
select select "30"
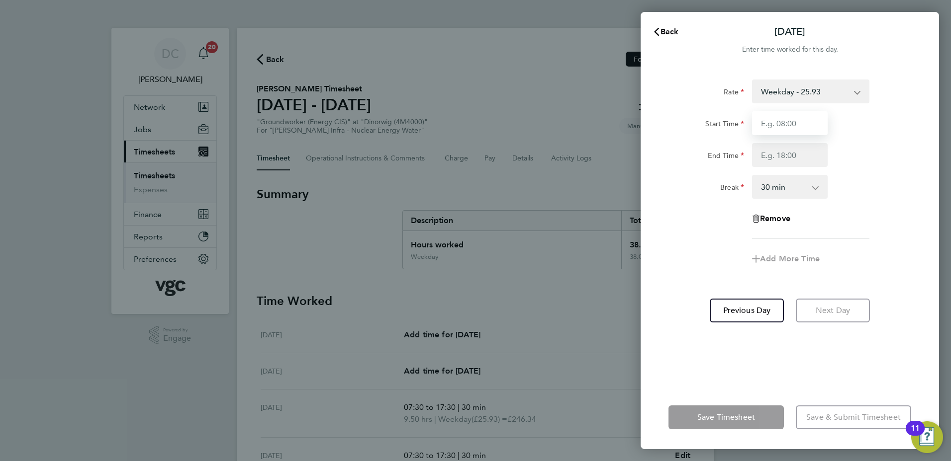
click at [805, 126] on input "Start Time" at bounding box center [790, 123] width 76 height 24
type input "07:30"
type input "16:00"
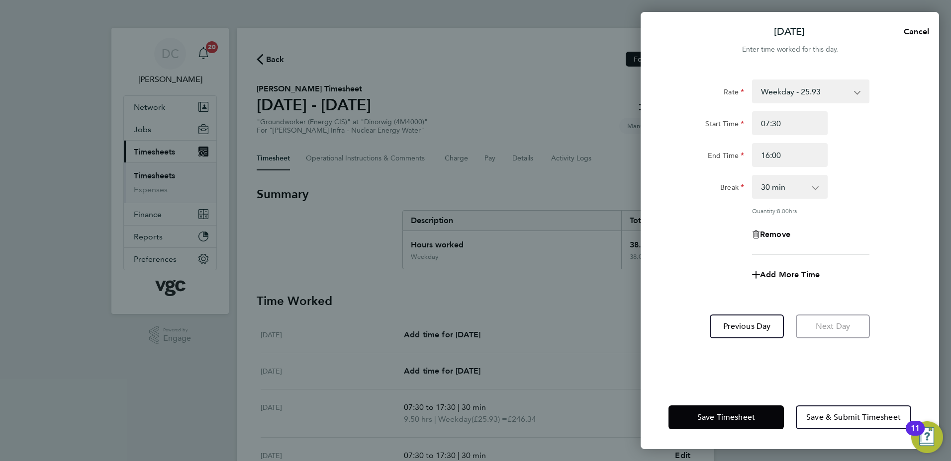
click at [673, 257] on app-timesheet-line-form-group "Rate Weekday - 25.93 Bonus - 240.00 Bonus - 200.00 weekday nights - 32.42 Weeke…" at bounding box center [789, 183] width 243 height 207
click at [772, 274] on span "Add More Time" at bounding box center [790, 274] width 60 height 9
select select "null"
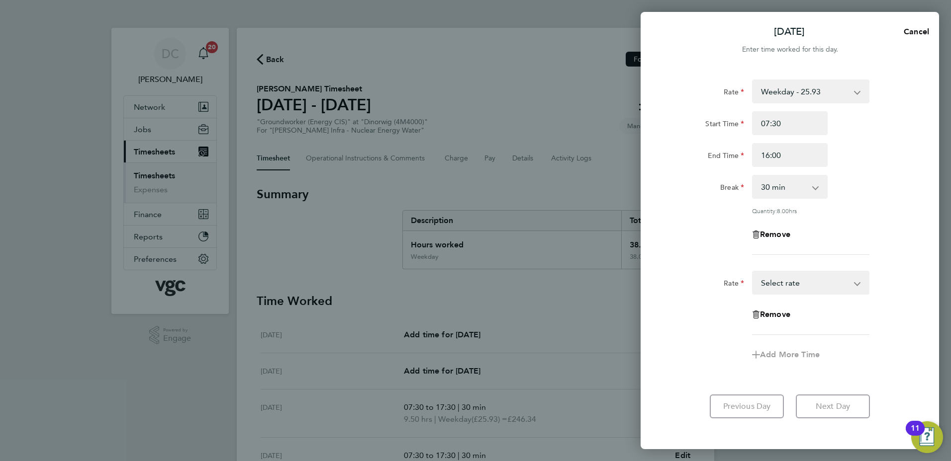
click at [780, 284] on select "Bonus - 240.00 Bonus - 200.00 Weekday - 25.93 weekday nights - 32.42 Weekends -…" at bounding box center [804, 283] width 103 height 22
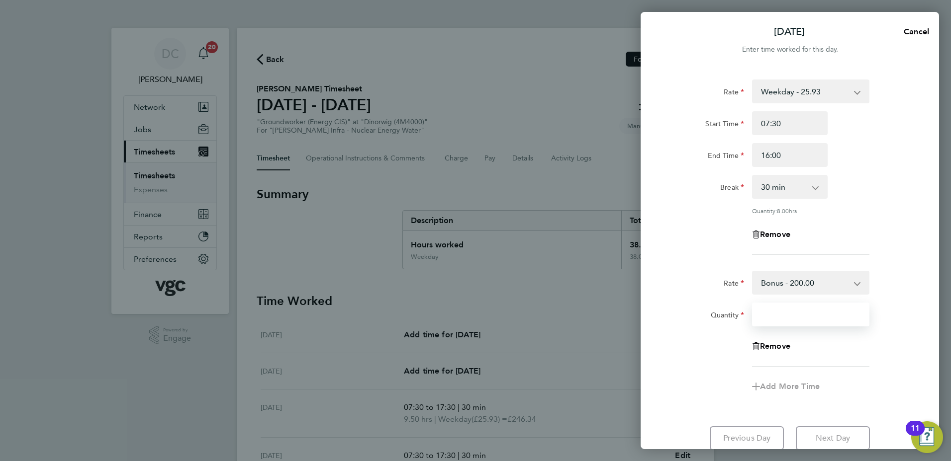
click at [786, 317] on input "Quantity" at bounding box center [810, 315] width 117 height 24
type input "1"
click at [705, 393] on div "Add More Time" at bounding box center [789, 387] width 251 height 24
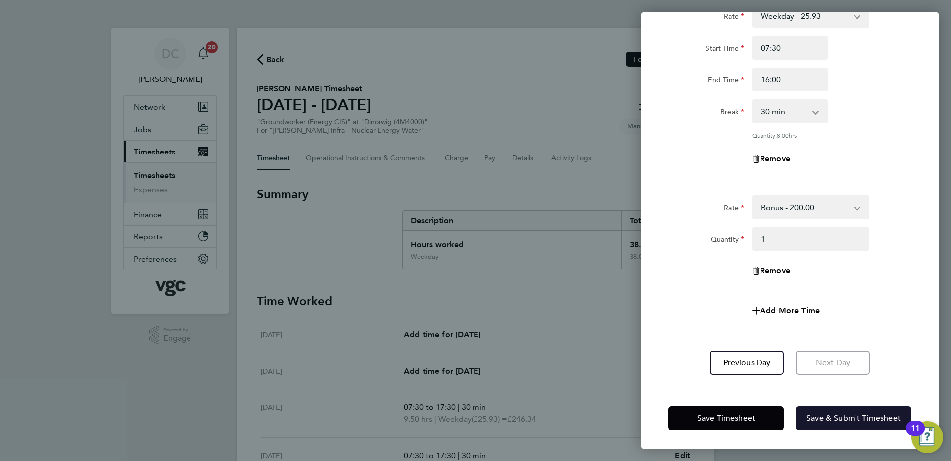
click at [833, 419] on span "Save & Submit Timesheet" at bounding box center [853, 419] width 94 height 10
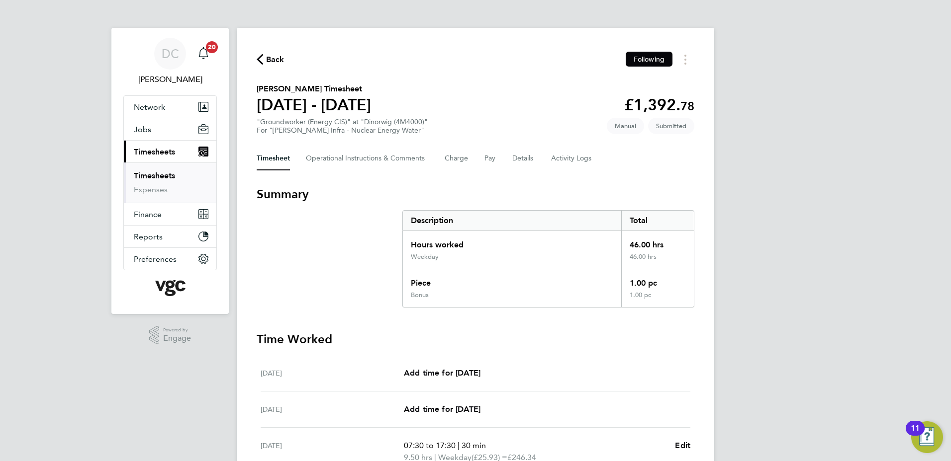
click at [796, 312] on div "DC Danny Carr Notifications 20 Applications: Network Team Members Businesses Si…" at bounding box center [475, 394] width 951 height 789
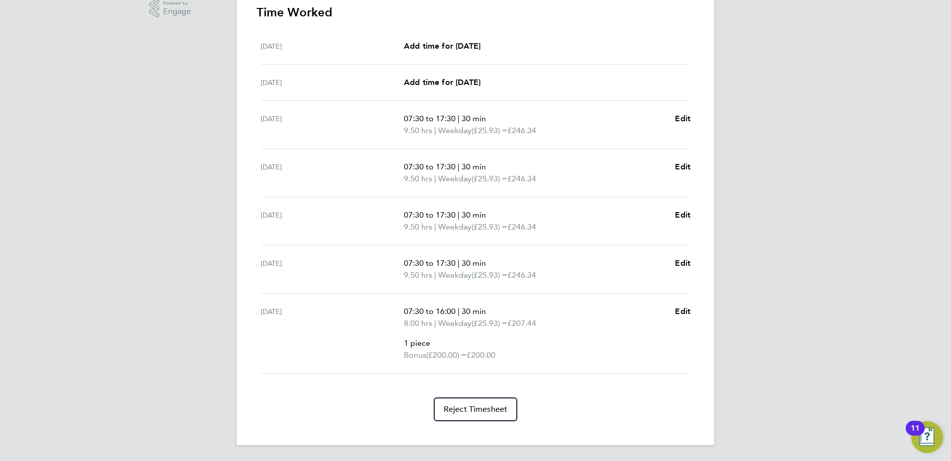
click at [835, 282] on div "DC Danny Carr Notifications 20 Applications: Network Team Members Businesses Si…" at bounding box center [475, 67] width 951 height 789
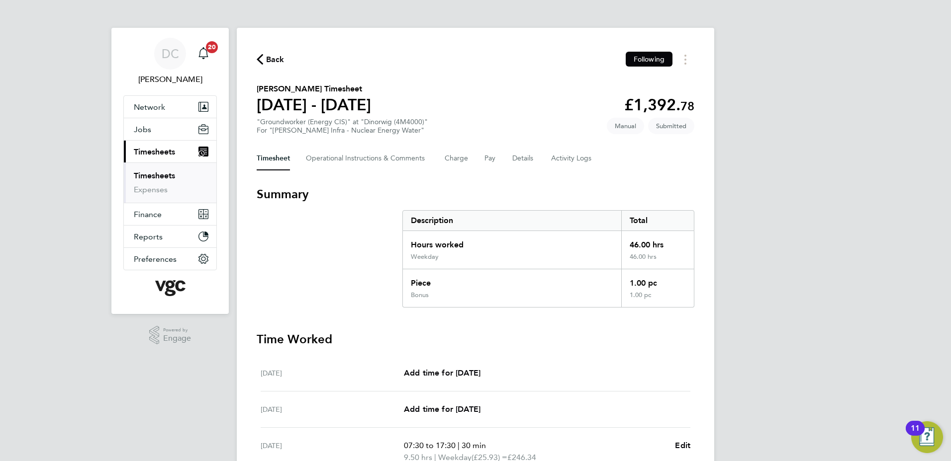
click at [273, 61] on span "Back" at bounding box center [275, 60] width 18 height 12
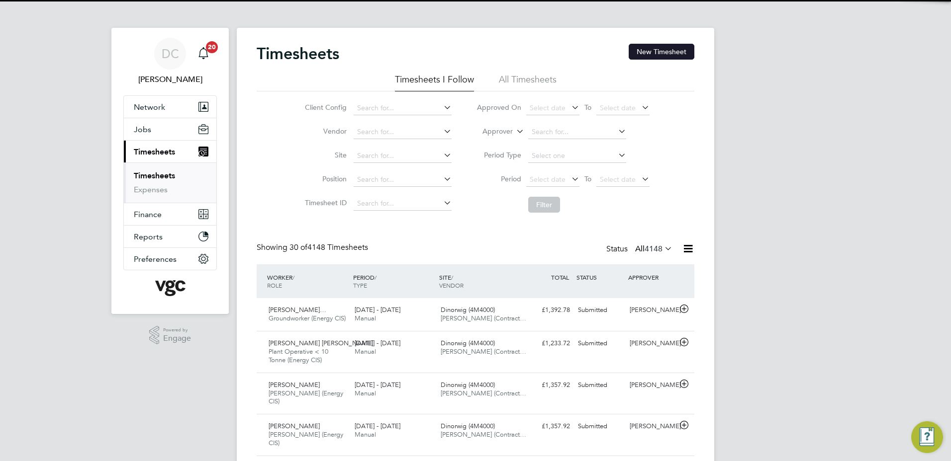
click at [647, 53] on button "New Timesheet" at bounding box center [661, 52] width 66 height 16
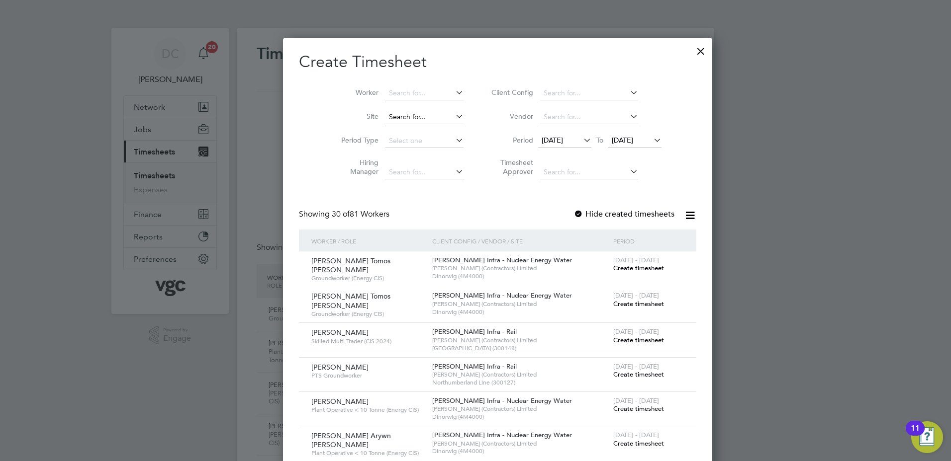
click at [397, 115] on input at bounding box center [424, 117] width 78 height 14
click at [396, 127] on li "Dinorwig (4M4000)" at bounding box center [401, 130] width 79 height 13
type input "Dinorwig (4M4000)"
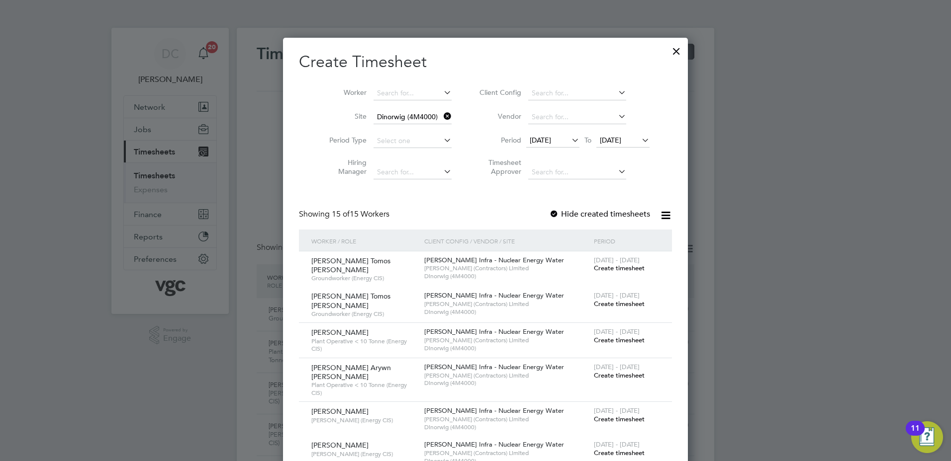
click at [534, 141] on span "[DATE]" at bounding box center [540, 140] width 21 height 9
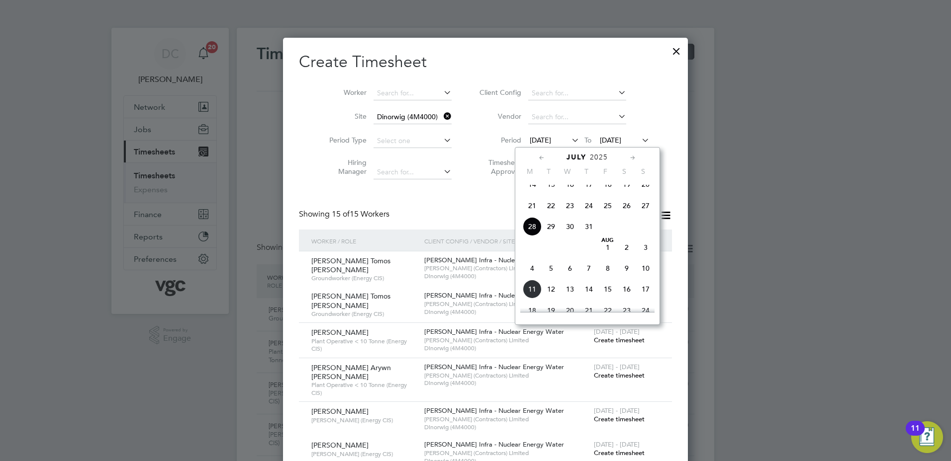
click at [625, 257] on span "2" at bounding box center [626, 247] width 19 height 19
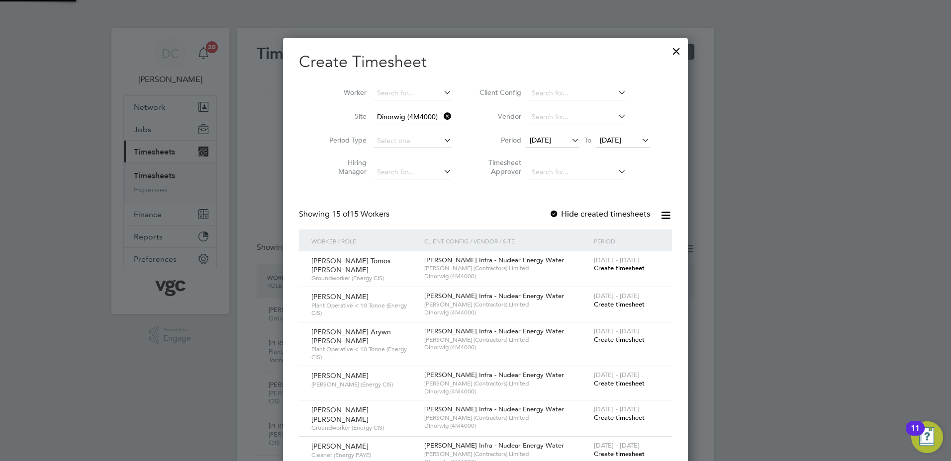
click at [611, 139] on span "[DATE]" at bounding box center [610, 140] width 21 height 9
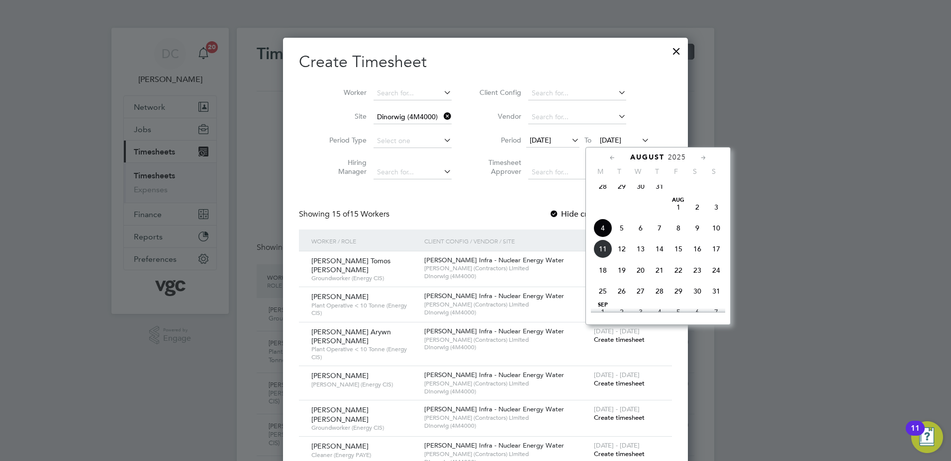
click at [677, 235] on span "8" at bounding box center [678, 228] width 19 height 19
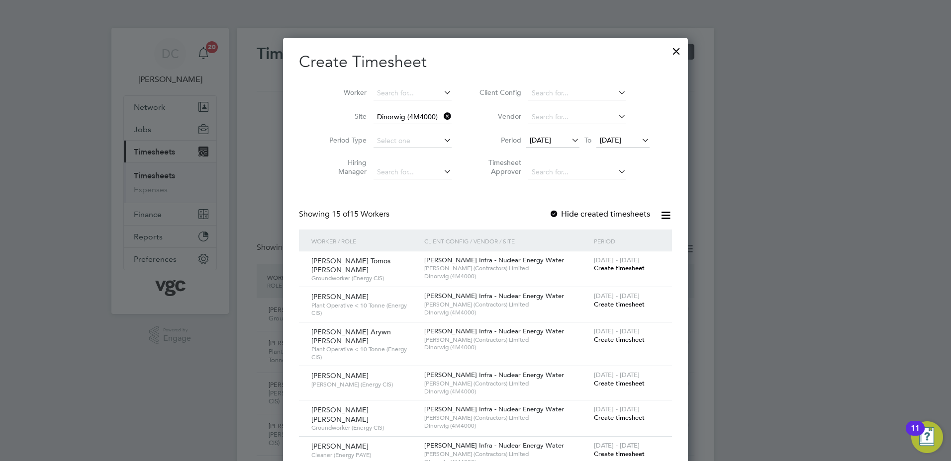
click at [777, 314] on div at bounding box center [475, 230] width 951 height 461
click at [625, 337] on span "Create timesheet" at bounding box center [619, 340] width 51 height 8
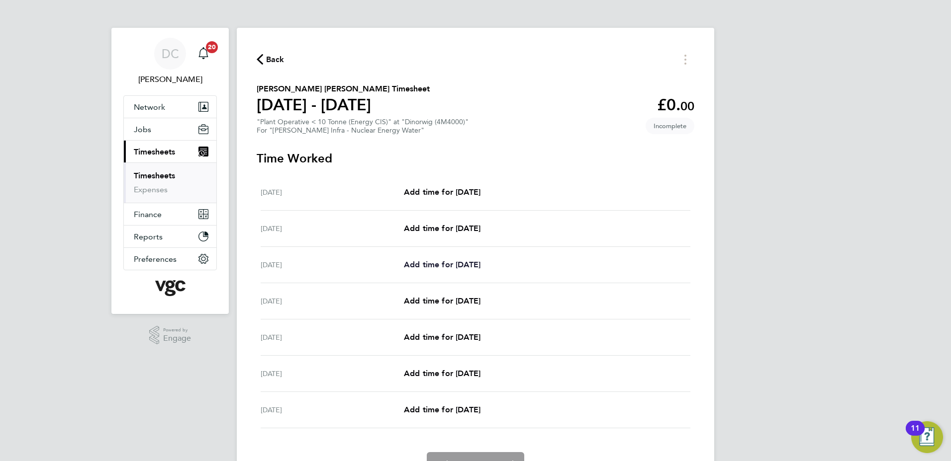
click at [444, 269] on span "Add time for Mon 04 Aug" at bounding box center [442, 264] width 77 height 9
select select "30"
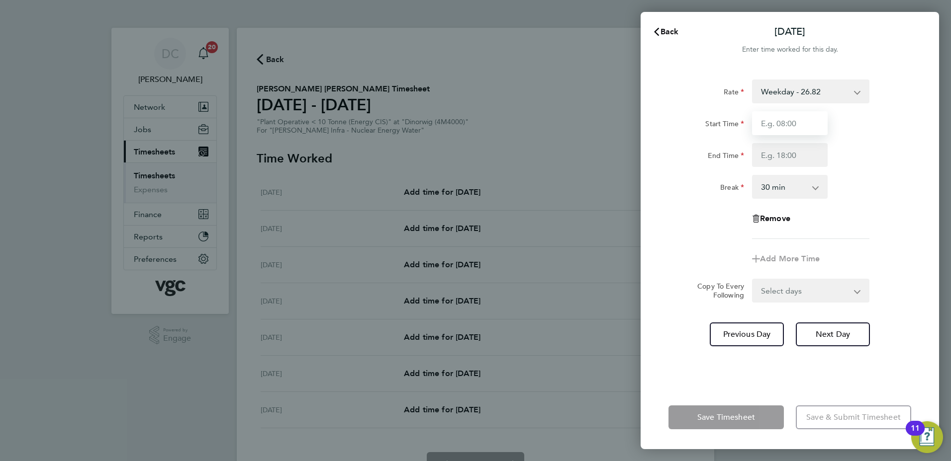
click at [779, 121] on input "Start Time" at bounding box center [790, 123] width 76 height 24
type input "07:30"
type input "17:30"
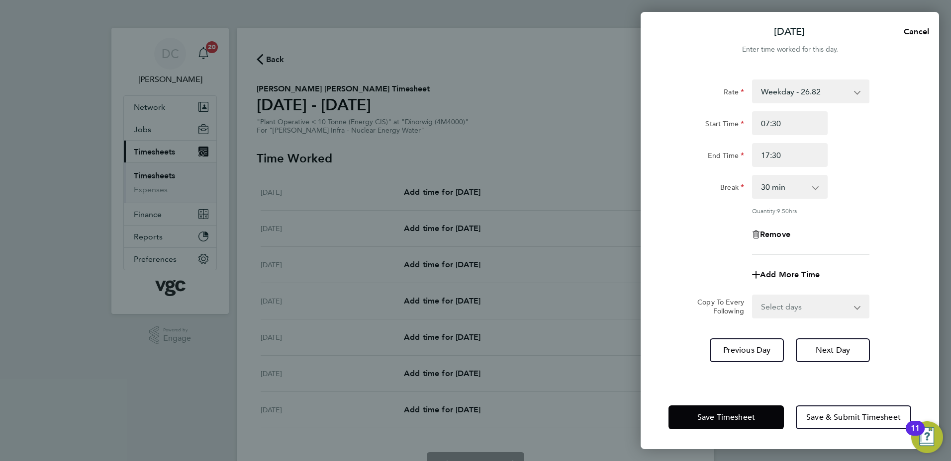
click at [712, 205] on div "Rate Weekday - 26.82 Bonus - 240.00 Bonus - 200.00 Bank Holiday (exc Christmas)…" at bounding box center [789, 168] width 243 height 176
click at [794, 305] on select "Select days Day Tuesday Wednesday Thursday Friday" at bounding box center [805, 307] width 104 height 22
select select "DAY"
click at [753, 296] on select "Select days Day Tuesday Wednesday Thursday Friday" at bounding box center [805, 307] width 104 height 22
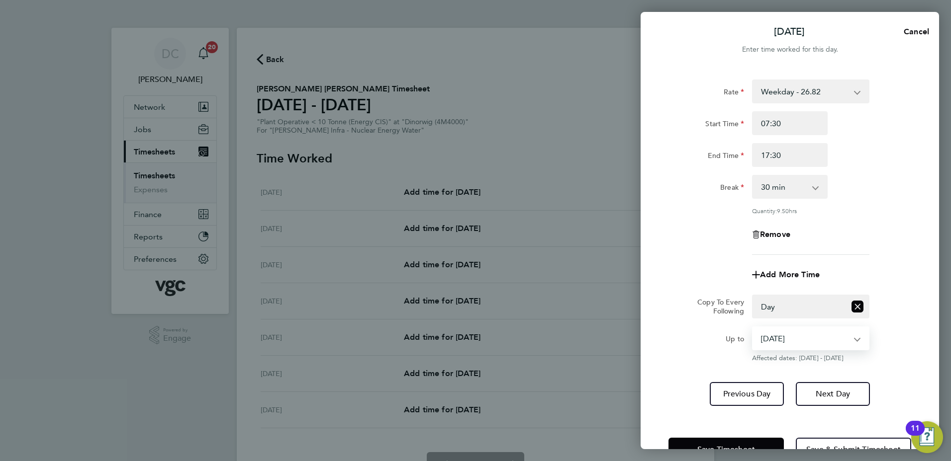
drag, startPoint x: 789, startPoint y: 317, endPoint x: 783, endPoint y: 342, distance: 25.6
click at [783, 342] on select "05 Aug 2025 06 Aug 2025 07 Aug 2025 08 Aug 2025" at bounding box center [804, 339] width 103 height 22
select select "2025-08-07"
click at [753, 328] on select "05 Aug 2025 06 Aug 2025 07 Aug 2025 08 Aug 2025" at bounding box center [804, 339] width 103 height 22
click at [833, 396] on span "Next Day" at bounding box center [832, 394] width 34 height 10
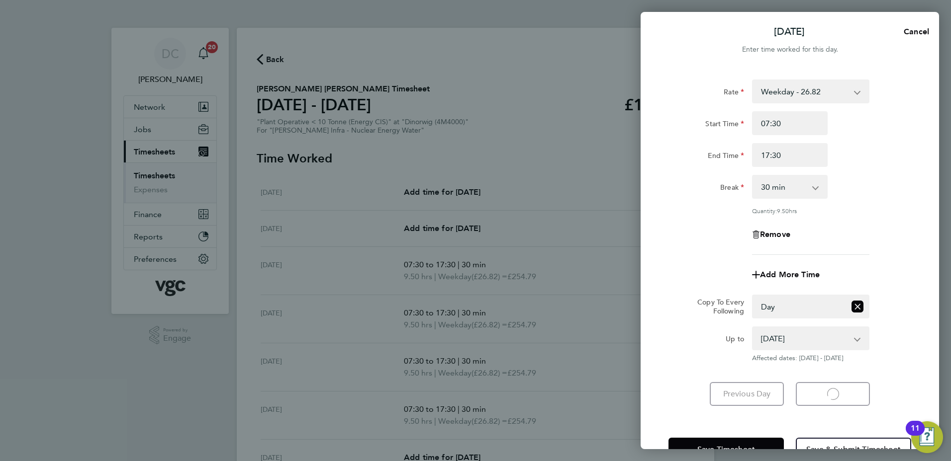
select select "30"
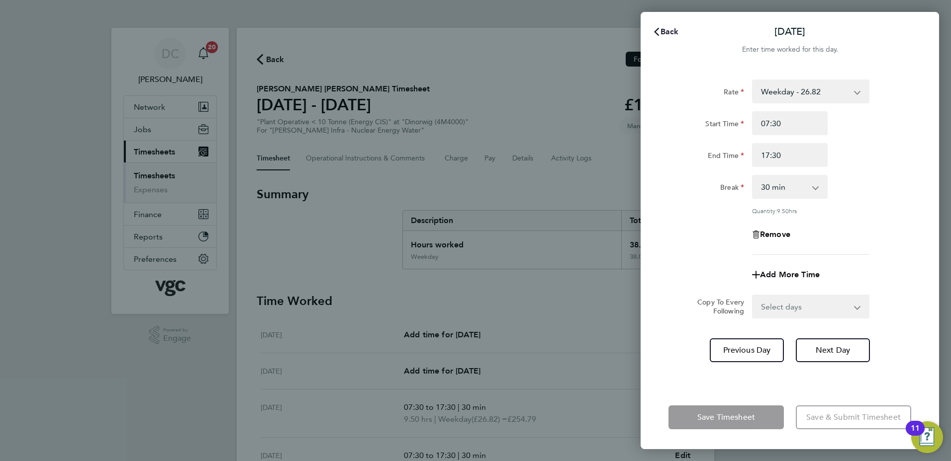
click at [667, 31] on span "Back" at bounding box center [669, 31] width 18 height 9
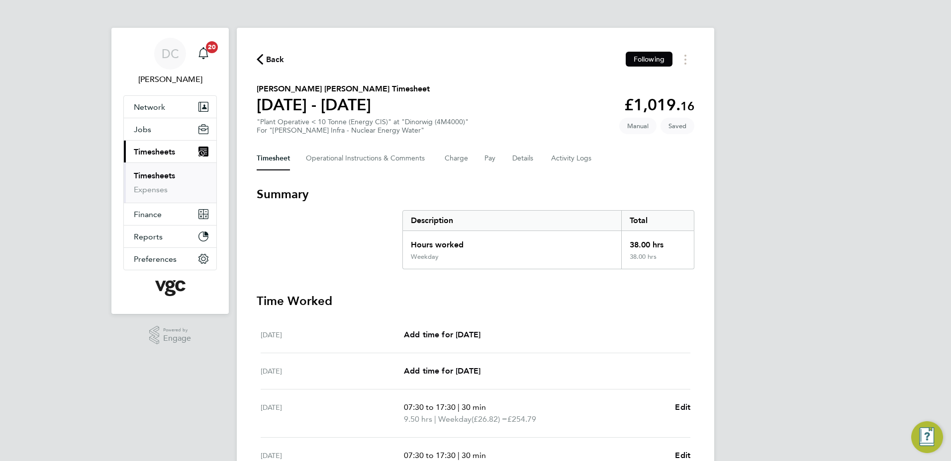
click at [760, 170] on div "DC Danny Carr Notifications 20 Applications: Network Team Members Businesses Si…" at bounding box center [475, 353] width 951 height 707
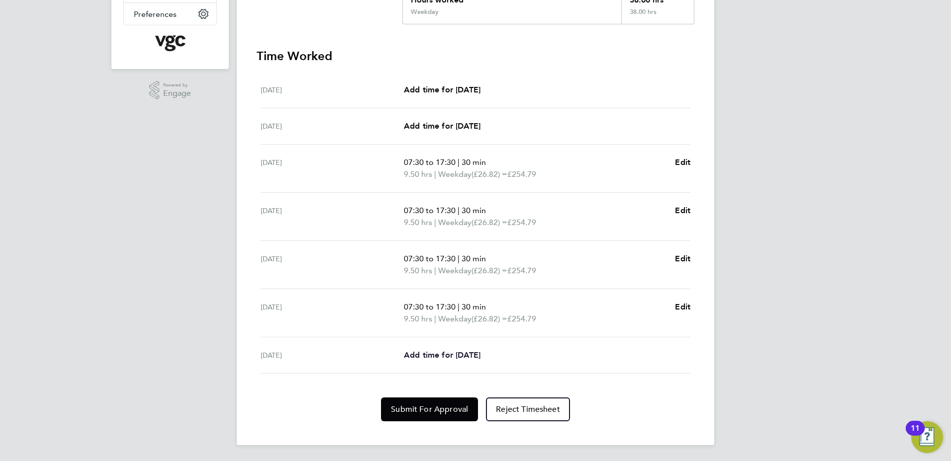
click at [436, 351] on span "Add time for Fri 08 Aug" at bounding box center [442, 355] width 77 height 9
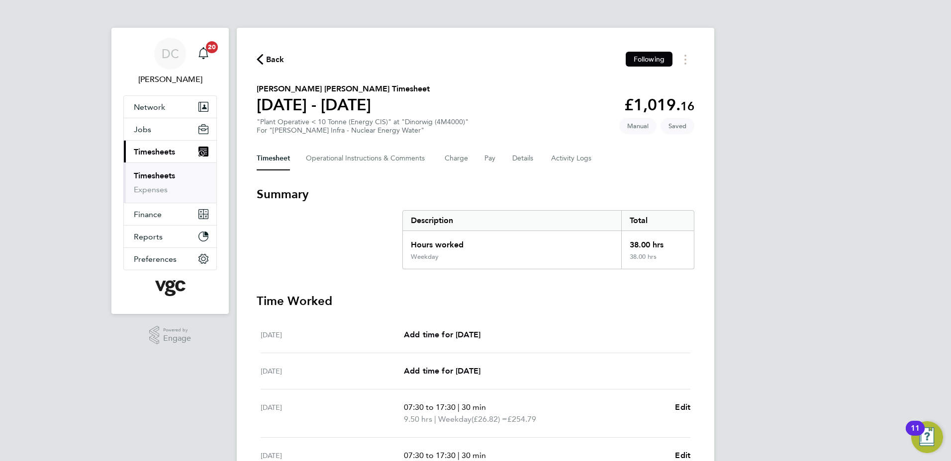
select select "30"
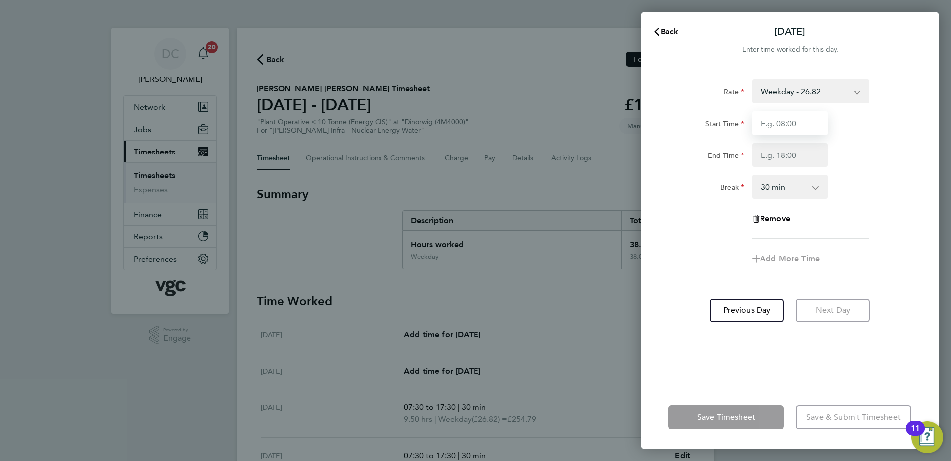
click at [793, 129] on input "Start Time" at bounding box center [790, 123] width 76 height 24
type input "07:30"
type input "16:00"
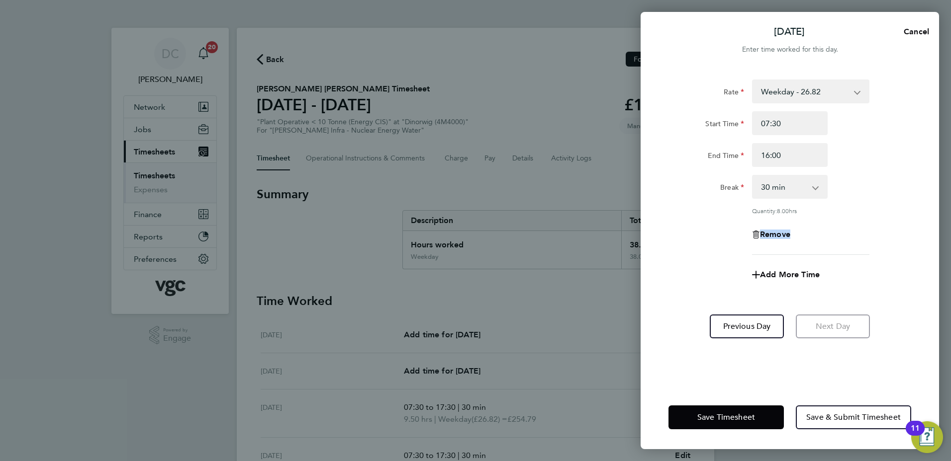
click at [701, 256] on app-timesheet-line-form-group "Rate Weekday - 26.82 Bonus - 240.00 Bonus - 200.00 Bank Holiday (exc Christmas)…" at bounding box center [789, 183] width 243 height 207
drag, startPoint x: 701, startPoint y: 256, endPoint x: 873, endPoint y: 226, distance: 174.6
click at [873, 226] on div "Remove" at bounding box center [789, 235] width 251 height 24
click at [807, 270] on span "Add More Time" at bounding box center [790, 274] width 60 height 9
select select "null"
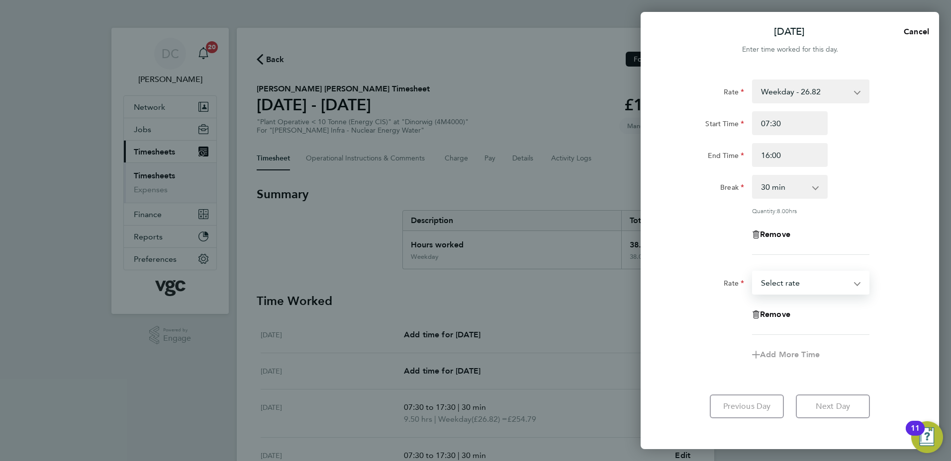
click at [788, 282] on select "Bonus - 240.00 Bonus - 200.00 Weekday - 26.82 Bank Holiday (exc Christmas) - 46…" at bounding box center [804, 283] width 103 height 22
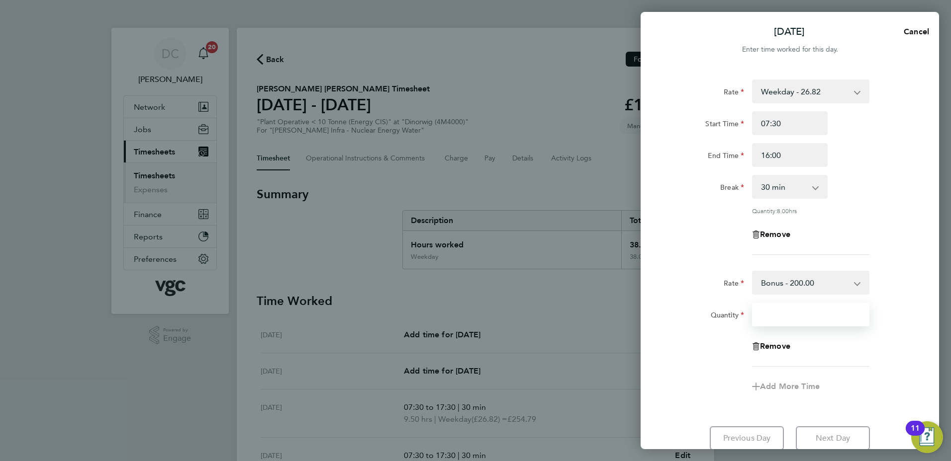
click at [785, 322] on input "Quantity" at bounding box center [810, 315] width 117 height 24
type input "1"
click at [727, 378] on div "Add More Time" at bounding box center [789, 387] width 251 height 24
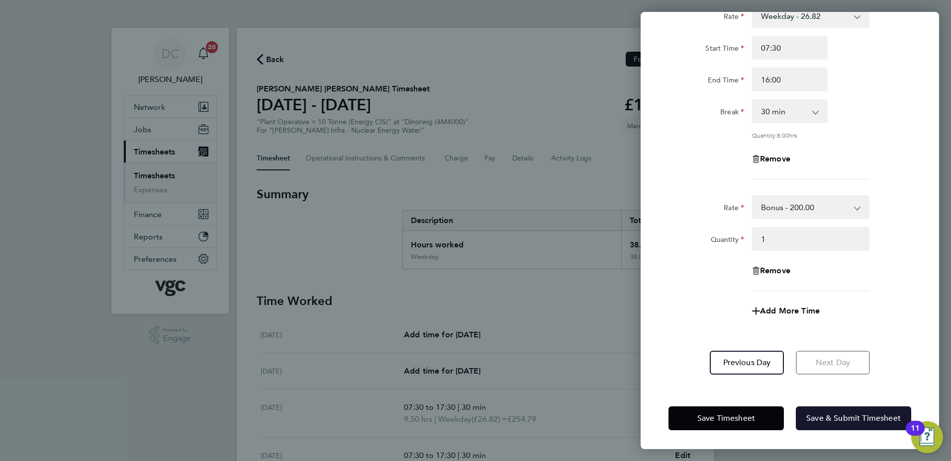
click at [838, 418] on span "Save & Submit Timesheet" at bounding box center [853, 419] width 94 height 10
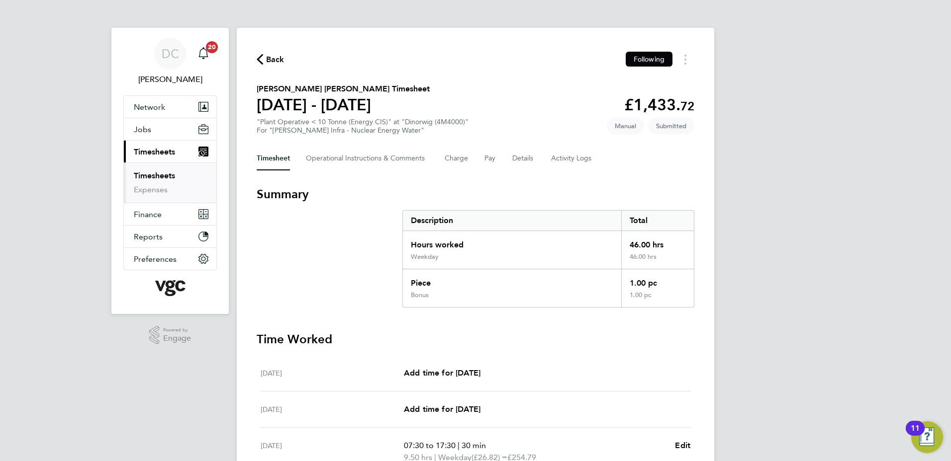
click at [274, 60] on span "Back" at bounding box center [275, 60] width 18 height 12
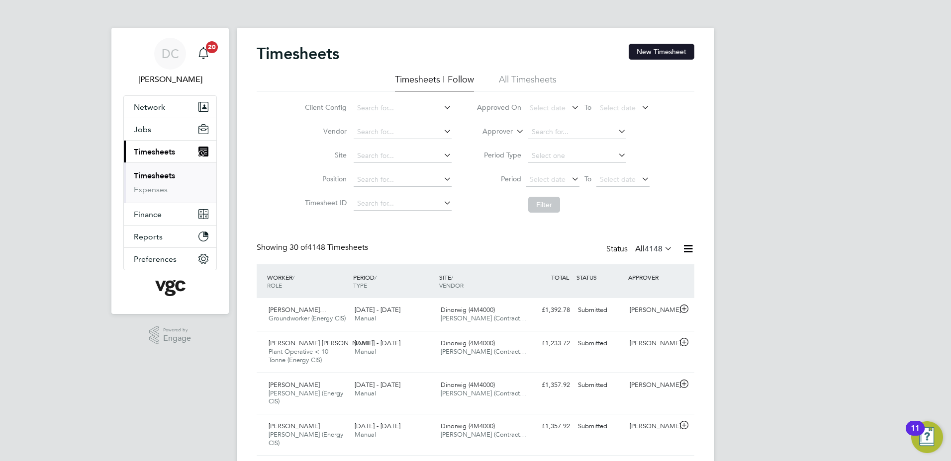
click at [674, 51] on button "New Timesheet" at bounding box center [661, 52] width 66 height 16
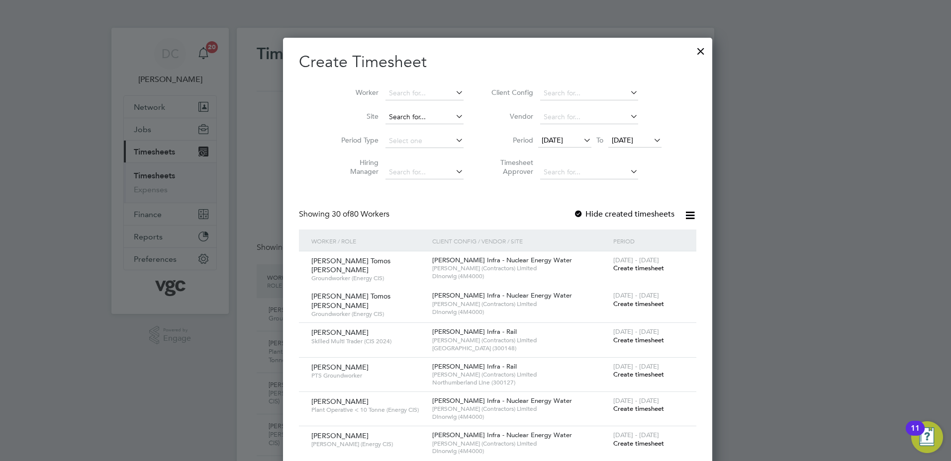
click at [398, 116] on input at bounding box center [424, 117] width 78 height 14
click at [399, 128] on li "Dinorwig (4M4000)" at bounding box center [401, 130] width 79 height 13
type input "Dinorwig (4M4000)"
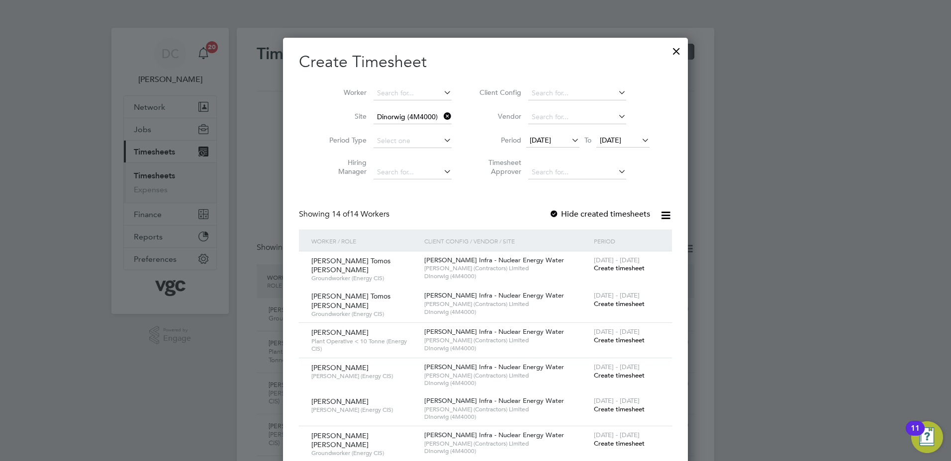
click at [536, 140] on span "[DATE]" at bounding box center [540, 140] width 21 height 9
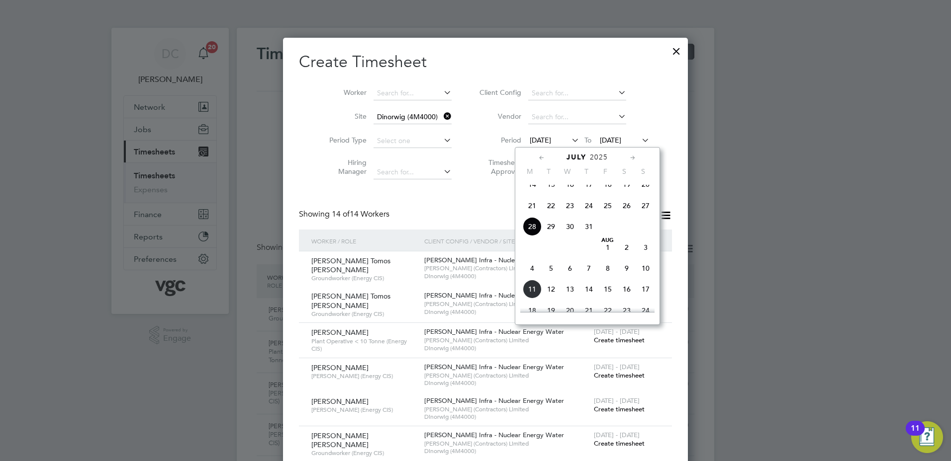
click at [626, 256] on span "2" at bounding box center [626, 247] width 19 height 19
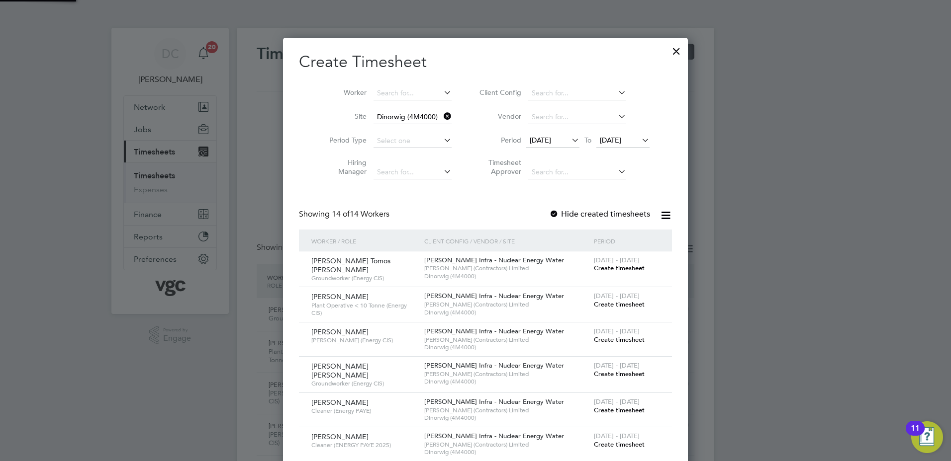
click at [611, 140] on span "[DATE]" at bounding box center [610, 140] width 21 height 9
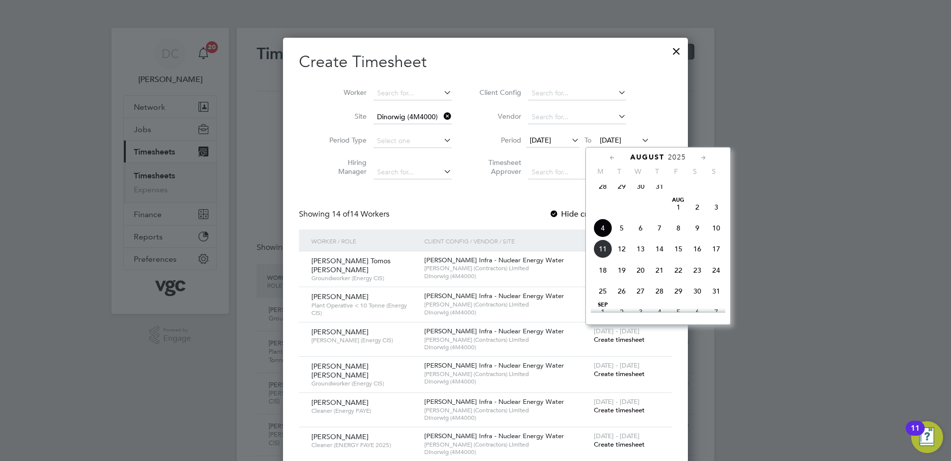
click at [677, 235] on span "8" at bounding box center [678, 228] width 19 height 19
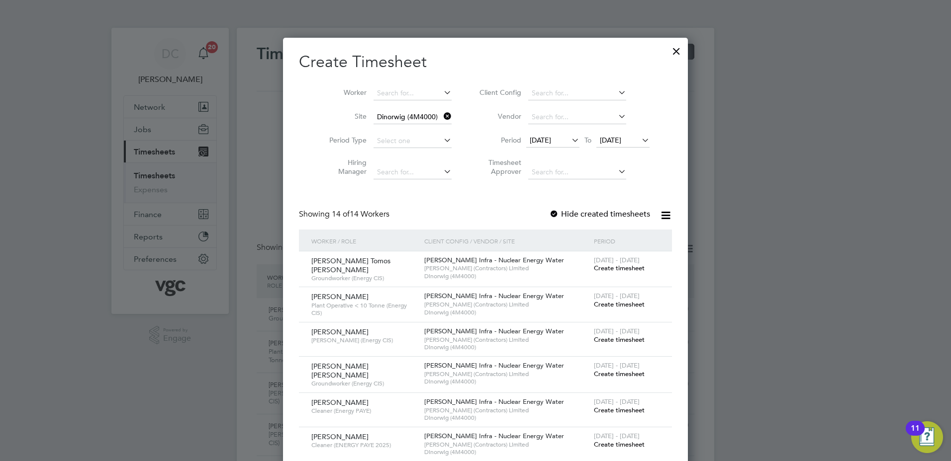
click at [620, 372] on span "Create timesheet" at bounding box center [619, 374] width 51 height 8
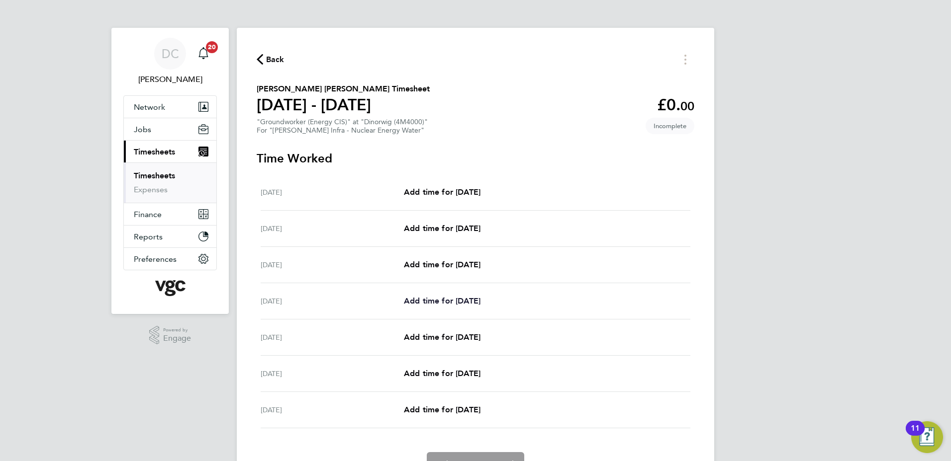
click at [460, 299] on span "Add time for Tue 05 Aug" at bounding box center [442, 300] width 77 height 9
select select "30"
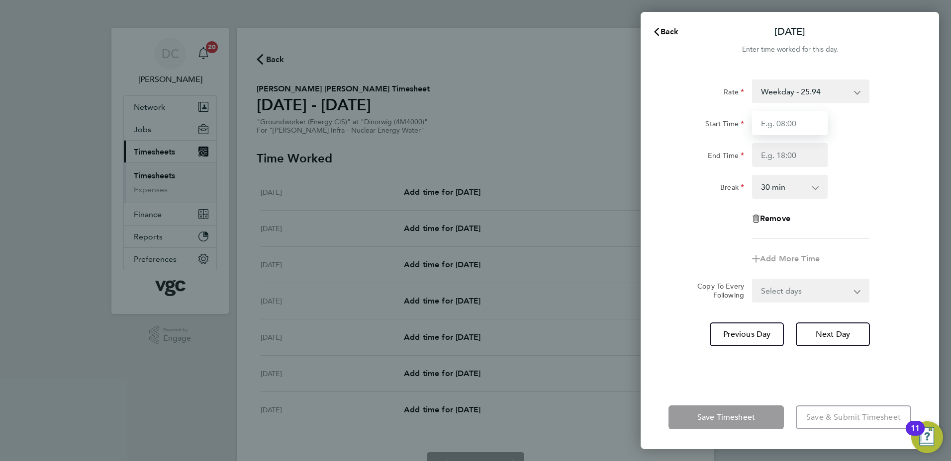
click at [774, 131] on input "Start Time" at bounding box center [790, 123] width 76 height 24
type input "07:30"
type input "17:30"
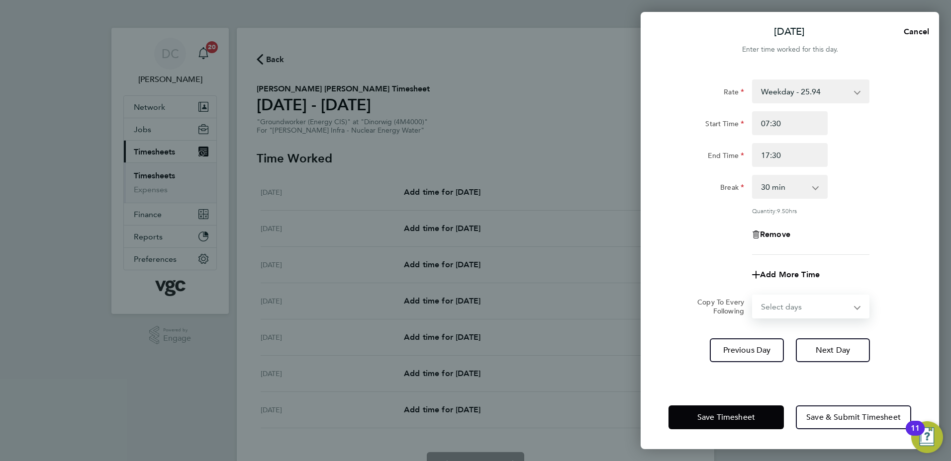
click at [772, 304] on select "Select days Day Wednesday Thursday Friday" at bounding box center [805, 307] width 104 height 22
select select "DAY"
click at [753, 296] on select "Select days Day Wednesday Thursday Friday" at bounding box center [805, 307] width 104 height 22
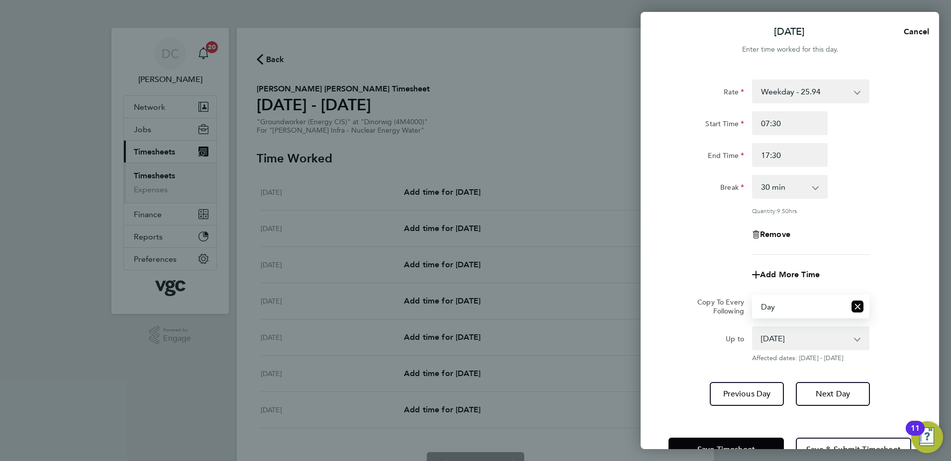
drag, startPoint x: 773, startPoint y: 318, endPoint x: 777, endPoint y: 336, distance: 18.8
click at [777, 336] on select "06 Aug 2025 07 Aug 2025 08 Aug 2025" at bounding box center [804, 339] width 103 height 22
select select "2025-08-07"
click at [753, 328] on select "06 Aug 2025 07 Aug 2025 08 Aug 2025" at bounding box center [804, 339] width 103 height 22
click at [819, 386] on button "Next Day" at bounding box center [833, 394] width 74 height 24
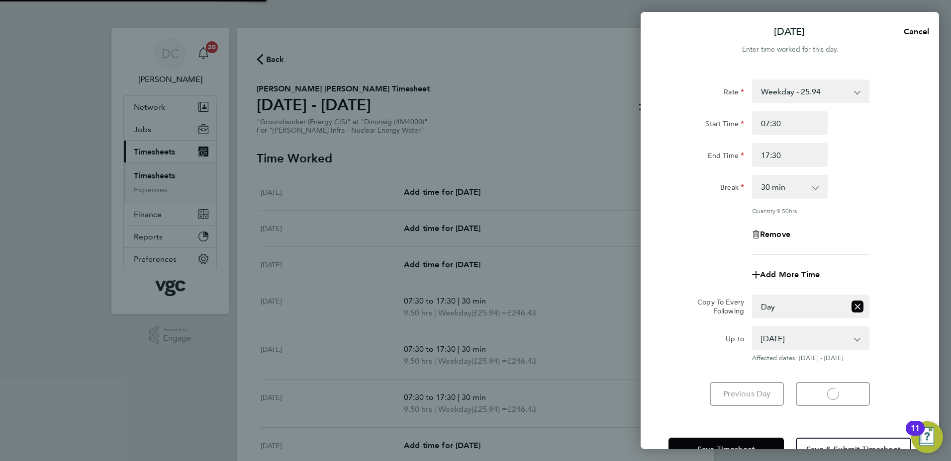
select select "30"
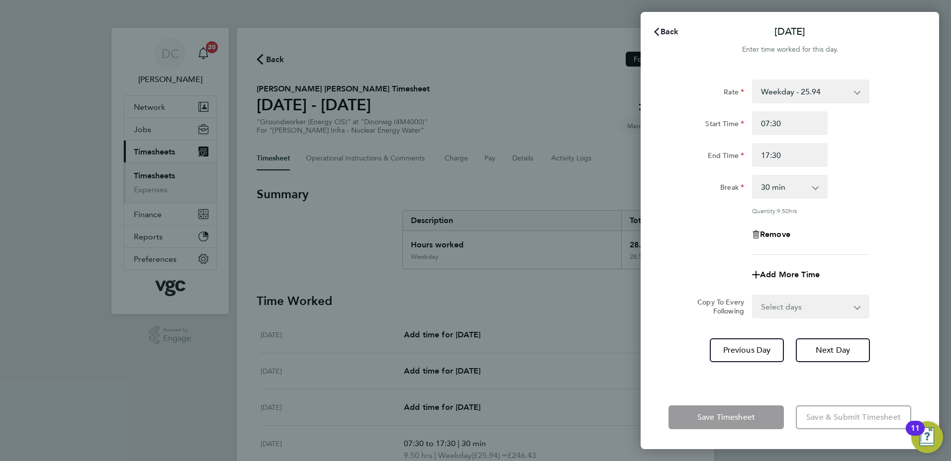
click at [669, 31] on span "Back" at bounding box center [669, 31] width 18 height 9
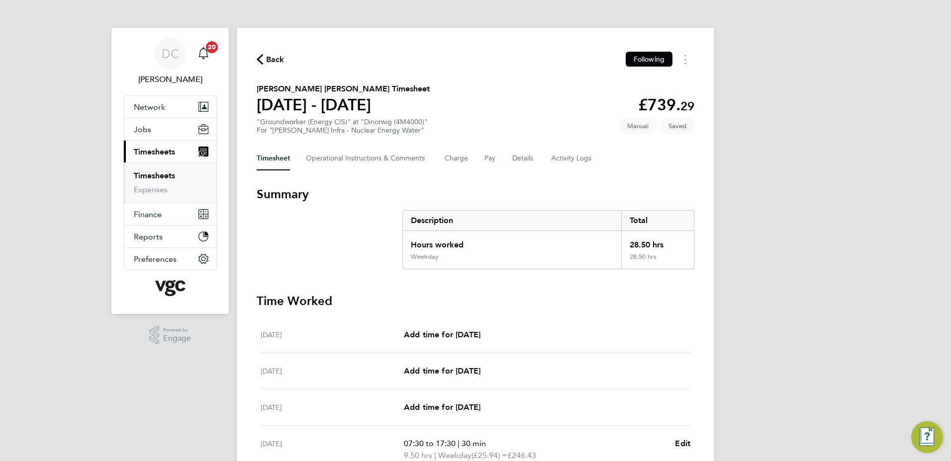
click at [747, 166] on div "DC Danny Carr Notifications 20 Applications: Network Team Members Businesses Si…" at bounding box center [475, 347] width 951 height 695
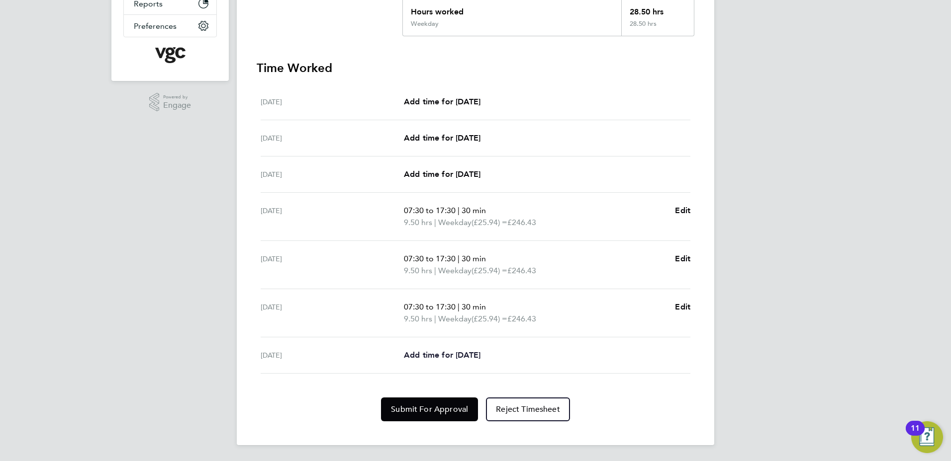
click at [469, 354] on span "Add time for Fri 08 Aug" at bounding box center [442, 355] width 77 height 9
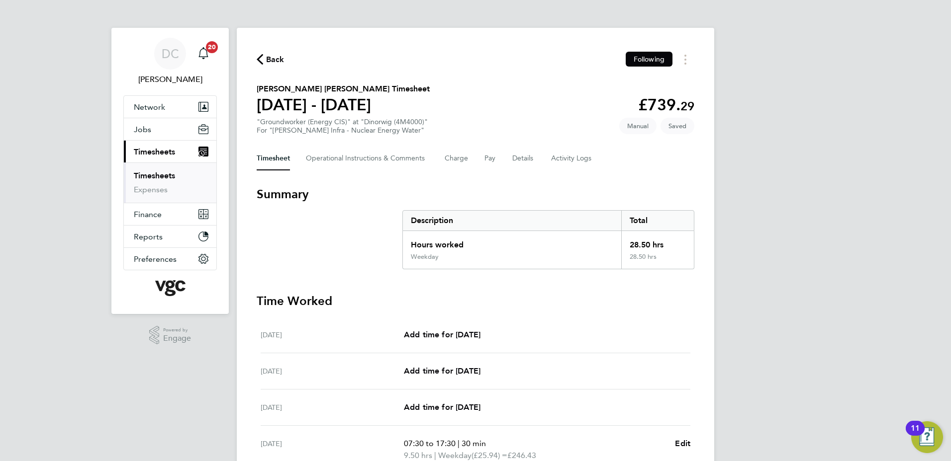
select select "30"
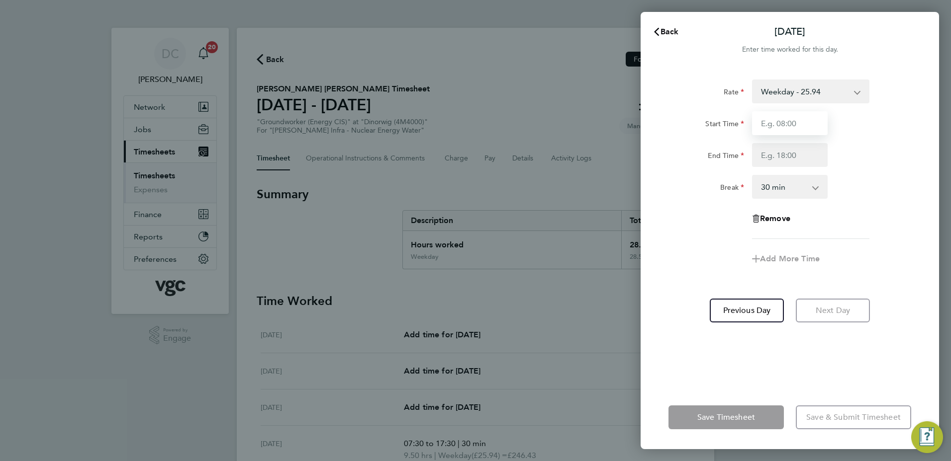
click at [799, 125] on input "Start Time" at bounding box center [790, 123] width 76 height 24
type input "07:30"
type input "16:00"
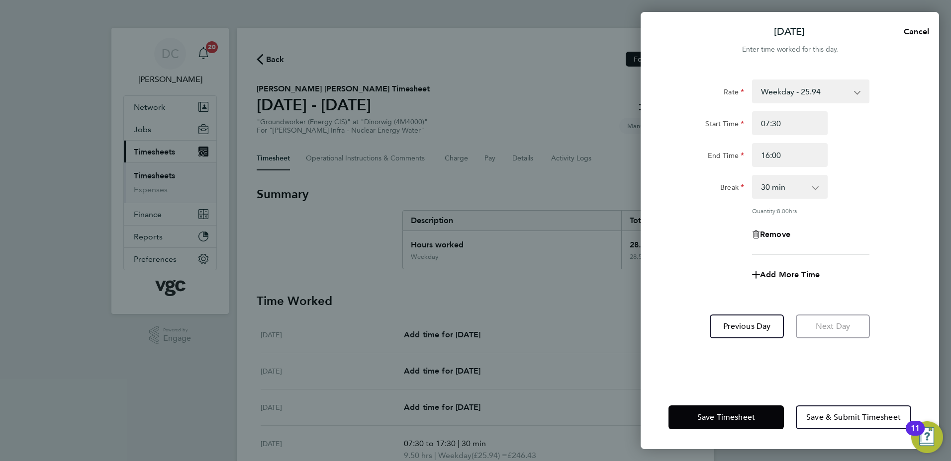
click at [701, 244] on div "Remove" at bounding box center [789, 235] width 251 height 24
click at [842, 417] on span "Save & Submit Timesheet" at bounding box center [853, 418] width 94 height 10
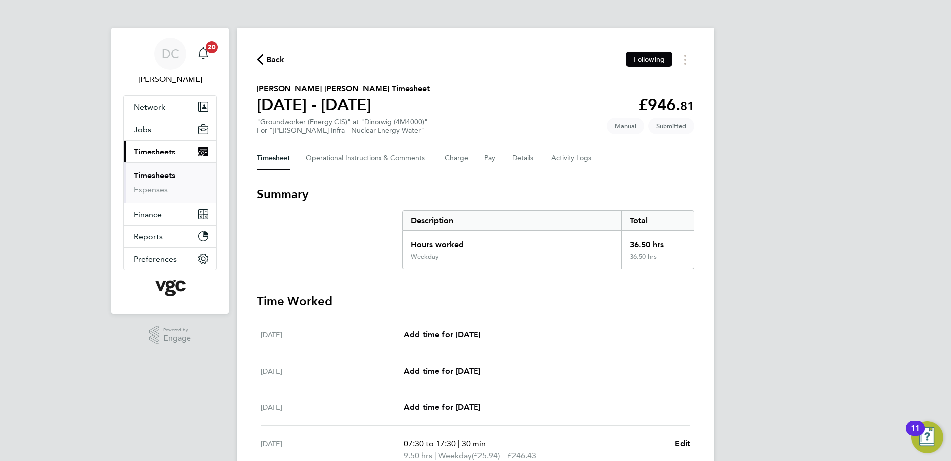
click at [275, 59] on span "Back" at bounding box center [275, 60] width 18 height 12
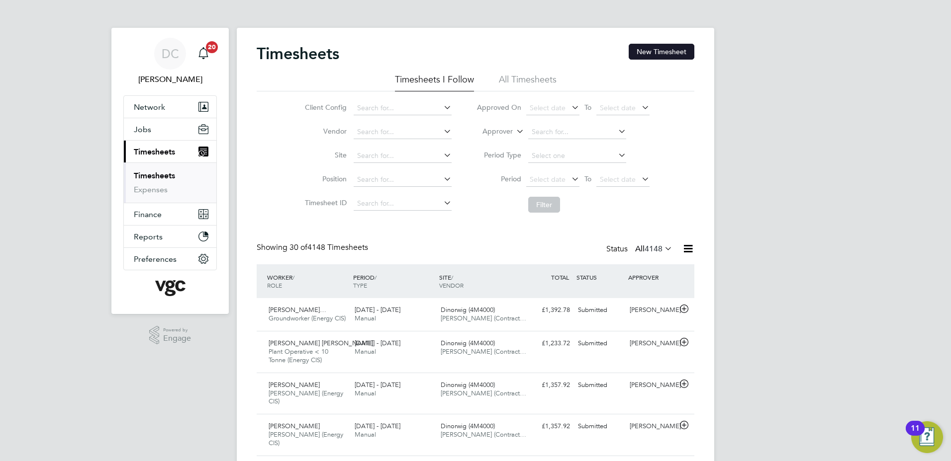
click at [661, 49] on button "New Timesheet" at bounding box center [661, 52] width 66 height 16
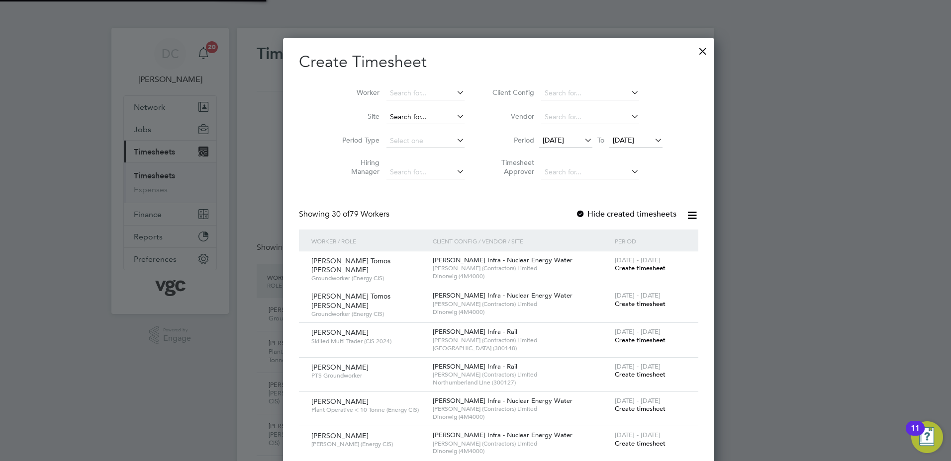
click at [386, 120] on input at bounding box center [425, 117] width 78 height 14
click at [383, 131] on b "Dinorwig" at bounding box center [381, 130] width 30 height 8
type input "Dinorwig (4M4000)"
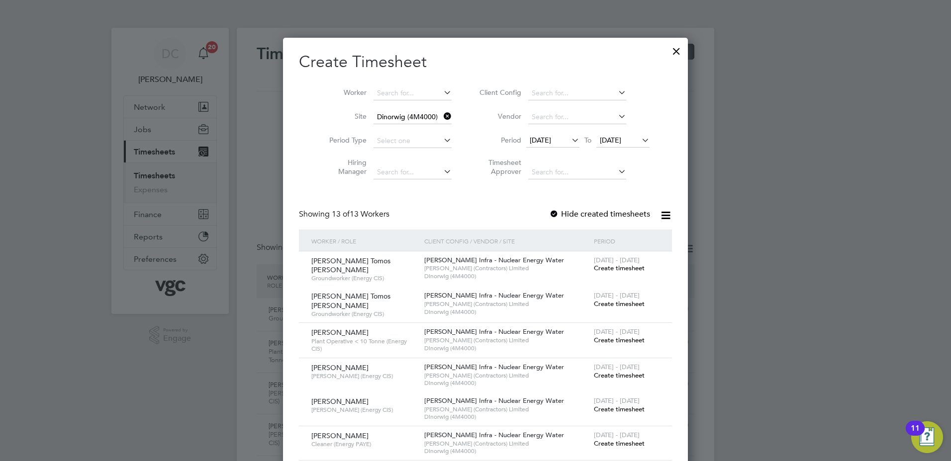
click at [539, 142] on span "[DATE]" at bounding box center [540, 140] width 21 height 9
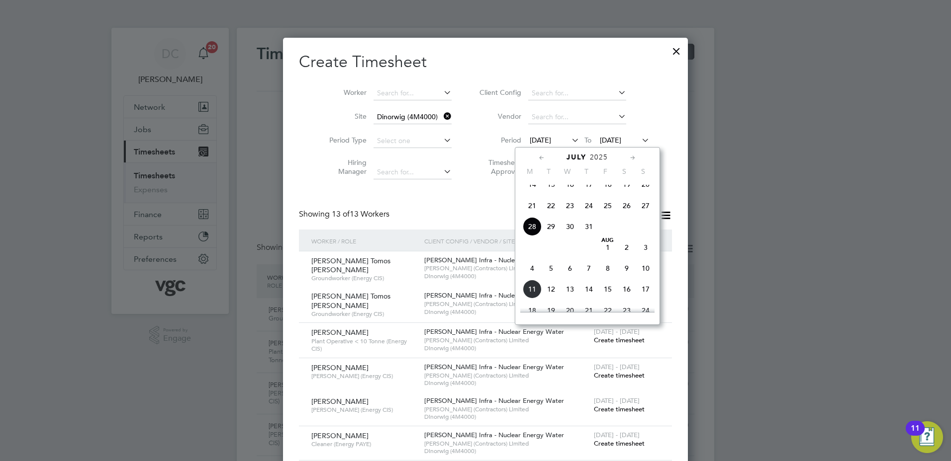
click at [626, 255] on span "2" at bounding box center [626, 247] width 19 height 19
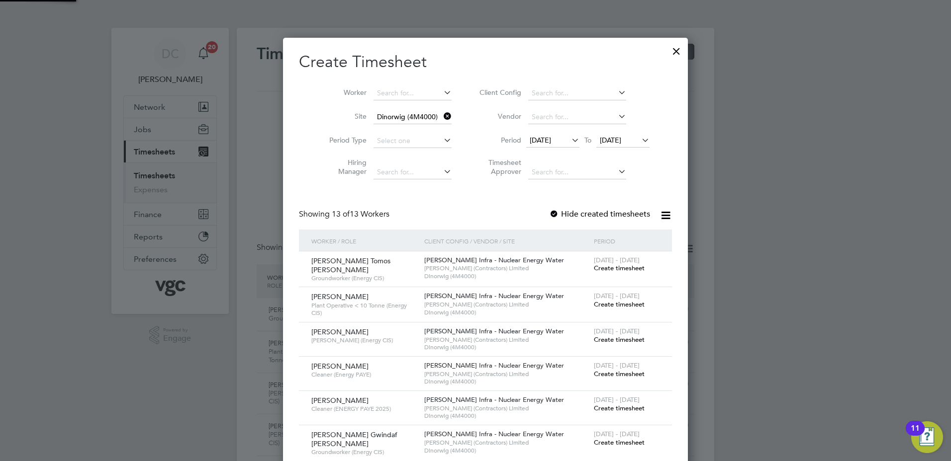
click at [612, 138] on span "[DATE]" at bounding box center [610, 140] width 21 height 9
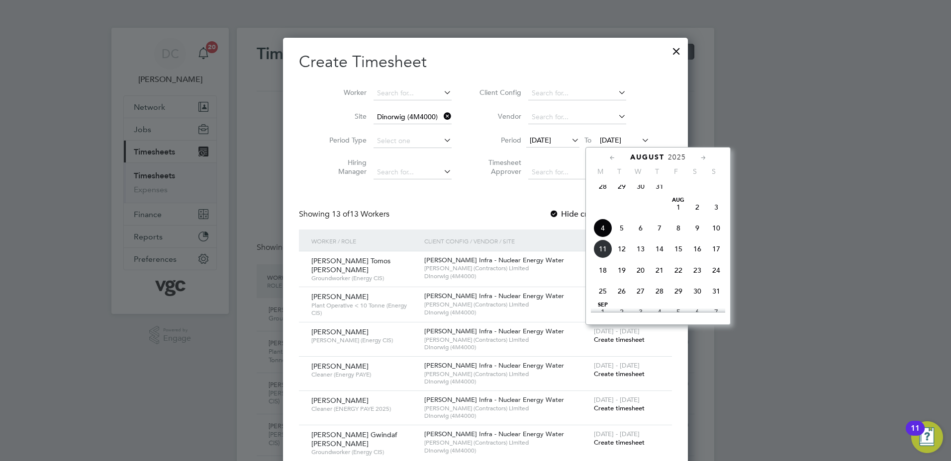
click at [679, 235] on span "8" at bounding box center [678, 228] width 19 height 19
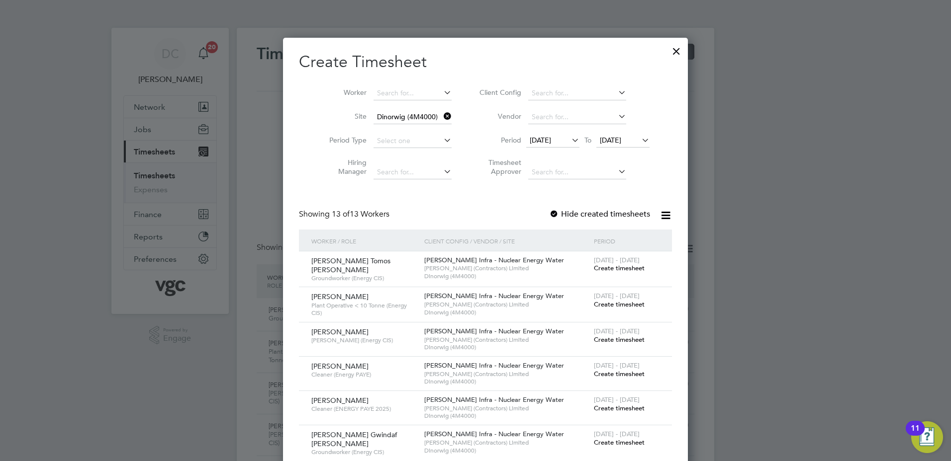
click at [604, 405] on span "Create timesheet" at bounding box center [619, 408] width 51 height 8
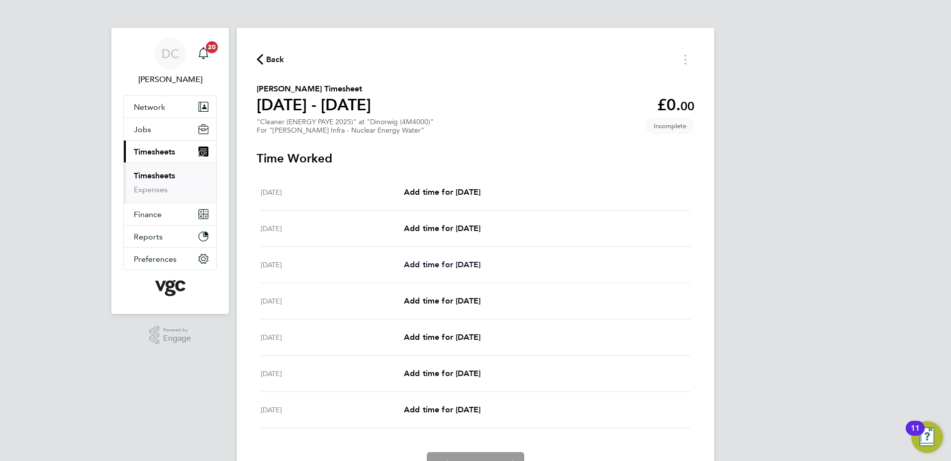
click at [460, 266] on span "Add time for Mon 04 Aug" at bounding box center [442, 264] width 77 height 9
select select "30"
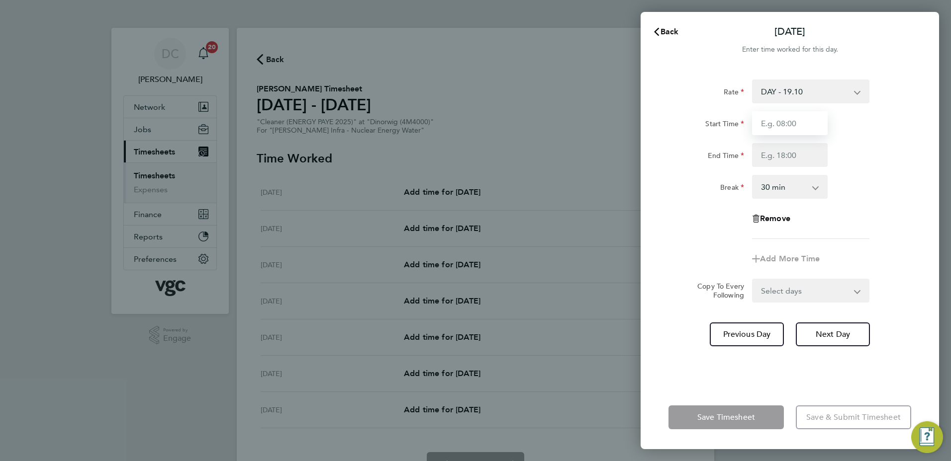
click at [806, 124] on input "Start Time" at bounding box center [790, 123] width 76 height 24
type input "07:30"
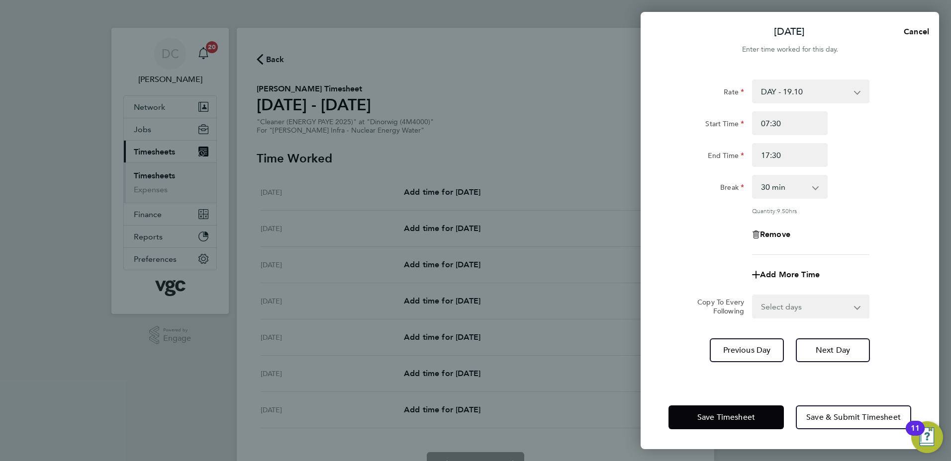
click at [783, 159] on input "17:30" at bounding box center [790, 155] width 76 height 24
type input "12:30"
click at [868, 220] on div "Rate DAY - 19.10 WEEKDAY NIGHT - 23.87 BANK HOL - 33.43 WEEKEND - 28.66 Start T…" at bounding box center [789, 168] width 243 height 176
click at [775, 307] on select "Select days Day Tuesday Wednesday Thursday Friday" at bounding box center [805, 307] width 104 height 22
select select "DAY"
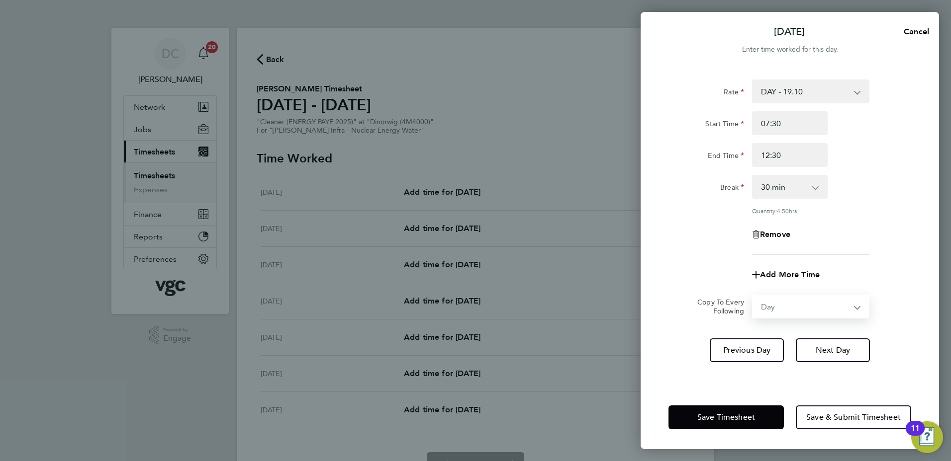
click at [753, 296] on select "Select days Day Tuesday Wednesday Thursday Friday" at bounding box center [805, 307] width 104 height 22
select select "2025-08-08"
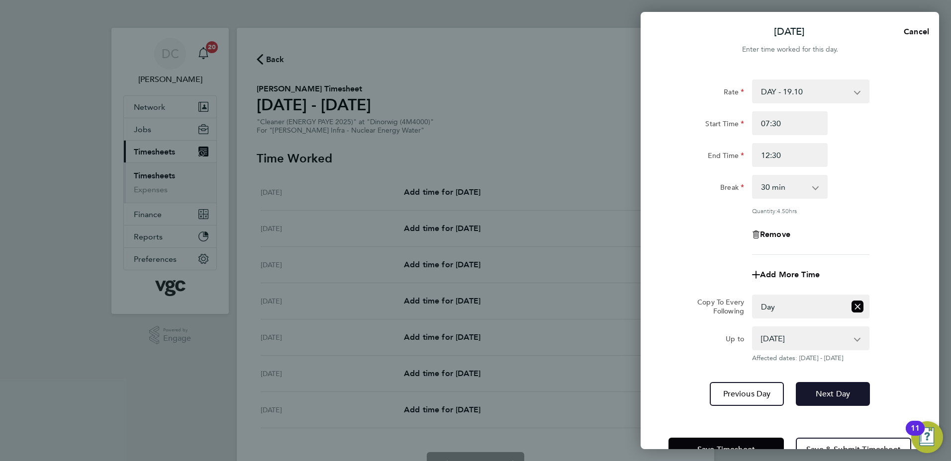
click at [822, 388] on button "Next Day" at bounding box center [833, 394] width 74 height 24
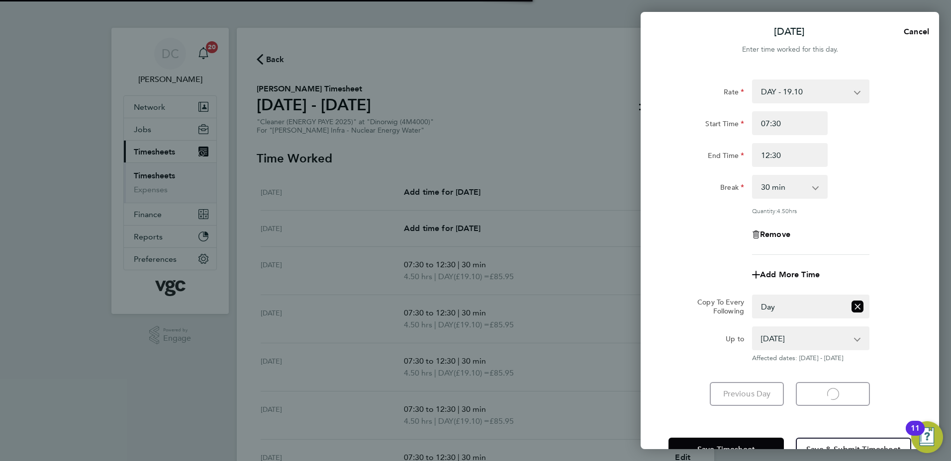
select select "30"
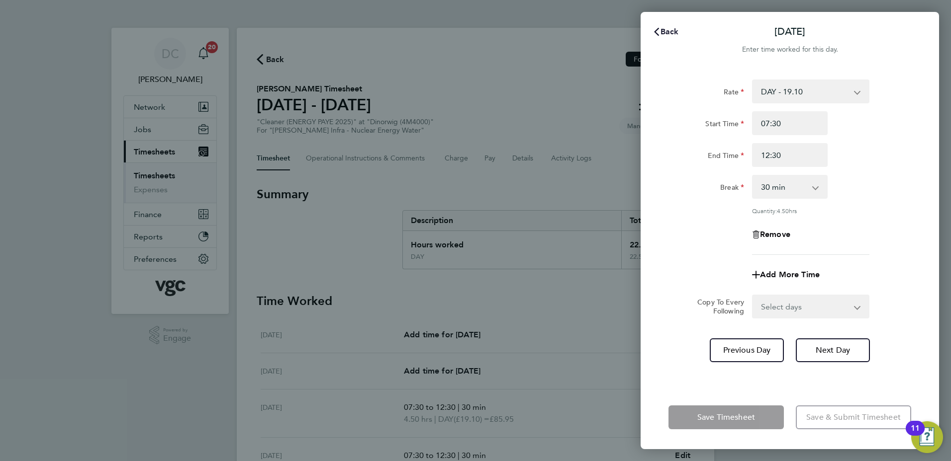
click at [671, 30] on span "Back" at bounding box center [669, 31] width 18 height 9
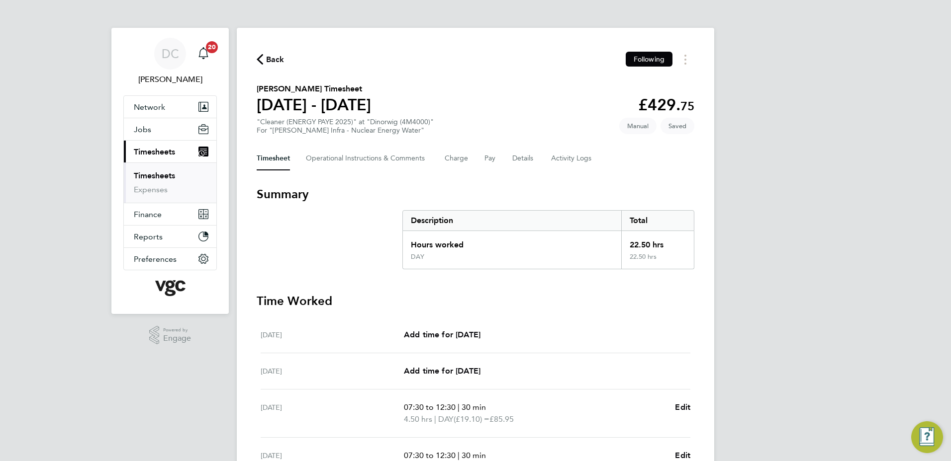
click at [789, 184] on div "DC Danny Carr Notifications 20 Applications: Network Team Members Businesses Si…" at bounding box center [475, 359] width 951 height 718
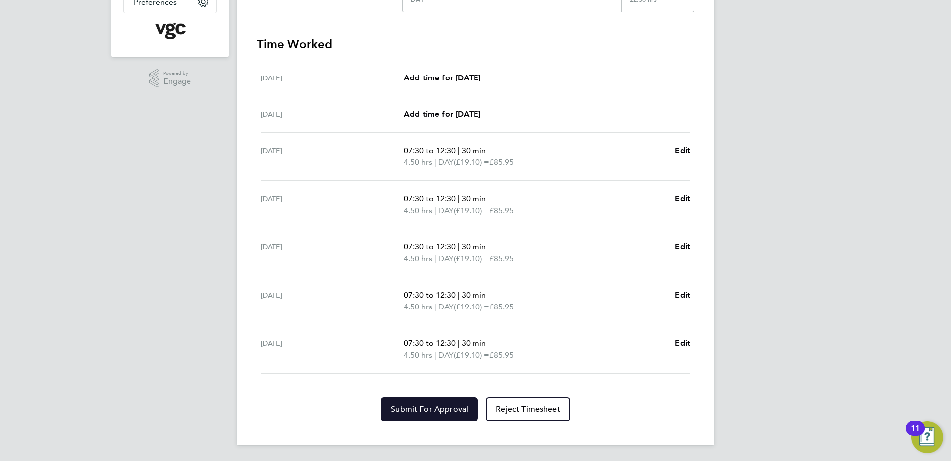
click at [447, 411] on span "Submit For Approval" at bounding box center [429, 410] width 77 height 10
click at [777, 298] on div "DC Danny Carr Notifications 20 Applications: Network Team Members Businesses Si…" at bounding box center [475, 102] width 951 height 718
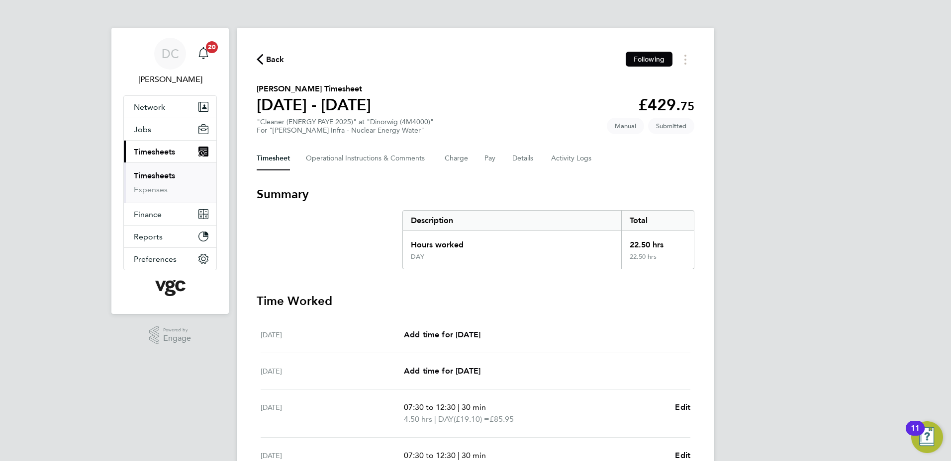
click at [277, 61] on span "Back" at bounding box center [275, 60] width 18 height 12
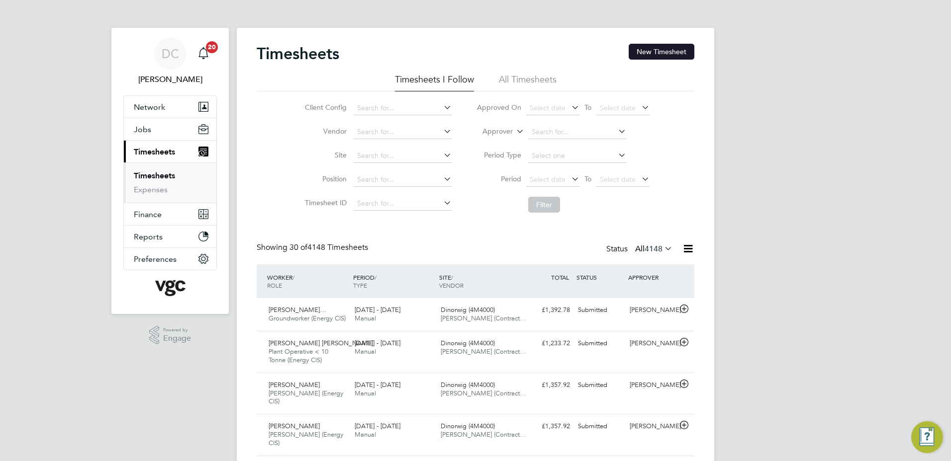
click at [691, 50] on button "New Timesheet" at bounding box center [661, 52] width 66 height 16
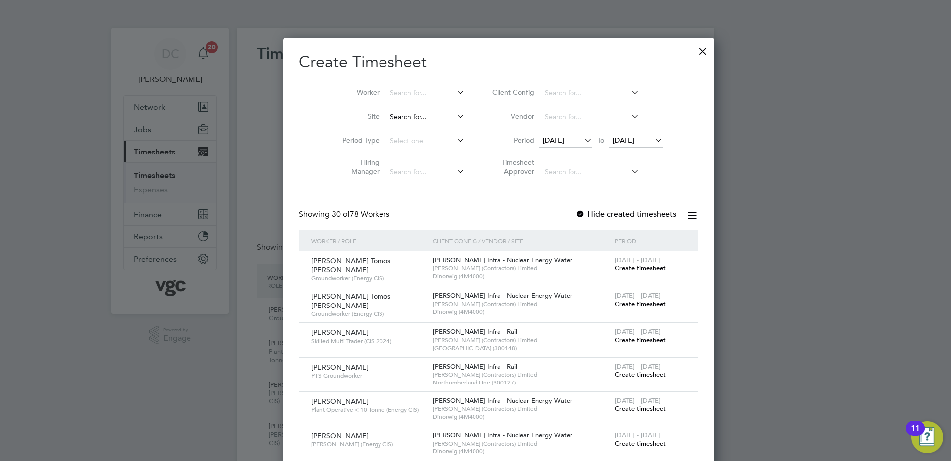
click at [395, 120] on input at bounding box center [425, 117] width 78 height 14
click at [397, 129] on li "Dinorwig (4M4000)" at bounding box center [401, 130] width 79 height 13
type input "Dinorwig (4M4000)"
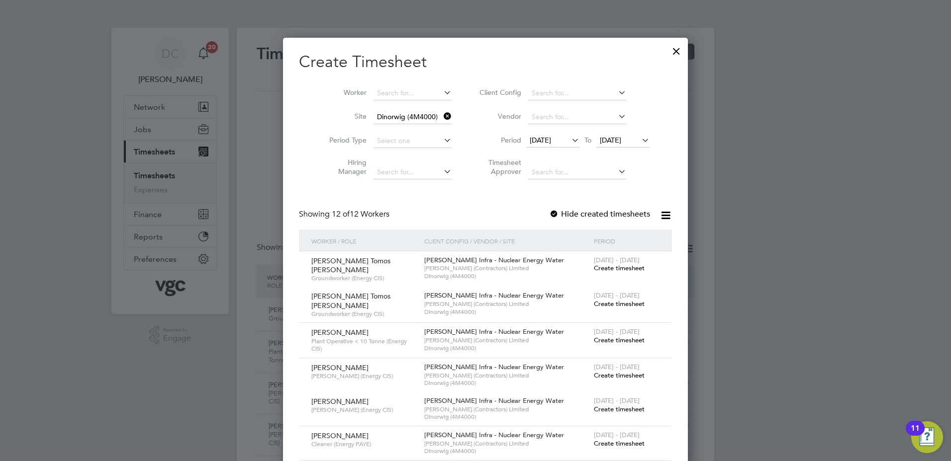
click at [546, 141] on span "[DATE]" at bounding box center [540, 140] width 21 height 9
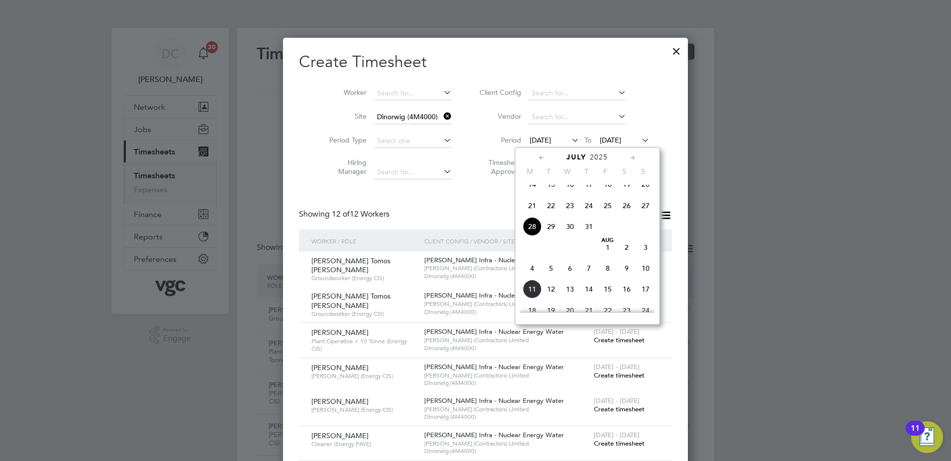
click at [625, 255] on span "2" at bounding box center [626, 247] width 19 height 19
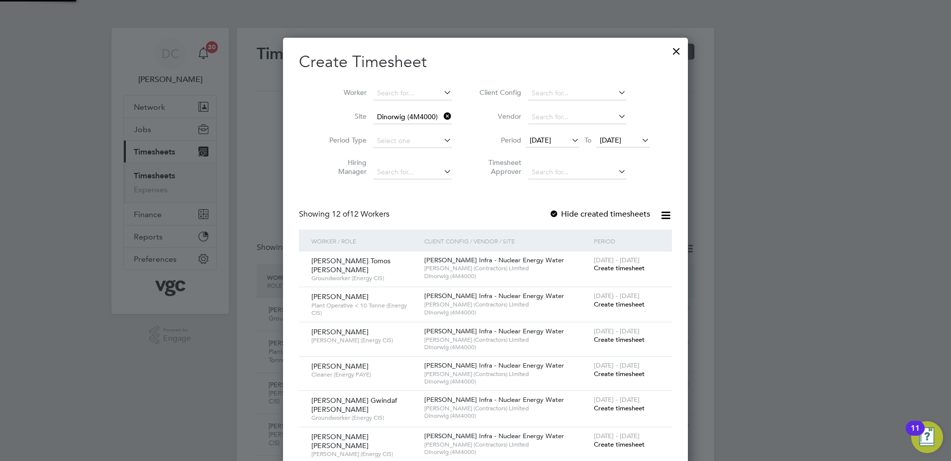
click at [605, 141] on span "[DATE]" at bounding box center [610, 140] width 21 height 9
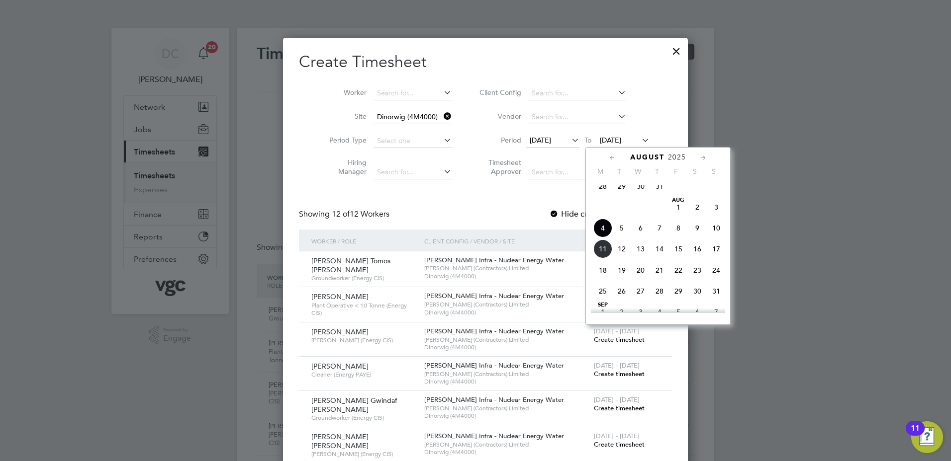
click at [679, 235] on span "8" at bounding box center [678, 228] width 19 height 19
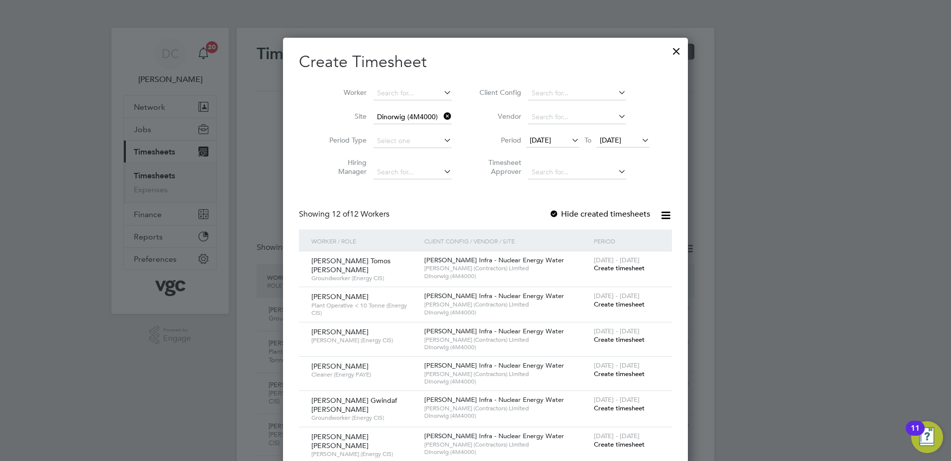
click at [604, 409] on span "Create timesheet" at bounding box center [619, 408] width 51 height 8
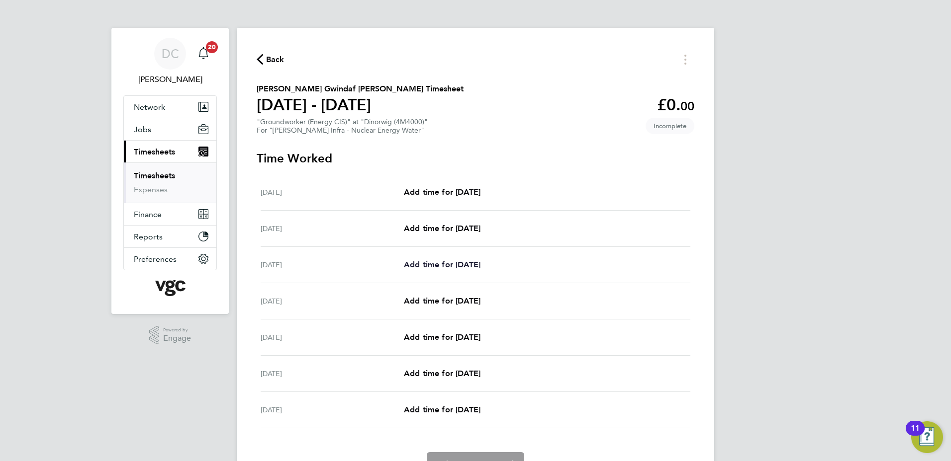
click at [442, 266] on span "Add time for Mon 04 Aug" at bounding box center [442, 264] width 77 height 9
select select "30"
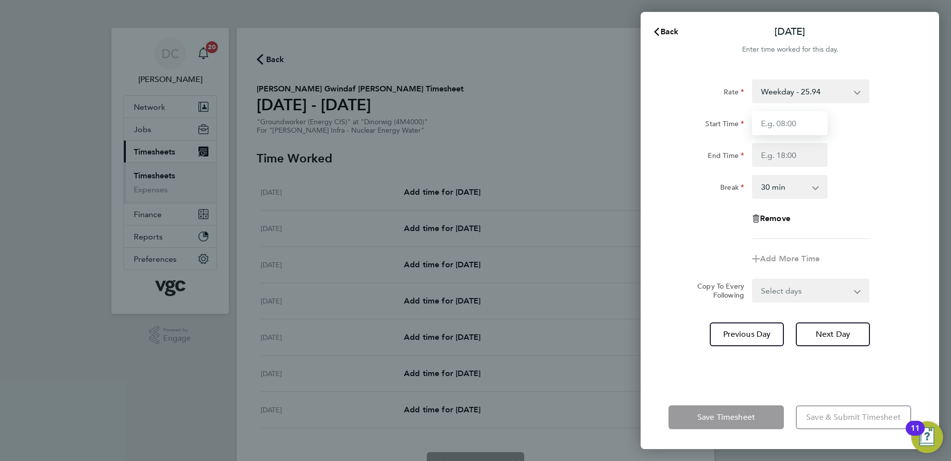
click at [782, 123] on input "Start Time" at bounding box center [790, 123] width 76 height 24
type input "07:30"
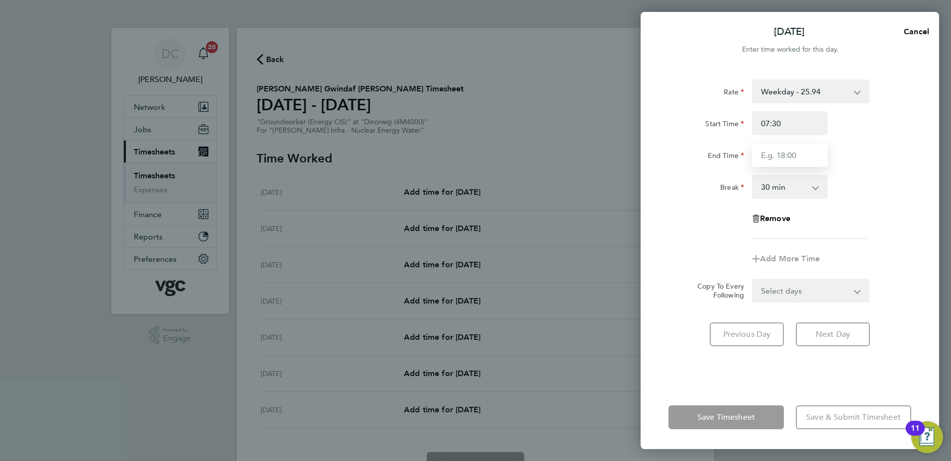
click at [776, 153] on input "End Time" at bounding box center [790, 155] width 76 height 24
type input "17:30"
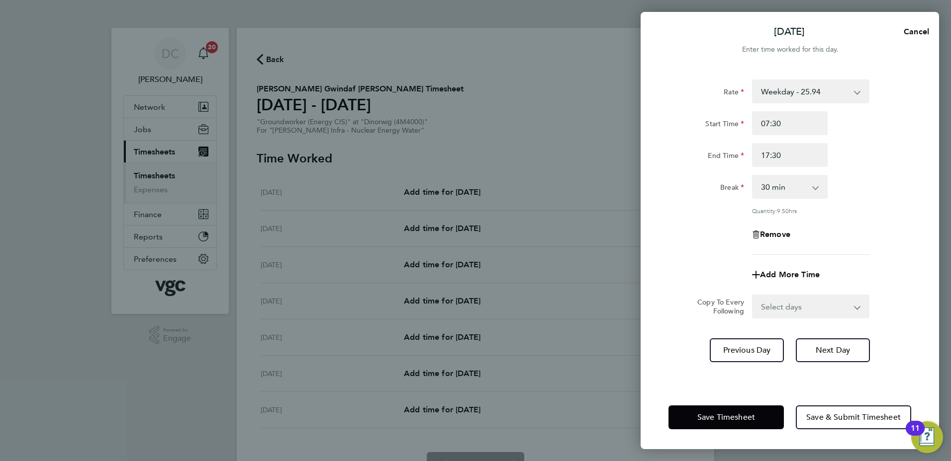
drag, startPoint x: 845, startPoint y: 221, endPoint x: 860, endPoint y: 232, distance: 18.9
click at [860, 232] on div "Remove" at bounding box center [789, 235] width 251 height 24
click at [783, 307] on select "Select days Day Tuesday Wednesday Thursday Friday" at bounding box center [805, 307] width 104 height 22
select select "DAY"
click at [753, 296] on select "Select days Day Tuesday Wednesday Thursday Friday" at bounding box center [805, 307] width 104 height 22
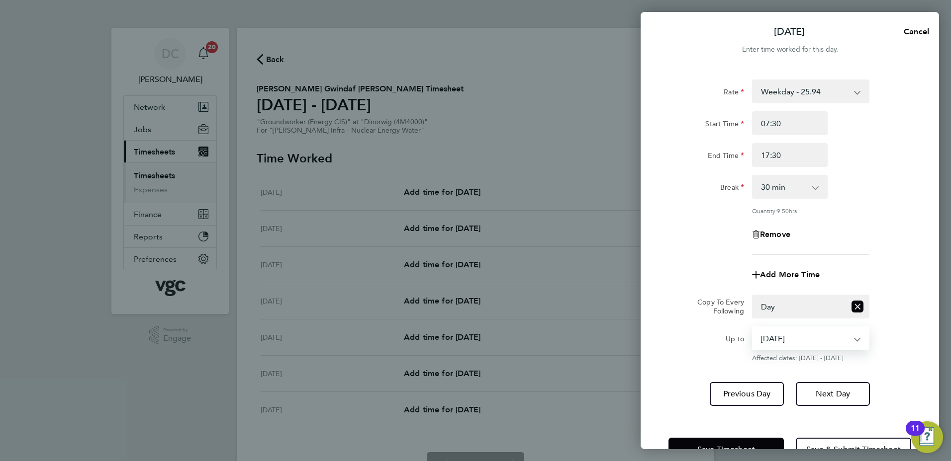
click at [791, 342] on select "05 Aug 2025 06 Aug 2025 07 Aug 2025 08 Aug 2025" at bounding box center [804, 339] width 103 height 22
select select "2025-08-07"
click at [753, 328] on select "05 Aug 2025 06 Aug 2025 07 Aug 2025 08 Aug 2025" at bounding box center [804, 339] width 103 height 22
click at [832, 396] on span "Next Day" at bounding box center [832, 394] width 34 height 10
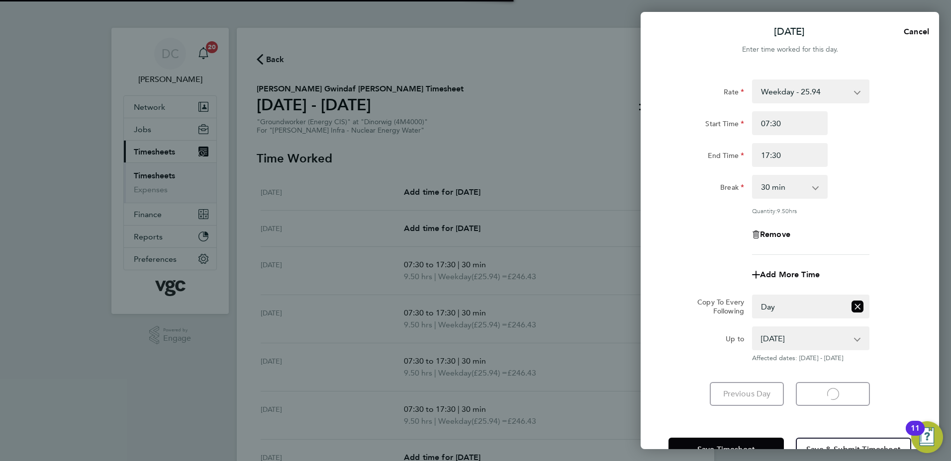
select select "30"
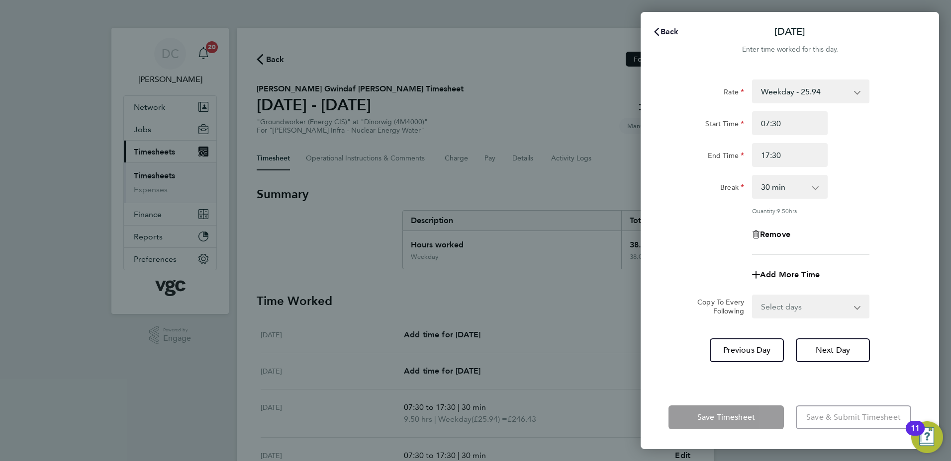
click at [666, 33] on span "Back" at bounding box center [669, 31] width 18 height 9
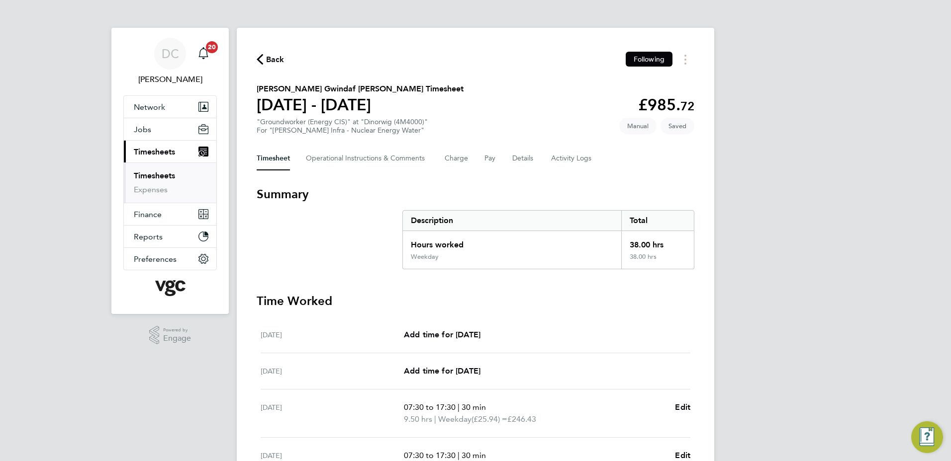
click at [818, 230] on div "DC Danny Carr Notifications 20 Applications: Network Team Members Businesses Si…" at bounding box center [475, 353] width 951 height 707
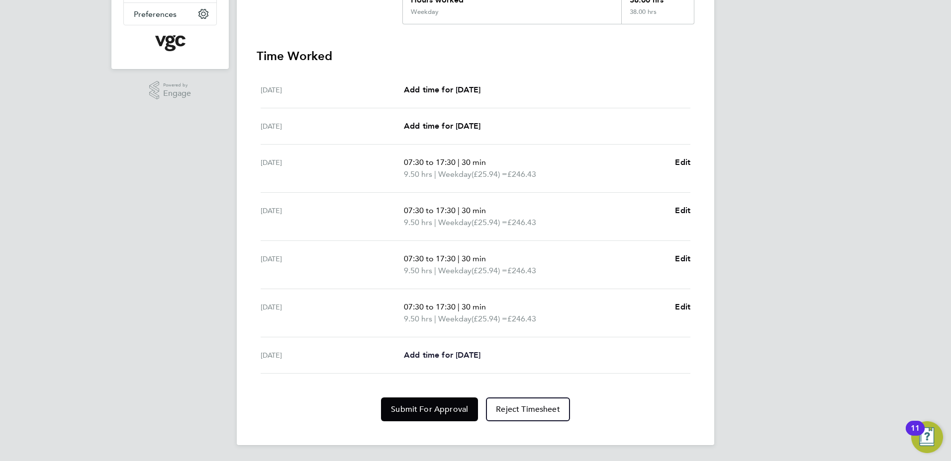
click at [476, 357] on span "Add time for Fri 08 Aug" at bounding box center [442, 355] width 77 height 9
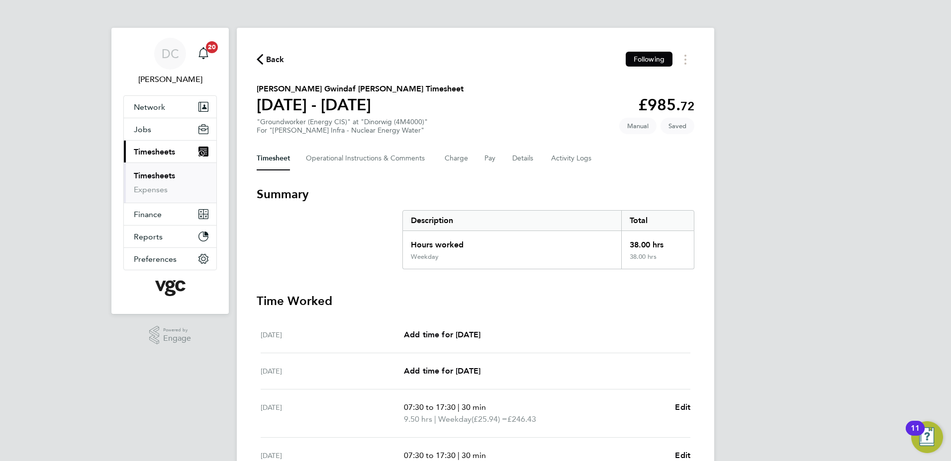
select select "30"
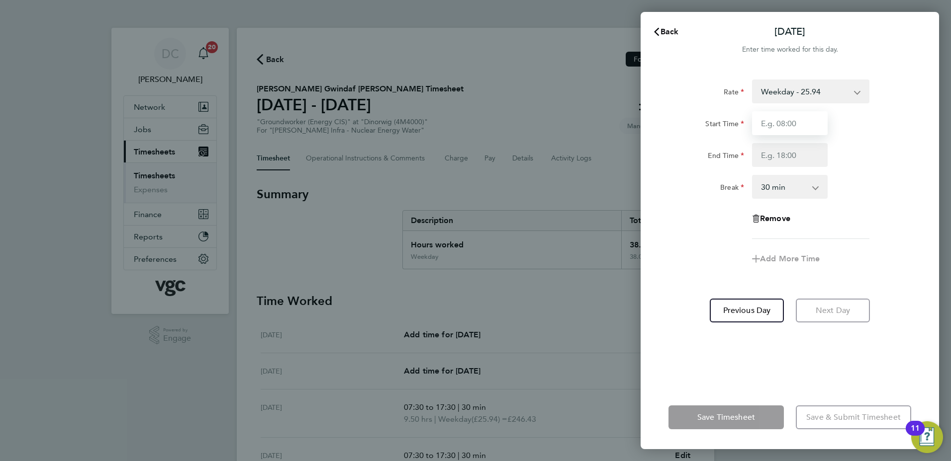
click at [788, 132] on input "Start Time" at bounding box center [790, 123] width 76 height 24
type input "07:30"
type input "16:00"
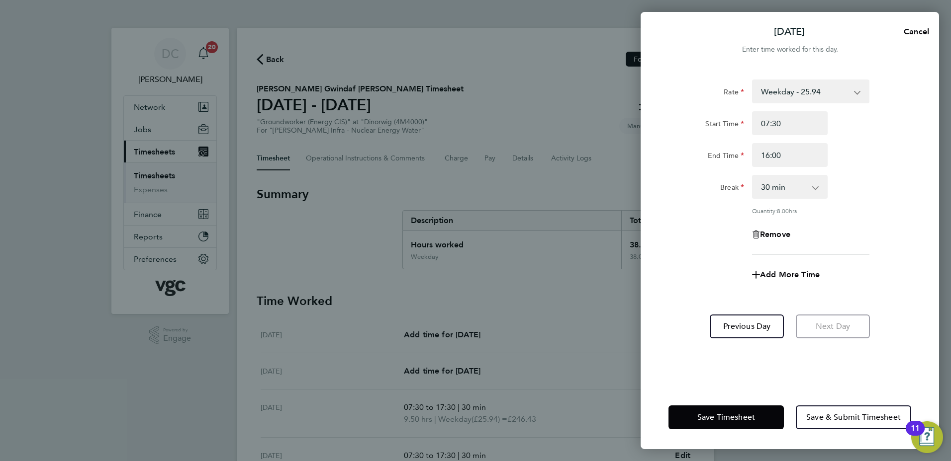
click at [700, 240] on div "Remove" at bounding box center [789, 235] width 251 height 24
click at [855, 414] on span "Save & Submit Timesheet" at bounding box center [853, 418] width 94 height 10
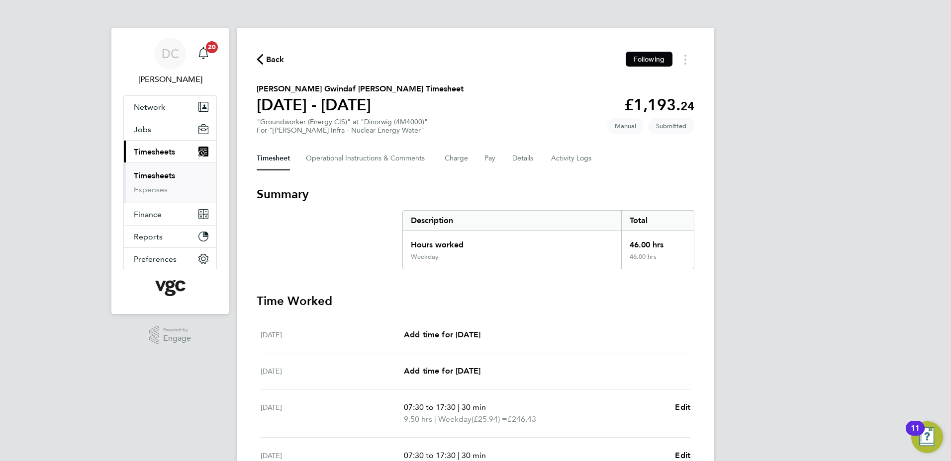
click at [260, 55] on icon "button" at bounding box center [260, 59] width 6 height 10
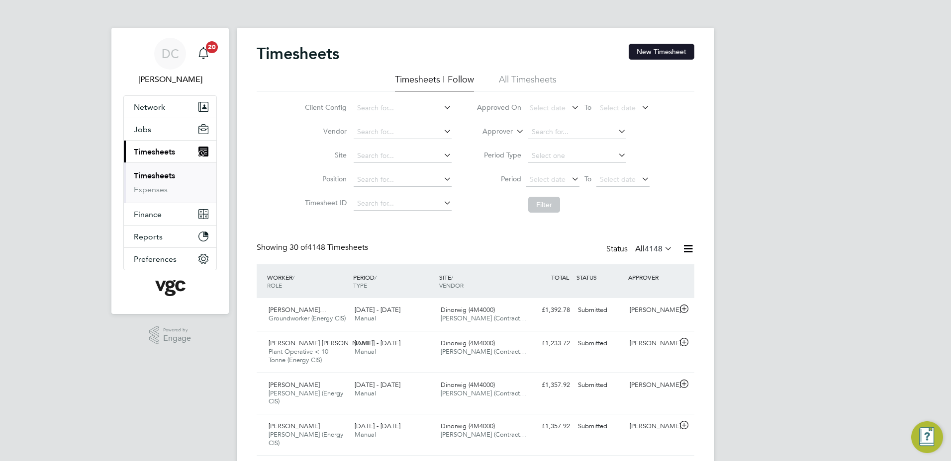
click at [665, 55] on button "New Timesheet" at bounding box center [661, 52] width 66 height 16
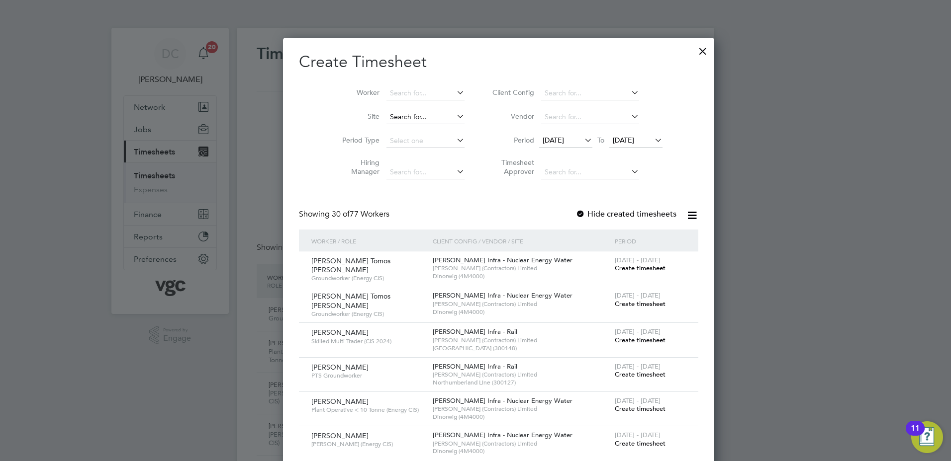
click at [396, 118] on input at bounding box center [425, 117] width 78 height 14
click at [395, 133] on b "Dinorwig" at bounding box center [381, 130] width 30 height 8
type input "Dinorwig (4M4000)"
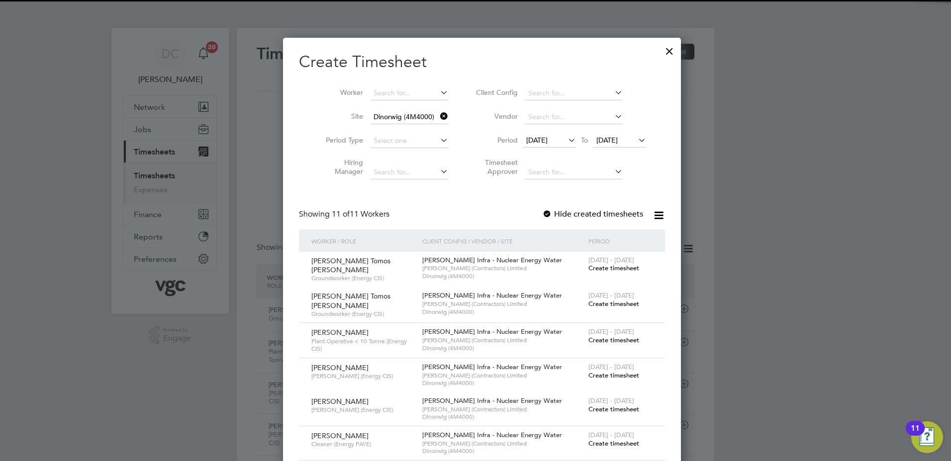
click at [538, 141] on span "[DATE]" at bounding box center [536, 140] width 21 height 9
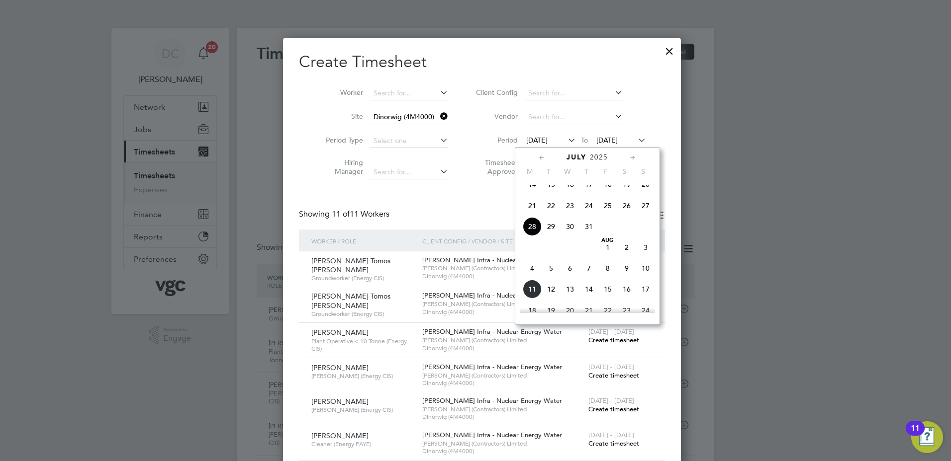
click at [626, 254] on span "2" at bounding box center [626, 247] width 19 height 19
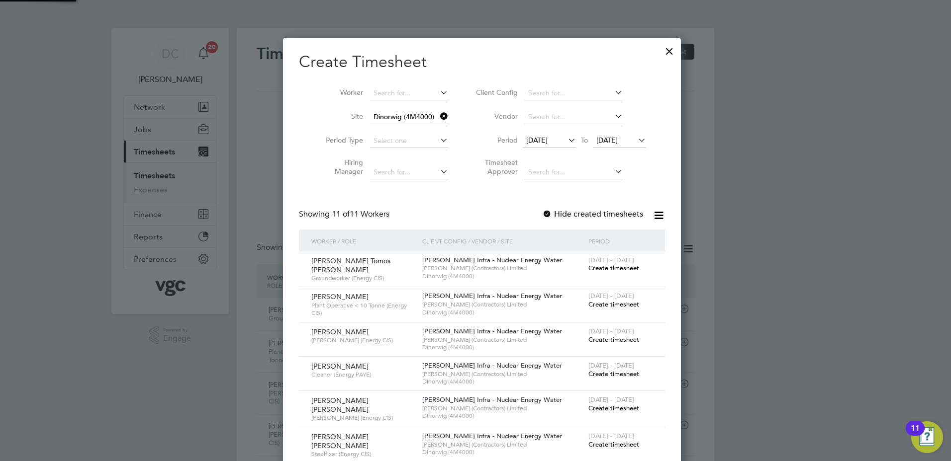
click at [611, 138] on span "[DATE]" at bounding box center [606, 140] width 21 height 9
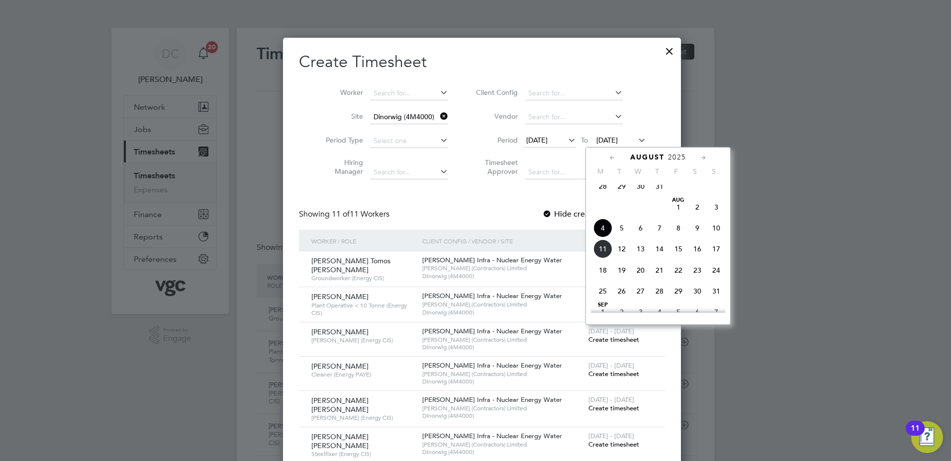
click at [678, 236] on span "8" at bounding box center [678, 228] width 19 height 19
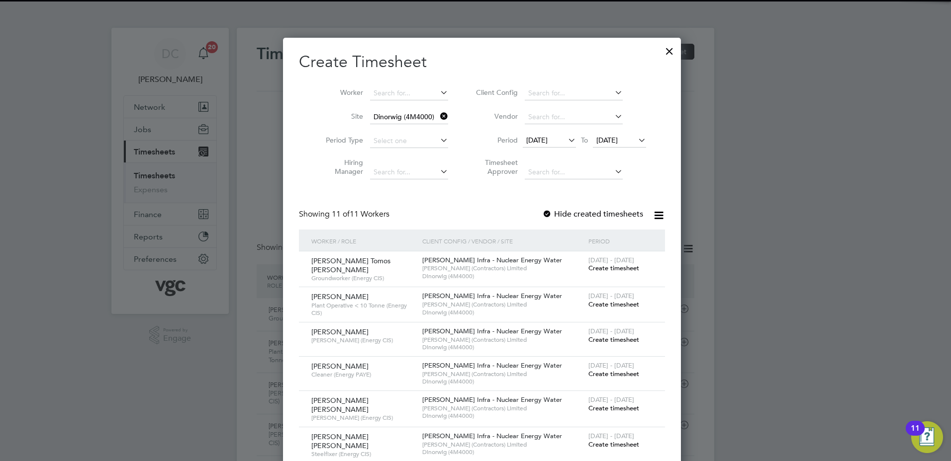
click at [800, 338] on div at bounding box center [475, 230] width 951 height 461
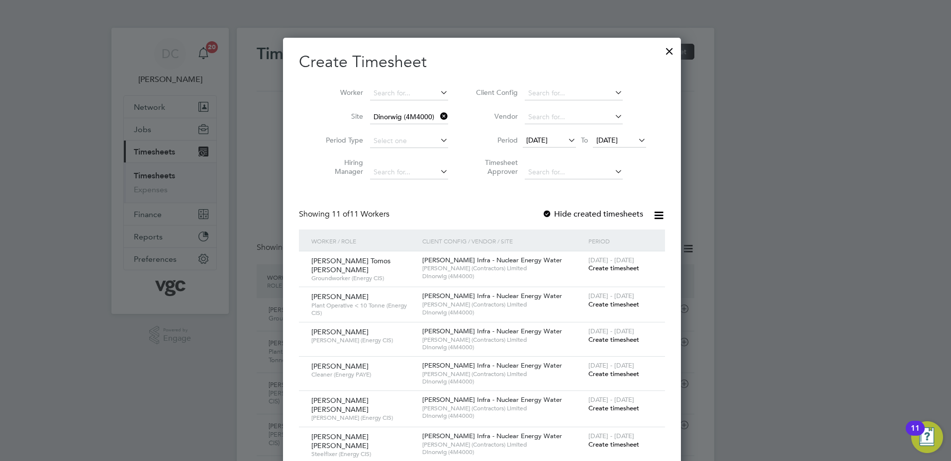
click at [617, 441] on span "Create timesheet" at bounding box center [613, 445] width 51 height 8
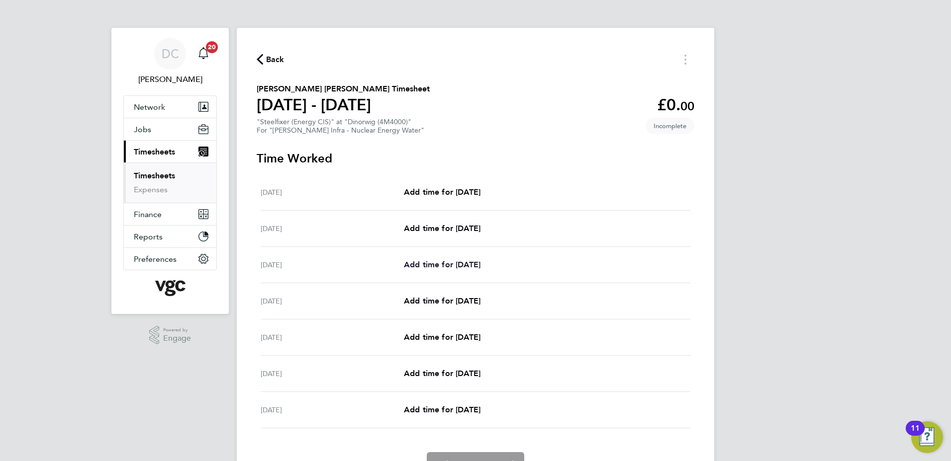
click at [480, 262] on span "Add time for Mon 04 Aug" at bounding box center [442, 264] width 77 height 9
select select "30"
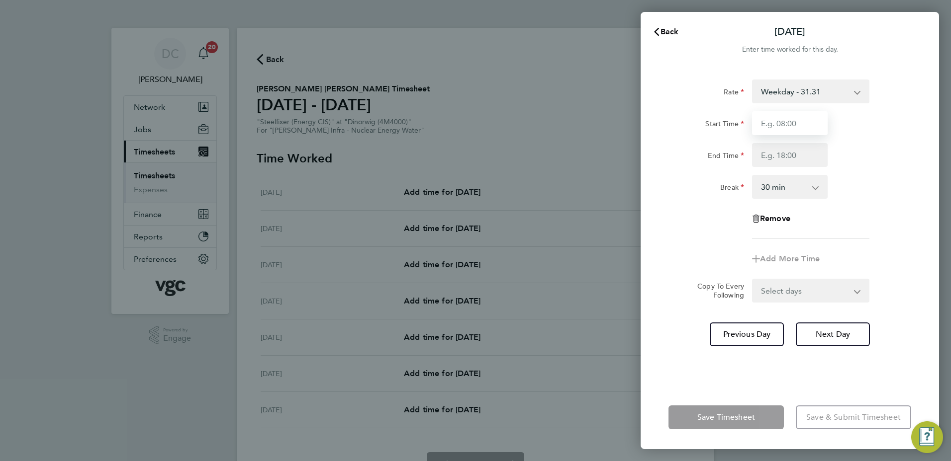
click at [791, 130] on input "Start Time" at bounding box center [790, 123] width 76 height 24
type input "07:30"
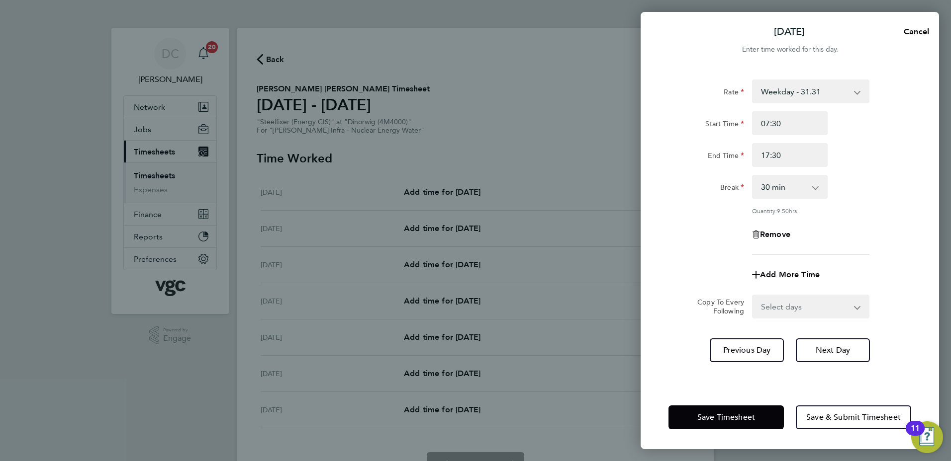
click at [785, 154] on input "17:30" at bounding box center [790, 155] width 76 height 24
type input "12:00"
click at [874, 243] on div "Remove" at bounding box center [789, 235] width 251 height 24
click at [843, 352] on span "Next Day" at bounding box center [832, 351] width 34 height 10
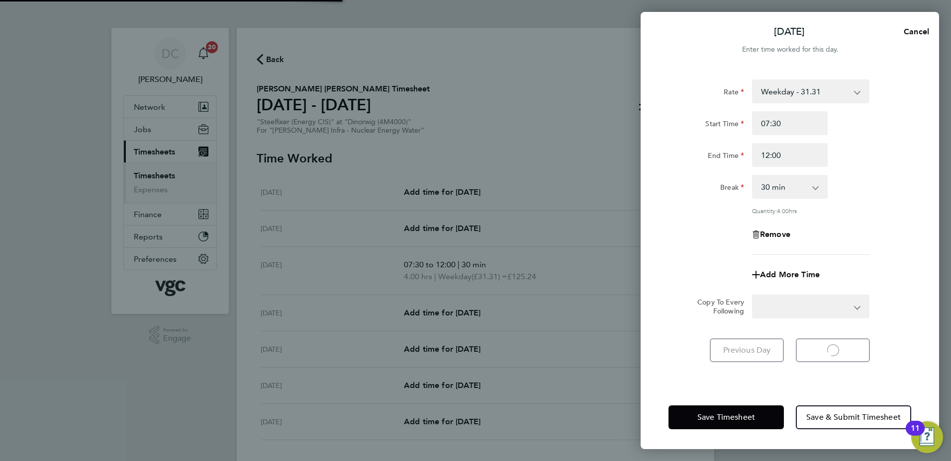
select select "30"
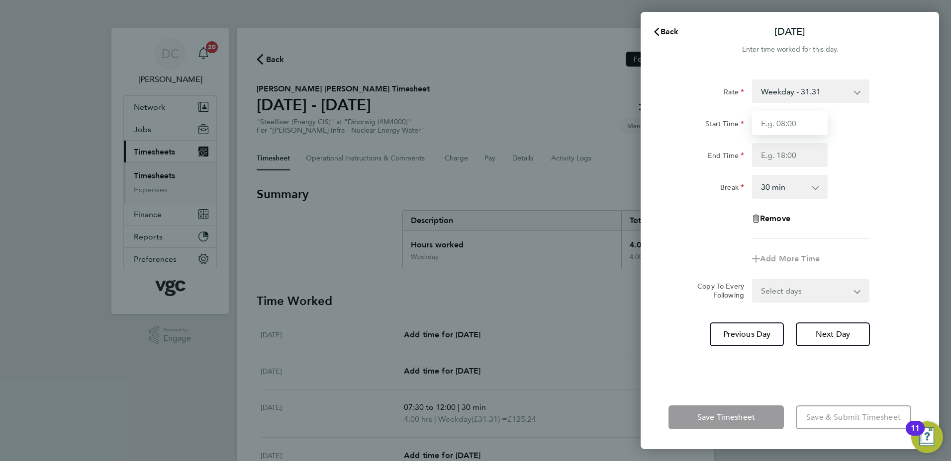
click at [794, 125] on input "Start Time" at bounding box center [790, 123] width 76 height 24
type input "07:30"
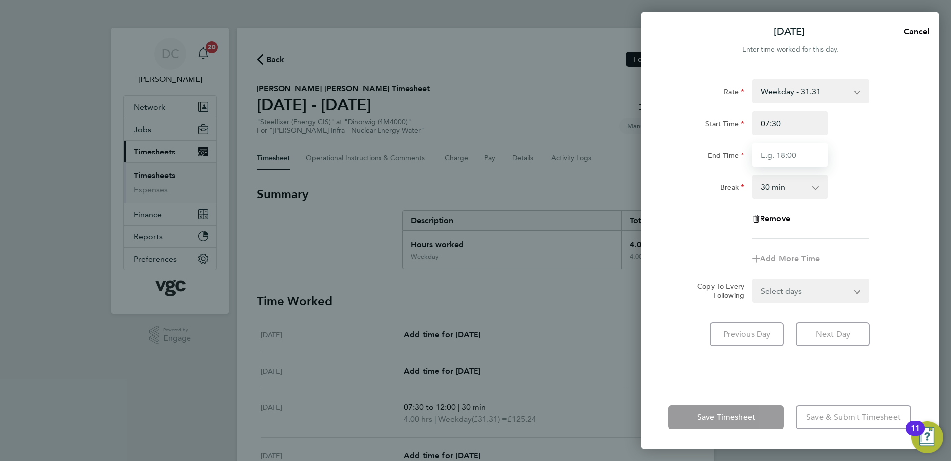
click at [778, 159] on input "End Time" at bounding box center [790, 155] width 76 height 24
type input "17:30"
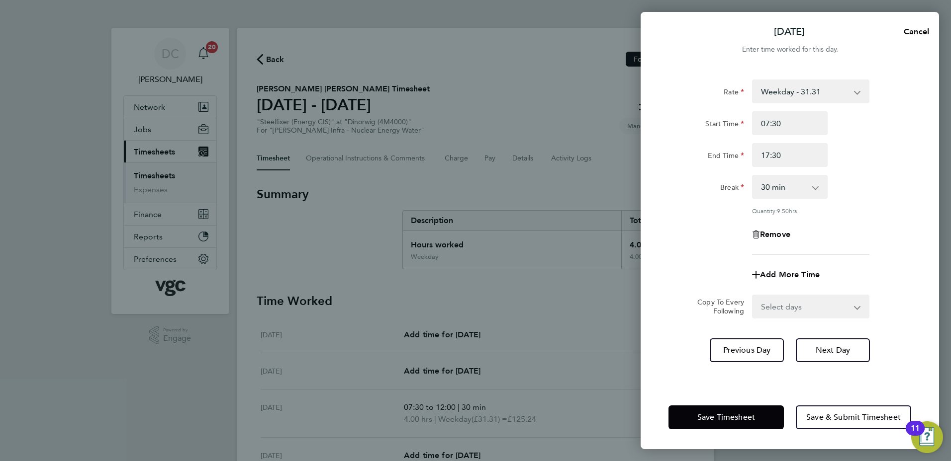
click at [877, 245] on app-timesheet-line-form-group "Rate Weekday - 31.31 Bonus - 40.00 Weekday Nights - 39.14 Bank Holiday (exc Chr…" at bounding box center [789, 183] width 243 height 207
click at [777, 306] on select "Select days Day Wednesday Thursday Friday" at bounding box center [805, 307] width 104 height 22
select select "DAY"
click at [753, 296] on select "Select days Day Wednesday Thursday Friday" at bounding box center [805, 307] width 104 height 22
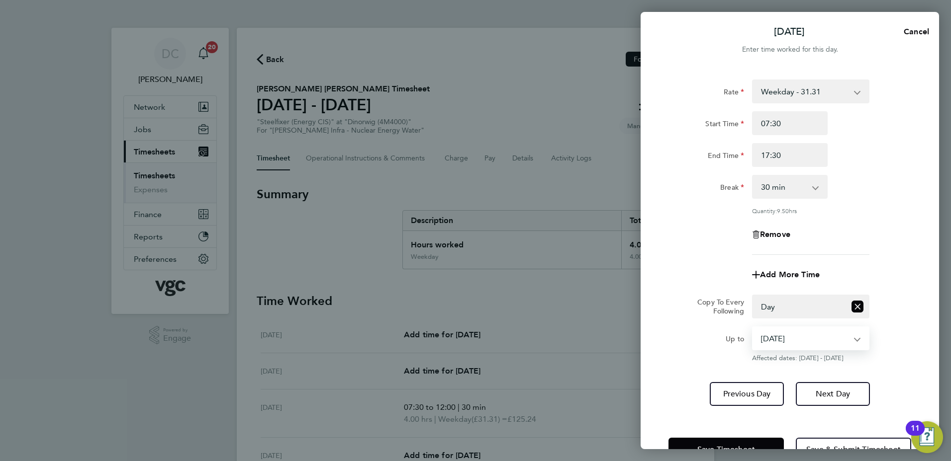
drag, startPoint x: 775, startPoint y: 318, endPoint x: 774, endPoint y: 337, distance: 18.5
click at [774, 337] on select "06 Aug 2025 07 Aug 2025 08 Aug 2025" at bounding box center [804, 339] width 103 height 22
select select "2025-08-07"
click at [753, 328] on select "06 Aug 2025 07 Aug 2025 08 Aug 2025" at bounding box center [804, 339] width 103 height 22
click at [817, 389] on span "Next Day" at bounding box center [832, 394] width 34 height 10
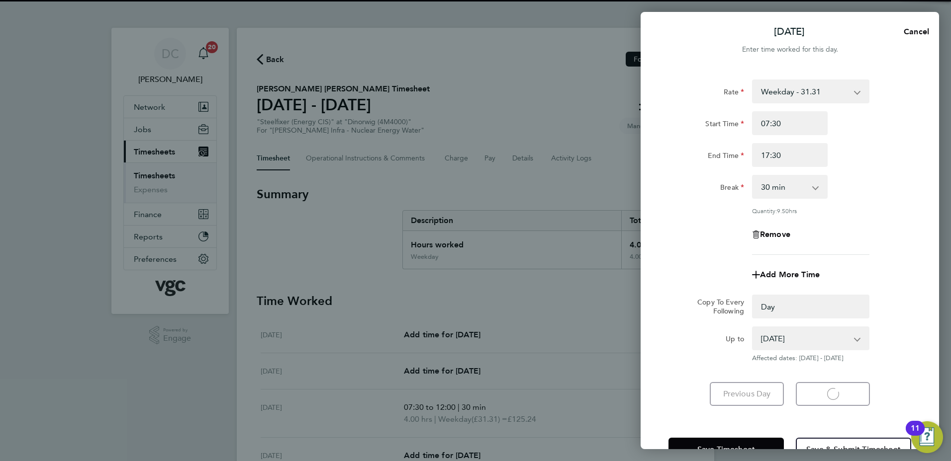
select select "0: null"
select select "30"
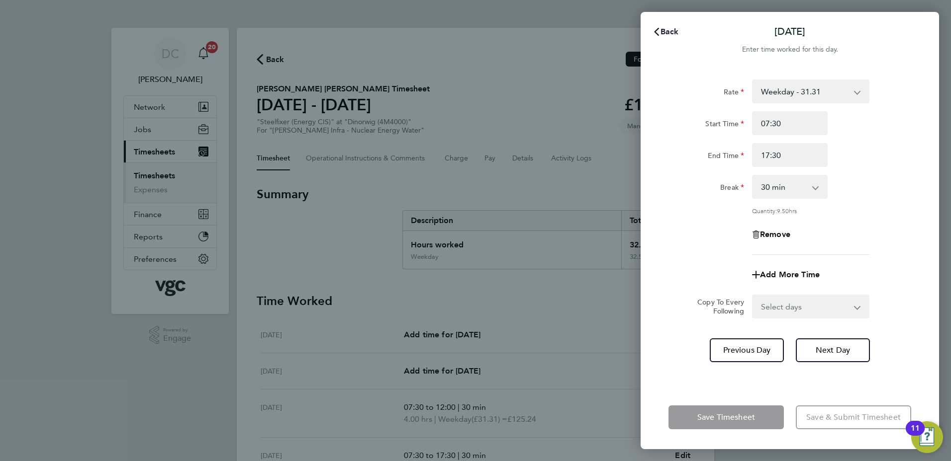
click at [669, 32] on span "Back" at bounding box center [669, 31] width 18 height 9
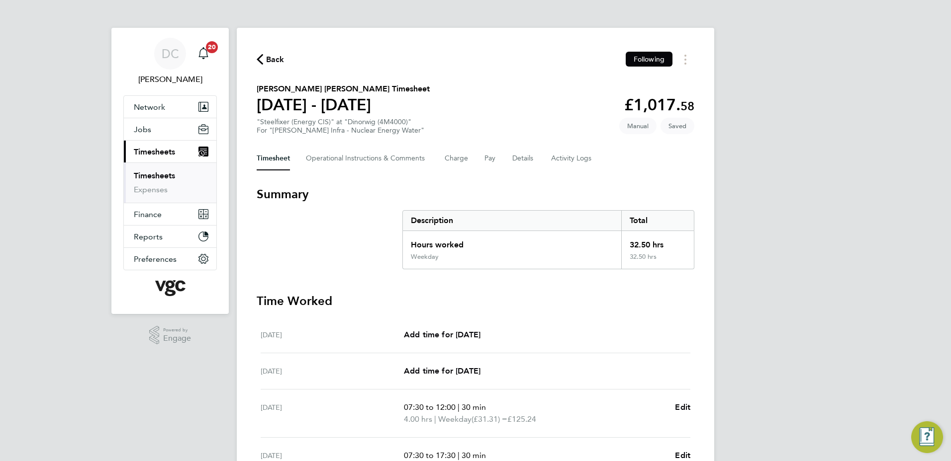
click at [806, 223] on div "DC Danny Carr Notifications 20 Applications: Network Team Members Businesses Si…" at bounding box center [475, 353] width 951 height 707
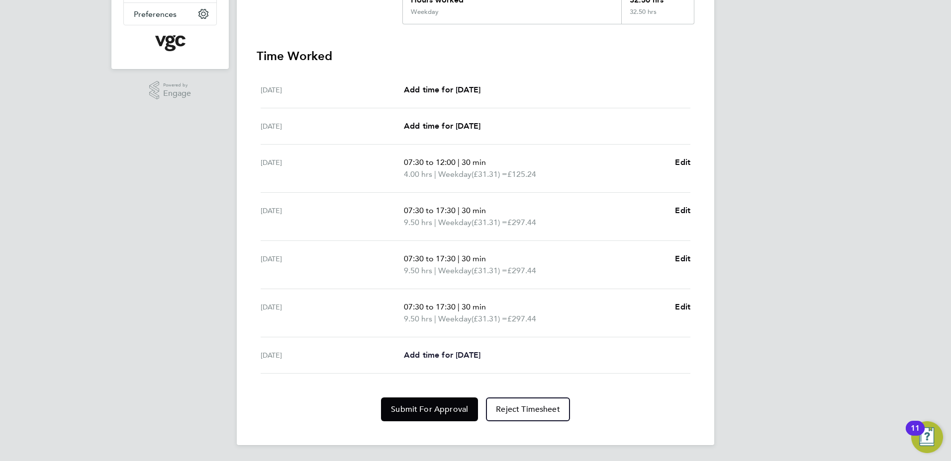
click at [480, 356] on span "Add time for Fri 08 Aug" at bounding box center [442, 355] width 77 height 9
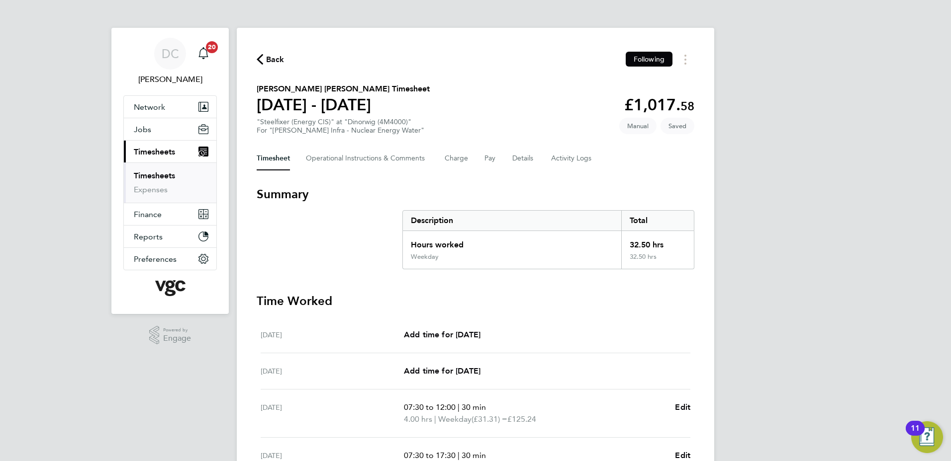
select select "30"
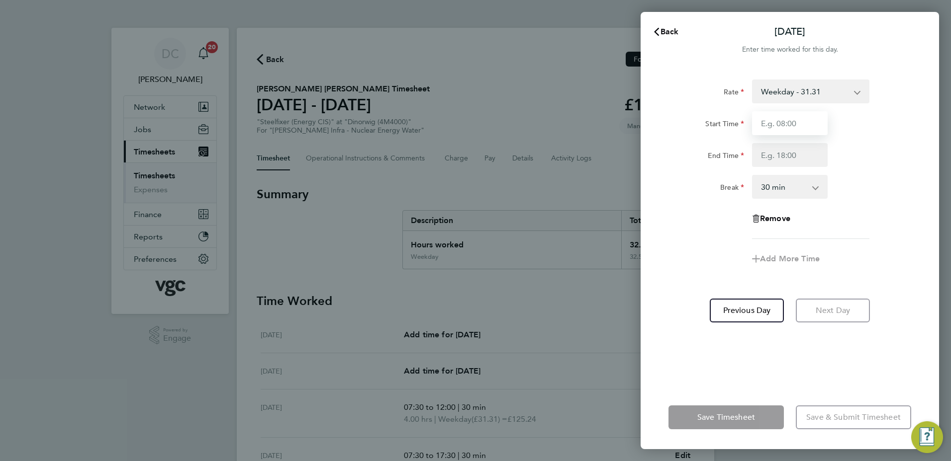
click at [813, 125] on input "Start Time" at bounding box center [790, 123] width 76 height 24
type input "07:30"
type input "16:00"
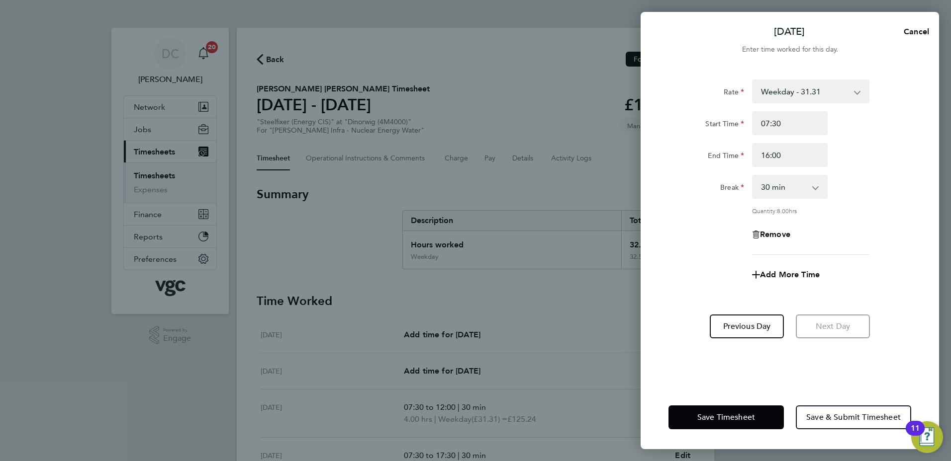
click at [693, 246] on div "Rate Weekday - 31.31 Bonus - 40.00 Weekday Nights - 39.14 Bank Holiday (exc Chr…" at bounding box center [789, 168] width 243 height 176
click at [843, 421] on span "Save & Submit Timesheet" at bounding box center [853, 418] width 94 height 10
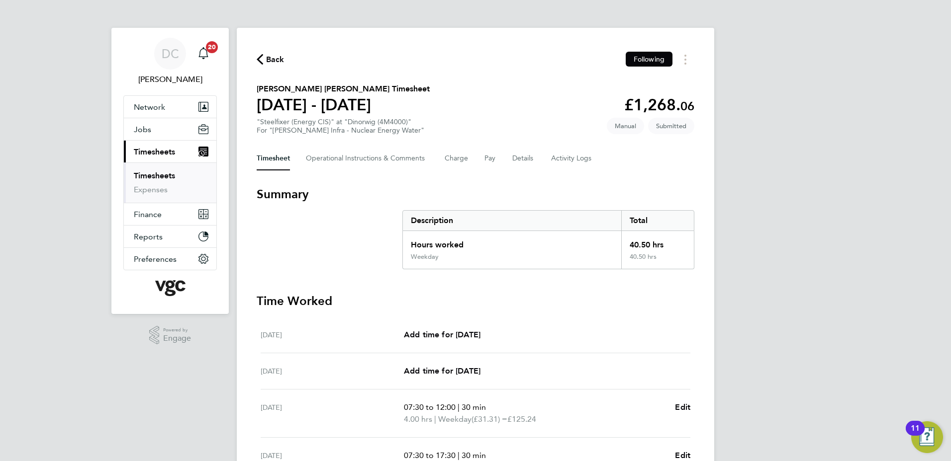
click at [271, 59] on span "Back" at bounding box center [275, 60] width 18 height 12
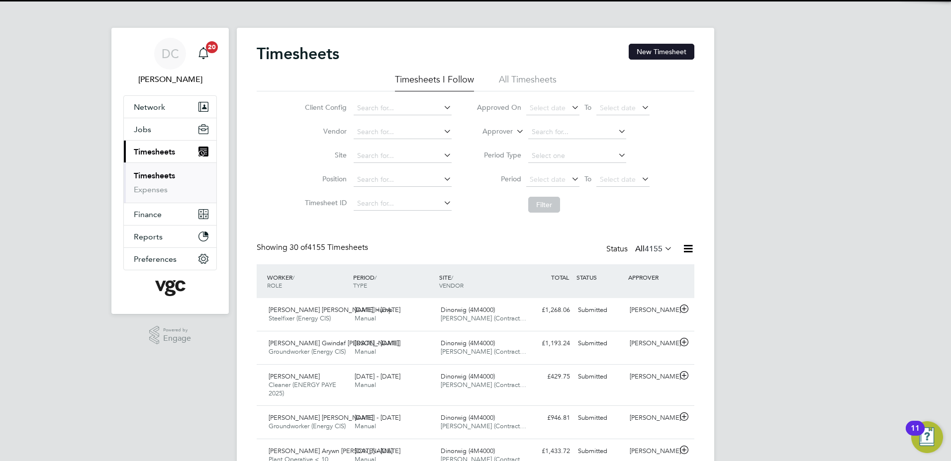
click at [679, 49] on button "New Timesheet" at bounding box center [661, 52] width 66 height 16
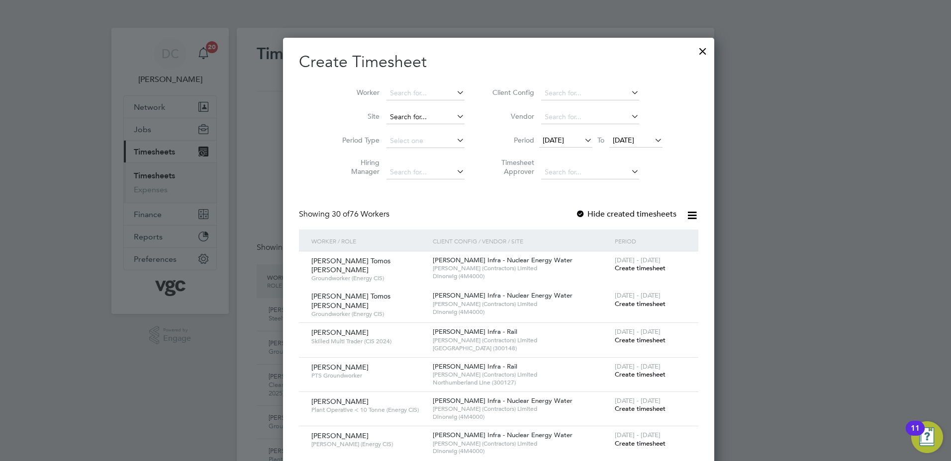
click at [388, 114] on input at bounding box center [425, 117] width 78 height 14
click at [397, 128] on li "Dinorwig (4M4000)" at bounding box center [401, 130] width 79 height 13
type input "Dinorwig (4M4000)"
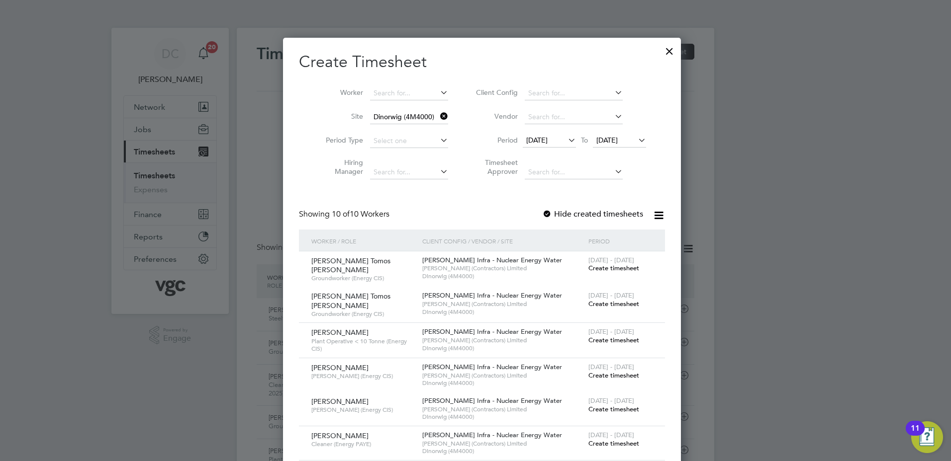
click at [547, 138] on span "[DATE]" at bounding box center [536, 140] width 21 height 9
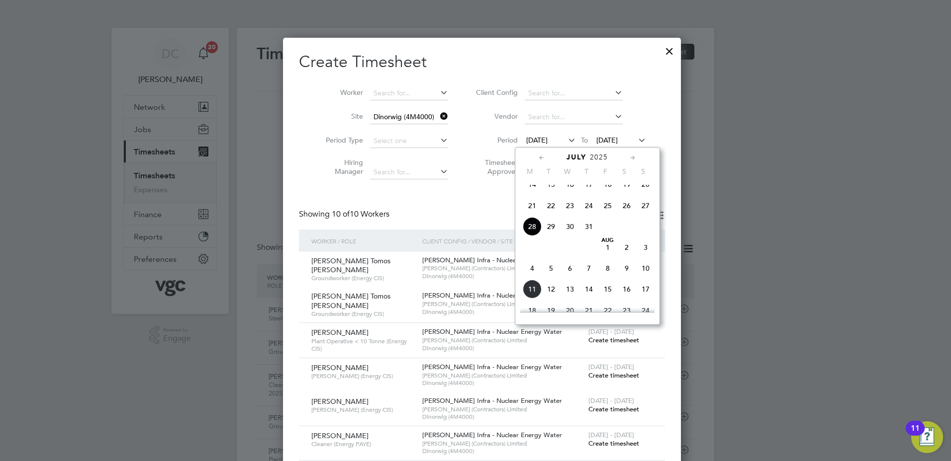
click at [626, 256] on span "2" at bounding box center [626, 247] width 19 height 19
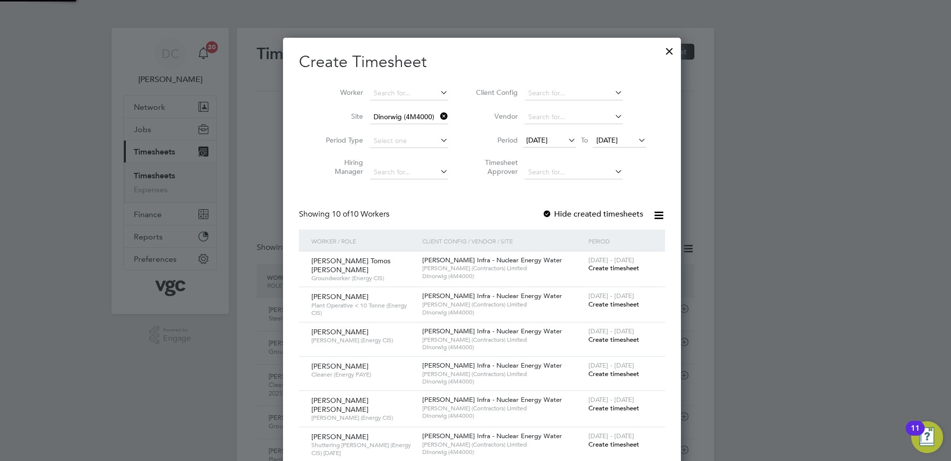
click at [609, 144] on span "[DATE]" at bounding box center [606, 140] width 21 height 9
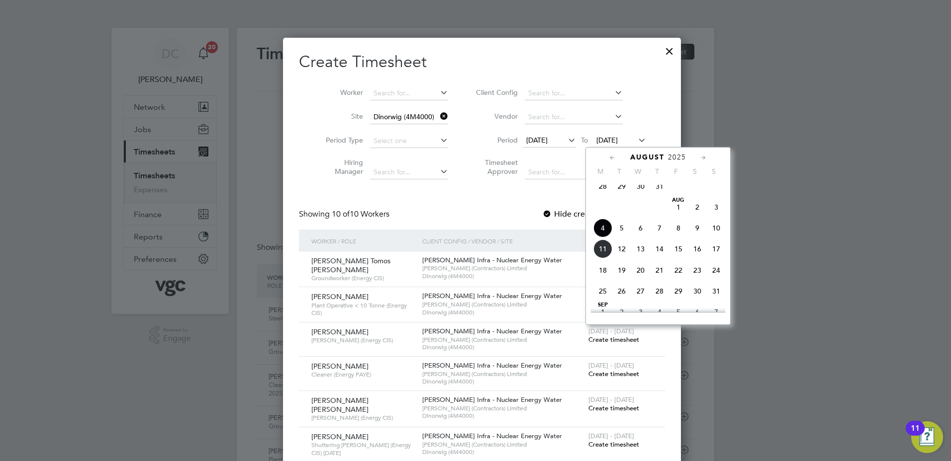
click at [677, 236] on span "8" at bounding box center [678, 228] width 19 height 19
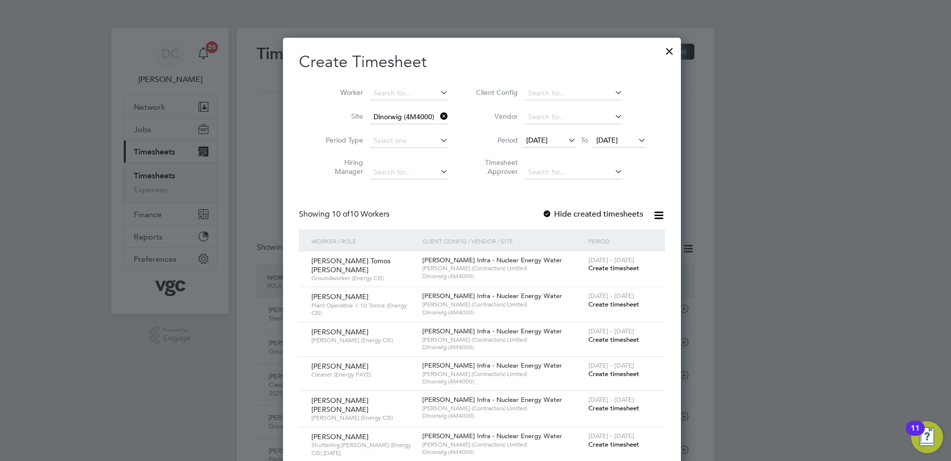
click at [809, 313] on div at bounding box center [475, 230] width 951 height 461
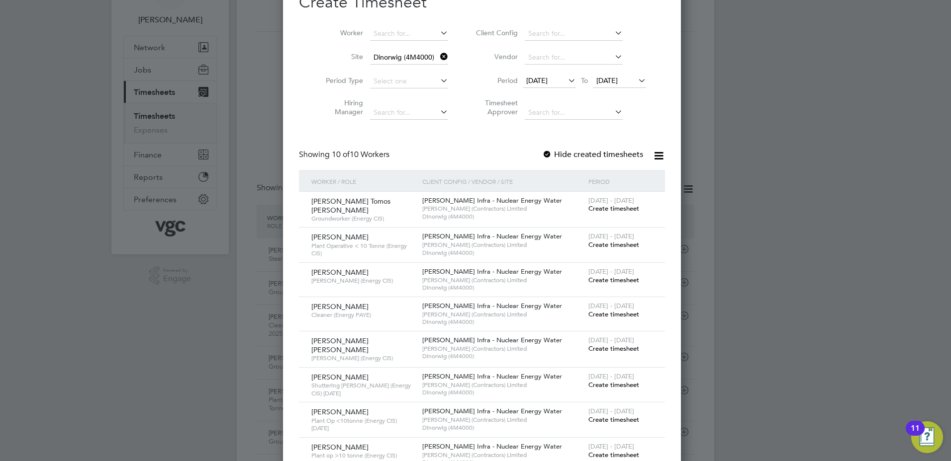
click at [604, 383] on span "Create timesheet" at bounding box center [613, 385] width 51 height 8
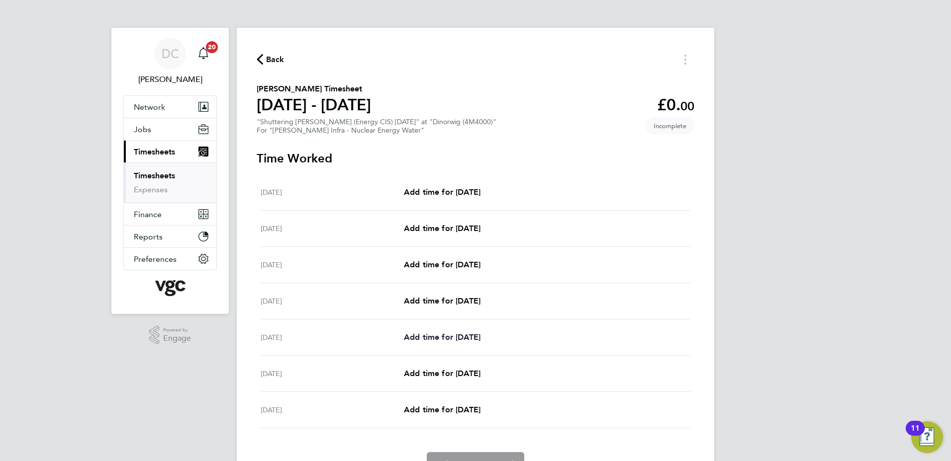
click at [427, 336] on span "Add time for Wed 06 Aug" at bounding box center [442, 337] width 77 height 9
select select "30"
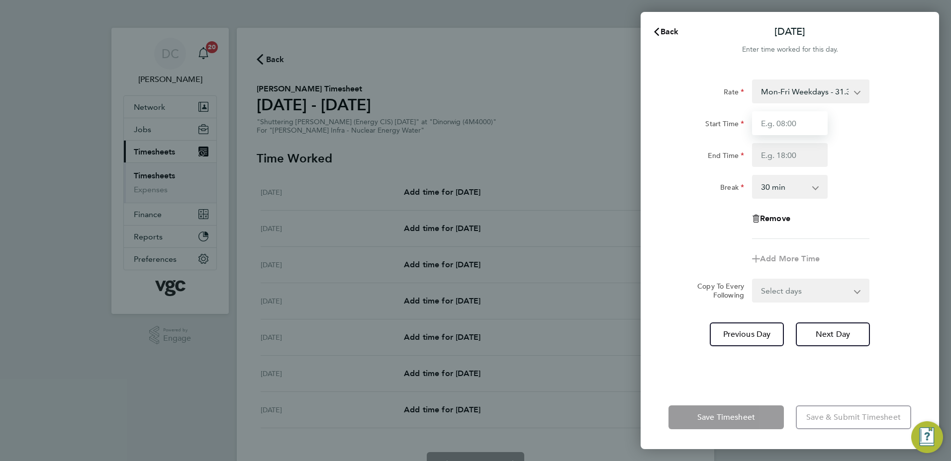
click at [782, 126] on input "Start Time" at bounding box center [790, 123] width 76 height 24
type input "07:30"
type input "17:30"
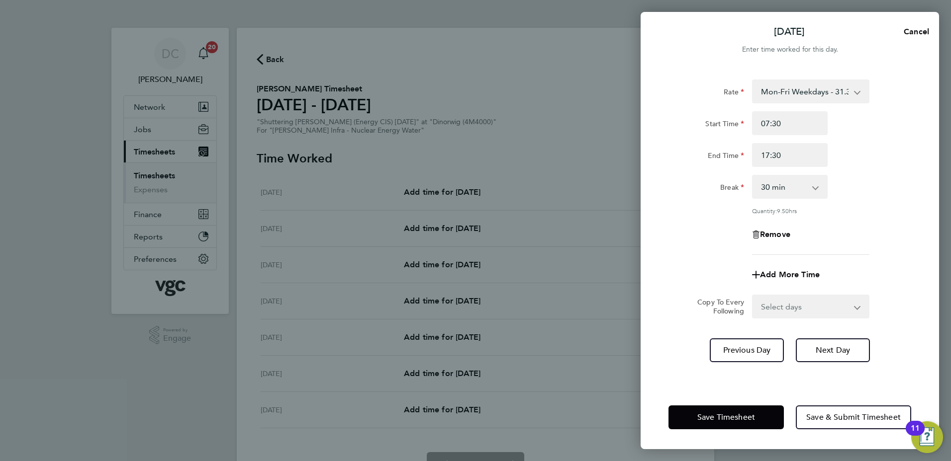
click at [638, 249] on div "Wed 06 Aug Cancel Enter time worked for this day. Rate Mon-Fri Weekdays - 31.31…" at bounding box center [475, 230] width 951 height 461
click at [816, 346] on span "Next Day" at bounding box center [832, 351] width 34 height 10
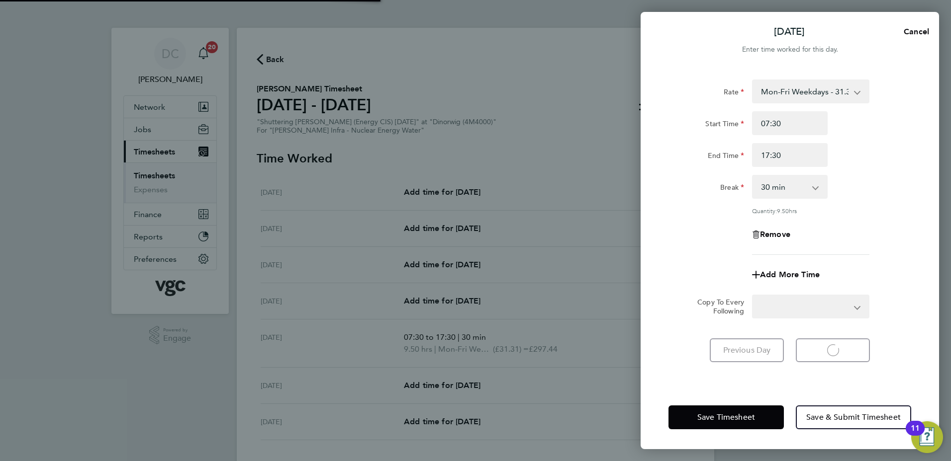
select select "30"
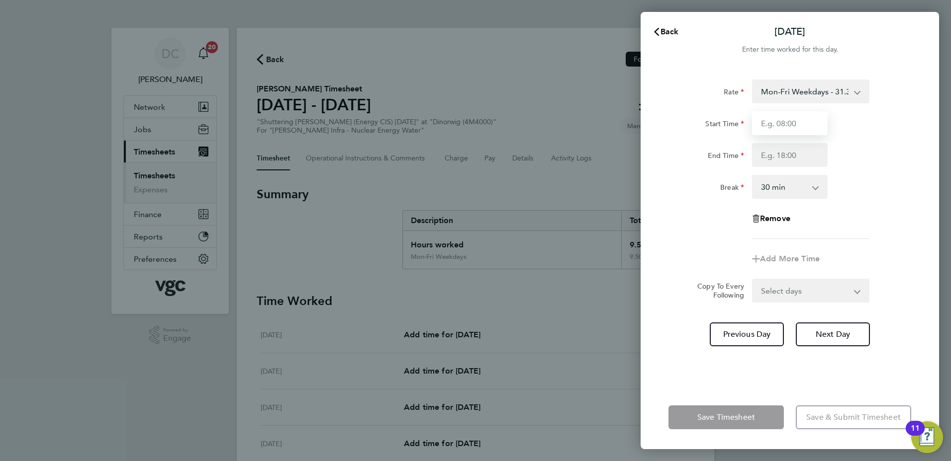
click at [787, 122] on input "Start Time" at bounding box center [790, 123] width 76 height 24
type input "07:30"
type input "17:30"
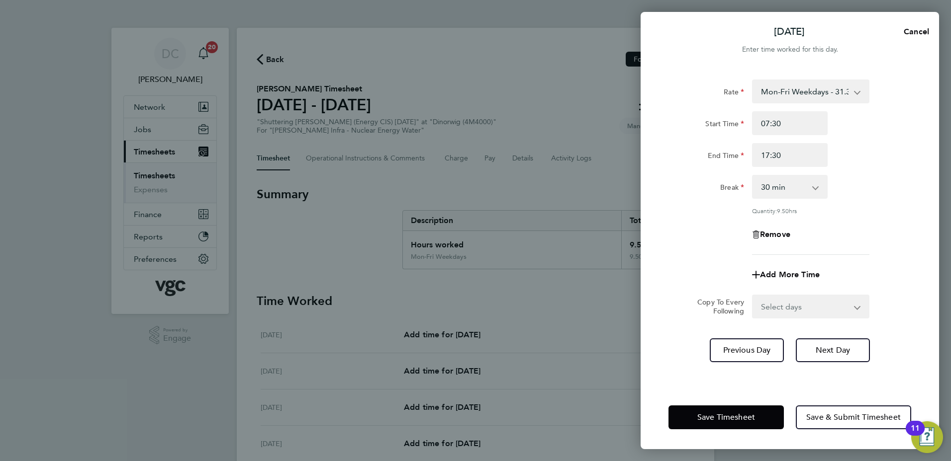
click at [700, 223] on div "Remove" at bounding box center [789, 235] width 251 height 24
click at [810, 346] on button "Next Day" at bounding box center [833, 351] width 74 height 24
select select "30"
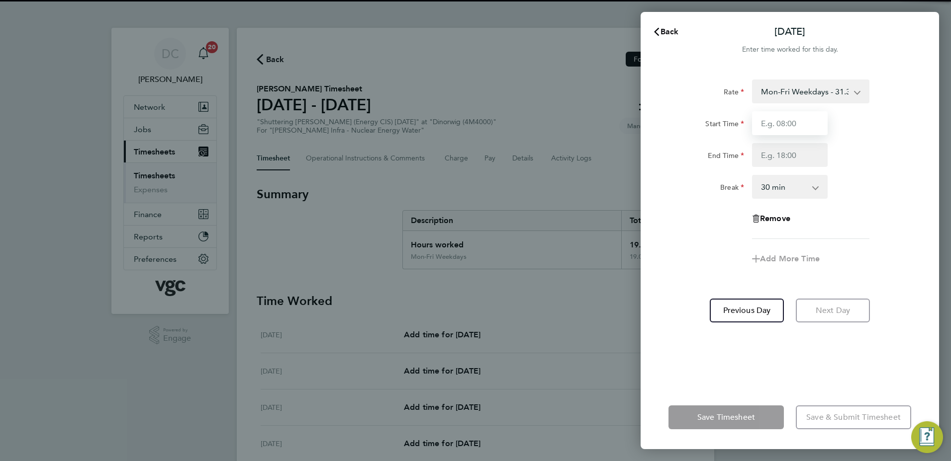
click at [781, 126] on input "Start Time" at bounding box center [790, 123] width 76 height 24
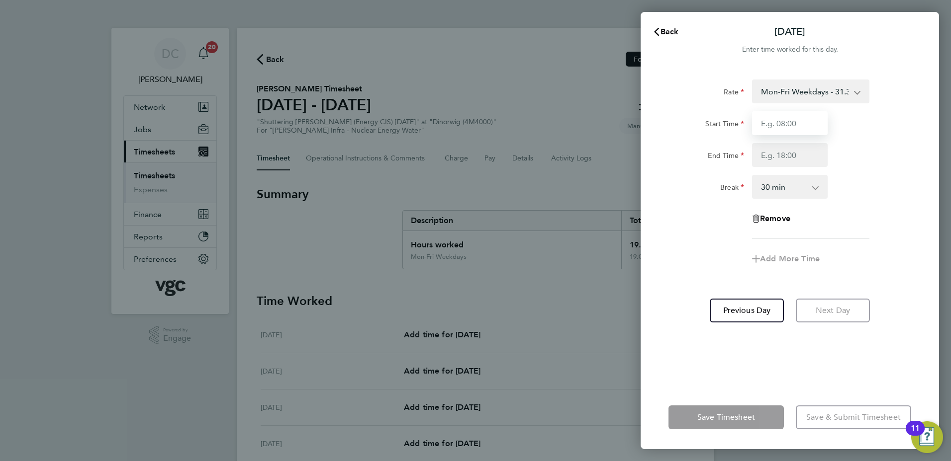
type input "07:30"
type input "16:00"
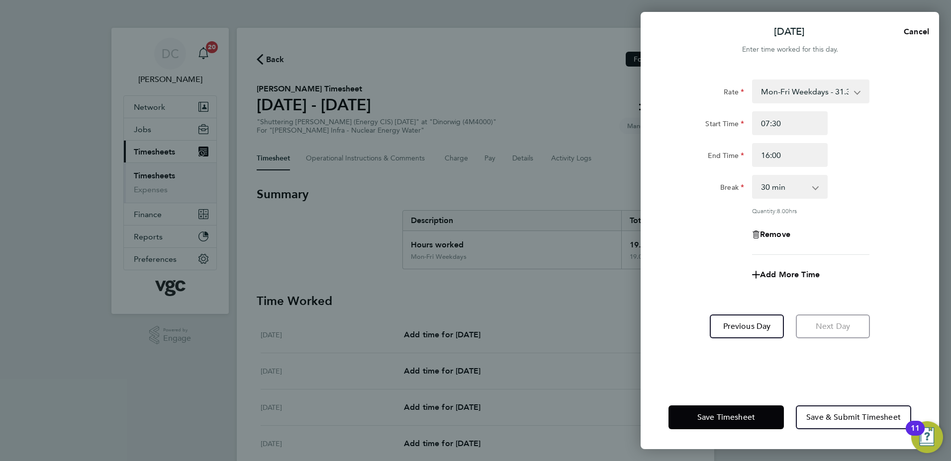
click at [697, 246] on div "Rate Mon-Fri Weekdays - 31.31 Bank Hols (Excl Xmas) - 54.79 Mon-Fri Nights - 39…" at bounding box center [789, 168] width 243 height 176
click at [847, 422] on span "Save & Submit Timesheet" at bounding box center [853, 418] width 94 height 10
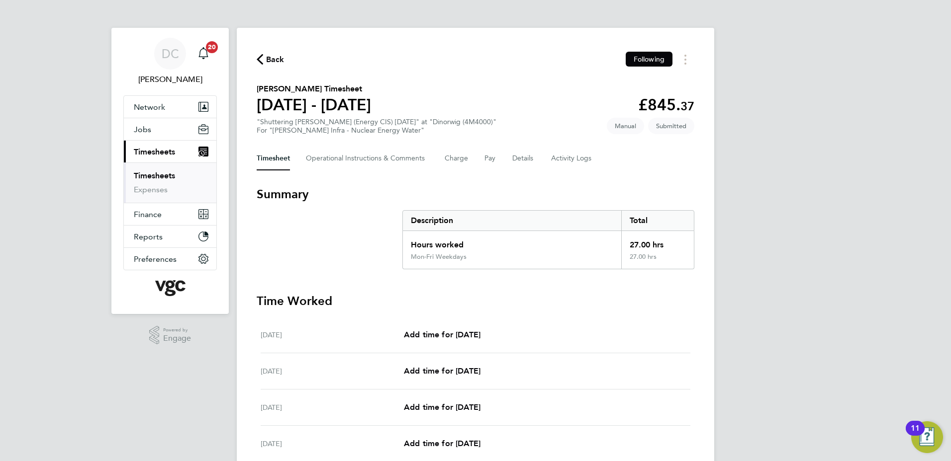
click at [275, 62] on span "Back" at bounding box center [275, 60] width 18 height 12
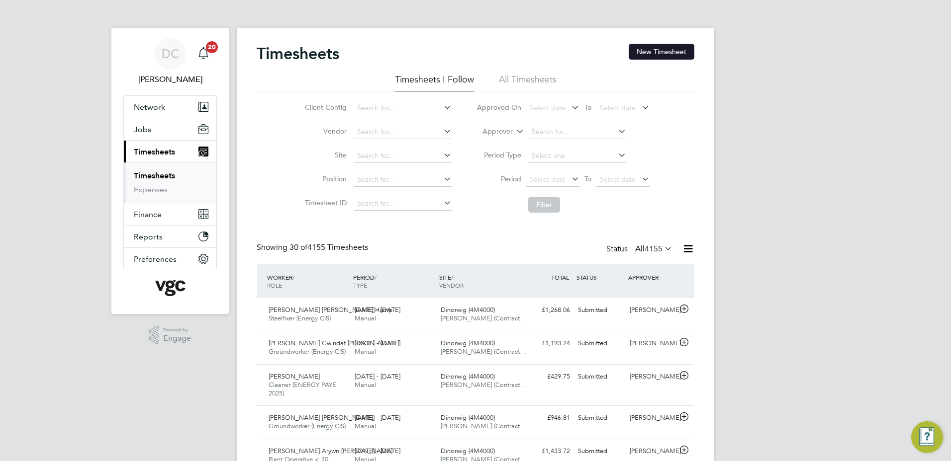
click at [660, 53] on button "New Timesheet" at bounding box center [661, 52] width 66 height 16
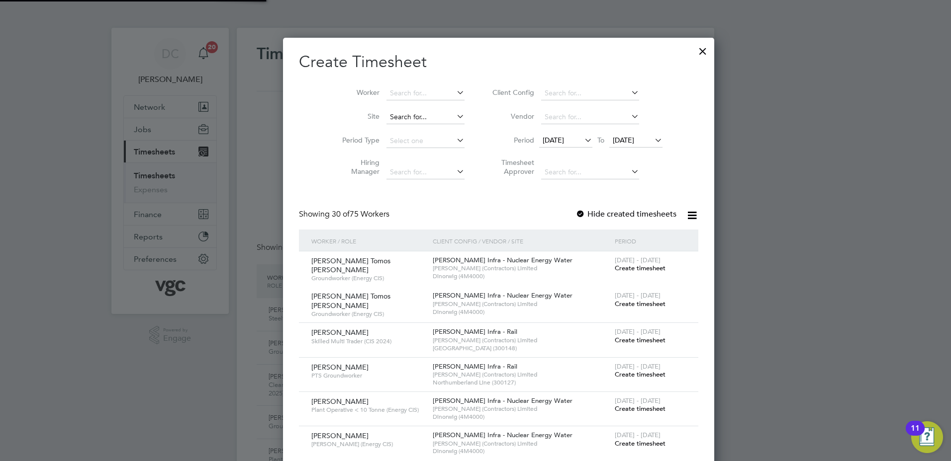
click at [386, 116] on input at bounding box center [425, 117] width 78 height 14
click at [383, 132] on b "Dinorwig" at bounding box center [381, 130] width 30 height 8
type input "Dinorwig (4M4000)"
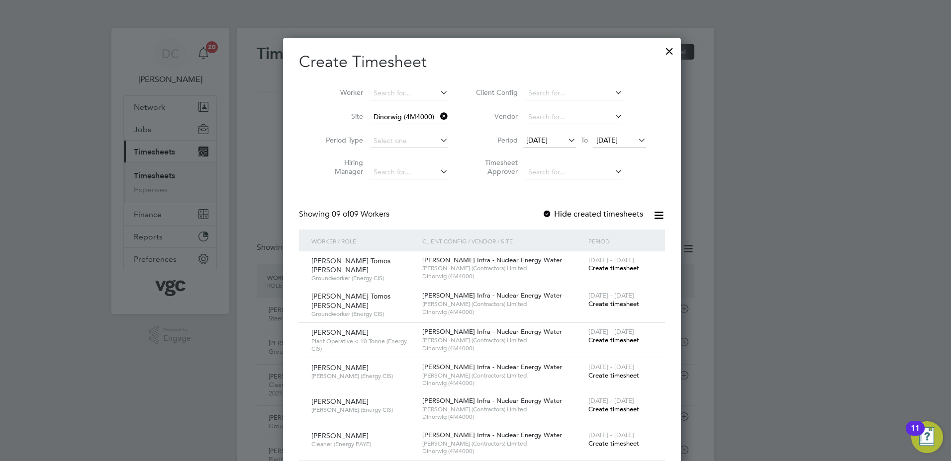
click at [543, 139] on span "[DATE]" at bounding box center [536, 140] width 21 height 9
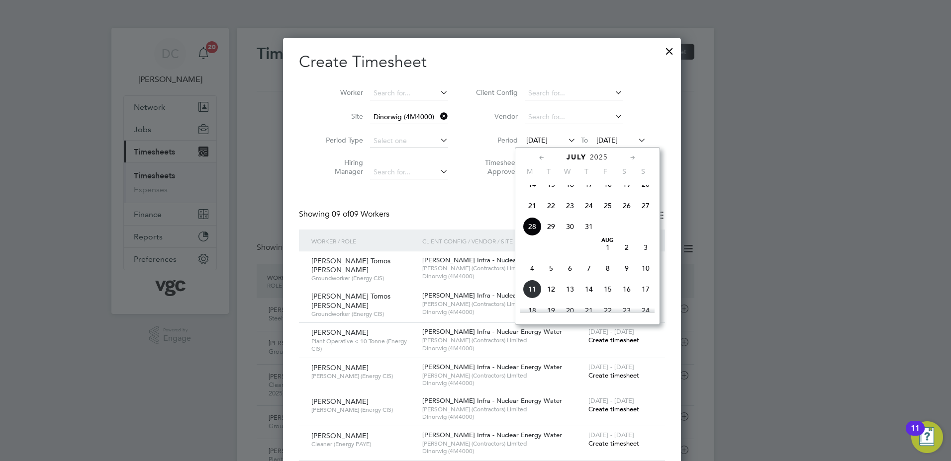
click at [625, 257] on span "2" at bounding box center [626, 247] width 19 height 19
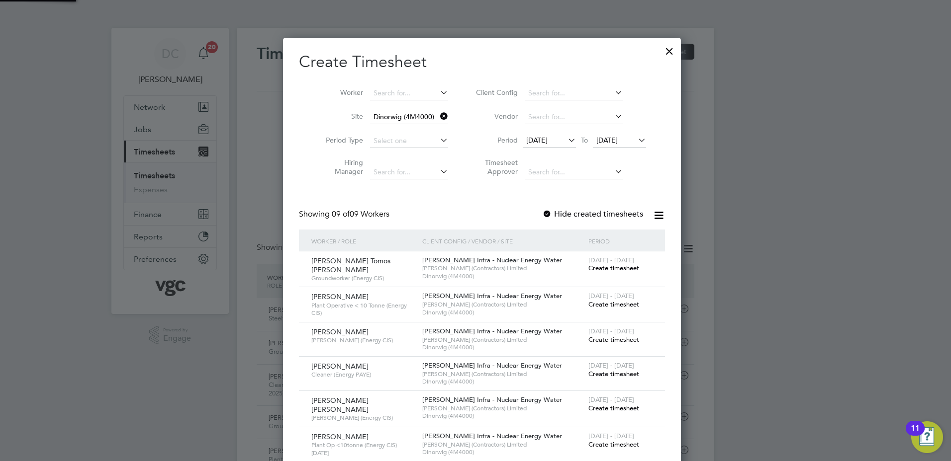
click at [606, 141] on span "[DATE]" at bounding box center [606, 140] width 21 height 9
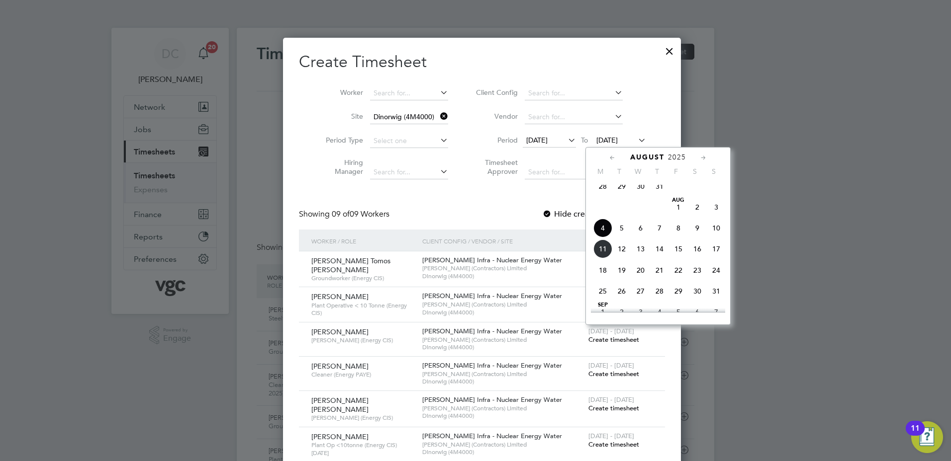
click at [679, 234] on span "8" at bounding box center [678, 228] width 19 height 19
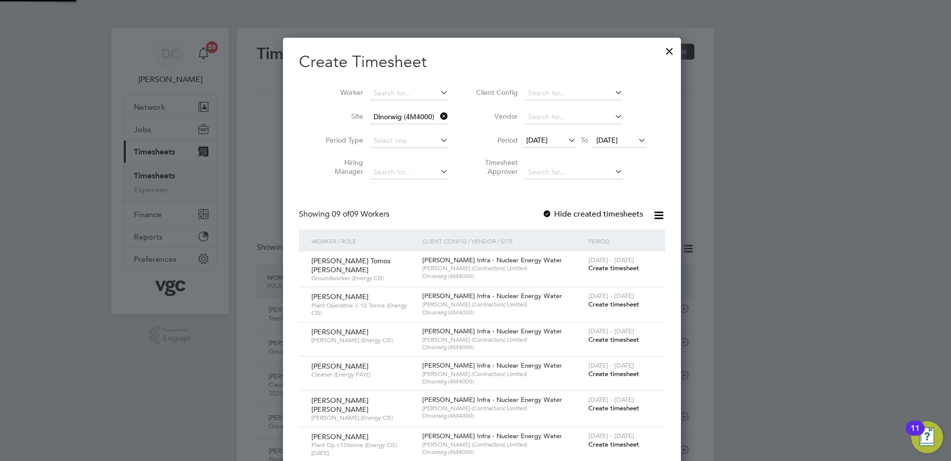
click at [810, 277] on div at bounding box center [475, 230] width 951 height 461
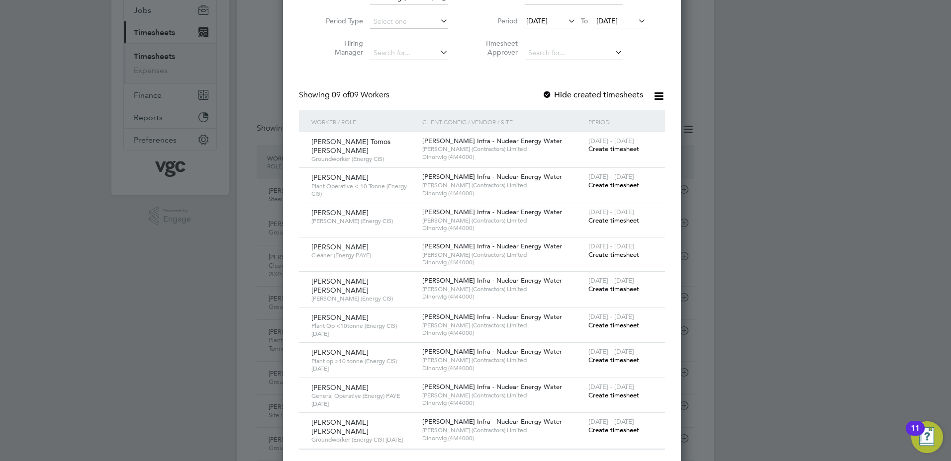
click at [619, 426] on span "Create timesheet" at bounding box center [613, 430] width 51 height 8
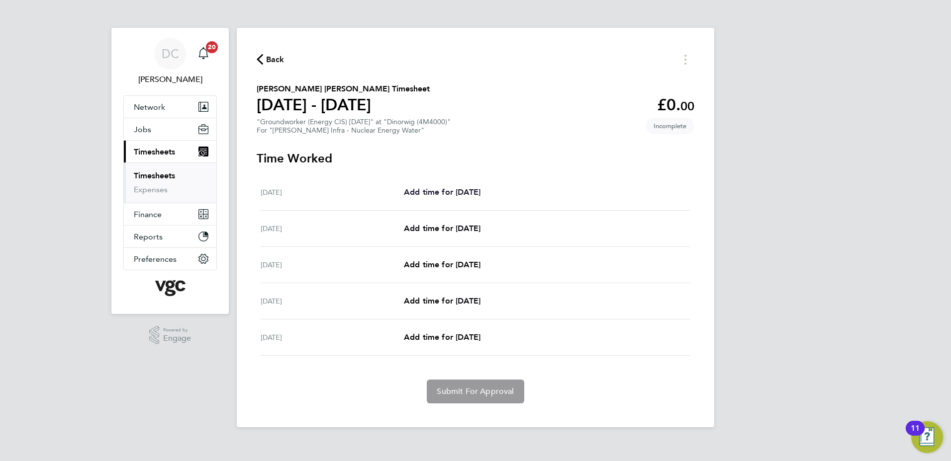
click at [468, 193] on span "Add time for Mon 04 Aug" at bounding box center [442, 191] width 77 height 9
select select "30"
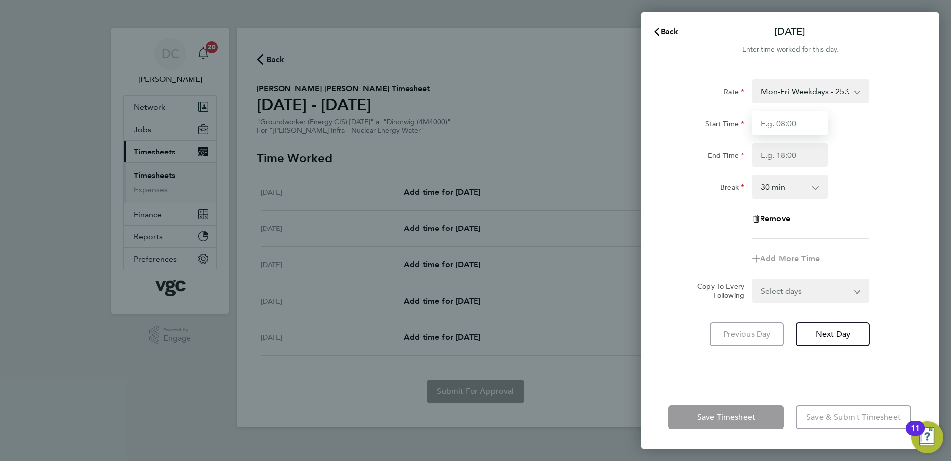
click at [798, 127] on input "Start Time" at bounding box center [790, 123] width 76 height 24
type input "07:30"
click at [778, 153] on input "End Time" at bounding box center [790, 155] width 76 height 24
type input "17:30"
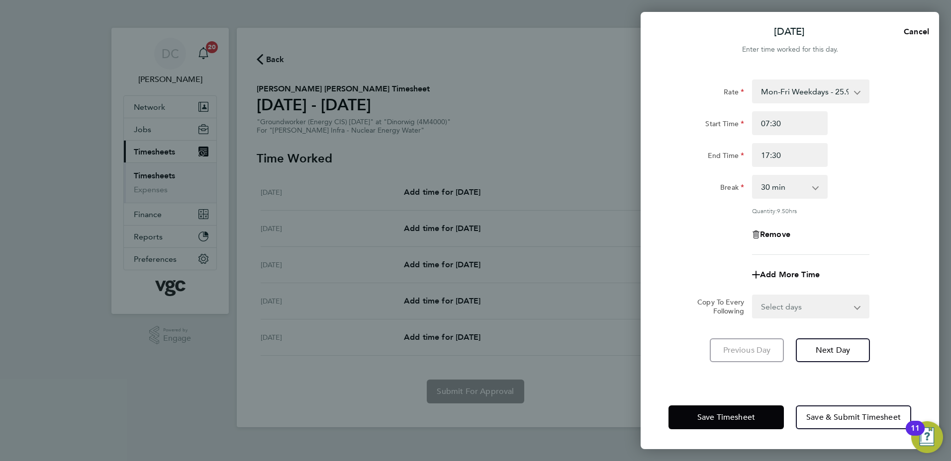
click at [883, 271] on form "Rate Mon-Fri Weekdays - 25.94 Mon-Fri Nights - 32.43 Weekends - 38.91 Bank Hols…" at bounding box center [789, 199] width 243 height 239
click at [800, 296] on select "Select days Day Tuesday Wednesday Thursday Friday" at bounding box center [805, 307] width 104 height 22
select select "DAY"
click at [753, 296] on select "Select days Day Tuesday Wednesday Thursday Friday" at bounding box center [805, 307] width 104 height 22
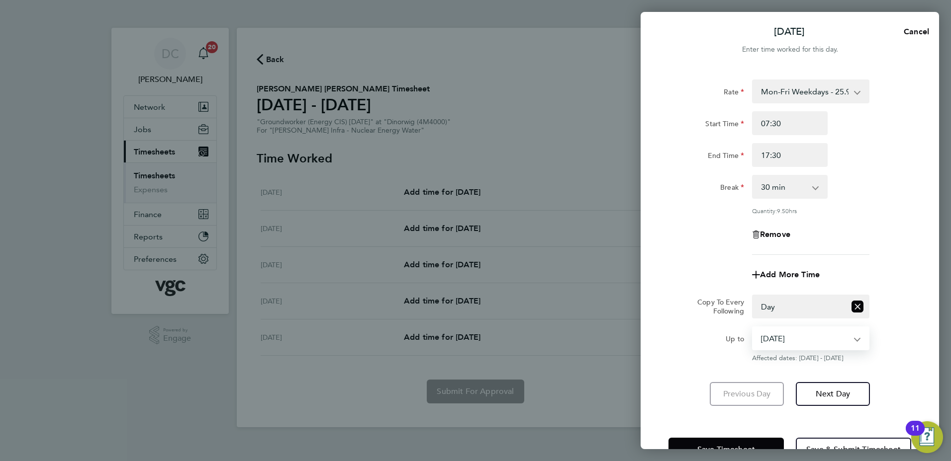
click at [778, 340] on select "05 Aug 2025 06 Aug 2025 07 Aug 2025 08 Aug 2025" at bounding box center [804, 339] width 103 height 22
select select "2025-08-07"
click at [753, 328] on select "05 Aug 2025 06 Aug 2025 07 Aug 2025 08 Aug 2025" at bounding box center [804, 339] width 103 height 22
click at [828, 392] on span "Next Day" at bounding box center [832, 394] width 34 height 10
select select "30"
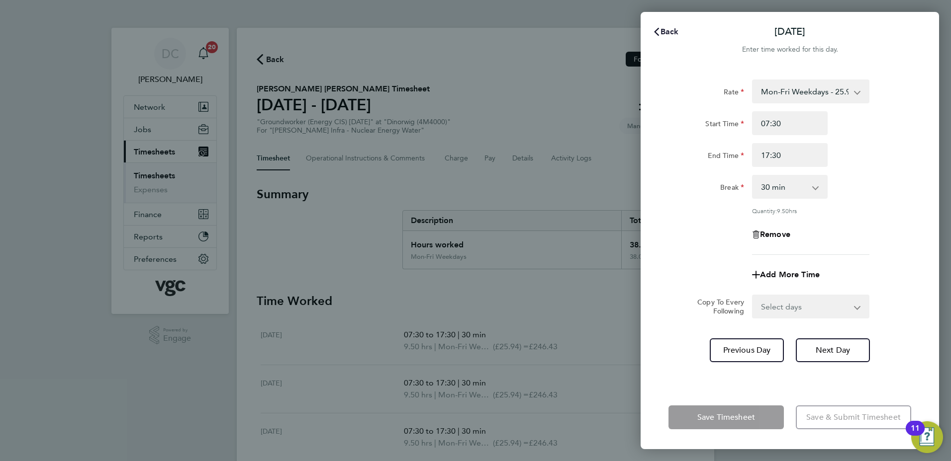
click at [666, 31] on span "Back" at bounding box center [669, 31] width 18 height 9
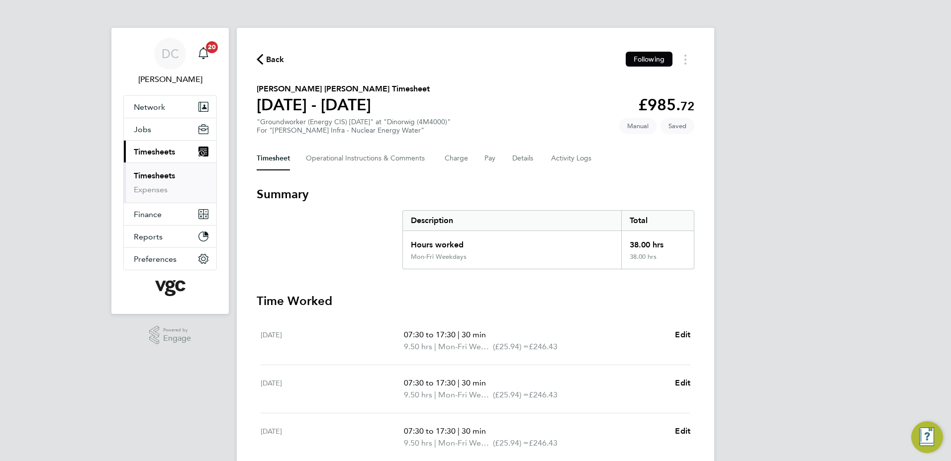
click at [797, 198] on div "DC Danny Carr Notifications 20 Applications: Network Team Members Businesses Si…" at bounding box center [475, 317] width 951 height 634
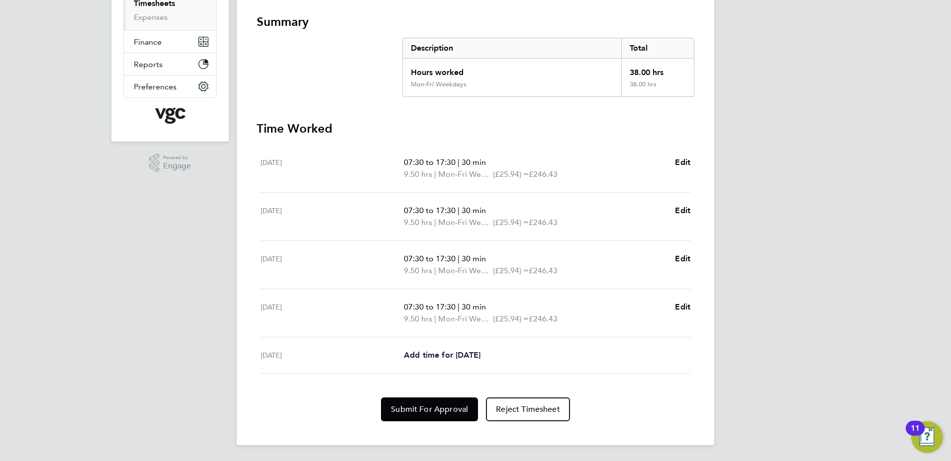
click at [480, 352] on span "Add time for Fri 08 Aug" at bounding box center [442, 355] width 77 height 9
select select "30"
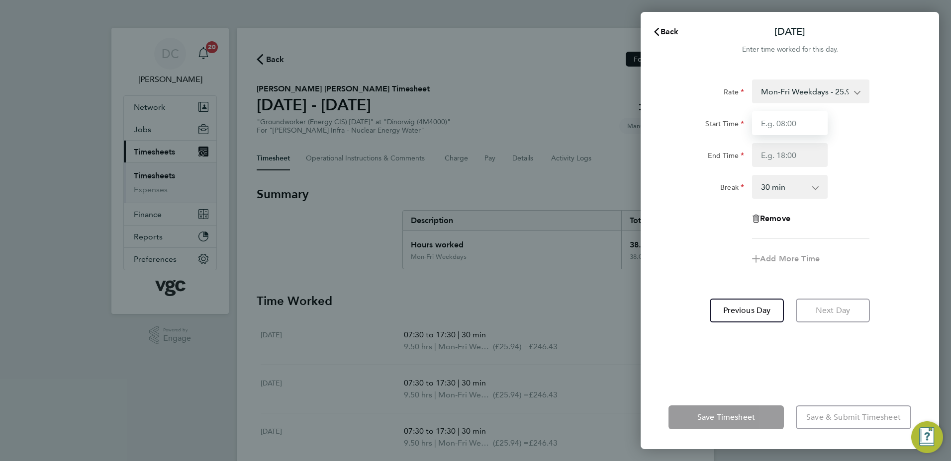
click at [792, 121] on input "Start Time" at bounding box center [790, 123] width 76 height 24
type input "07:30"
type input "16:00"
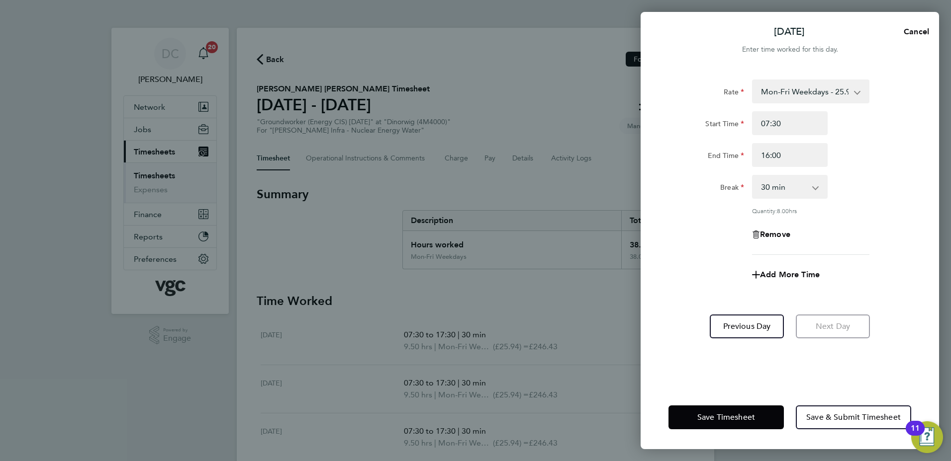
click at [677, 253] on div "Rate Mon-Fri Weekdays - 25.94 Mon-Fri Nights - 32.43 Weekends - 38.91 Bank Hols…" at bounding box center [789, 168] width 243 height 176
click at [848, 422] on span "Save & Submit Timesheet" at bounding box center [853, 418] width 94 height 10
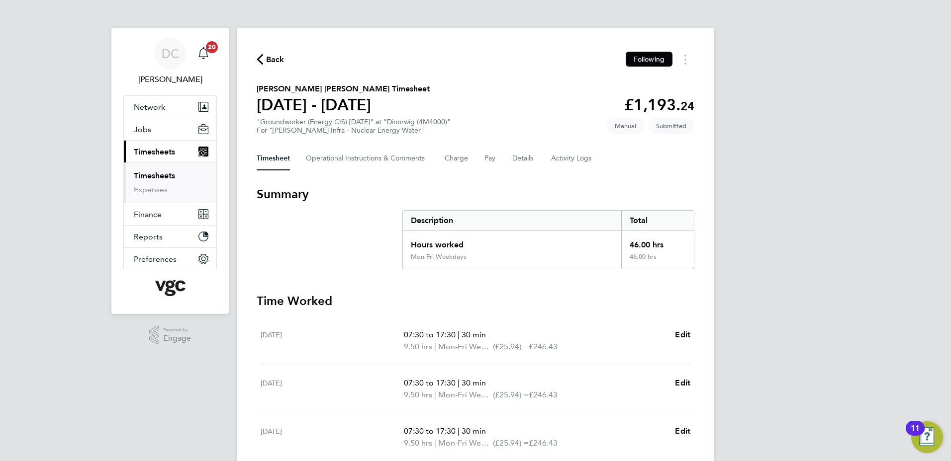
click at [268, 57] on span "Back" at bounding box center [275, 60] width 18 height 12
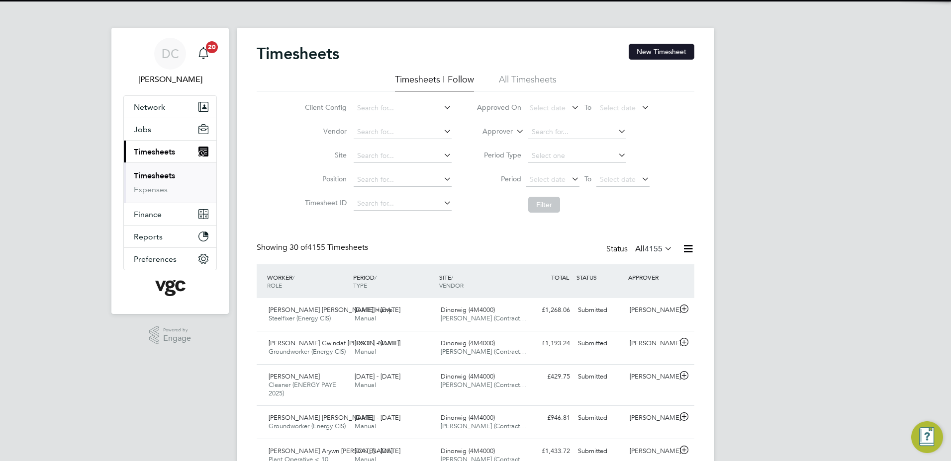
click at [658, 55] on button "New Timesheet" at bounding box center [661, 52] width 66 height 16
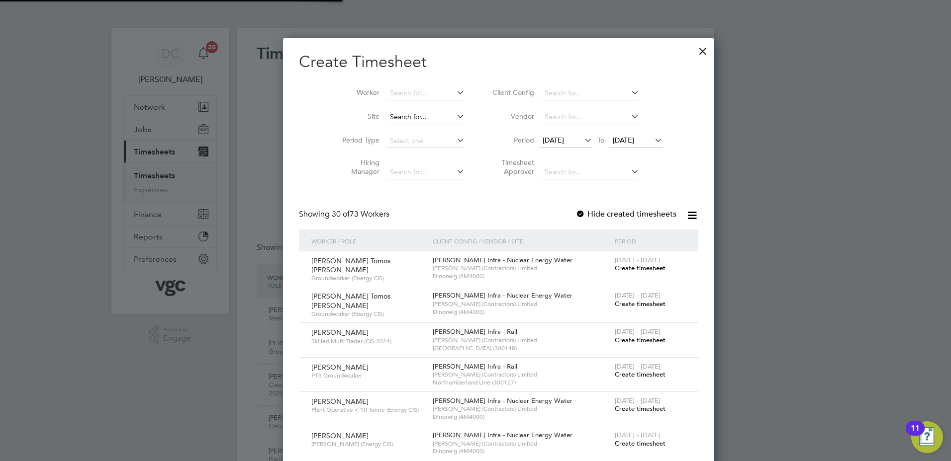
click at [391, 118] on input at bounding box center [425, 117] width 78 height 14
click at [394, 126] on b "Dinorwig" at bounding box center [381, 130] width 30 height 8
type input "Dinorwig (4M4000)"
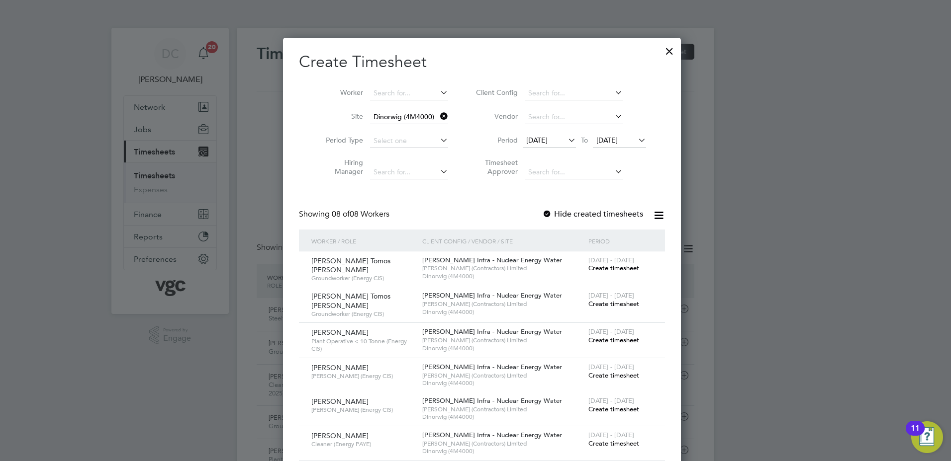
click at [538, 139] on span "[DATE]" at bounding box center [536, 140] width 21 height 9
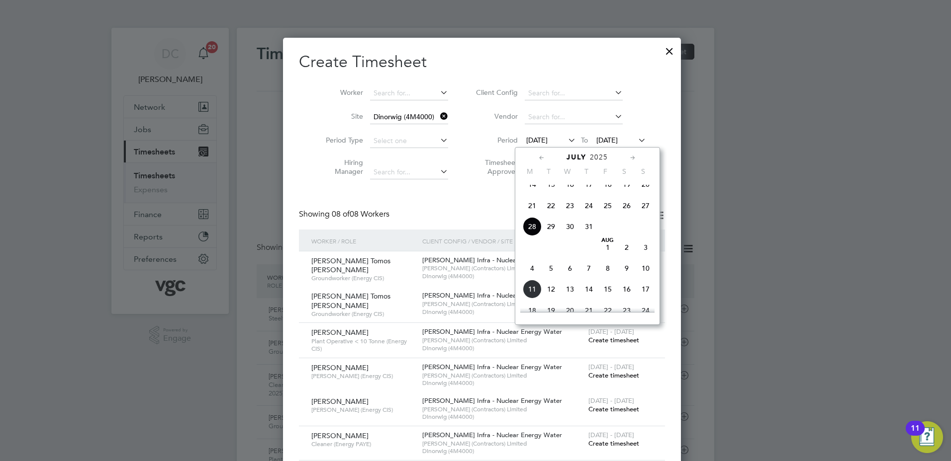
click at [627, 257] on span "2" at bounding box center [626, 247] width 19 height 19
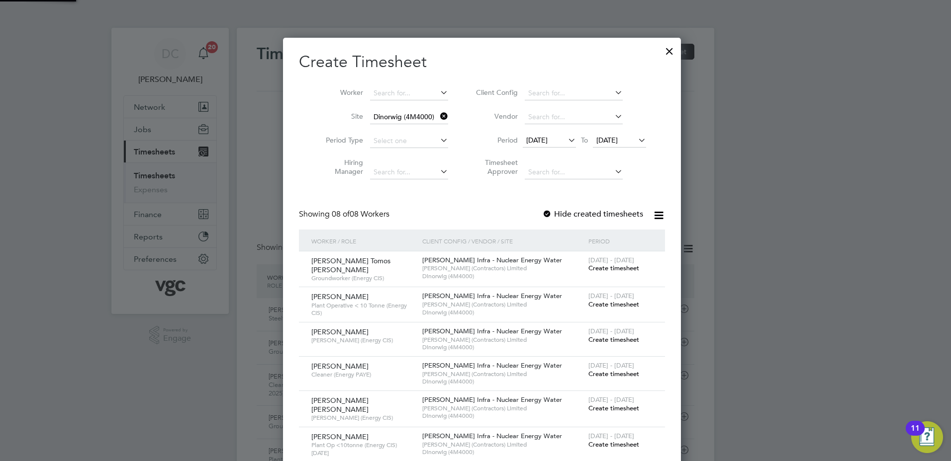
click at [613, 139] on span "[DATE]" at bounding box center [606, 140] width 21 height 9
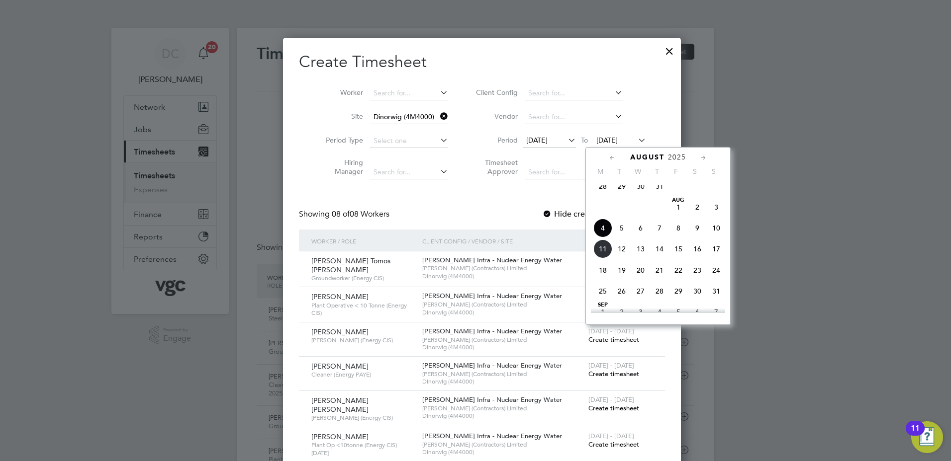
click at [678, 236] on span "8" at bounding box center [678, 228] width 19 height 19
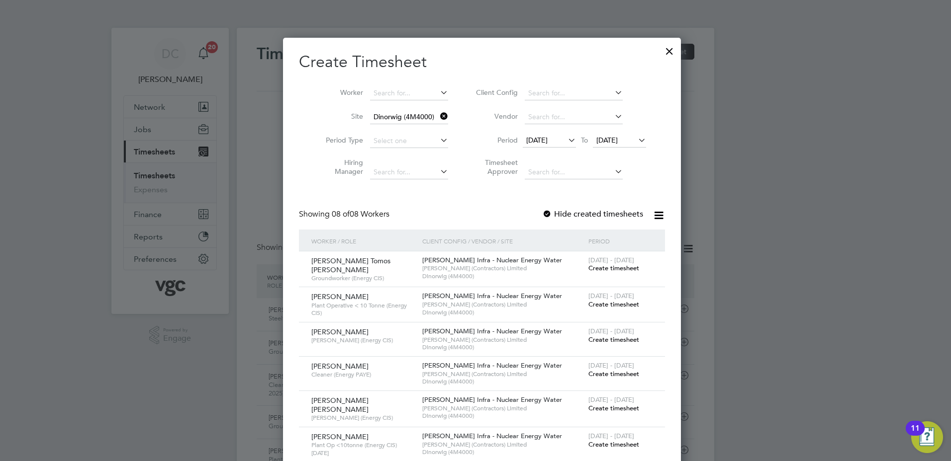
click at [819, 414] on div at bounding box center [475, 230] width 951 height 461
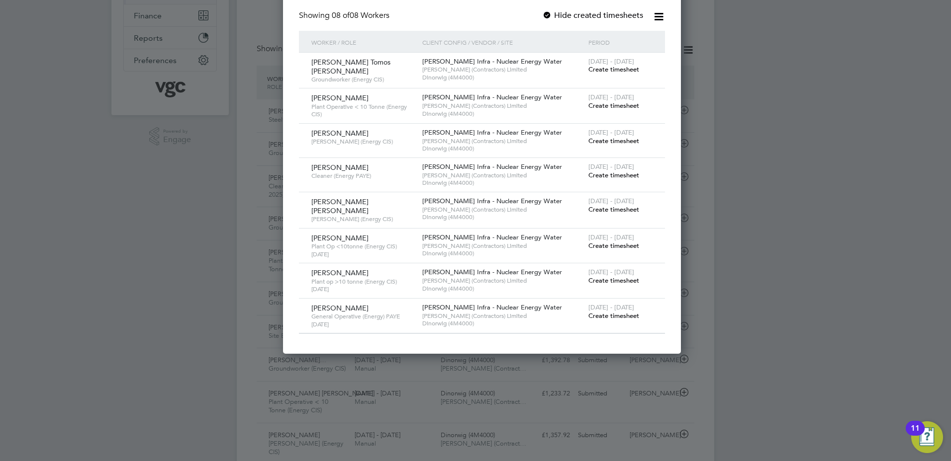
click at [616, 312] on span "Create timesheet" at bounding box center [613, 316] width 51 height 8
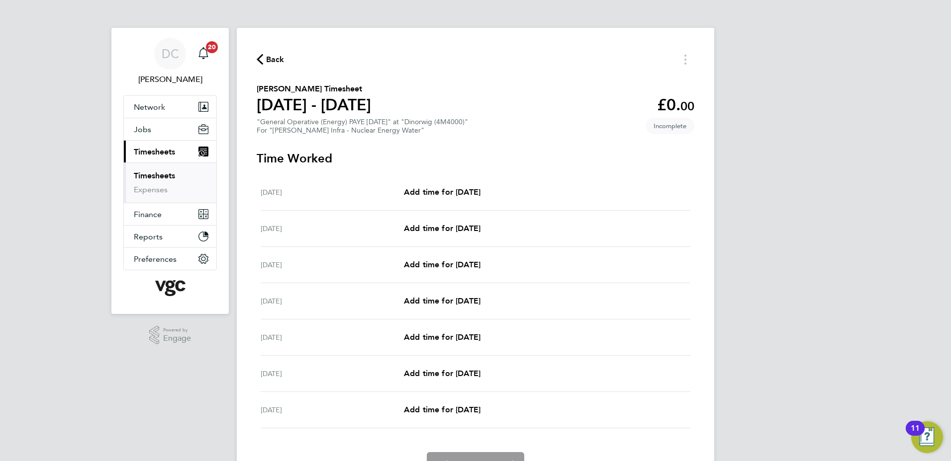
click at [488, 272] on div "Mon 04 Aug Add time for Mon 04 Aug Add time for Mon 04 Aug" at bounding box center [476, 265] width 430 height 36
click at [480, 263] on span "Add time for Mon 04 Aug" at bounding box center [442, 264] width 77 height 9
select select "30"
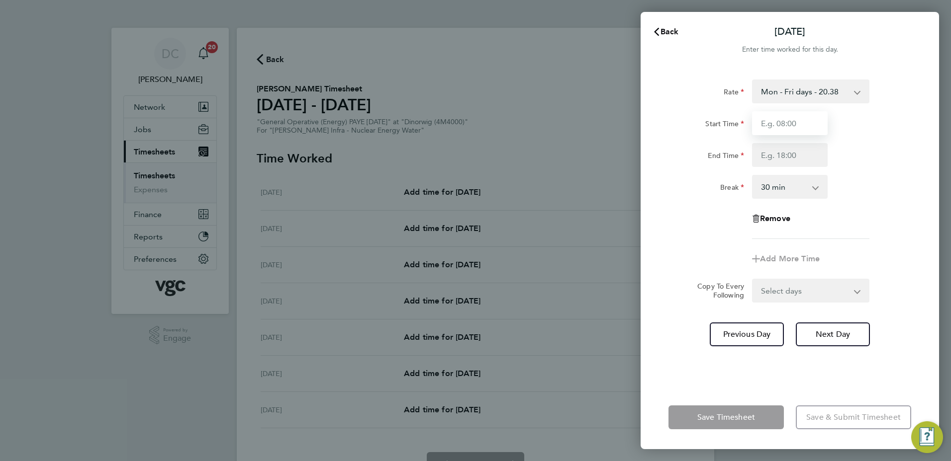
click at [821, 132] on input "Start Time" at bounding box center [790, 123] width 76 height 24
type input "07:30"
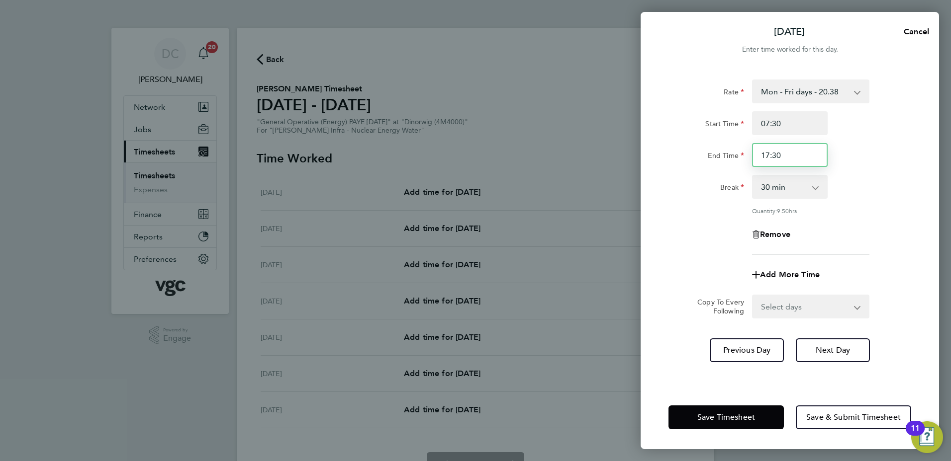
click at [787, 158] on input "17:30" at bounding box center [790, 155] width 76 height 24
type input "16:00"
click at [868, 249] on div "Rate Mon - Fri days - 20.38 Bank Hols (exc. Xmas) - 35.66 Weekends - 30.57 Mon …" at bounding box center [789, 168] width 243 height 176
click at [777, 308] on select "Select days Day Tuesday Wednesday Thursday Friday" at bounding box center [805, 307] width 104 height 22
select select "DAY"
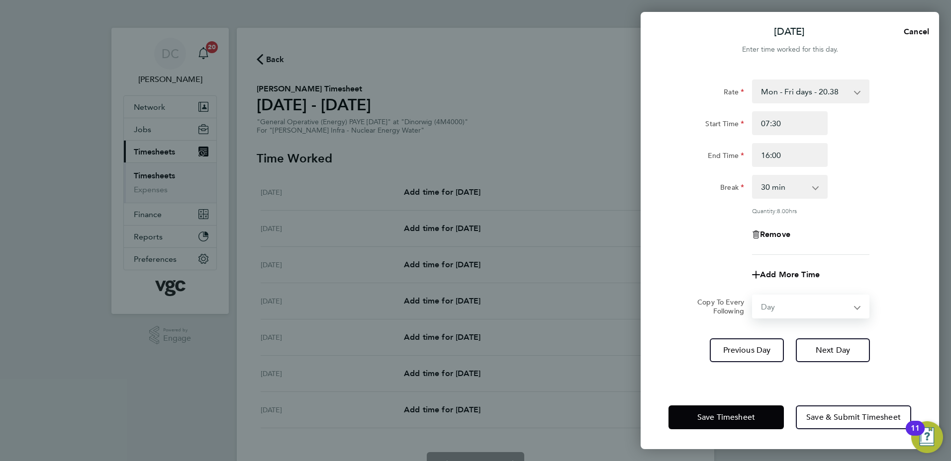
click at [753, 296] on select "Select days Day Tuesday Wednesday Thursday Friday" at bounding box center [805, 307] width 104 height 22
select select "2025-08-08"
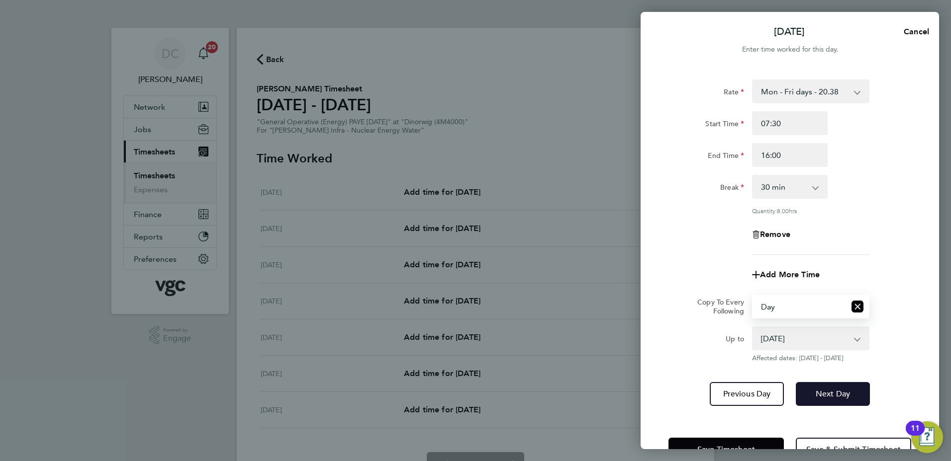
click at [822, 386] on button "Next Day" at bounding box center [833, 394] width 74 height 24
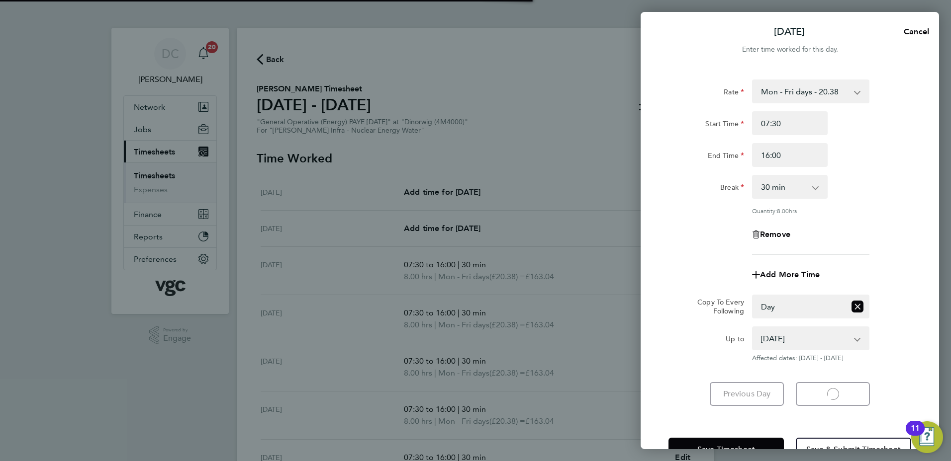
select select "30"
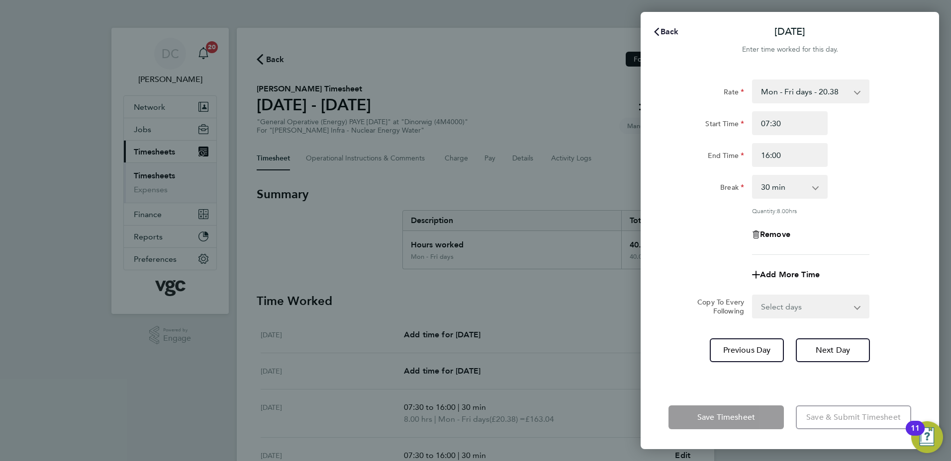
click at [669, 33] on span "Back" at bounding box center [669, 31] width 18 height 9
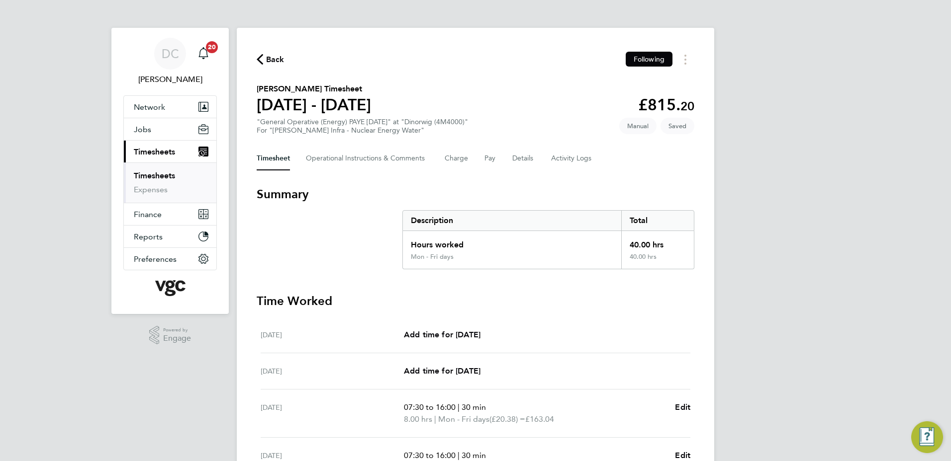
click at [817, 256] on div "DC Danny Carr Notifications 20 Applications: Network Team Members Businesses Si…" at bounding box center [475, 359] width 951 height 718
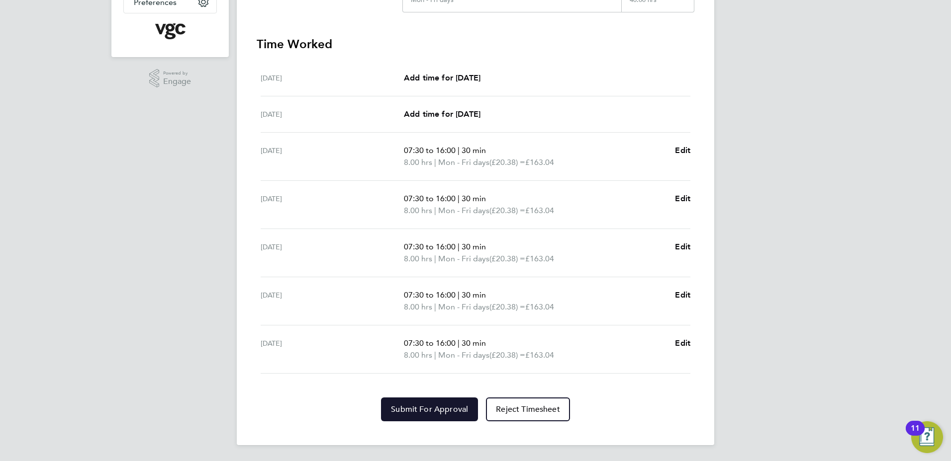
click at [444, 401] on button "Submit For Approval" at bounding box center [429, 410] width 97 height 24
click at [815, 334] on div "DC Danny Carr Notifications 20 Applications: Network Team Members Businesses Si…" at bounding box center [475, 102] width 951 height 718
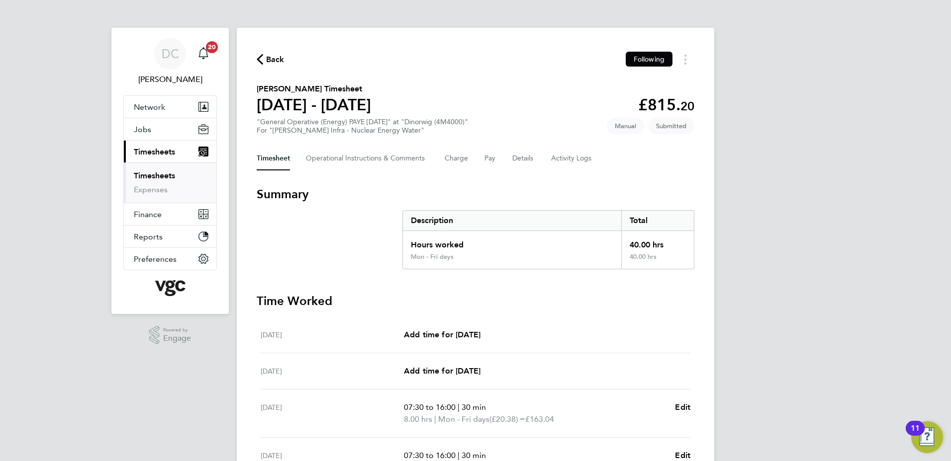
click at [270, 57] on span "Back" at bounding box center [275, 60] width 18 height 12
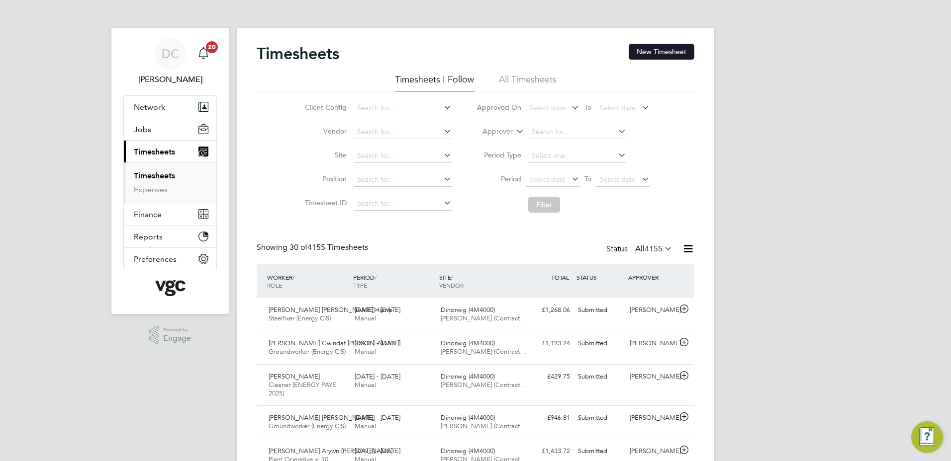
click at [653, 49] on button "New Timesheet" at bounding box center [661, 52] width 66 height 16
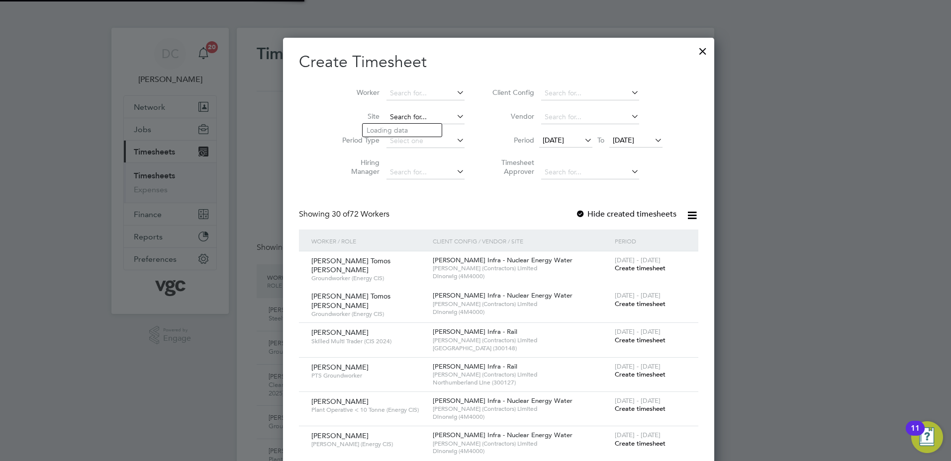
click at [386, 116] on input at bounding box center [425, 117] width 78 height 14
click at [385, 125] on li "Dinorwig (4M4000)" at bounding box center [401, 130] width 79 height 13
type input "Dinorwig (4M4000)"
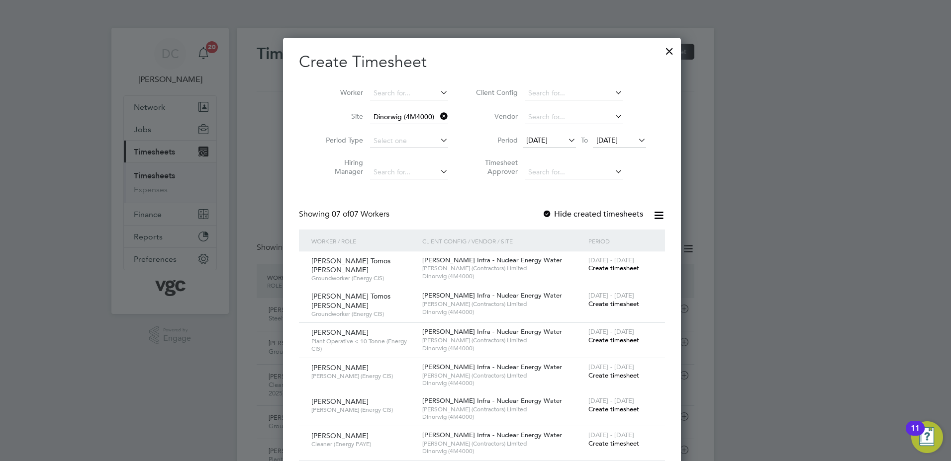
click at [547, 139] on span "[DATE]" at bounding box center [536, 140] width 21 height 9
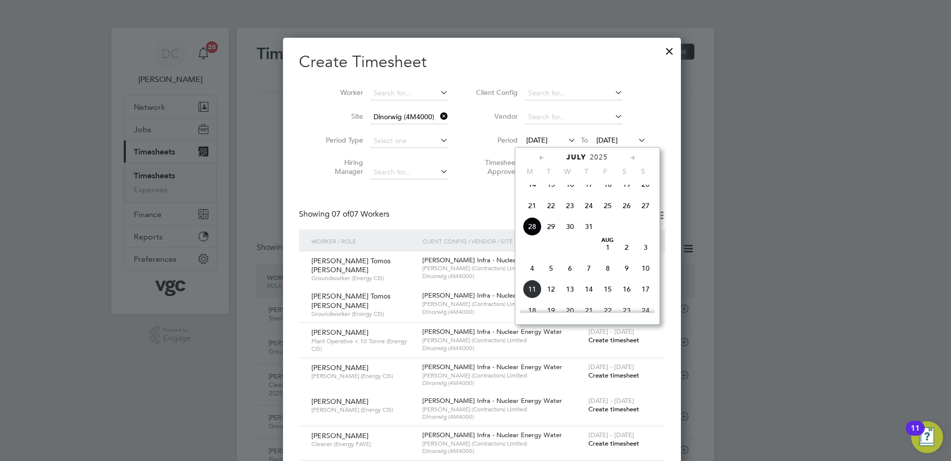
drag, startPoint x: 627, startPoint y: 258, endPoint x: 624, endPoint y: 181, distance: 76.6
click at [626, 253] on span "2" at bounding box center [626, 247] width 19 height 19
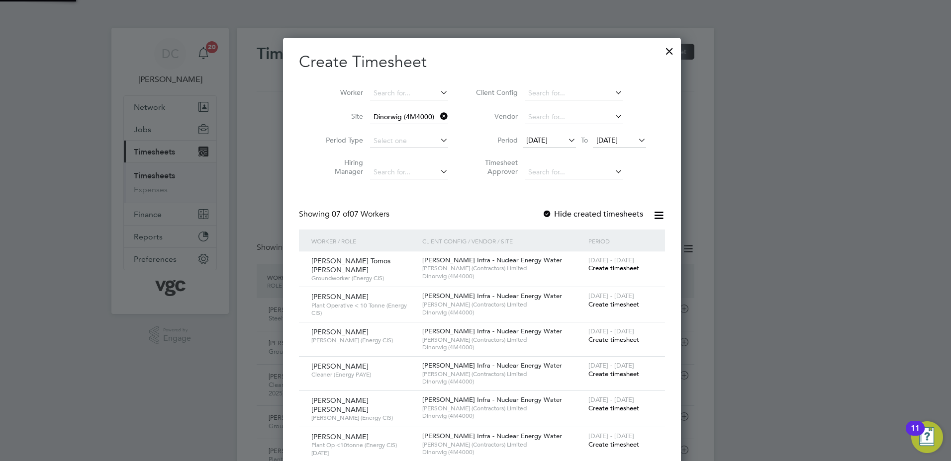
click at [616, 138] on span "[DATE]" at bounding box center [606, 140] width 21 height 9
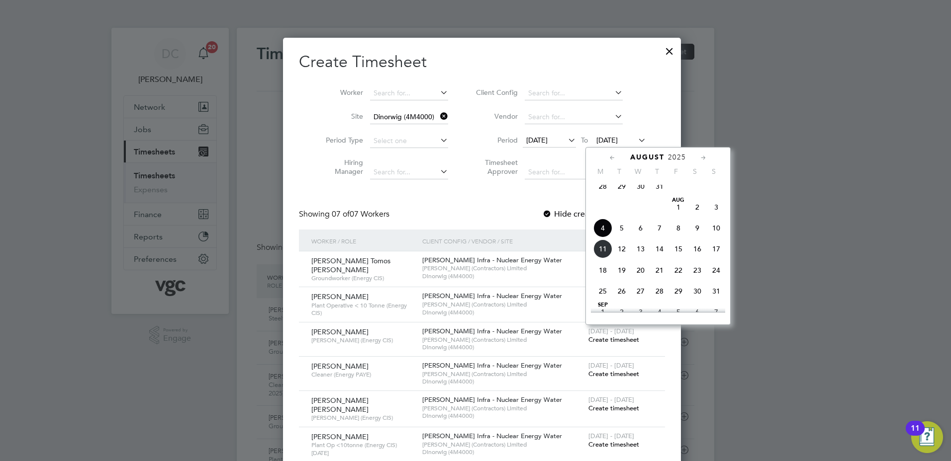
click at [678, 237] on span "8" at bounding box center [678, 228] width 19 height 19
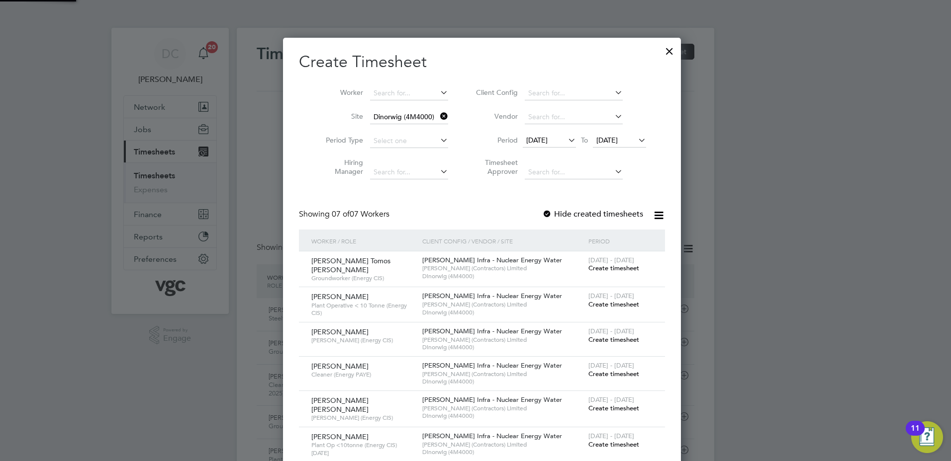
click at [768, 285] on div at bounding box center [475, 230] width 951 height 461
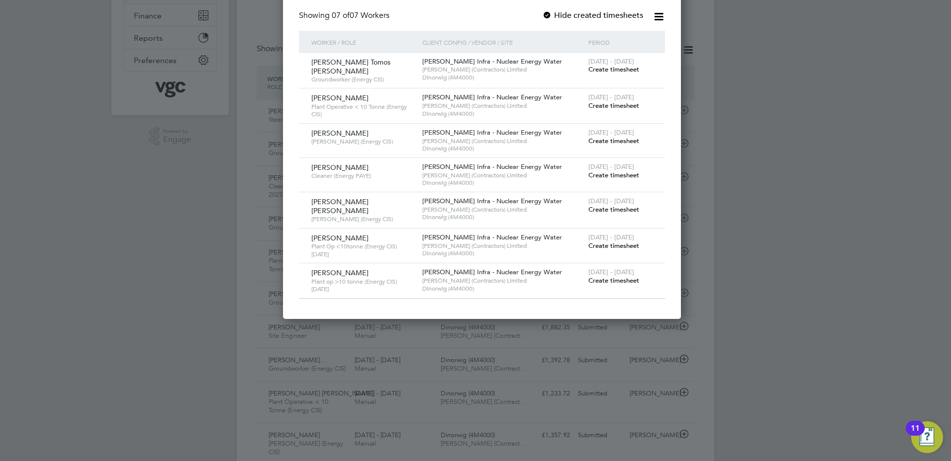
click at [613, 276] on span "Create timesheet" at bounding box center [613, 280] width 51 height 8
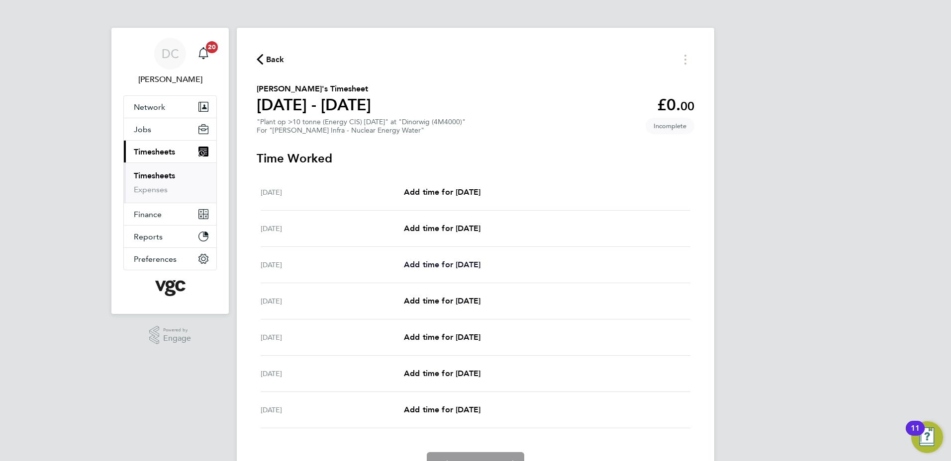
click at [454, 265] on span "Add time for Mon 04 Aug" at bounding box center [442, 264] width 77 height 9
select select "30"
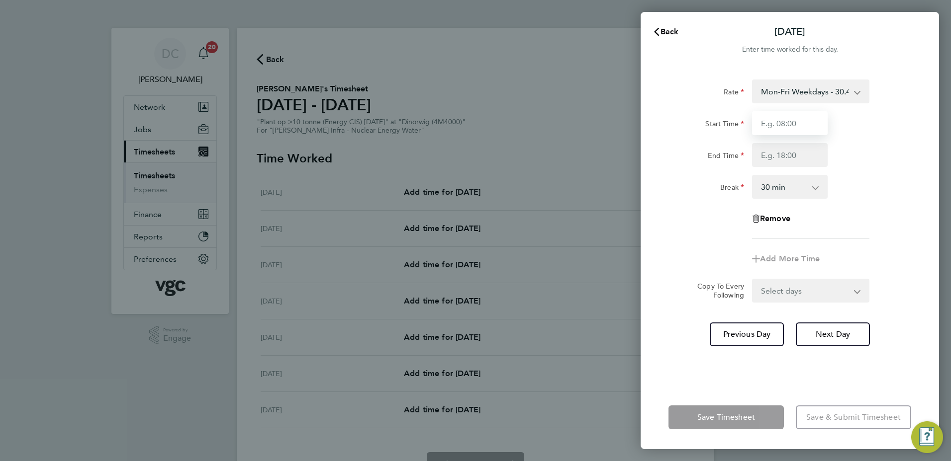
click at [786, 126] on input "Start Time" at bounding box center [790, 123] width 76 height 24
type input "07:30"
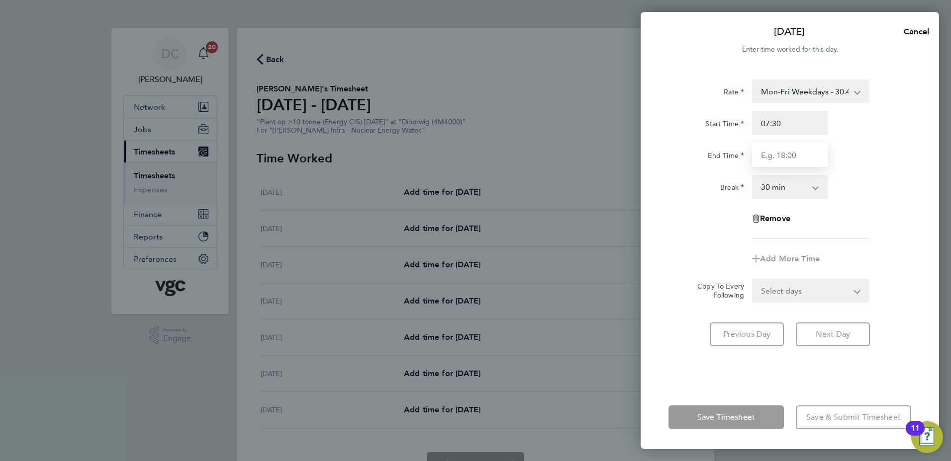
click at [781, 159] on input "End Time" at bounding box center [790, 155] width 76 height 24
type input "17:30"
click at [862, 229] on div "Remove" at bounding box center [789, 219] width 251 height 24
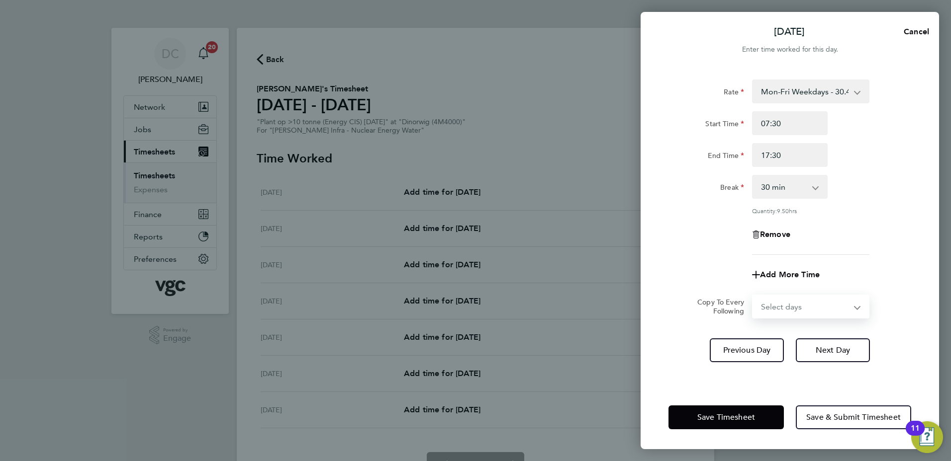
drag, startPoint x: 786, startPoint y: 299, endPoint x: 783, endPoint y: 292, distance: 8.0
click at [783, 292] on form "Rate Mon-Fri Weekdays - 30.41 Mon-Fri Nights - 38.02 Bank Hols (Excl Xmas) - 53…" at bounding box center [789, 199] width 243 height 239
select select "DAY"
click at [753, 296] on select "Select days Day Tuesday Wednesday Thursday Friday" at bounding box center [805, 307] width 104 height 22
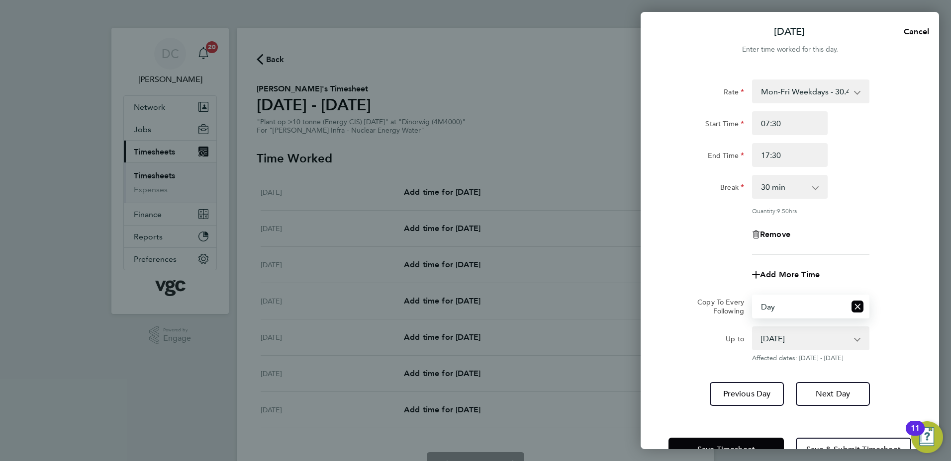
click at [778, 340] on select "05 Aug 2025 06 Aug 2025 07 Aug 2025 08 Aug 2025" at bounding box center [804, 339] width 103 height 22
select select "2025-08-07"
click at [753, 328] on select "05 Aug 2025 06 Aug 2025 07 Aug 2025 08 Aug 2025" at bounding box center [804, 339] width 103 height 22
click at [825, 397] on span "Next Day" at bounding box center [832, 394] width 34 height 10
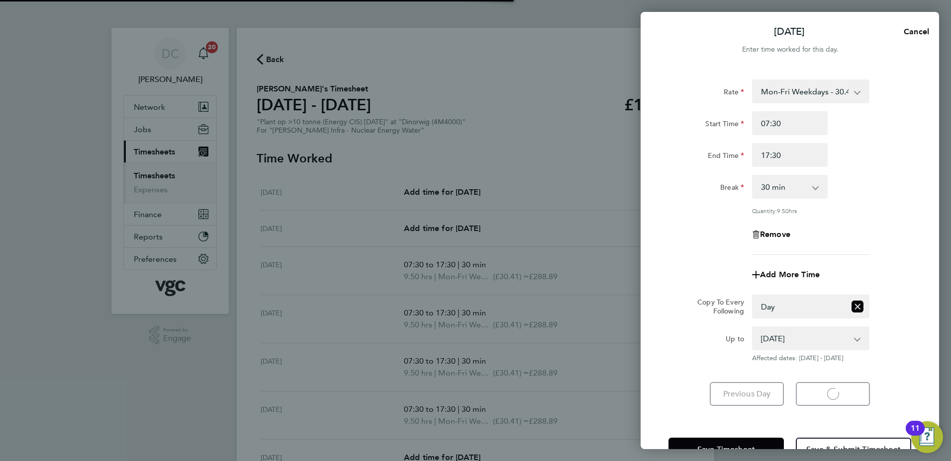
select select "30"
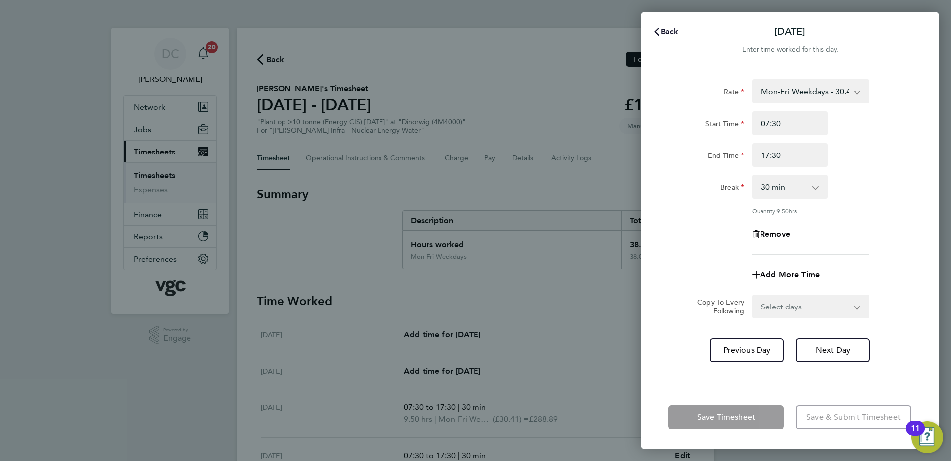
click at [669, 29] on span "Back" at bounding box center [669, 31] width 18 height 9
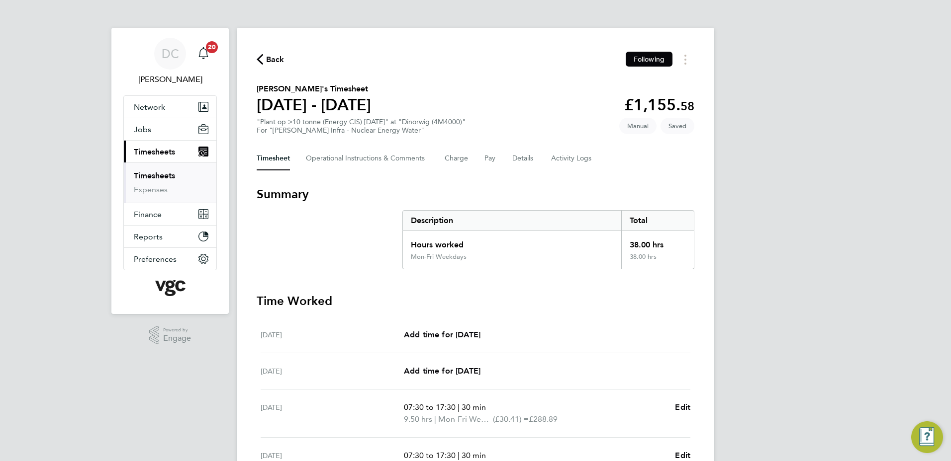
click at [820, 216] on div "DC Danny Carr Notifications 20 Applications: Network Team Members Businesses Si…" at bounding box center [475, 353] width 951 height 707
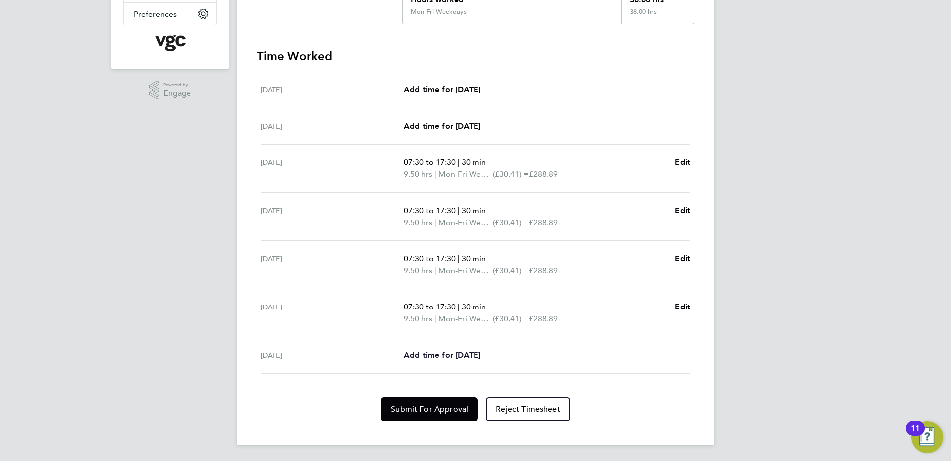
click at [480, 358] on span "Add time for Fri 08 Aug" at bounding box center [442, 355] width 77 height 9
select select "30"
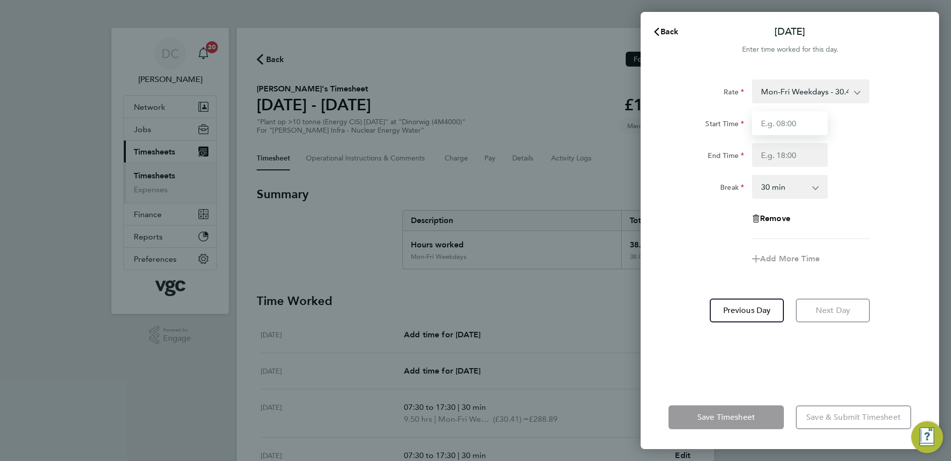
click at [795, 126] on input "Start Time" at bounding box center [790, 123] width 76 height 24
type input "07:30"
type input "16:00"
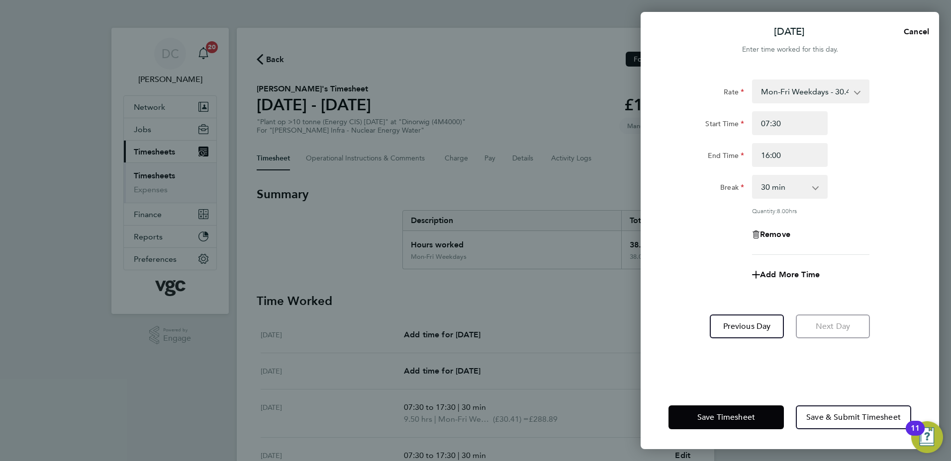
click at [691, 261] on app-timesheet-line-form-group "Rate Mon-Fri Weekdays - 30.41 Mon-Fri Nights - 38.02 Bank Hols (Excl Xmas) - 53…" at bounding box center [789, 183] width 243 height 207
click at [846, 416] on span "Save & Submit Timesheet" at bounding box center [853, 418] width 94 height 10
